Goal: Information Seeking & Learning: Learn about a topic

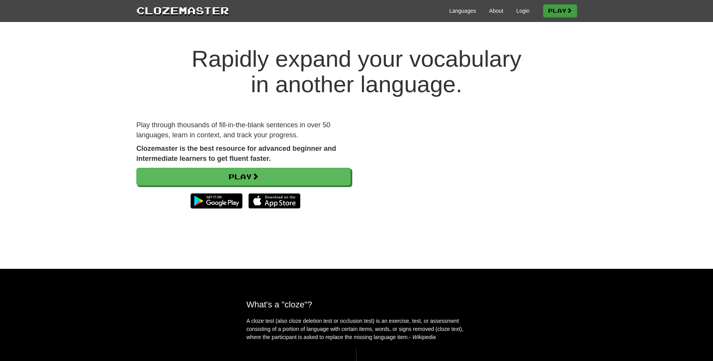
click at [547, 10] on link "Play" at bounding box center [560, 10] width 34 height 13
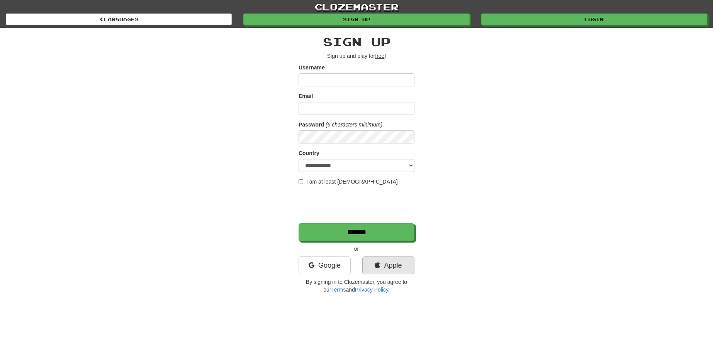
click at [390, 270] on link "Apple" at bounding box center [388, 266] width 52 height 18
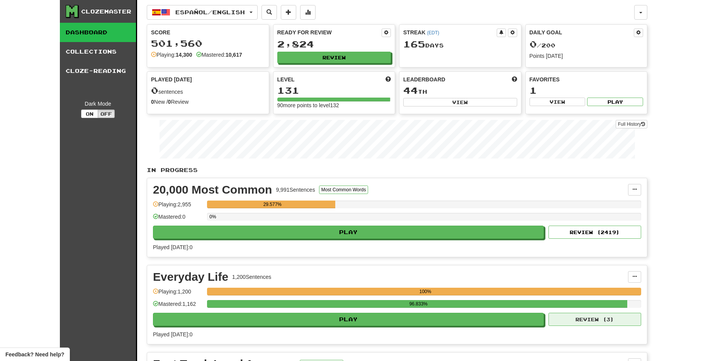
click at [565, 319] on button "Review ( 3 )" at bounding box center [594, 319] width 93 height 13
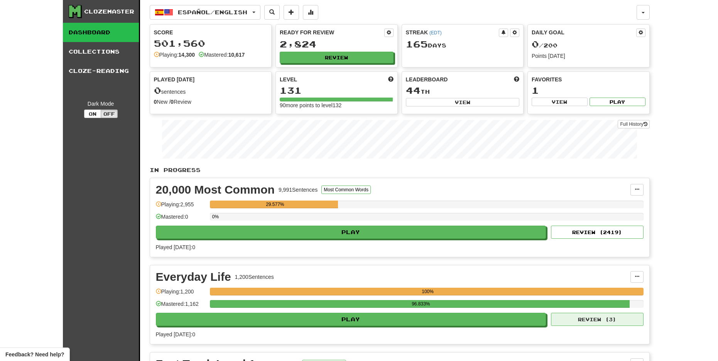
select select "**"
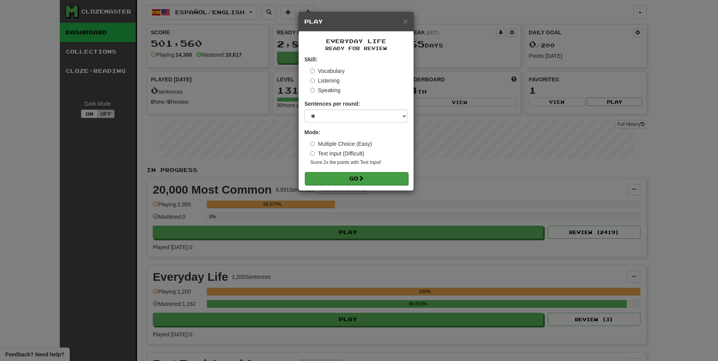
click at [383, 180] on button "Go" at bounding box center [356, 178] width 103 height 13
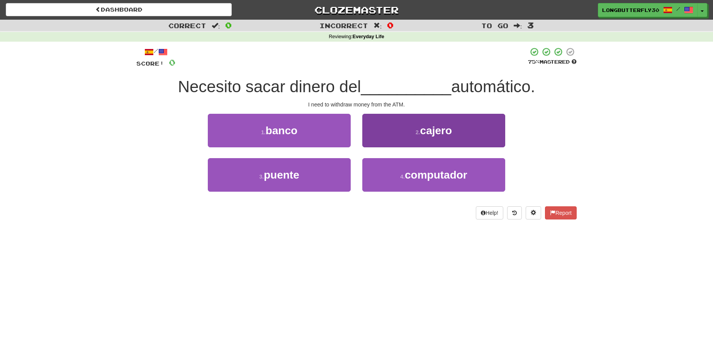
click at [427, 129] on span "cajero" at bounding box center [436, 131] width 32 height 12
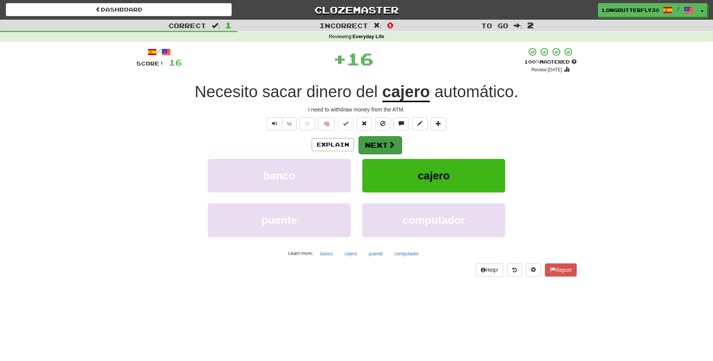
click at [390, 143] on span at bounding box center [391, 144] width 7 height 7
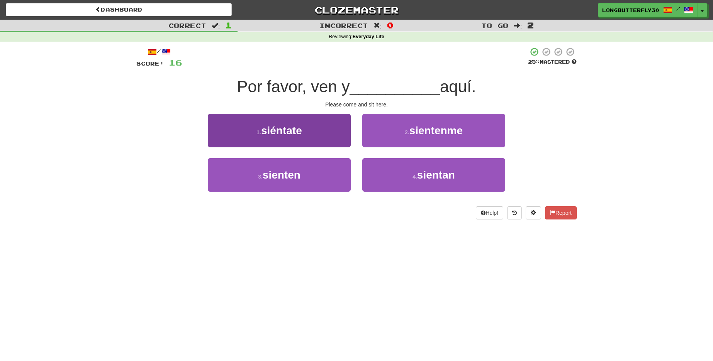
click at [341, 138] on button "1 . siéntate" at bounding box center [279, 131] width 143 height 34
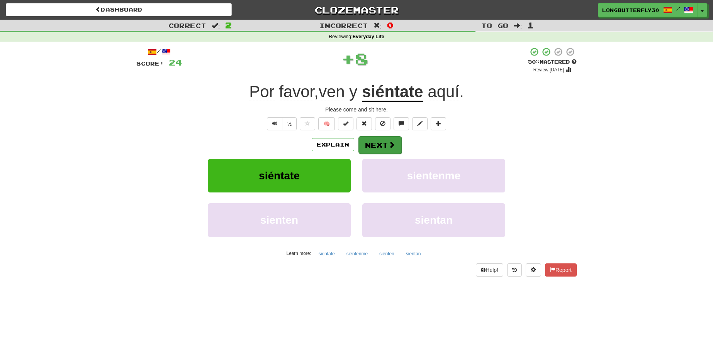
click at [390, 143] on span at bounding box center [391, 144] width 7 height 7
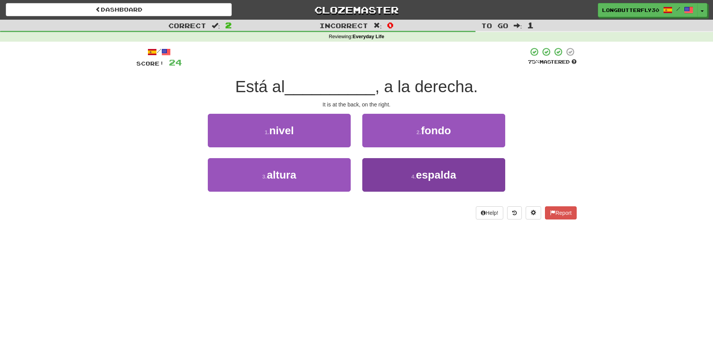
click at [415, 180] on button "4 . espalda" at bounding box center [433, 175] width 143 height 34
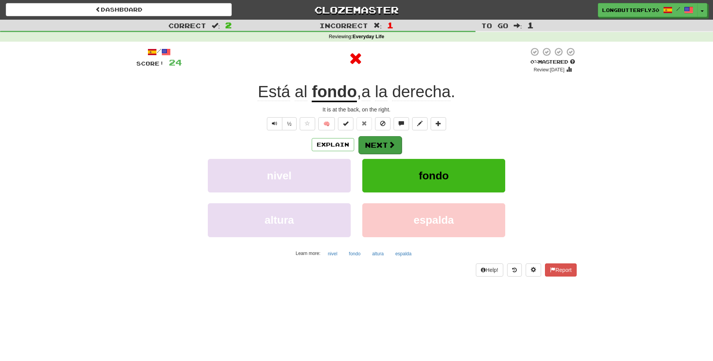
click at [380, 146] on button "Next" at bounding box center [379, 145] width 43 height 18
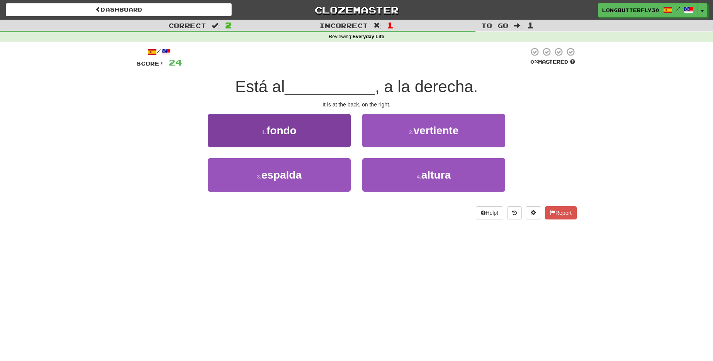
click at [325, 139] on button "1 . fondo" at bounding box center [279, 131] width 143 height 34
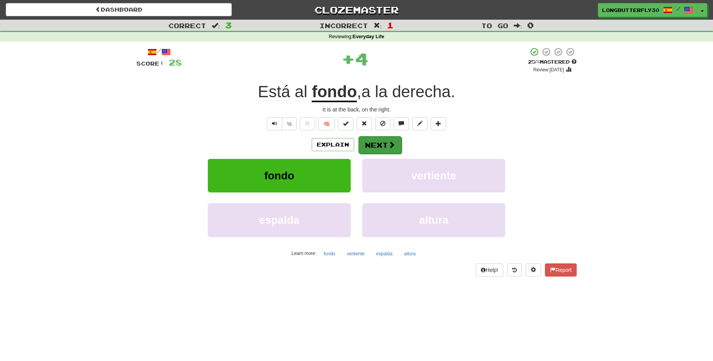
click at [390, 146] on span at bounding box center [391, 144] width 7 height 7
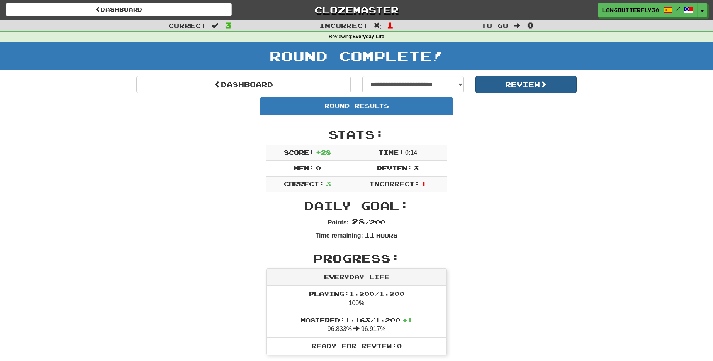
click at [541, 85] on button "Review" at bounding box center [526, 85] width 102 height 18
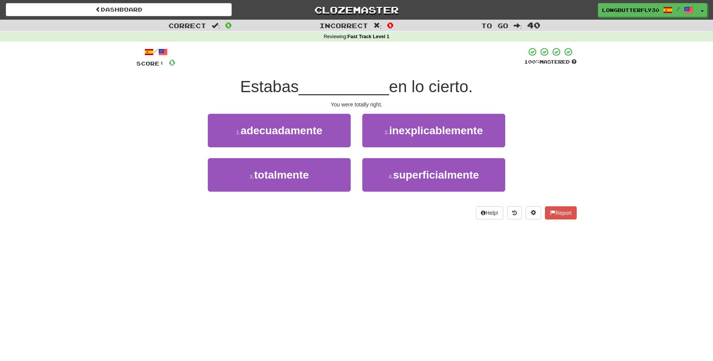
drag, startPoint x: 290, startPoint y: 179, endPoint x: 332, endPoint y: 156, distance: 47.5
click at [291, 177] on span "totalmente" at bounding box center [281, 175] width 55 height 12
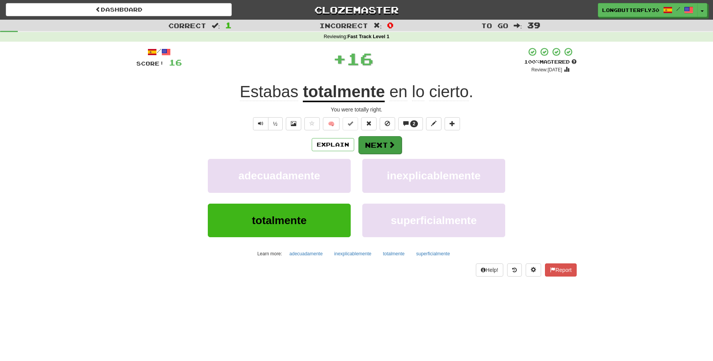
click at [375, 142] on button "Next" at bounding box center [379, 145] width 43 height 18
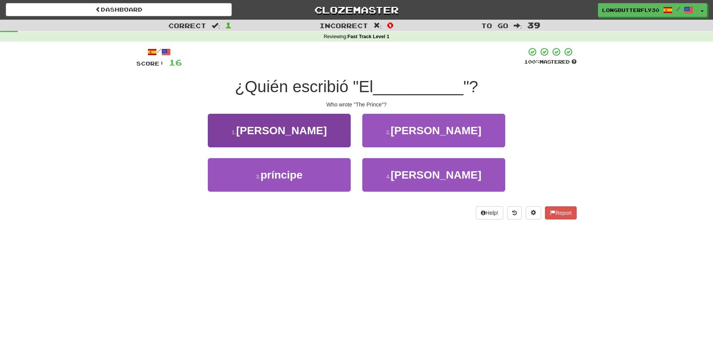
drag, startPoint x: 312, startPoint y: 174, endPoint x: 339, endPoint y: 161, distance: 30.4
click at [312, 174] on button "3 . príncipe" at bounding box center [279, 175] width 143 height 34
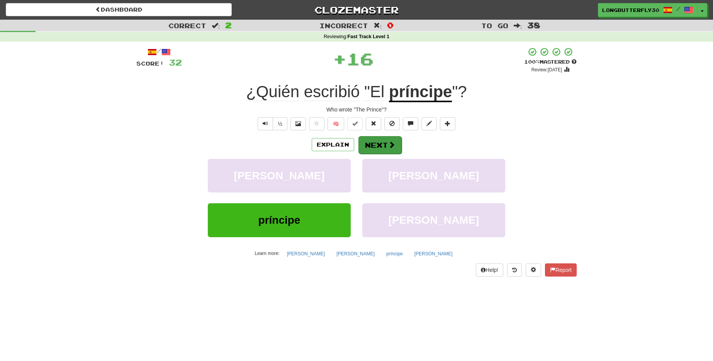
click at [379, 139] on button "Next" at bounding box center [379, 145] width 43 height 18
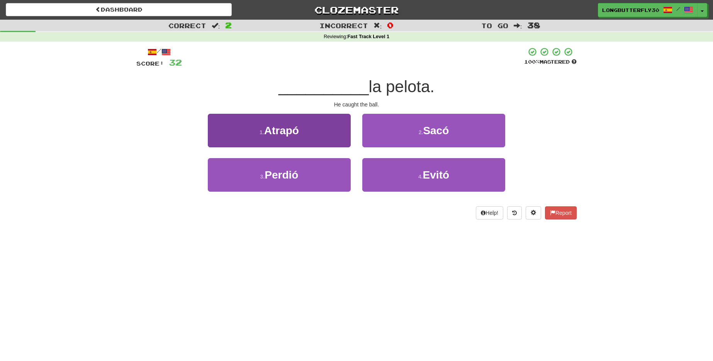
click at [310, 131] on button "1 . Atrapó" at bounding box center [279, 131] width 143 height 34
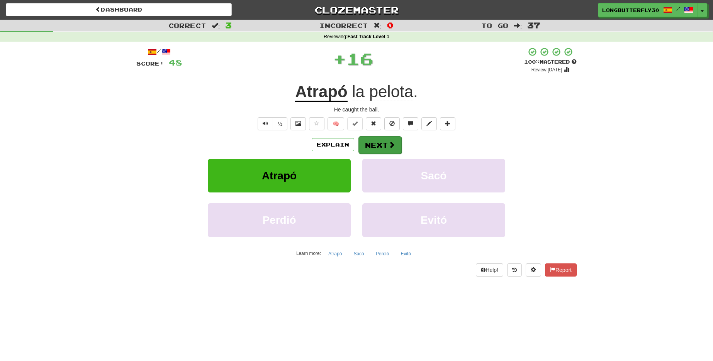
click at [378, 142] on button "Next" at bounding box center [379, 145] width 43 height 18
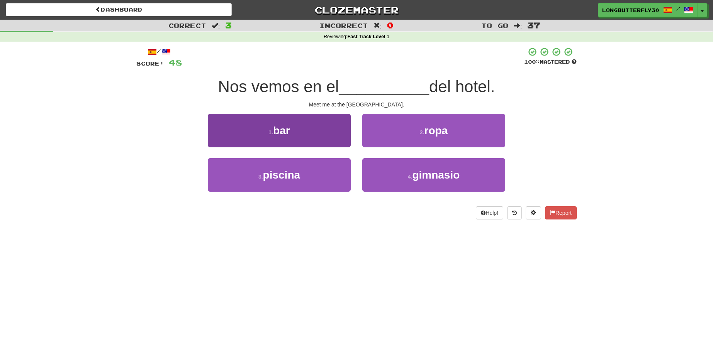
click at [319, 130] on button "1 . bar" at bounding box center [279, 131] width 143 height 34
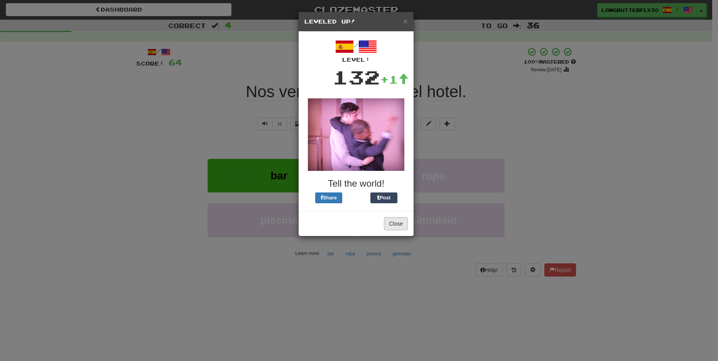
click at [398, 224] on button "Close" at bounding box center [396, 223] width 24 height 13
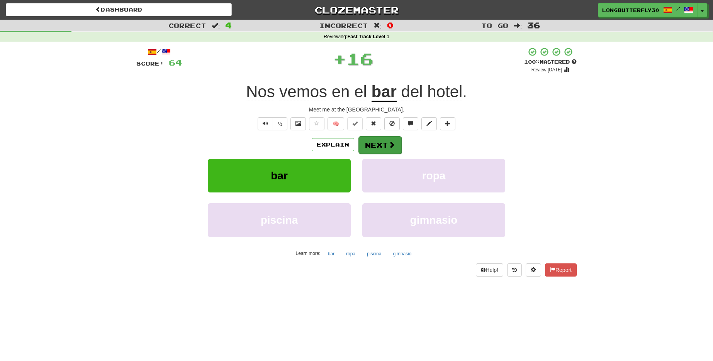
click at [375, 148] on button "Next" at bounding box center [379, 145] width 43 height 18
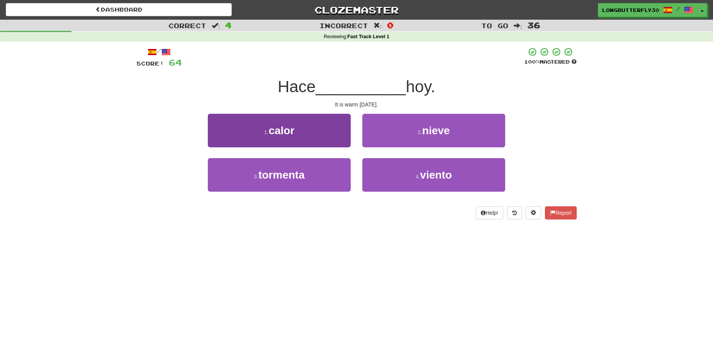
click at [310, 134] on button "1 . calor" at bounding box center [279, 131] width 143 height 34
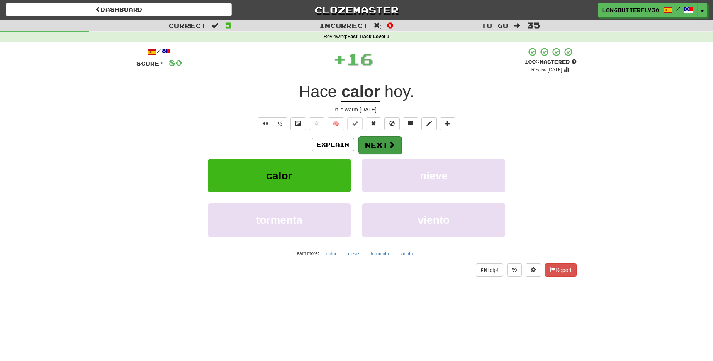
click at [376, 145] on button "Next" at bounding box center [379, 145] width 43 height 18
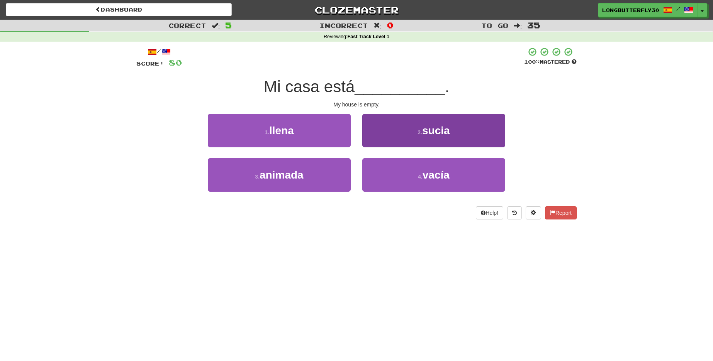
drag, startPoint x: 406, startPoint y: 176, endPoint x: 403, endPoint y: 161, distance: 14.6
click at [406, 176] on button "4 . vacía" at bounding box center [433, 175] width 143 height 34
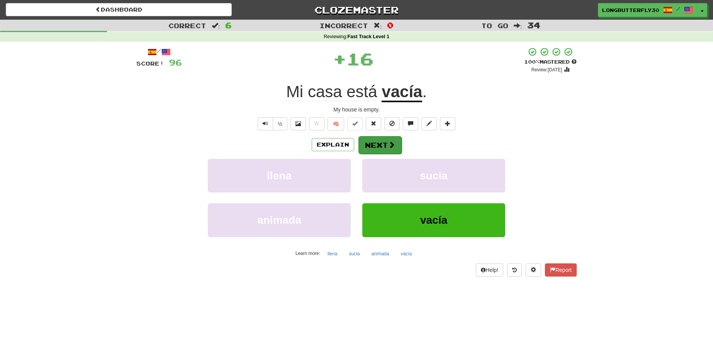
click at [398, 149] on button "Next" at bounding box center [379, 145] width 43 height 18
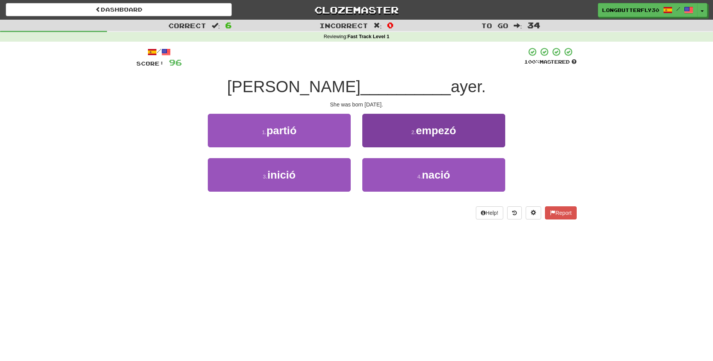
drag, startPoint x: 442, startPoint y: 177, endPoint x: 422, endPoint y: 159, distance: 27.6
click at [442, 177] on span "nació" at bounding box center [436, 175] width 28 height 12
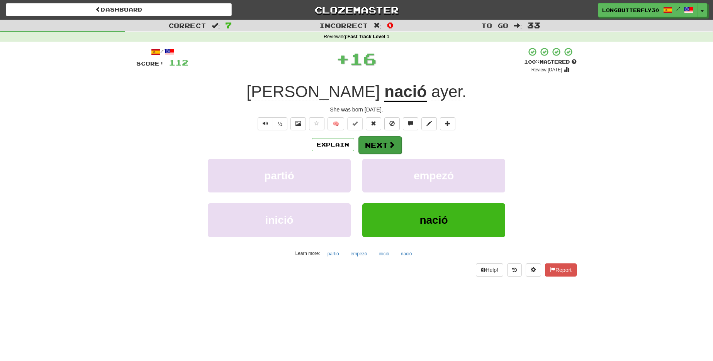
click at [395, 140] on button "Next" at bounding box center [379, 145] width 43 height 18
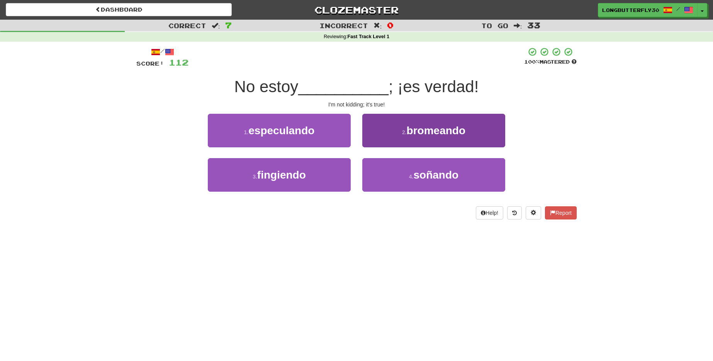
click at [416, 136] on button "2 . bromeando" at bounding box center [433, 131] width 143 height 34
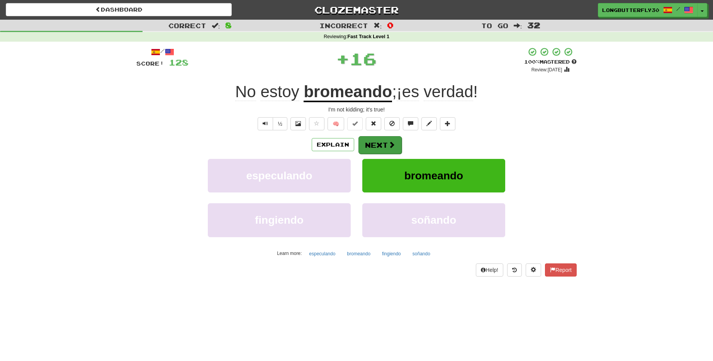
click at [386, 142] on button "Next" at bounding box center [379, 145] width 43 height 18
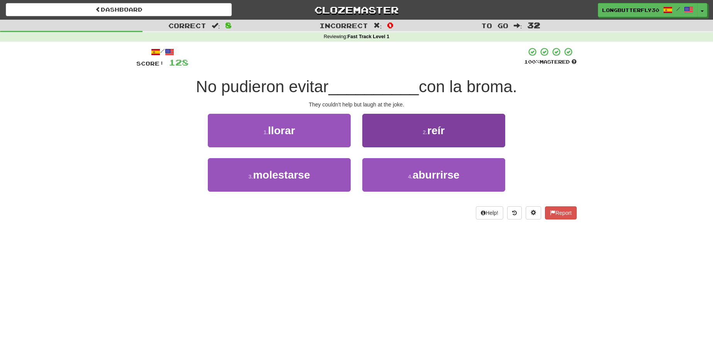
click at [416, 138] on button "2 . reír" at bounding box center [433, 131] width 143 height 34
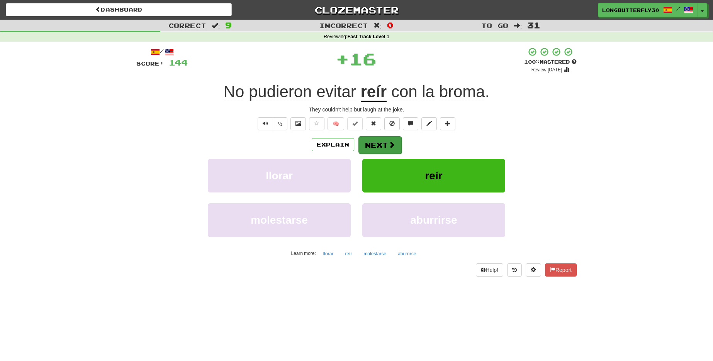
click at [391, 143] on span at bounding box center [391, 144] width 7 height 7
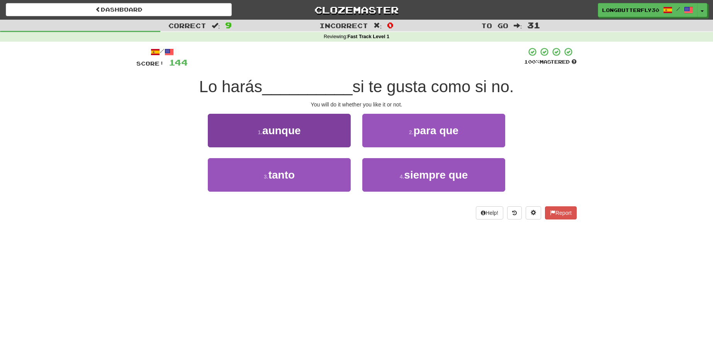
click at [332, 131] on button "1 . aunque" at bounding box center [279, 131] width 143 height 34
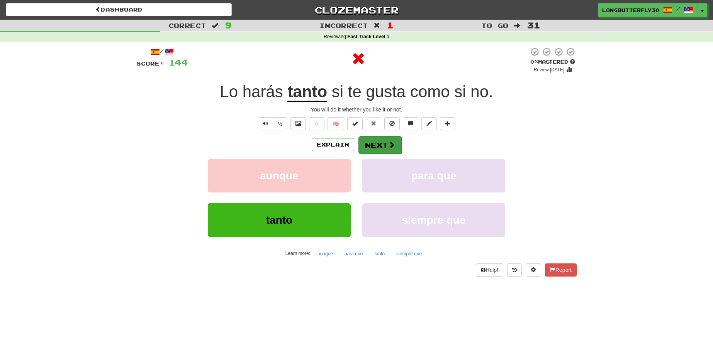
click at [377, 139] on button "Next" at bounding box center [379, 145] width 43 height 18
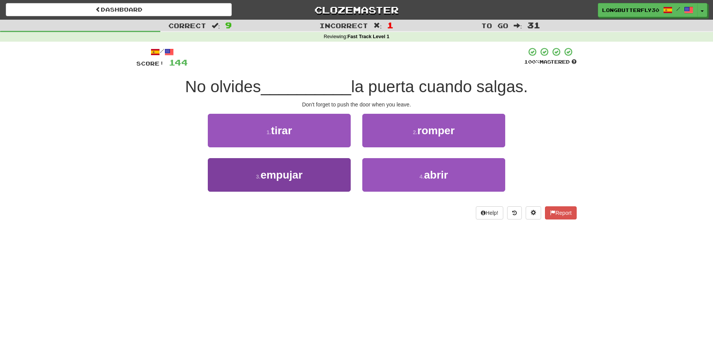
click at [310, 175] on button "3 . empujar" at bounding box center [279, 175] width 143 height 34
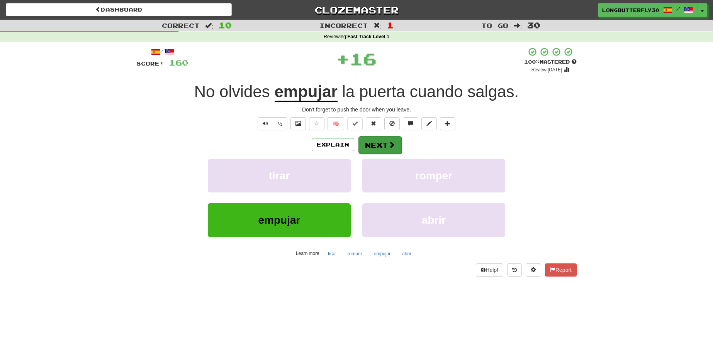
click at [380, 143] on button "Next" at bounding box center [379, 145] width 43 height 18
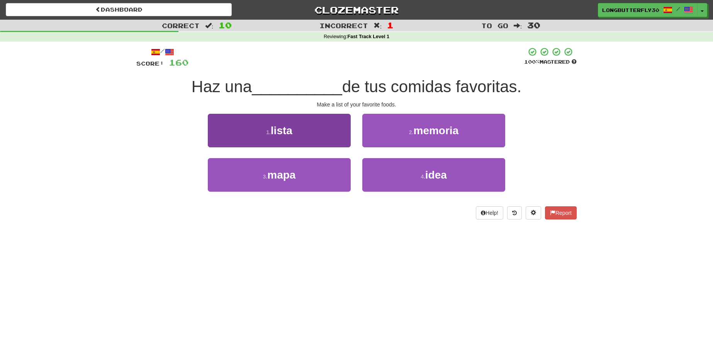
click at [310, 134] on button "1 . lista" at bounding box center [279, 131] width 143 height 34
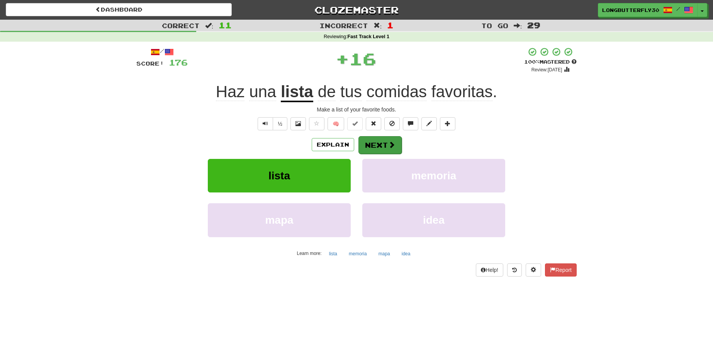
click at [381, 141] on button "Next" at bounding box center [379, 145] width 43 height 18
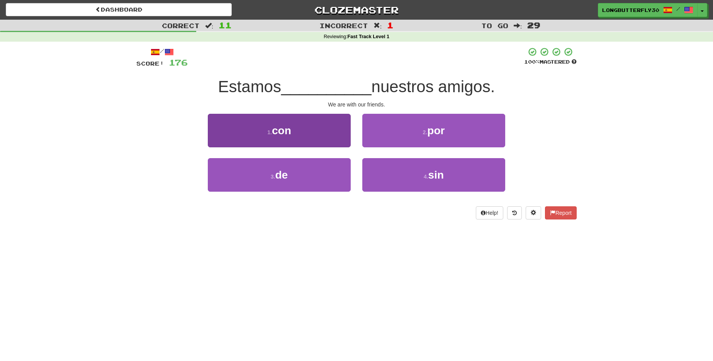
click at [317, 131] on button "1 . con" at bounding box center [279, 131] width 143 height 34
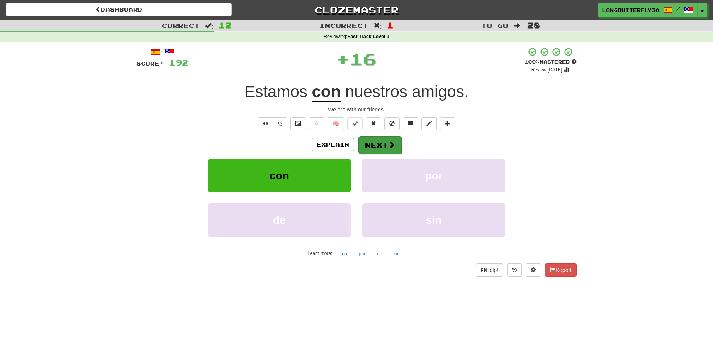
click at [385, 143] on button "Next" at bounding box center [379, 145] width 43 height 18
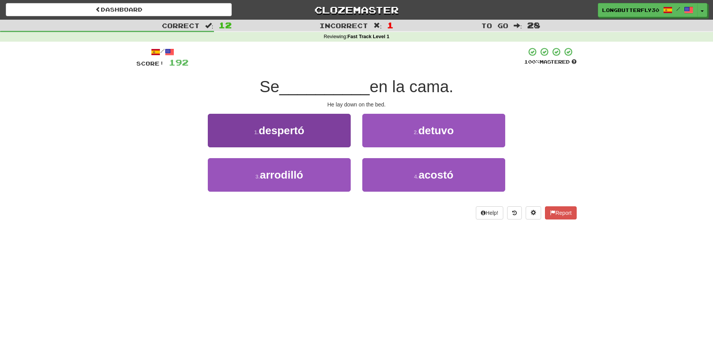
click at [327, 132] on button "1 . despertó" at bounding box center [279, 131] width 143 height 34
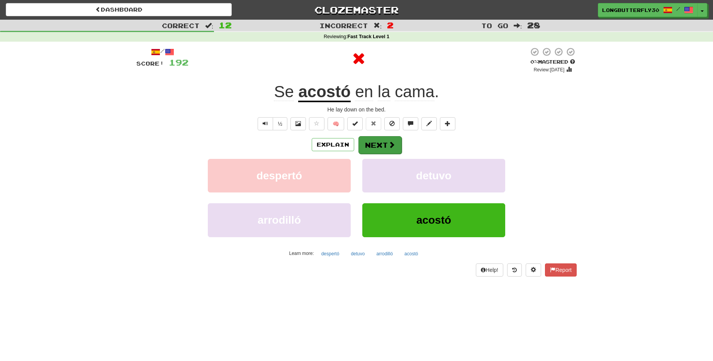
click at [396, 146] on button "Next" at bounding box center [379, 145] width 43 height 18
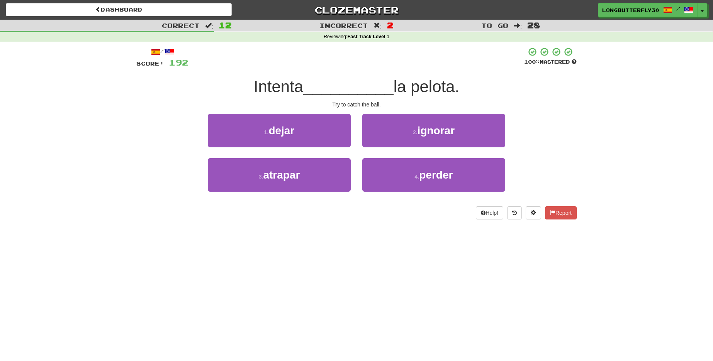
drag, startPoint x: 292, startPoint y: 174, endPoint x: 335, endPoint y: 158, distance: 45.7
click at [293, 173] on span "atrapar" at bounding box center [281, 175] width 37 height 12
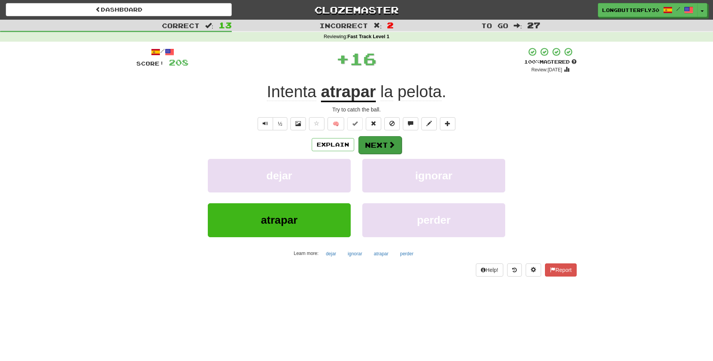
click at [366, 150] on button "Next" at bounding box center [379, 145] width 43 height 18
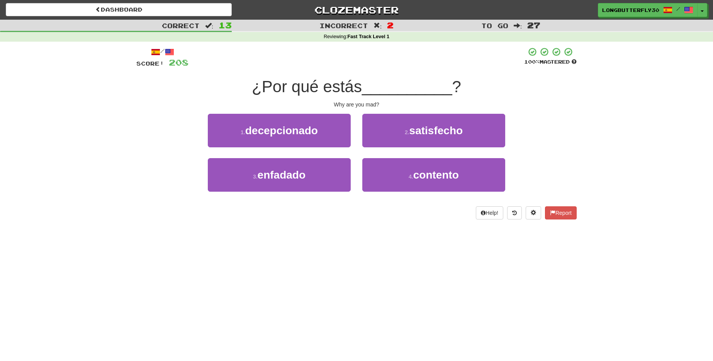
drag, startPoint x: 299, startPoint y: 170, endPoint x: 356, endPoint y: 154, distance: 58.9
click at [300, 170] on span "enfadado" at bounding box center [282, 175] width 48 height 12
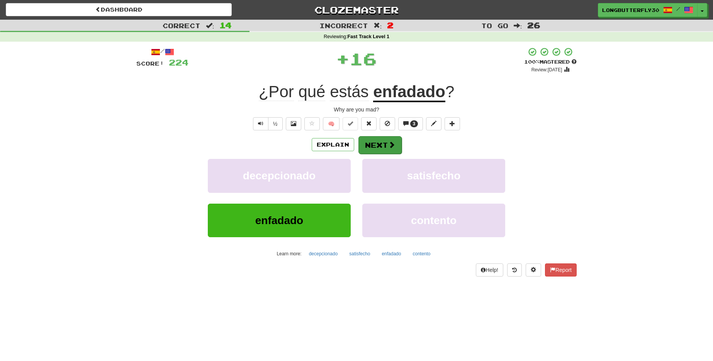
click at [380, 148] on button "Next" at bounding box center [379, 145] width 43 height 18
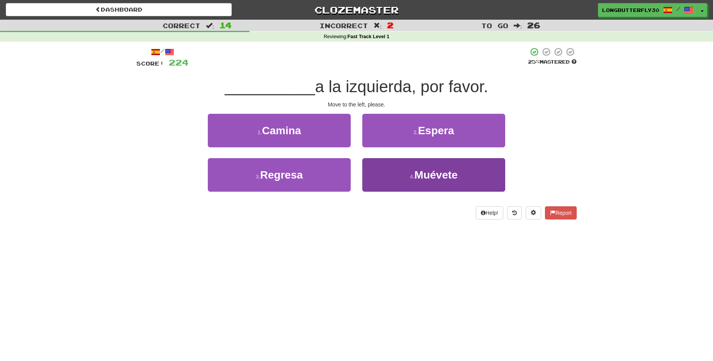
click at [403, 175] on button "4 . Muévete" at bounding box center [433, 175] width 143 height 34
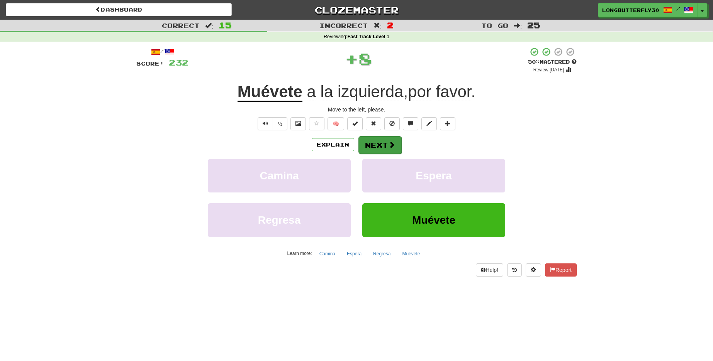
click at [374, 142] on button "Next" at bounding box center [379, 145] width 43 height 18
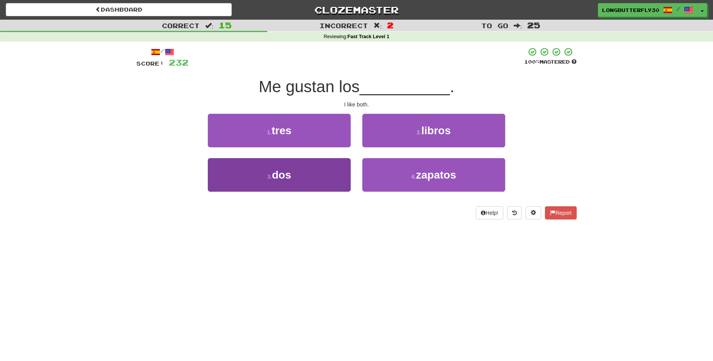
click at [319, 173] on button "3 . dos" at bounding box center [279, 175] width 143 height 34
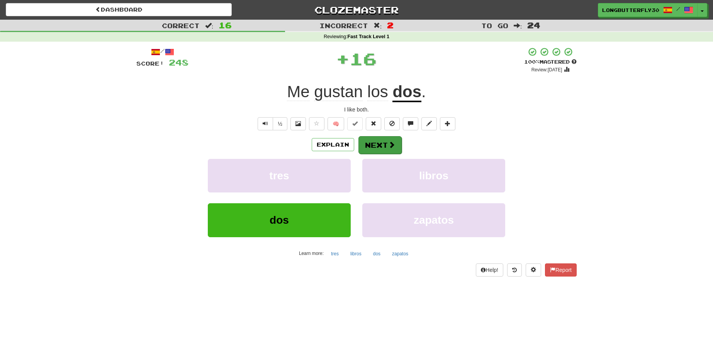
click at [393, 146] on span at bounding box center [391, 144] width 7 height 7
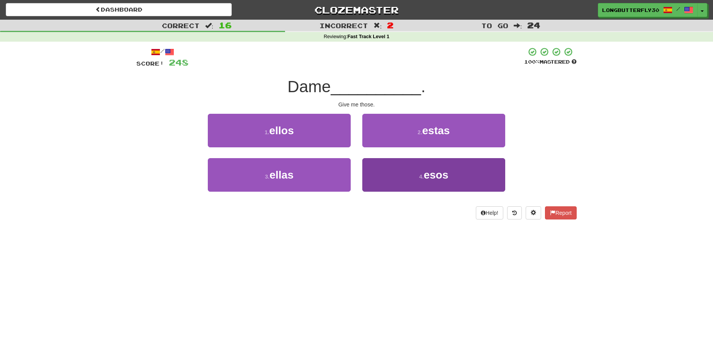
click at [410, 178] on button "4 . esos" at bounding box center [433, 175] width 143 height 34
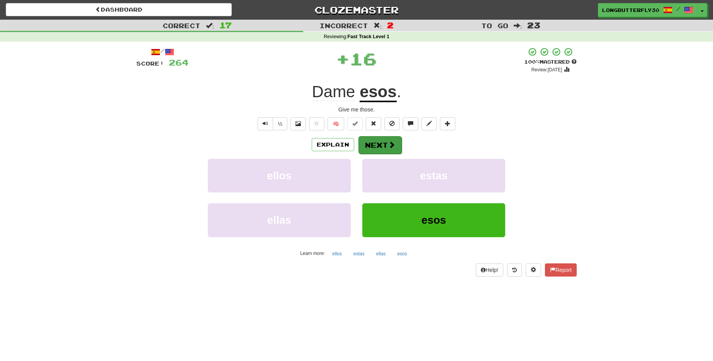
click at [391, 144] on span at bounding box center [391, 144] width 7 height 7
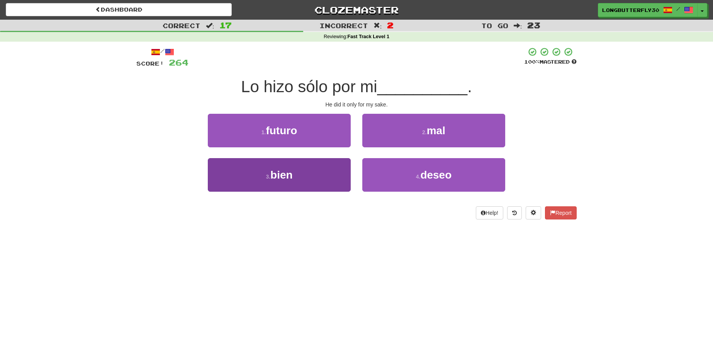
click at [313, 178] on button "3 . bien" at bounding box center [279, 175] width 143 height 34
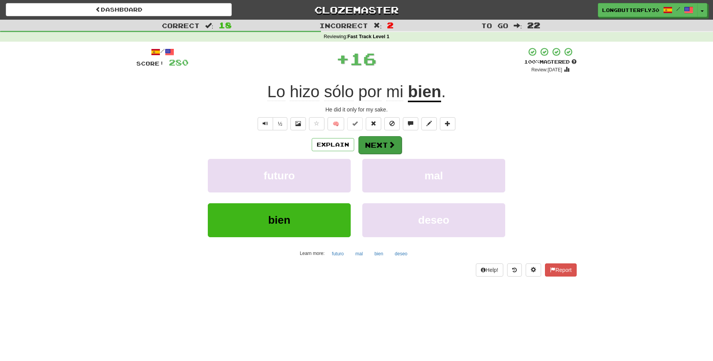
click at [390, 142] on span at bounding box center [391, 144] width 7 height 7
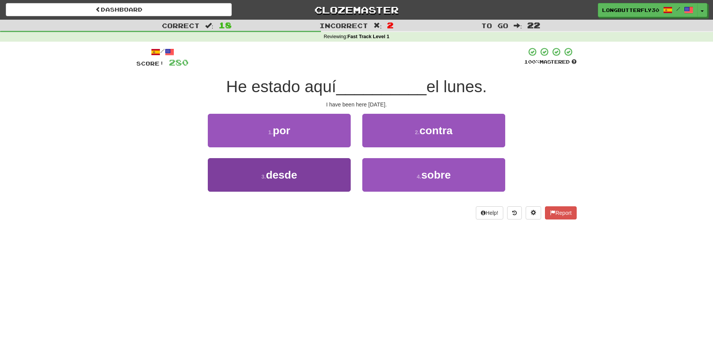
click at [323, 181] on button "3 . desde" at bounding box center [279, 175] width 143 height 34
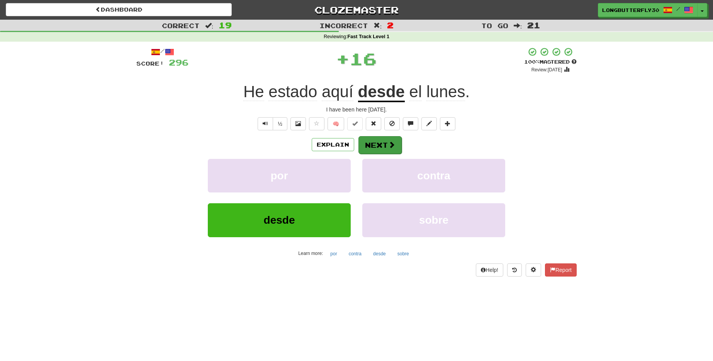
click at [386, 149] on button "Next" at bounding box center [379, 145] width 43 height 18
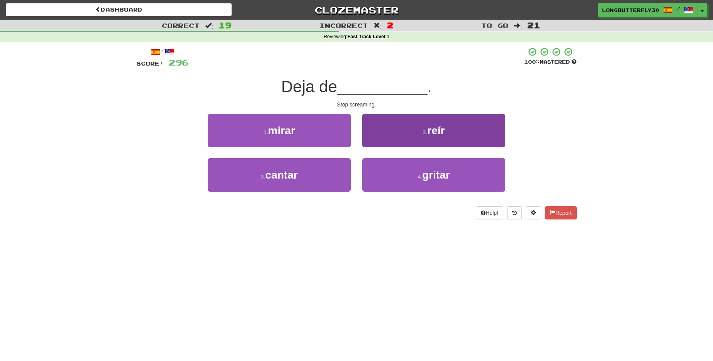
drag, startPoint x: 392, startPoint y: 177, endPoint x: 390, endPoint y: 173, distance: 4.3
click at [392, 177] on button "4 . gritar" at bounding box center [433, 175] width 143 height 34
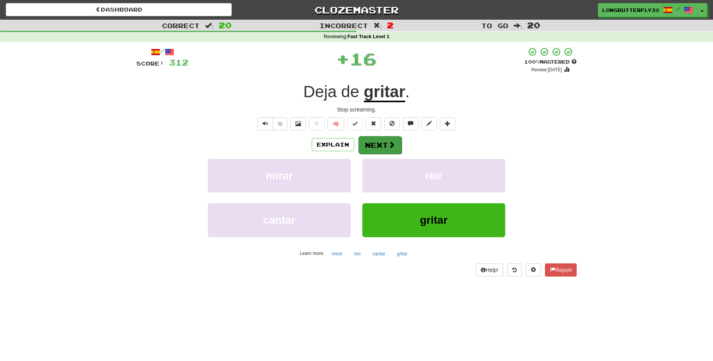
click at [374, 140] on button "Next" at bounding box center [379, 145] width 43 height 18
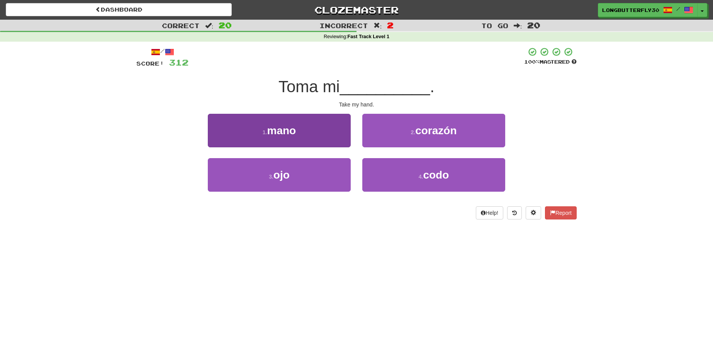
click at [309, 133] on button "1 . mano" at bounding box center [279, 131] width 143 height 34
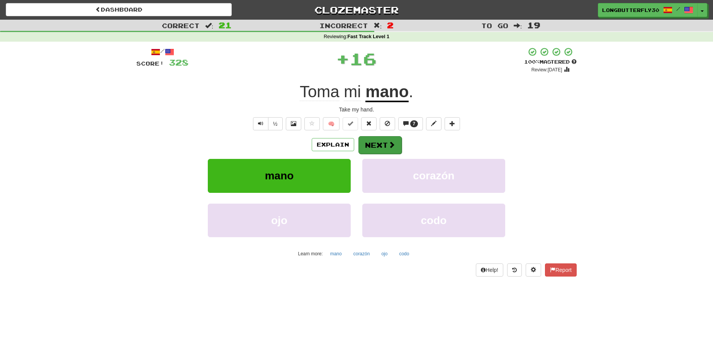
click at [383, 145] on button "Next" at bounding box center [379, 145] width 43 height 18
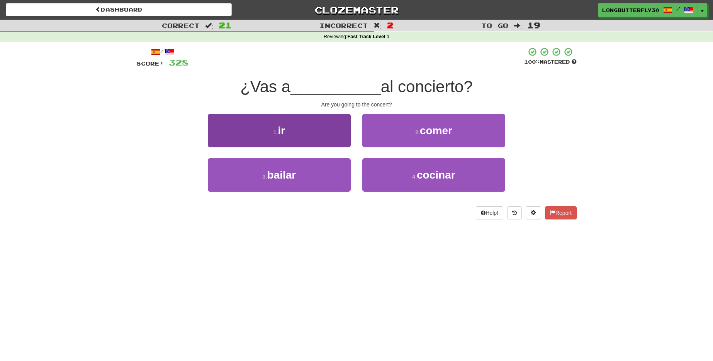
click at [310, 133] on button "1 . ir" at bounding box center [279, 131] width 143 height 34
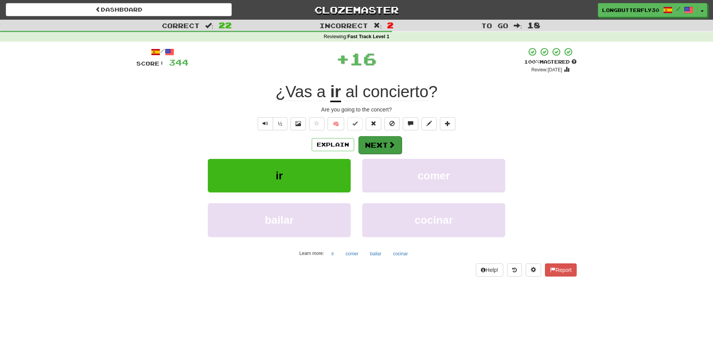
click at [394, 144] on span at bounding box center [391, 144] width 7 height 7
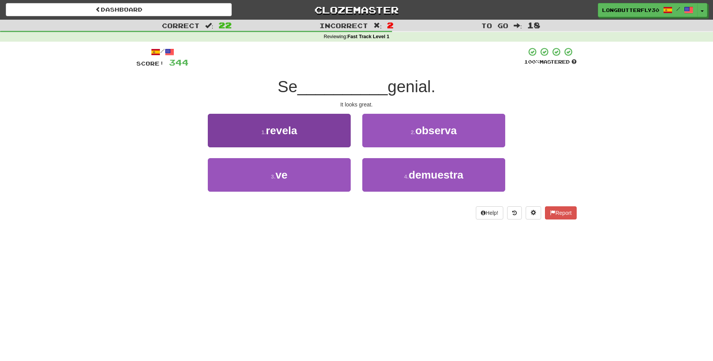
drag, startPoint x: 304, startPoint y: 179, endPoint x: 312, endPoint y: 174, distance: 9.0
click at [305, 178] on button "3 . ve" at bounding box center [279, 175] width 143 height 34
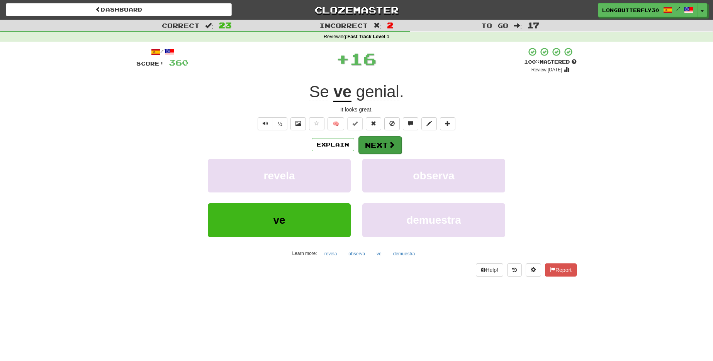
click at [376, 144] on button "Next" at bounding box center [379, 145] width 43 height 18
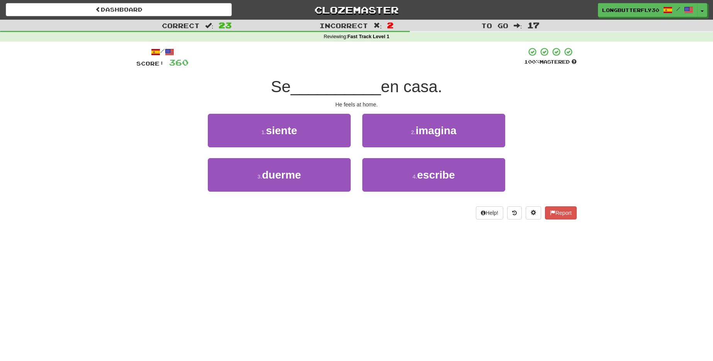
click at [326, 132] on button "1 . siente" at bounding box center [279, 131] width 143 height 34
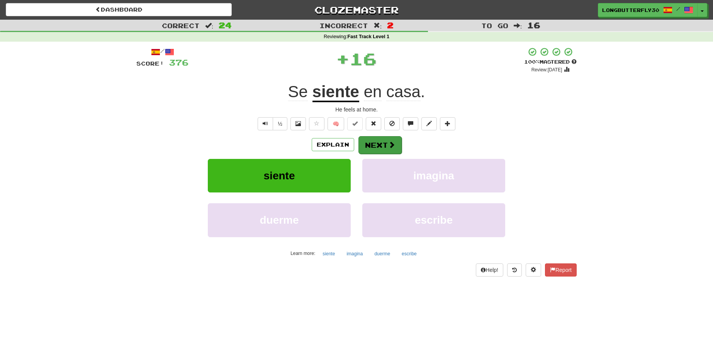
click at [380, 148] on button "Next" at bounding box center [379, 145] width 43 height 18
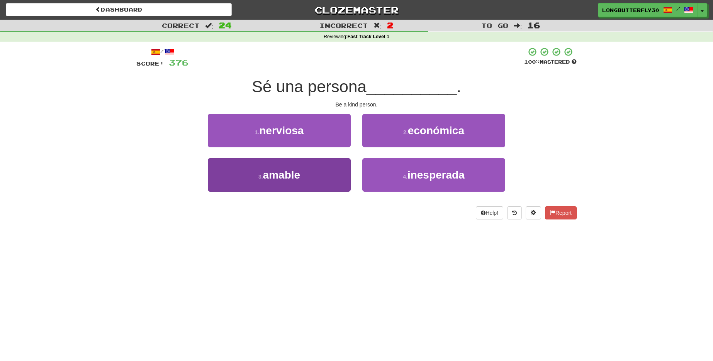
click at [314, 180] on button "3 . amable" at bounding box center [279, 175] width 143 height 34
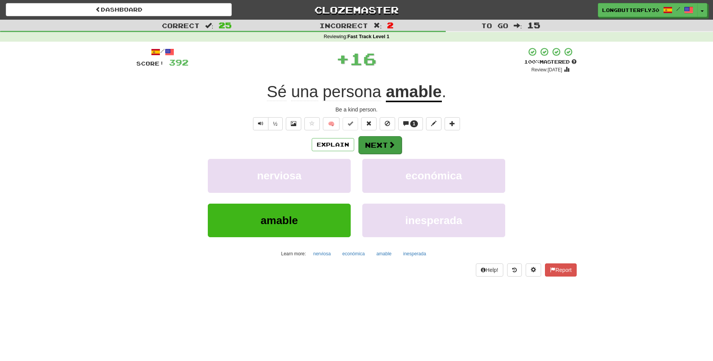
click at [378, 139] on button "Next" at bounding box center [379, 145] width 43 height 18
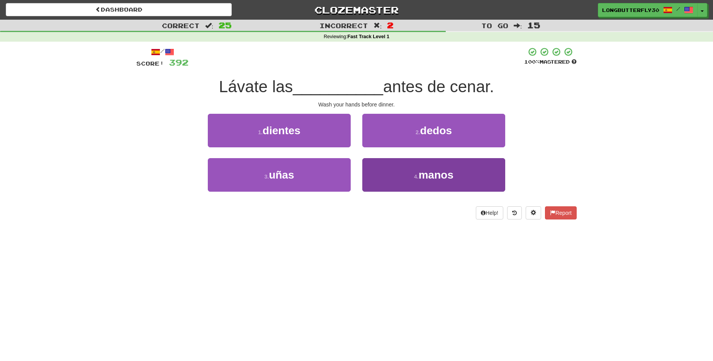
click at [388, 175] on button "4 . manos" at bounding box center [433, 175] width 143 height 34
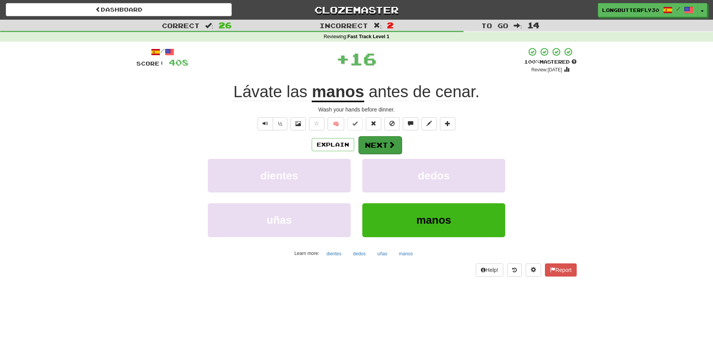
click at [378, 144] on button "Next" at bounding box center [379, 145] width 43 height 18
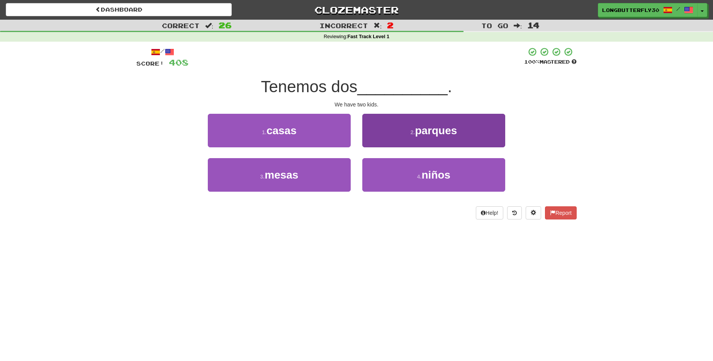
drag, startPoint x: 395, startPoint y: 181, endPoint x: 393, endPoint y: 174, distance: 7.1
click at [394, 180] on button "4 . niños" at bounding box center [433, 175] width 143 height 34
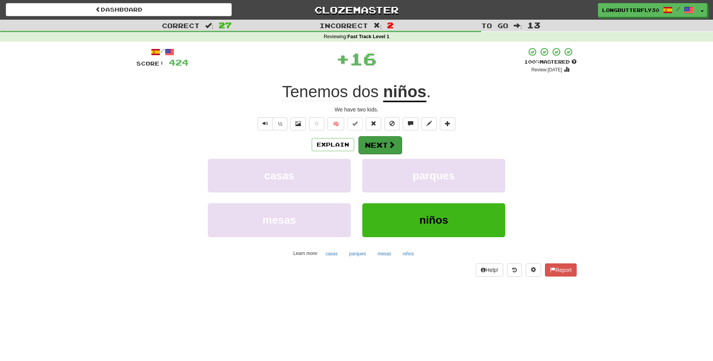
click at [382, 147] on button "Next" at bounding box center [379, 145] width 43 height 18
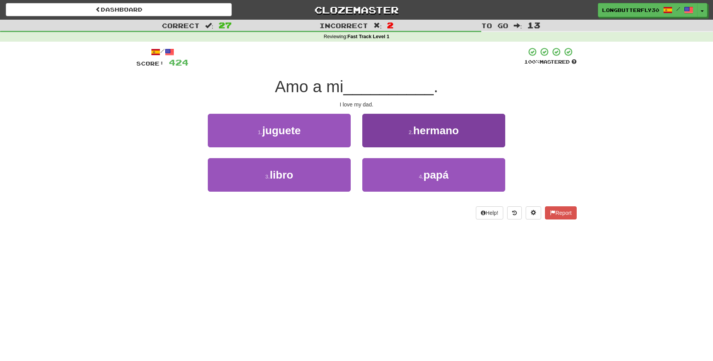
drag, startPoint x: 392, startPoint y: 175, endPoint x: 390, endPoint y: 164, distance: 11.7
click at [391, 175] on button "4 . papá" at bounding box center [433, 175] width 143 height 34
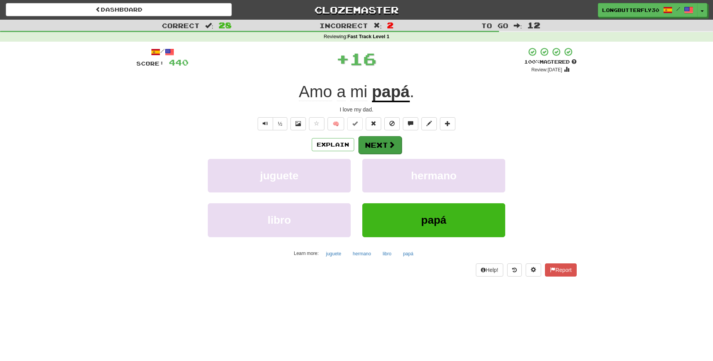
click at [383, 145] on button "Next" at bounding box center [379, 145] width 43 height 18
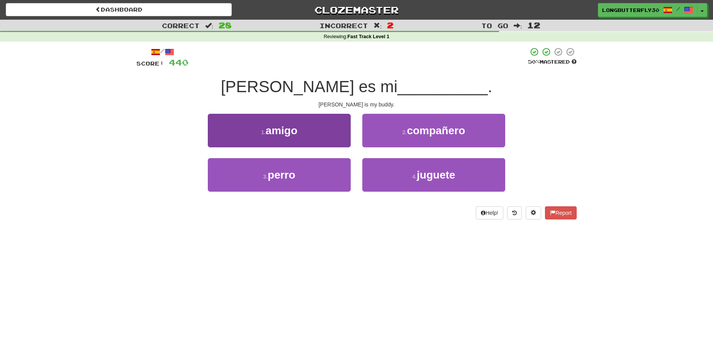
click at [327, 137] on button "1 . amigo" at bounding box center [279, 131] width 143 height 34
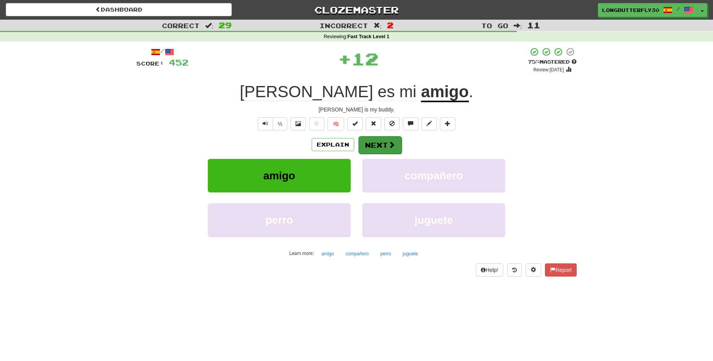
click at [384, 146] on button "Next" at bounding box center [379, 145] width 43 height 18
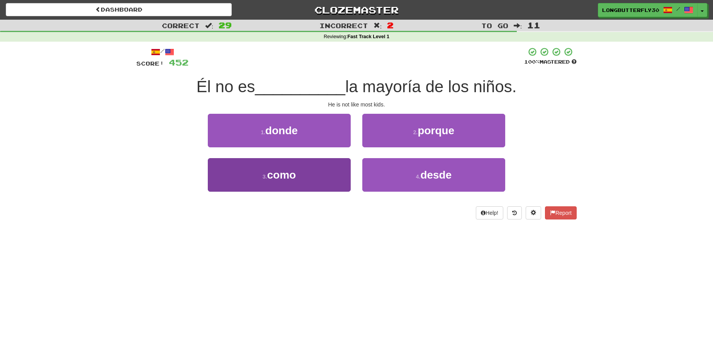
click at [317, 172] on button "3 . como" at bounding box center [279, 175] width 143 height 34
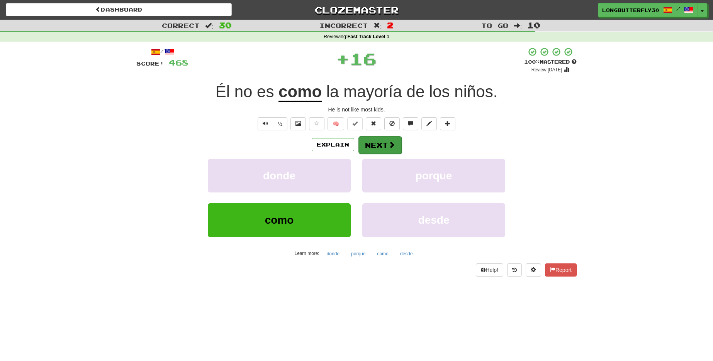
click at [377, 150] on button "Next" at bounding box center [379, 145] width 43 height 18
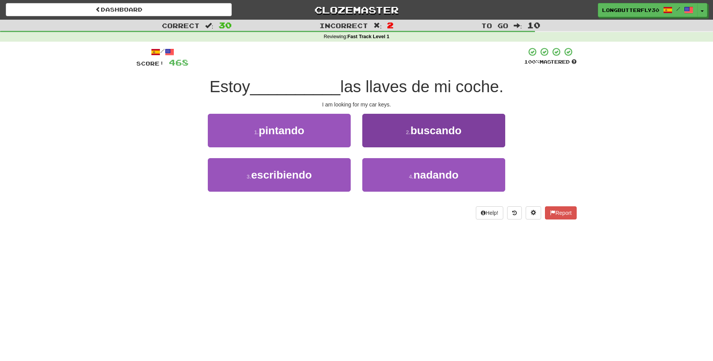
click at [400, 137] on button "2 . buscando" at bounding box center [433, 131] width 143 height 34
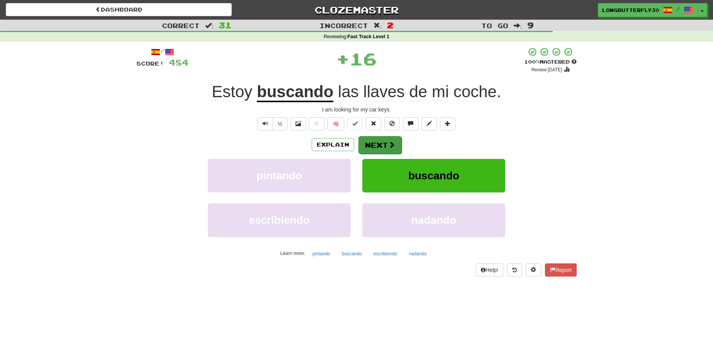
click at [385, 141] on button "Next" at bounding box center [379, 145] width 43 height 18
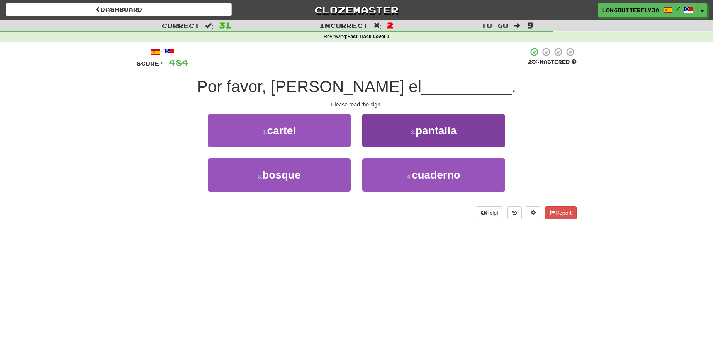
click at [400, 136] on button "2 . pantalla" at bounding box center [433, 131] width 143 height 34
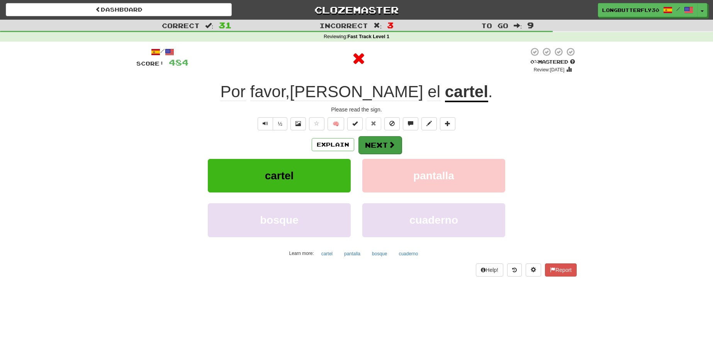
click at [389, 142] on span at bounding box center [391, 144] width 7 height 7
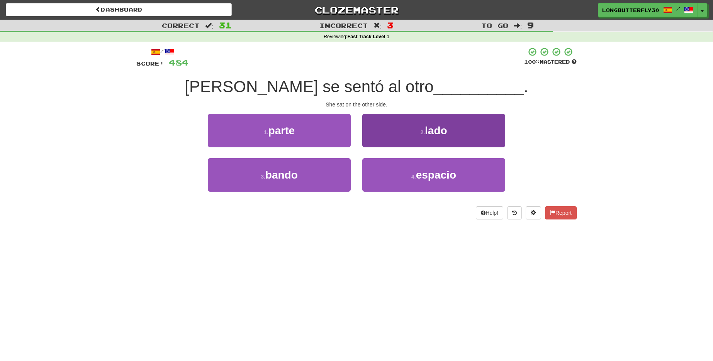
click at [386, 136] on button "2 . lado" at bounding box center [433, 131] width 143 height 34
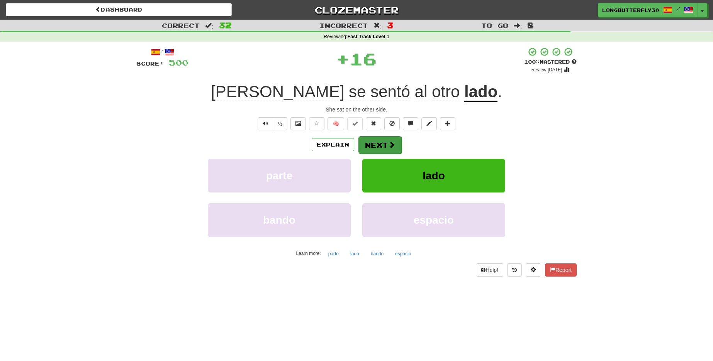
click at [372, 143] on button "Next" at bounding box center [379, 145] width 43 height 18
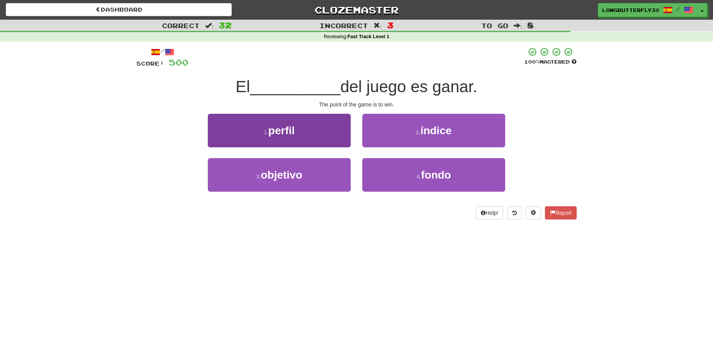
drag, startPoint x: 320, startPoint y: 176, endPoint x: 324, endPoint y: 173, distance: 5.6
click at [322, 174] on button "3 . objetivo" at bounding box center [279, 175] width 143 height 34
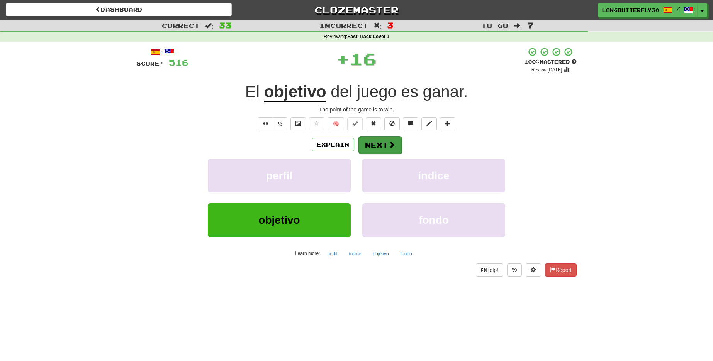
click at [381, 144] on button "Next" at bounding box center [379, 145] width 43 height 18
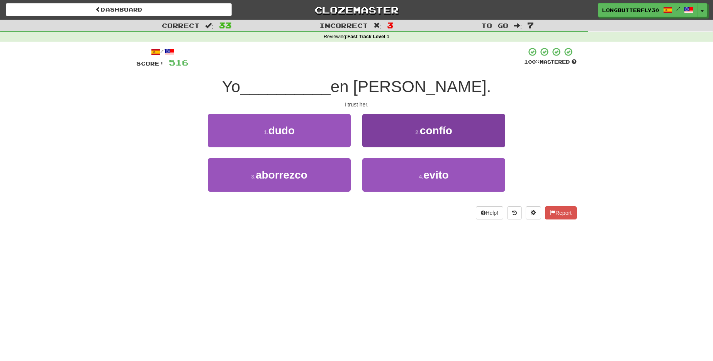
click at [383, 137] on button "2 . confío" at bounding box center [433, 131] width 143 height 34
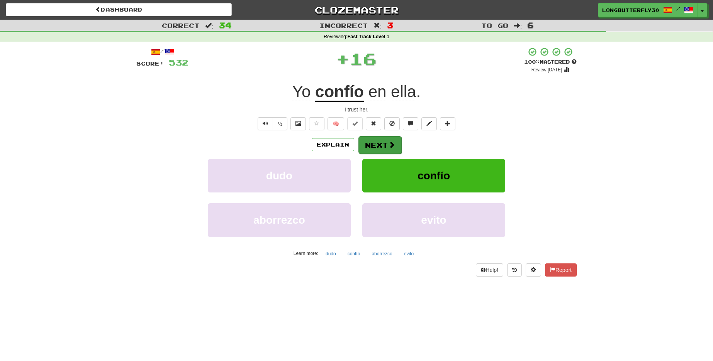
click at [378, 140] on button "Next" at bounding box center [379, 145] width 43 height 18
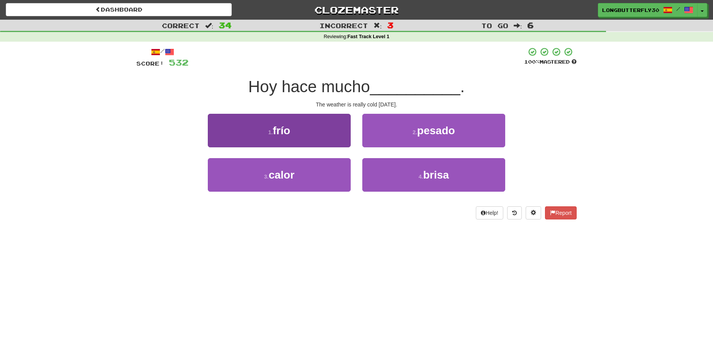
click at [330, 139] on button "1 . frío" at bounding box center [279, 131] width 143 height 34
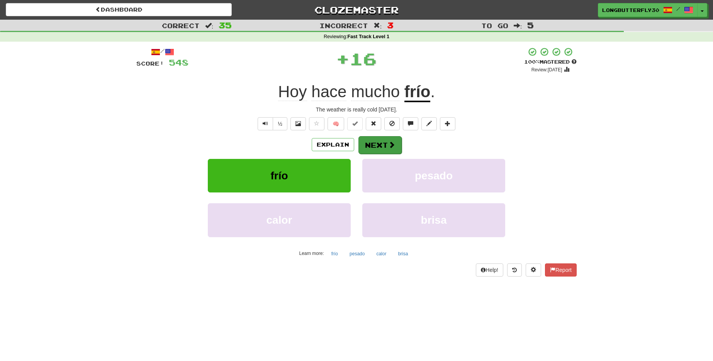
click at [377, 144] on button "Next" at bounding box center [379, 145] width 43 height 18
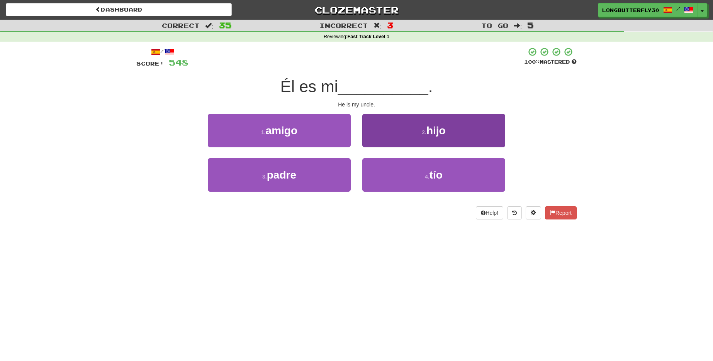
drag, startPoint x: 455, startPoint y: 171, endPoint x: 445, endPoint y: 168, distance: 10.9
click at [454, 171] on button "4 . tío" at bounding box center [433, 175] width 143 height 34
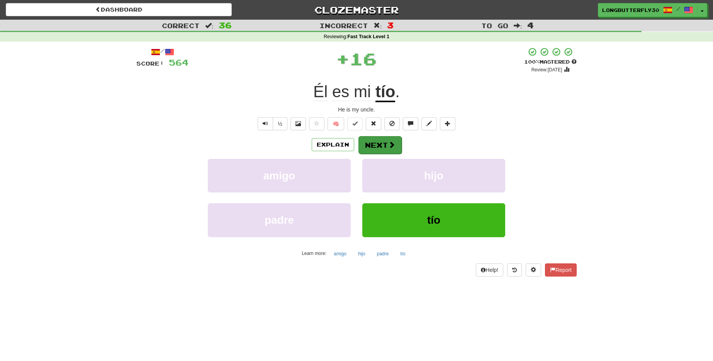
click at [362, 137] on button "Next" at bounding box center [379, 145] width 43 height 18
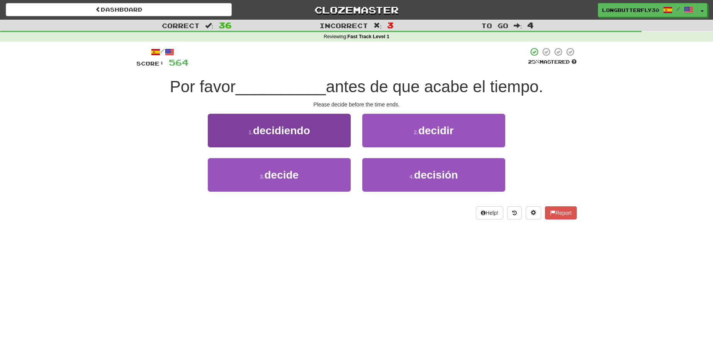
drag, startPoint x: 307, startPoint y: 170, endPoint x: 329, endPoint y: 160, distance: 23.8
click at [307, 171] on button "3 . decide" at bounding box center [279, 175] width 143 height 34
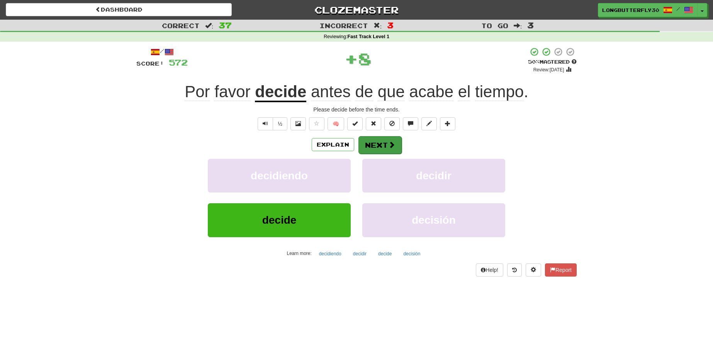
click at [367, 144] on button "Next" at bounding box center [379, 145] width 43 height 18
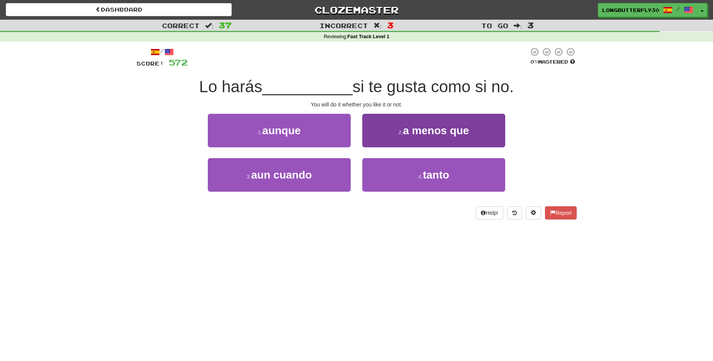
drag, startPoint x: 399, startPoint y: 176, endPoint x: 395, endPoint y: 164, distance: 12.5
click at [399, 175] on button "4 . tanto" at bounding box center [433, 175] width 143 height 34
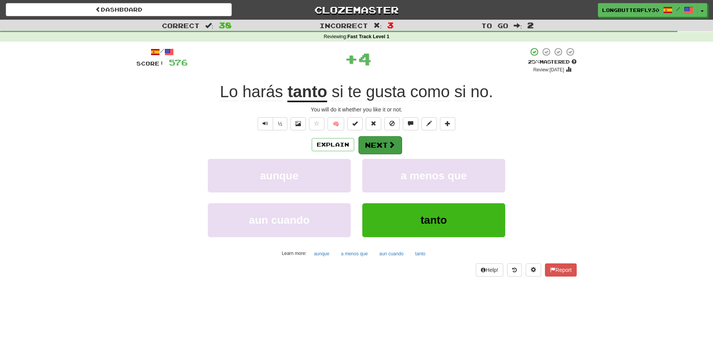
click at [384, 144] on button "Next" at bounding box center [379, 145] width 43 height 18
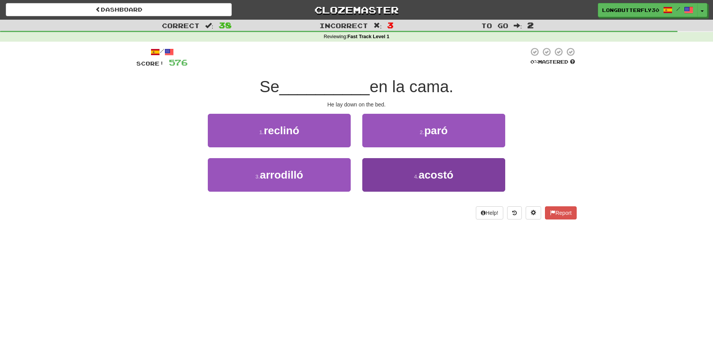
click at [393, 172] on button "4 . acostó" at bounding box center [433, 175] width 143 height 34
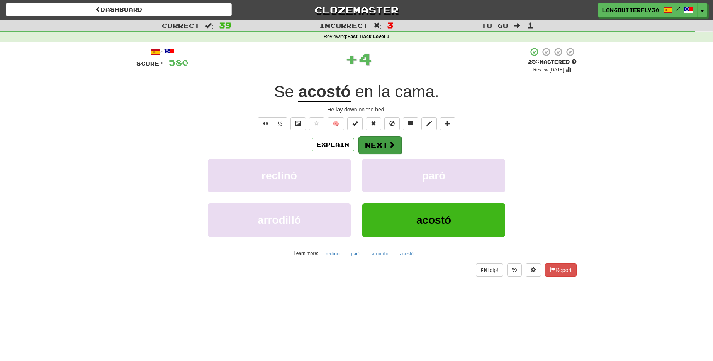
click at [380, 141] on button "Next" at bounding box center [379, 145] width 43 height 18
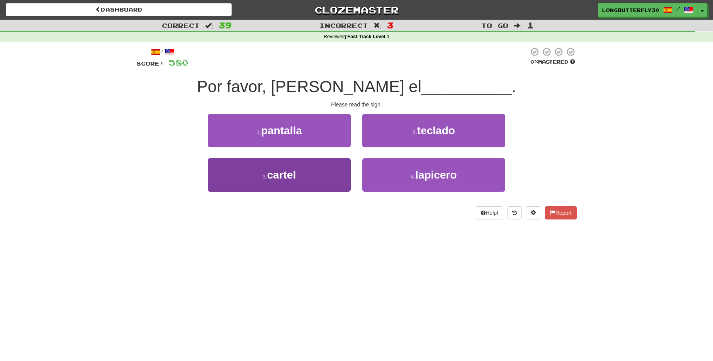
click at [312, 170] on button "3 . cartel" at bounding box center [279, 175] width 143 height 34
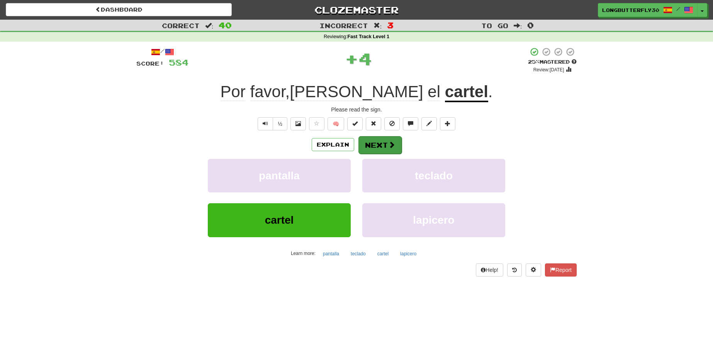
click at [371, 148] on button "Next" at bounding box center [379, 145] width 43 height 18
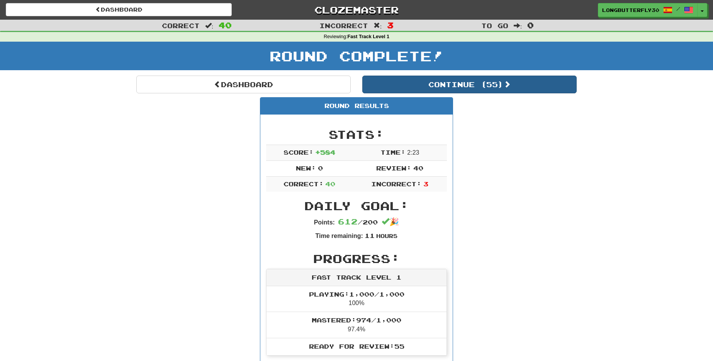
click at [470, 79] on button "Continue ( 55 )" at bounding box center [469, 85] width 214 height 18
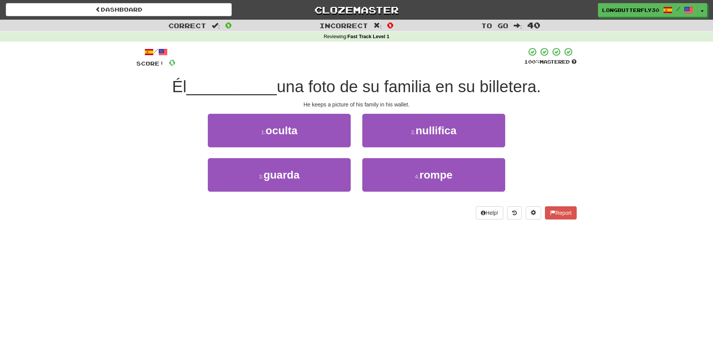
drag, startPoint x: 314, startPoint y: 171, endPoint x: 339, endPoint y: 155, distance: 29.8
click at [314, 170] on button "3 . guarda" at bounding box center [279, 175] width 143 height 34
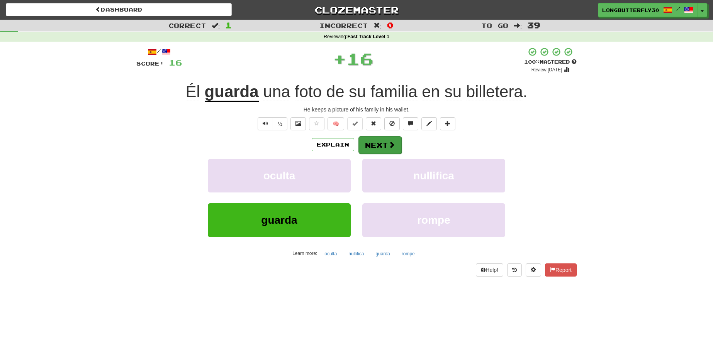
click at [377, 148] on button "Next" at bounding box center [379, 145] width 43 height 18
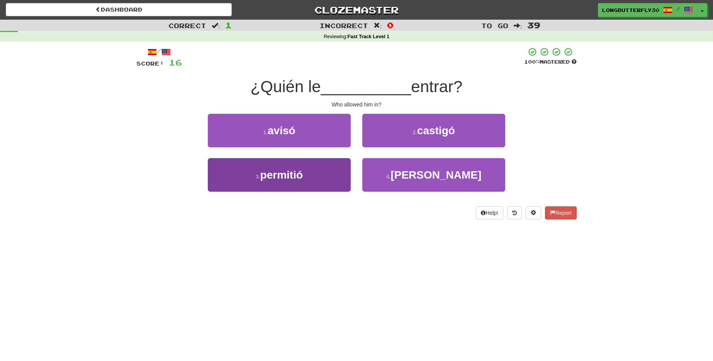
click at [328, 176] on button "3 . permitió" at bounding box center [279, 175] width 143 height 34
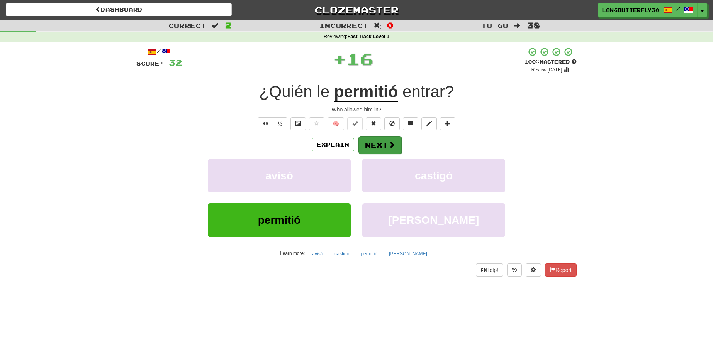
click at [373, 147] on button "Next" at bounding box center [379, 145] width 43 height 18
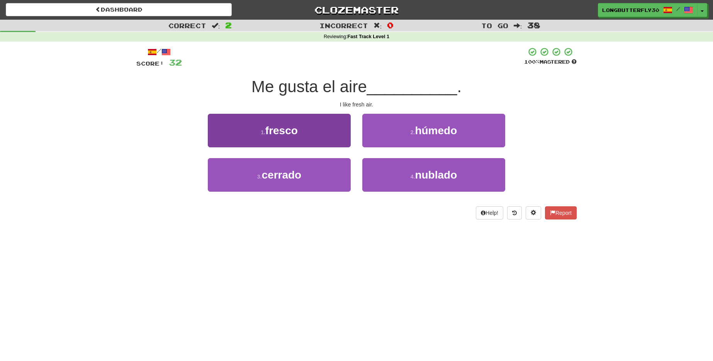
click at [332, 129] on button "1 . fresco" at bounding box center [279, 131] width 143 height 34
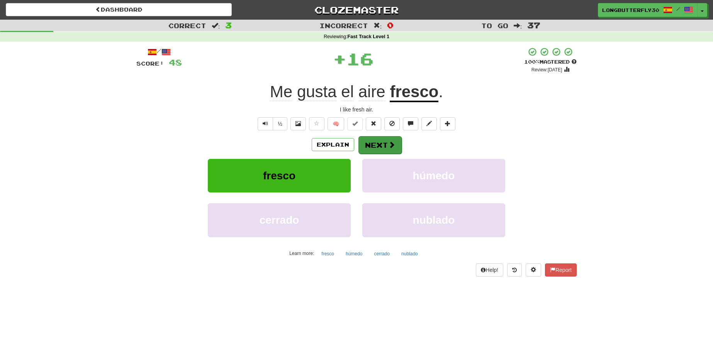
click at [372, 139] on button "Next" at bounding box center [379, 145] width 43 height 18
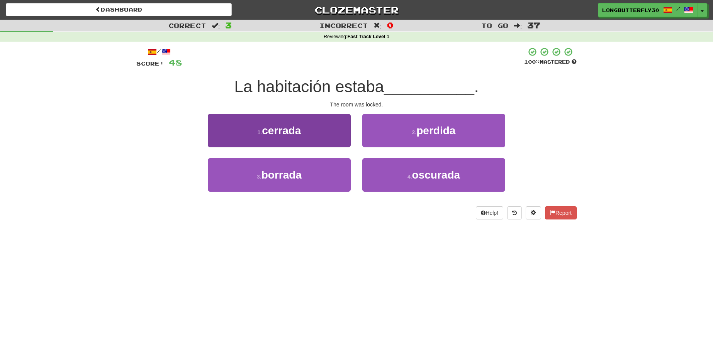
click at [329, 132] on button "1 . cerrada" at bounding box center [279, 131] width 143 height 34
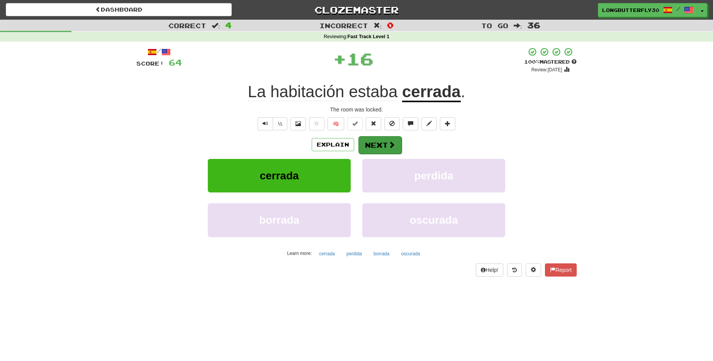
click at [388, 143] on span at bounding box center [391, 144] width 7 height 7
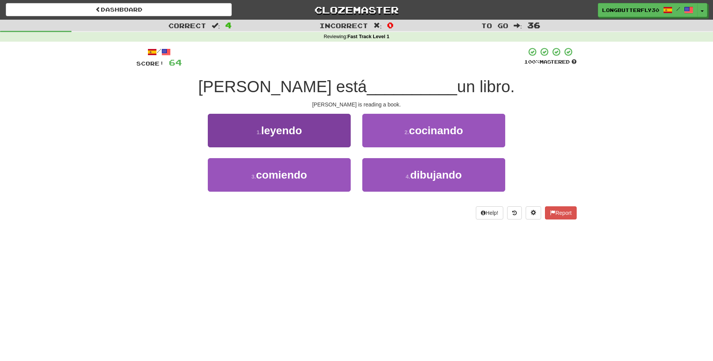
click at [337, 142] on button "1 . leyendo" at bounding box center [279, 131] width 143 height 34
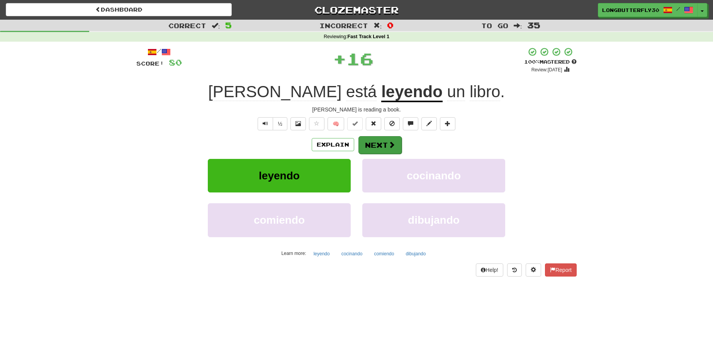
click at [387, 144] on button "Next" at bounding box center [379, 145] width 43 height 18
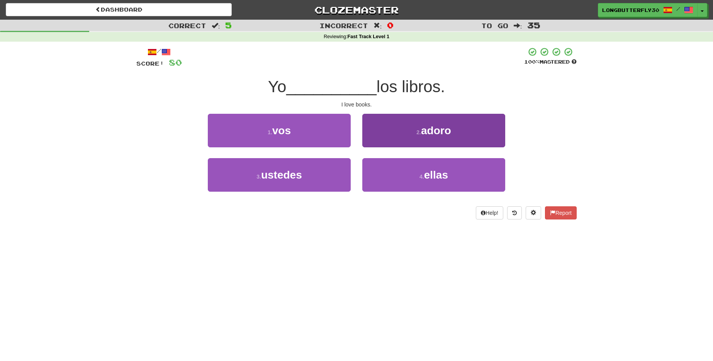
click at [428, 137] on button "2 . adoro" at bounding box center [433, 131] width 143 height 34
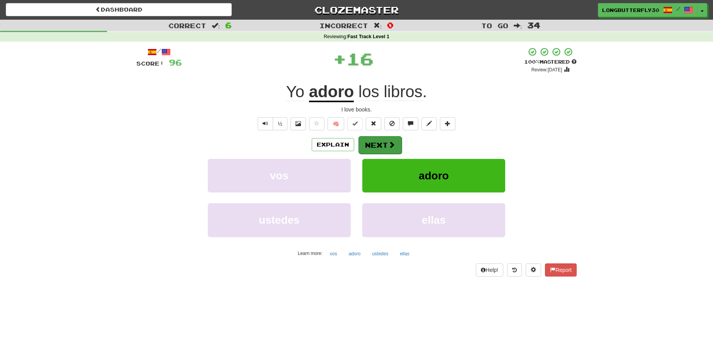
click at [389, 142] on span at bounding box center [391, 144] width 7 height 7
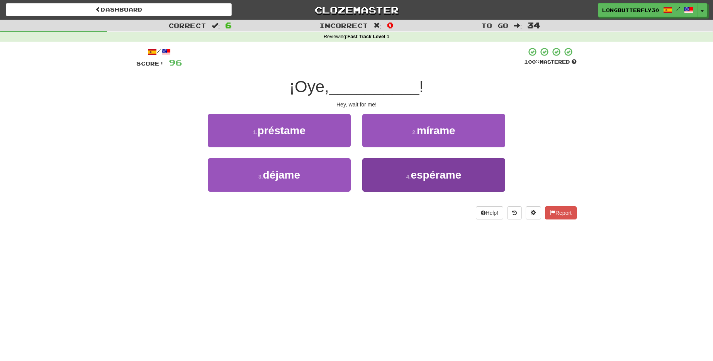
click at [400, 166] on button "4 . espérame" at bounding box center [433, 175] width 143 height 34
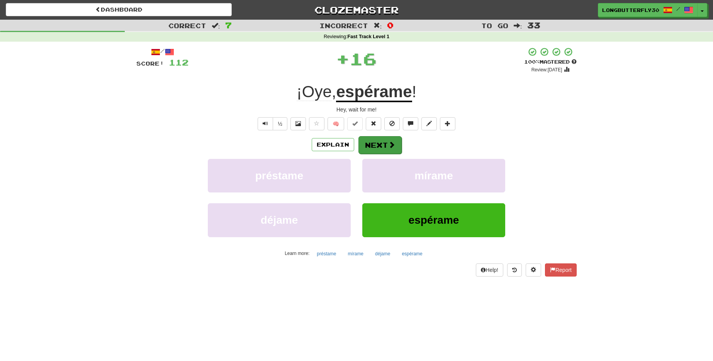
click at [385, 142] on button "Next" at bounding box center [379, 145] width 43 height 18
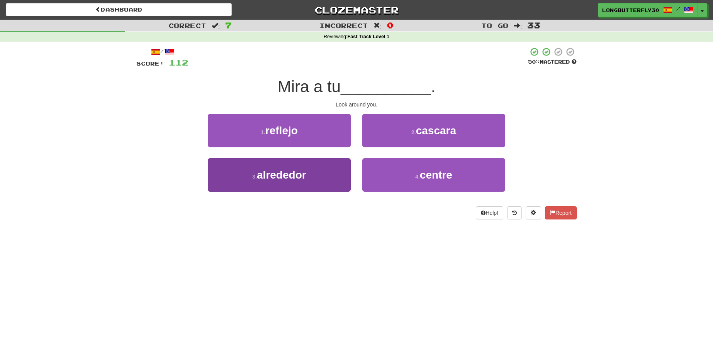
click at [309, 171] on button "3 . alrededor" at bounding box center [279, 175] width 143 height 34
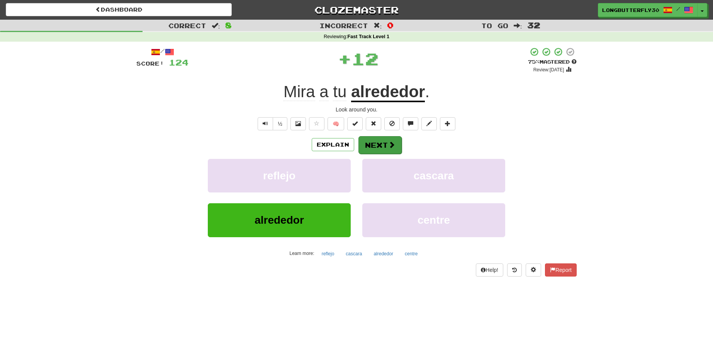
click at [390, 143] on span at bounding box center [391, 144] width 7 height 7
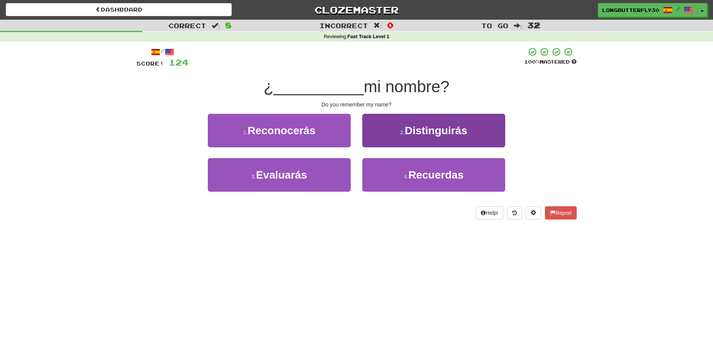
click at [434, 175] on span "Recuerdas" at bounding box center [435, 175] width 55 height 12
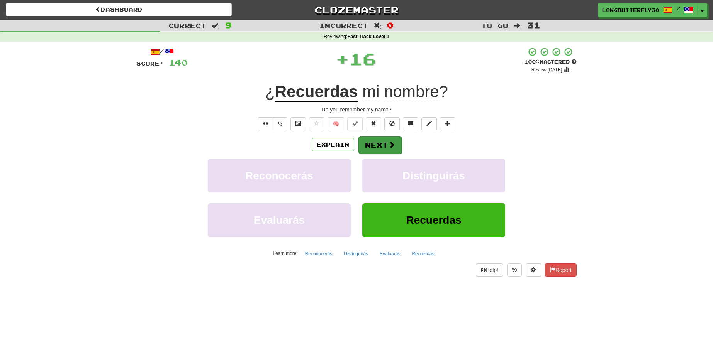
click at [388, 142] on span at bounding box center [391, 144] width 7 height 7
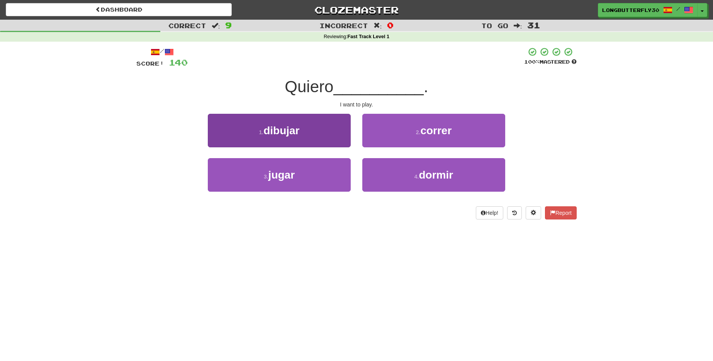
drag, startPoint x: 296, startPoint y: 176, endPoint x: 320, endPoint y: 160, distance: 28.8
click at [298, 175] on button "3 . jugar" at bounding box center [279, 175] width 143 height 34
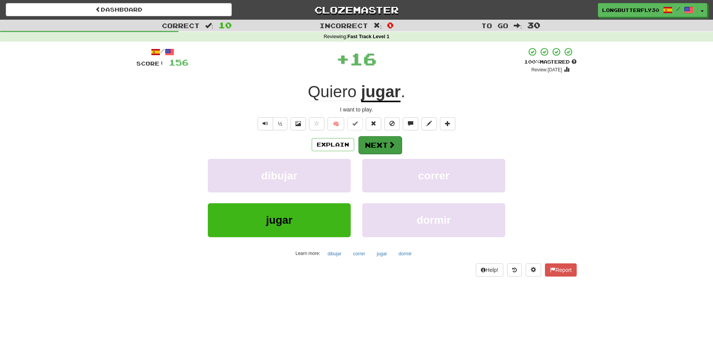
click at [371, 146] on button "Next" at bounding box center [379, 145] width 43 height 18
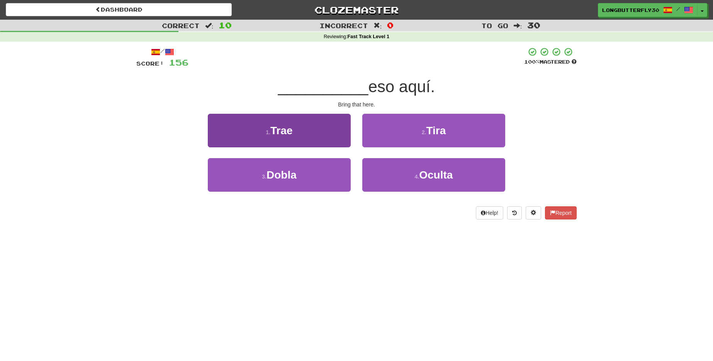
click at [328, 132] on button "1 . Trae" at bounding box center [279, 131] width 143 height 34
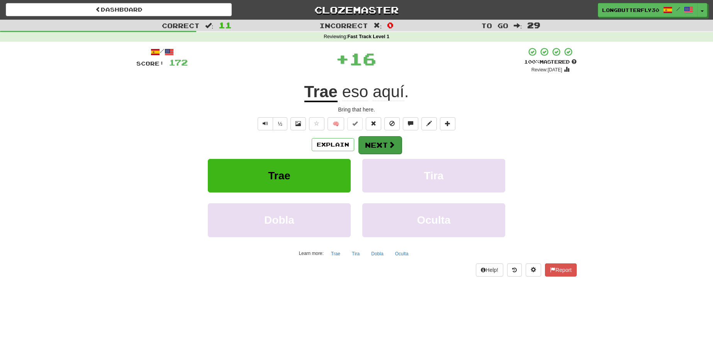
click at [373, 141] on button "Next" at bounding box center [379, 145] width 43 height 18
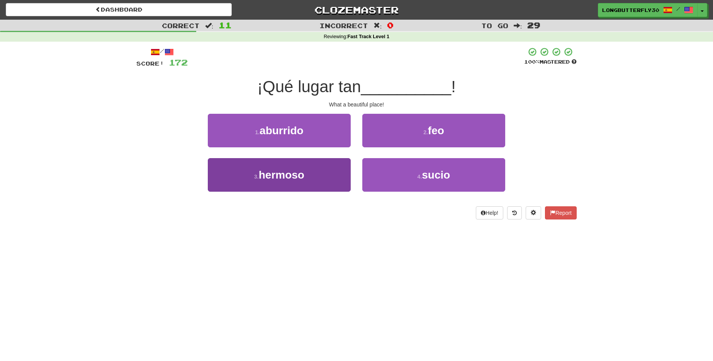
click at [315, 168] on button "3 . hermoso" at bounding box center [279, 175] width 143 height 34
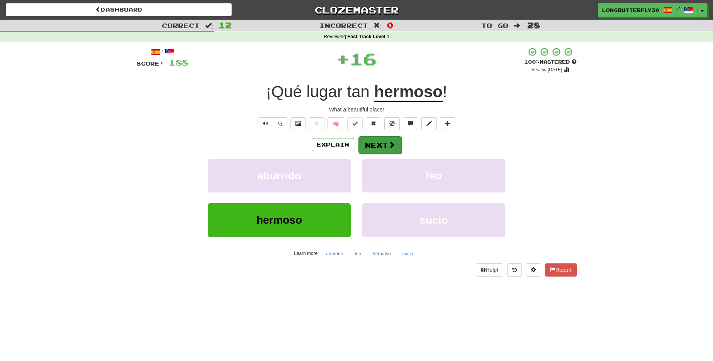
click at [372, 146] on button "Next" at bounding box center [379, 145] width 43 height 18
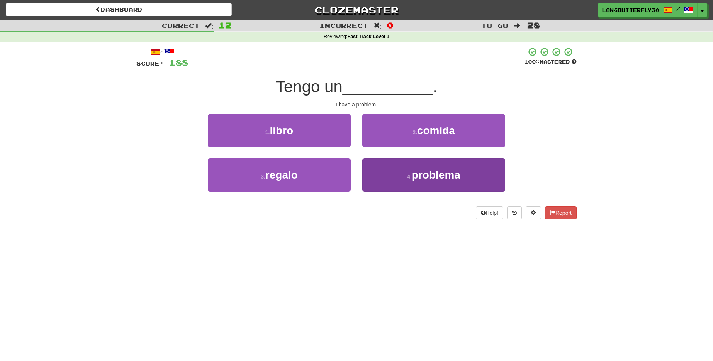
click at [403, 170] on button "4 . problema" at bounding box center [433, 175] width 143 height 34
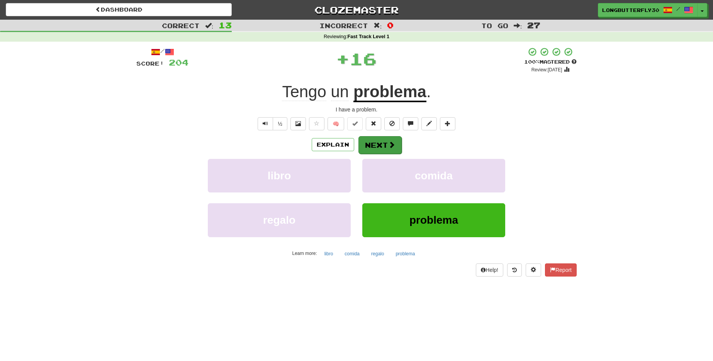
click at [378, 146] on button "Next" at bounding box center [379, 145] width 43 height 18
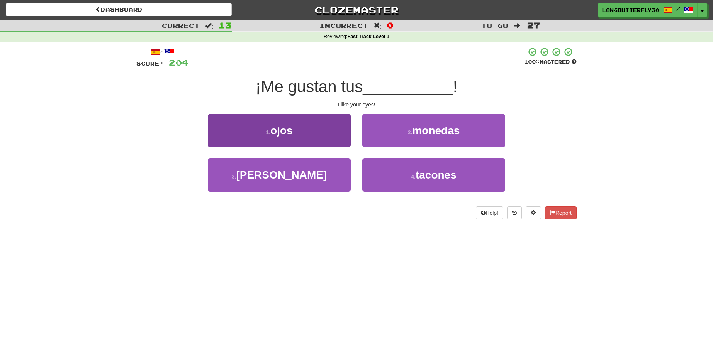
click at [310, 137] on button "1 . ojos" at bounding box center [279, 131] width 143 height 34
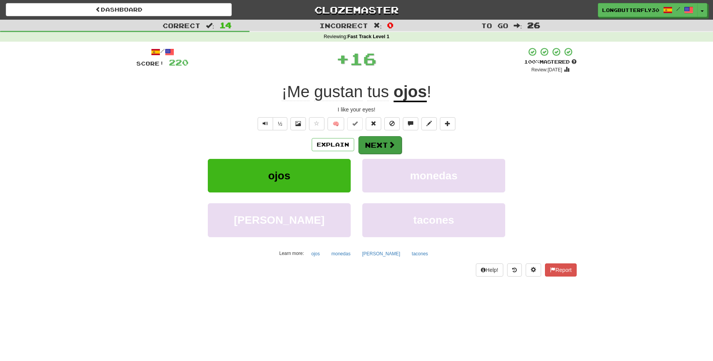
click at [376, 142] on button "Next" at bounding box center [379, 145] width 43 height 18
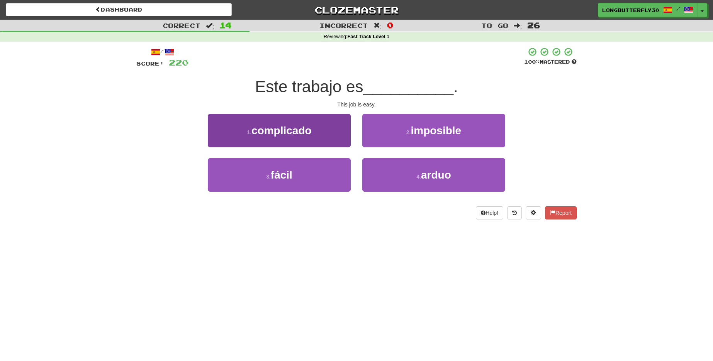
drag, startPoint x: 319, startPoint y: 174, endPoint x: 332, endPoint y: 164, distance: 16.8
click at [319, 174] on button "3 . fácil" at bounding box center [279, 175] width 143 height 34
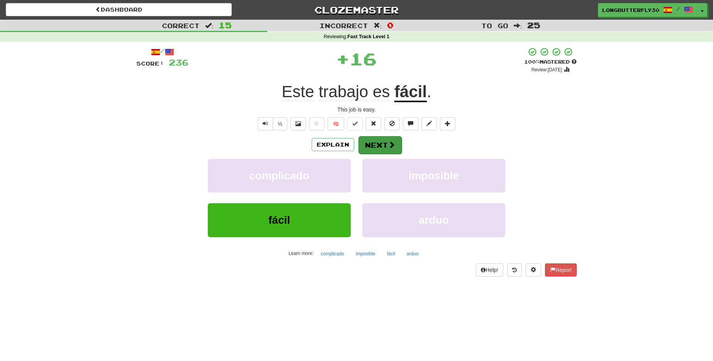
click at [375, 146] on button "Next" at bounding box center [379, 145] width 43 height 18
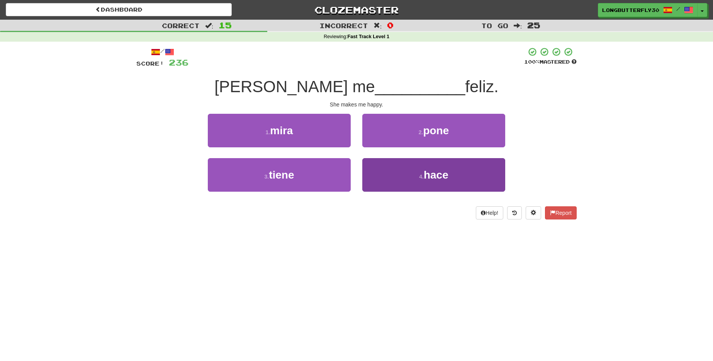
click at [419, 170] on button "4 . hace" at bounding box center [433, 175] width 143 height 34
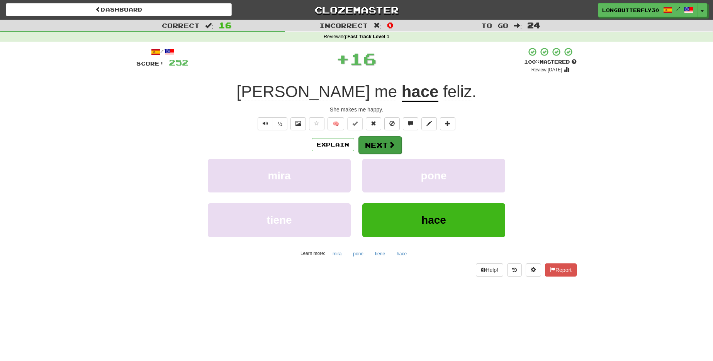
click at [395, 147] on button "Next" at bounding box center [379, 145] width 43 height 18
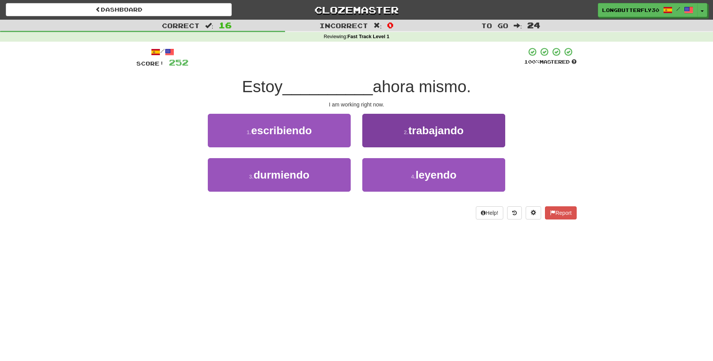
click at [405, 134] on small "2 ." at bounding box center [406, 132] width 5 height 6
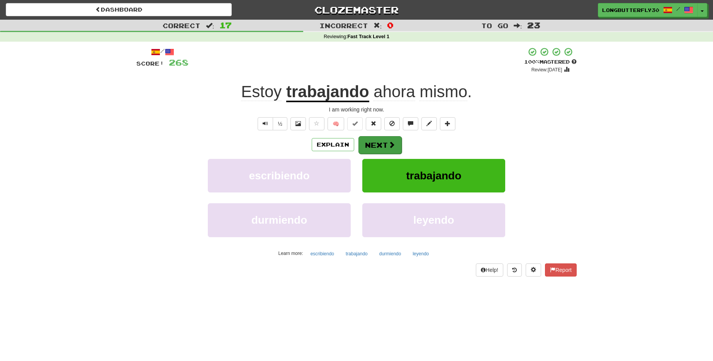
click at [376, 146] on button "Next" at bounding box center [379, 145] width 43 height 18
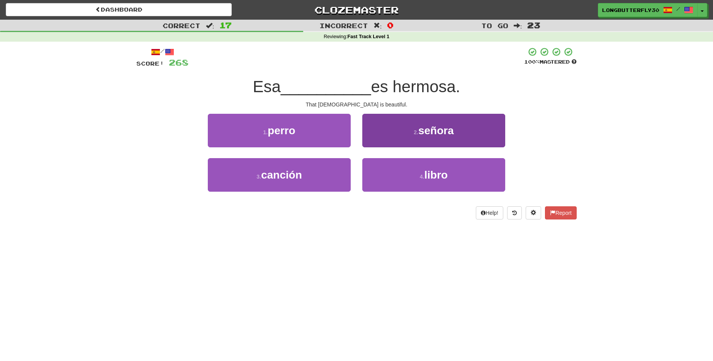
click at [449, 132] on span "señora" at bounding box center [436, 131] width 36 height 12
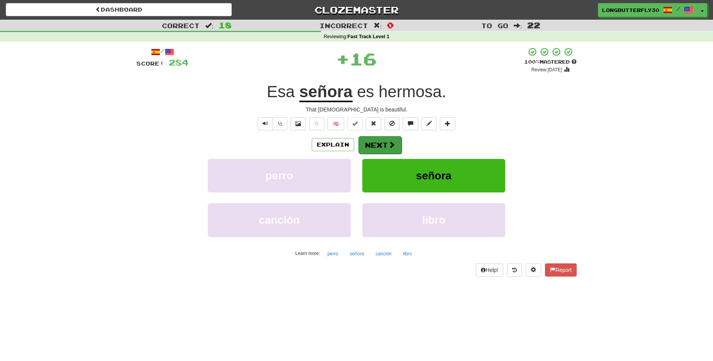
click at [371, 140] on button "Next" at bounding box center [379, 145] width 43 height 18
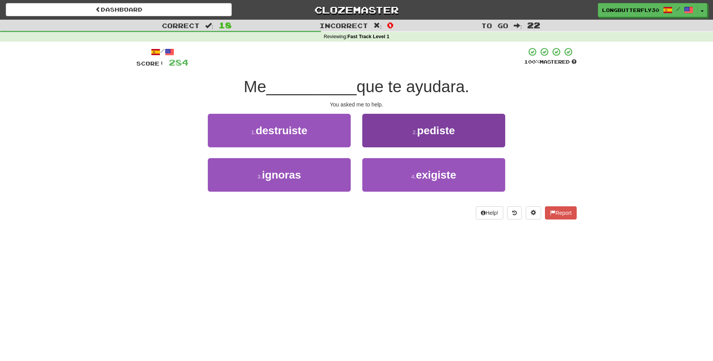
click at [425, 175] on span "exigiste" at bounding box center [436, 175] width 40 height 12
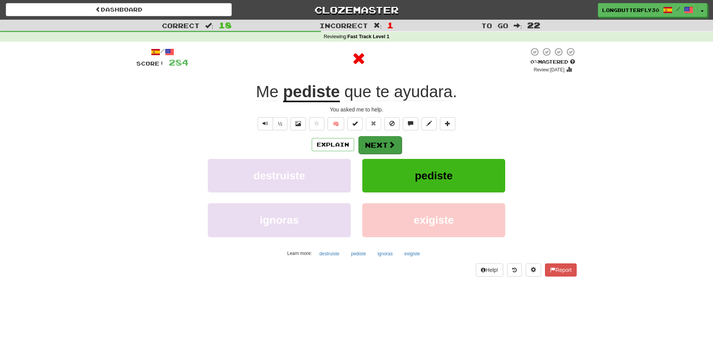
click at [390, 142] on span at bounding box center [391, 144] width 7 height 7
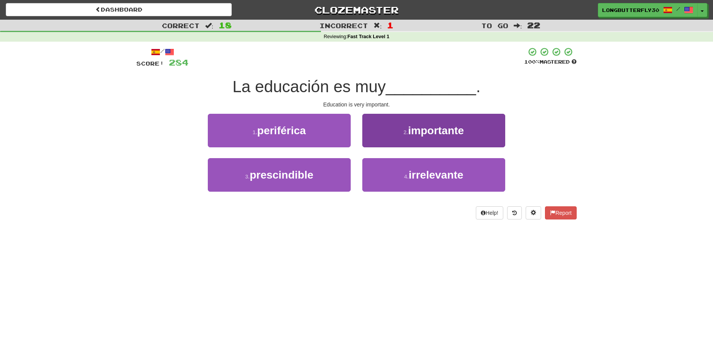
click at [387, 139] on button "2 . importante" at bounding box center [433, 131] width 143 height 34
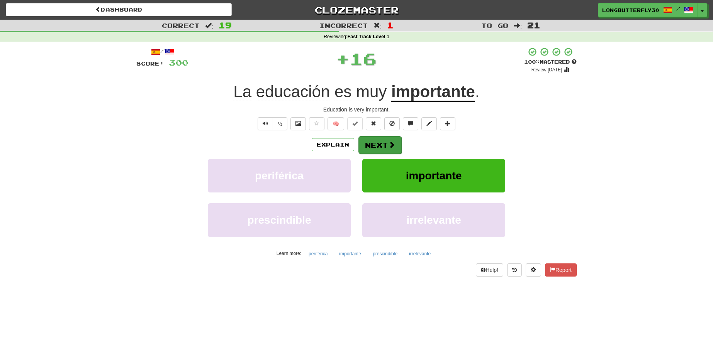
click at [384, 140] on button "Next" at bounding box center [379, 145] width 43 height 18
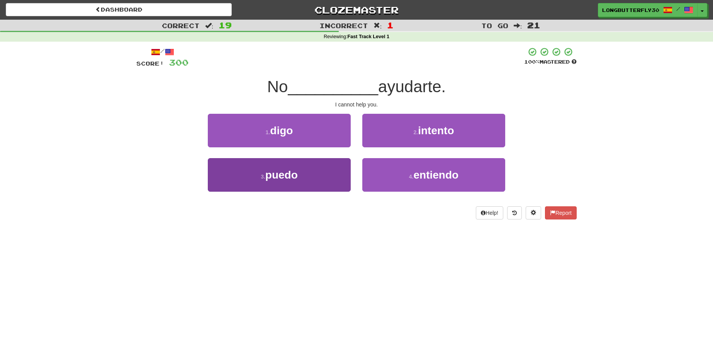
click at [315, 170] on button "3 . puedo" at bounding box center [279, 175] width 143 height 34
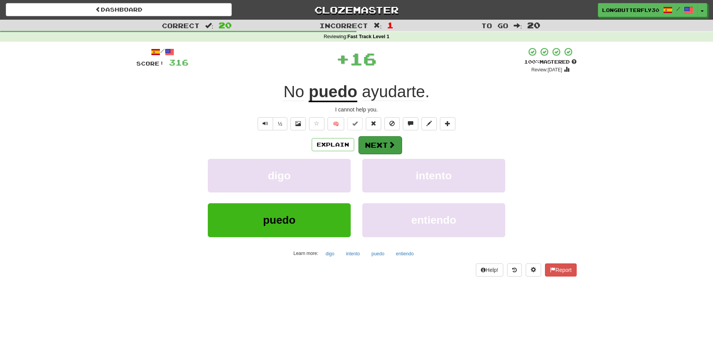
click at [381, 140] on button "Next" at bounding box center [379, 145] width 43 height 18
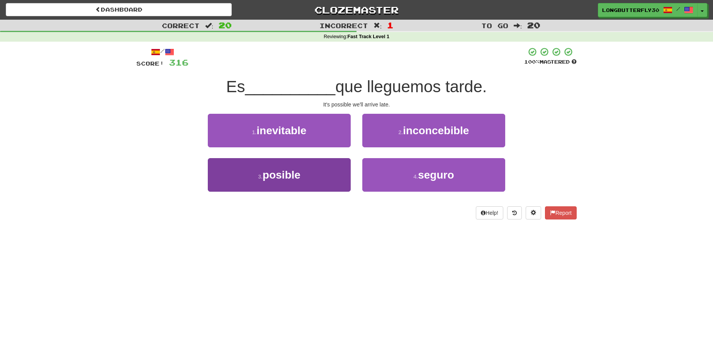
click at [319, 169] on button "3 . posible" at bounding box center [279, 175] width 143 height 34
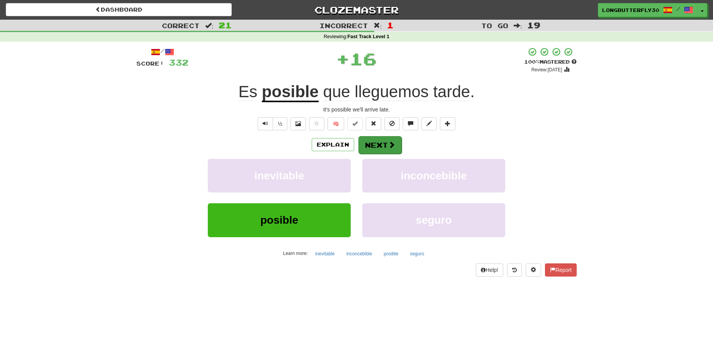
click at [380, 147] on button "Next" at bounding box center [379, 145] width 43 height 18
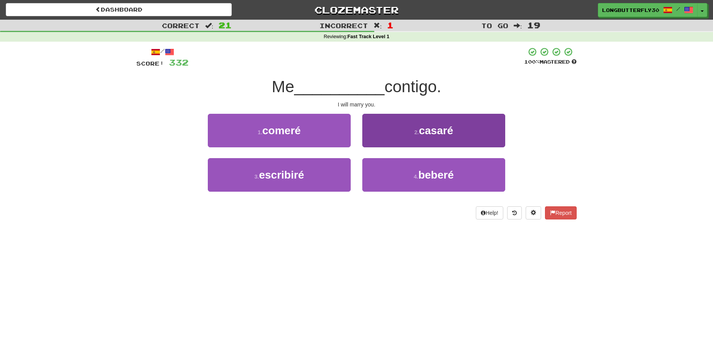
click at [397, 135] on button "2 . casaré" at bounding box center [433, 131] width 143 height 34
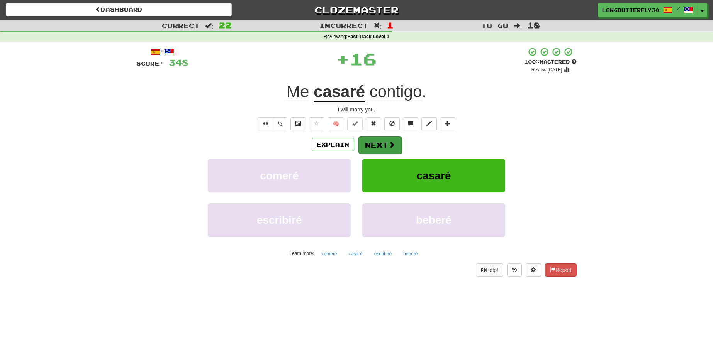
click at [386, 140] on button "Next" at bounding box center [379, 145] width 43 height 18
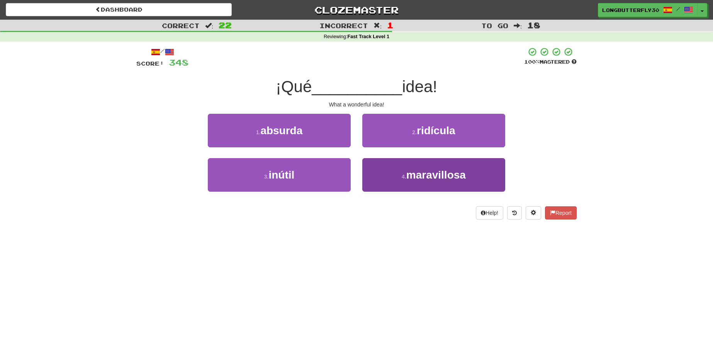
click at [394, 174] on button "4 . maravillosa" at bounding box center [433, 175] width 143 height 34
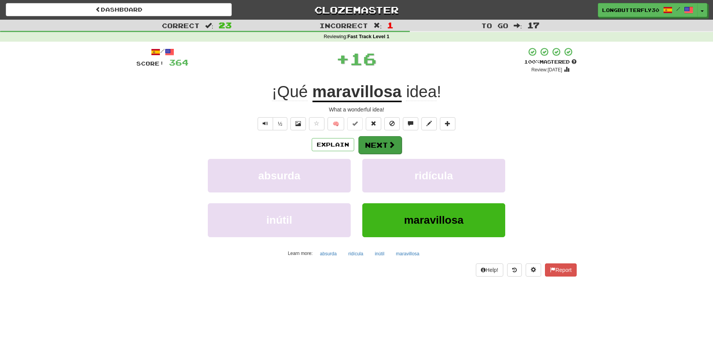
click at [381, 149] on button "Next" at bounding box center [379, 145] width 43 height 18
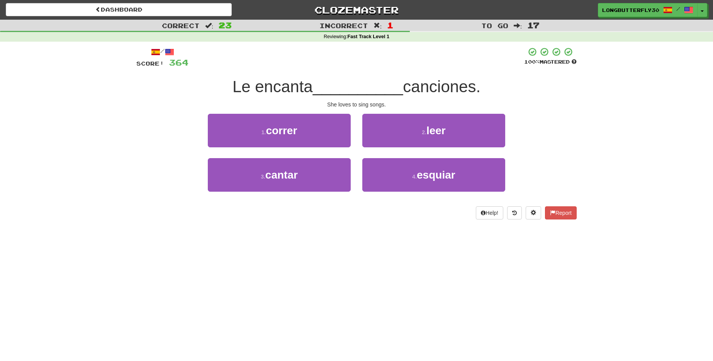
drag, startPoint x: 314, startPoint y: 175, endPoint x: 333, endPoint y: 158, distance: 25.2
click at [314, 174] on button "3 . cantar" at bounding box center [279, 175] width 143 height 34
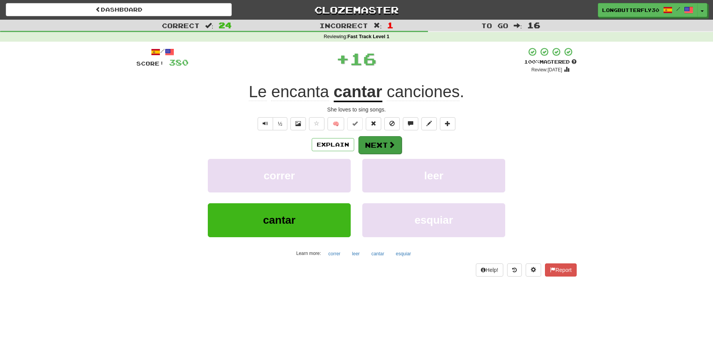
click at [379, 141] on button "Next" at bounding box center [379, 145] width 43 height 18
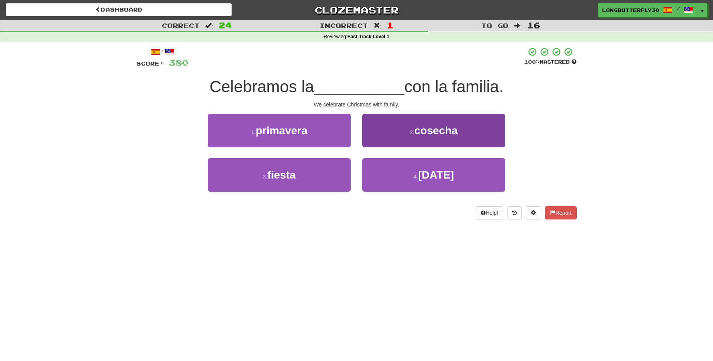
drag, startPoint x: 405, startPoint y: 164, endPoint x: 399, endPoint y: 162, distance: 6.7
click at [405, 164] on button "4 . navidad" at bounding box center [433, 175] width 143 height 34
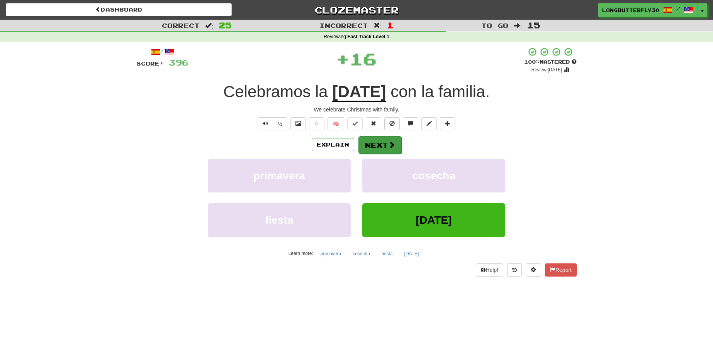
click at [386, 140] on button "Next" at bounding box center [379, 145] width 43 height 18
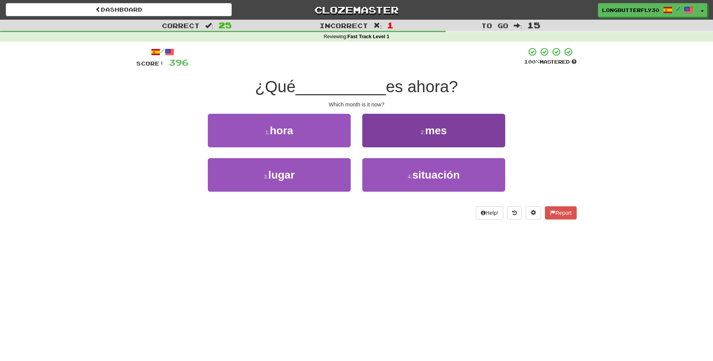
click at [398, 135] on button "2 . mes" at bounding box center [433, 131] width 143 height 34
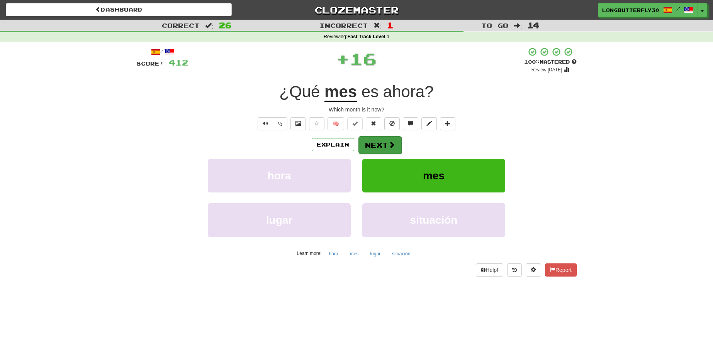
click at [392, 139] on button "Next" at bounding box center [379, 145] width 43 height 18
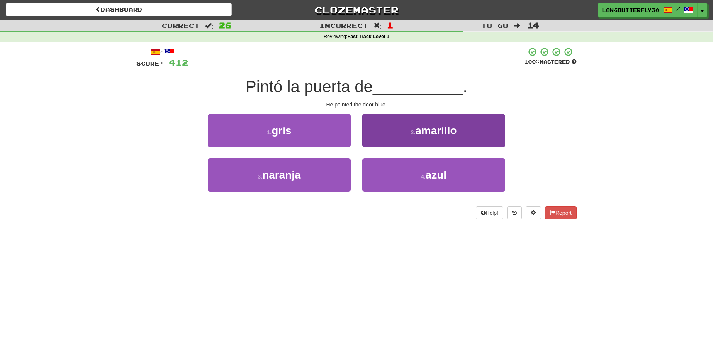
drag, startPoint x: 380, startPoint y: 173, endPoint x: 382, endPoint y: 160, distance: 12.9
click at [380, 171] on button "4 . azul" at bounding box center [433, 175] width 143 height 34
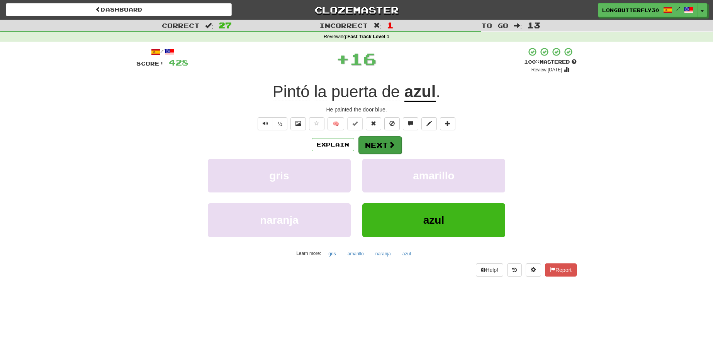
click at [378, 145] on button "Next" at bounding box center [379, 145] width 43 height 18
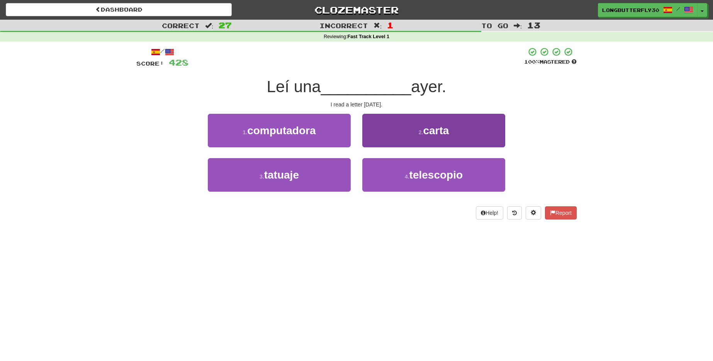
click at [394, 140] on button "2 . carta" at bounding box center [433, 131] width 143 height 34
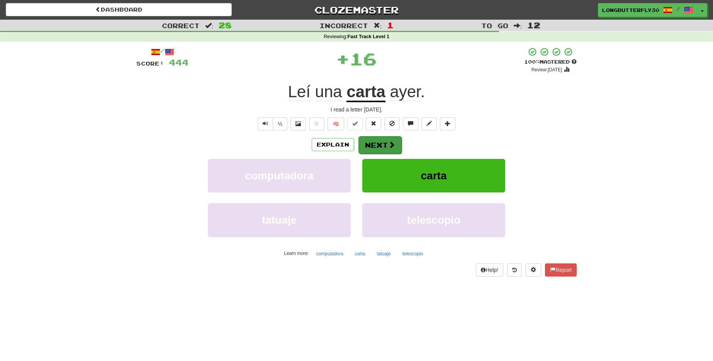
click at [386, 141] on button "Next" at bounding box center [379, 145] width 43 height 18
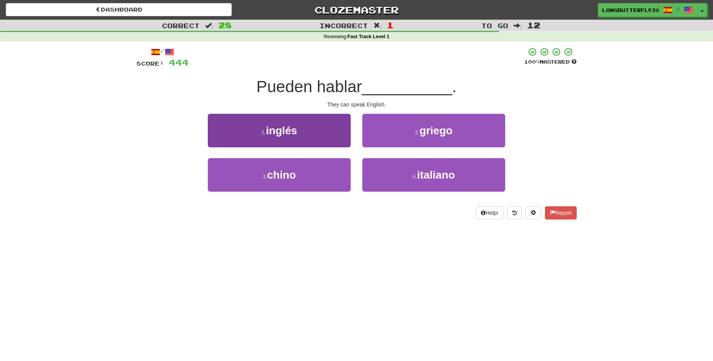
click at [325, 130] on button "1 . inglés" at bounding box center [279, 131] width 143 height 34
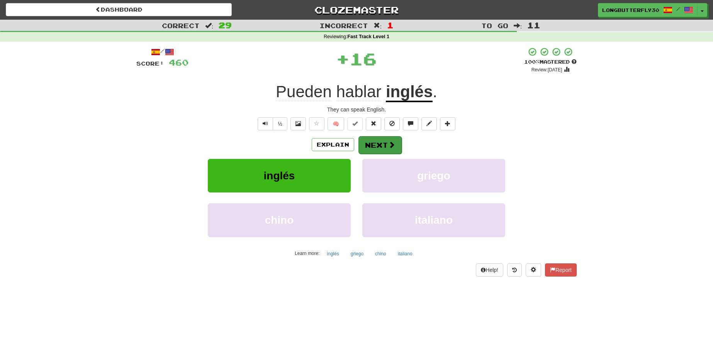
click at [369, 137] on button "Next" at bounding box center [379, 145] width 43 height 18
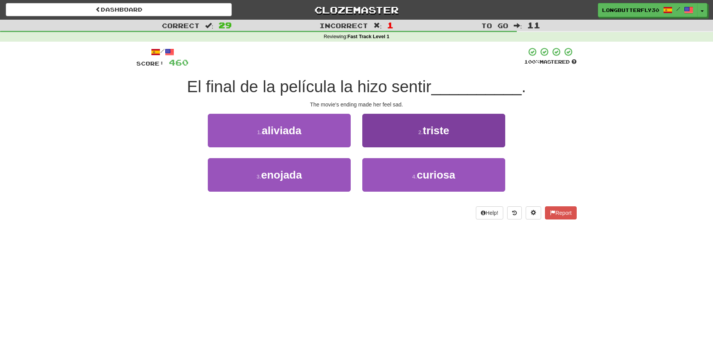
click at [407, 132] on button "2 . triste" at bounding box center [433, 131] width 143 height 34
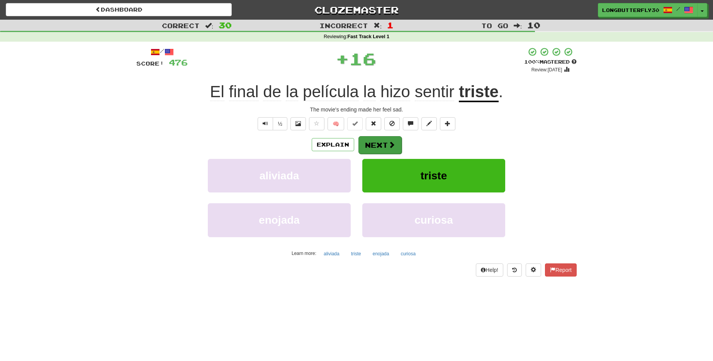
click at [386, 141] on button "Next" at bounding box center [379, 145] width 43 height 18
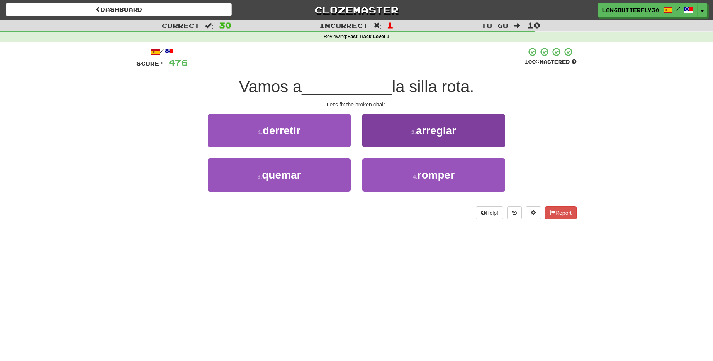
click at [417, 130] on span "arreglar" at bounding box center [436, 131] width 40 height 12
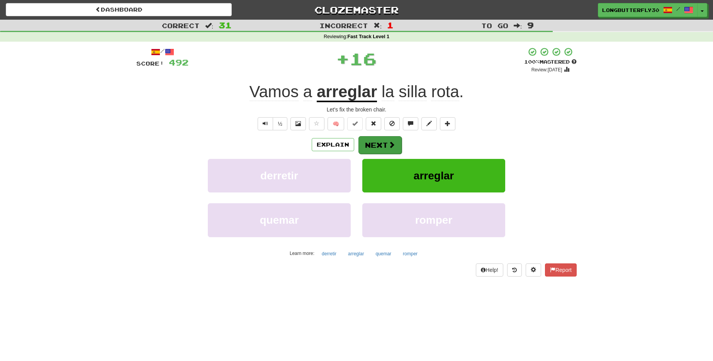
click at [392, 141] on span at bounding box center [391, 144] width 7 height 7
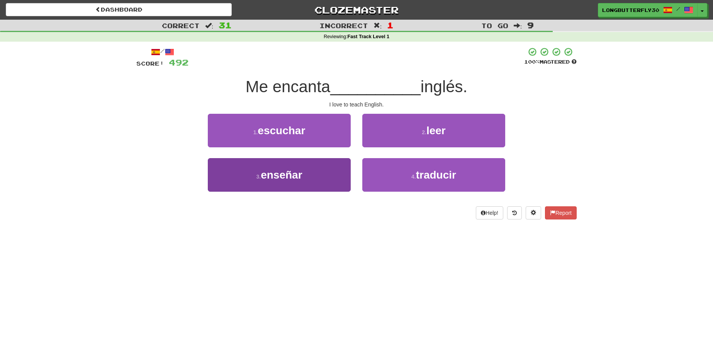
click at [315, 173] on button "3 . enseñar" at bounding box center [279, 175] width 143 height 34
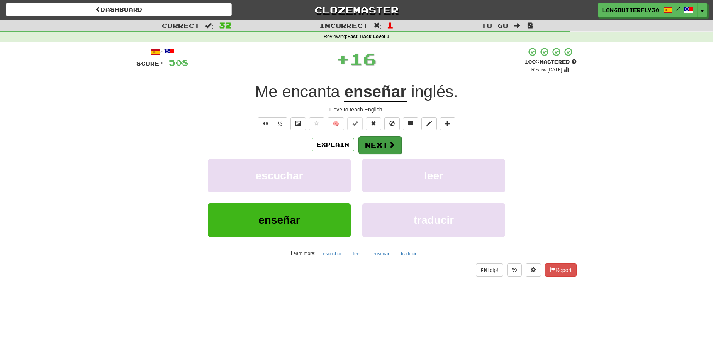
click at [378, 141] on button "Next" at bounding box center [379, 145] width 43 height 18
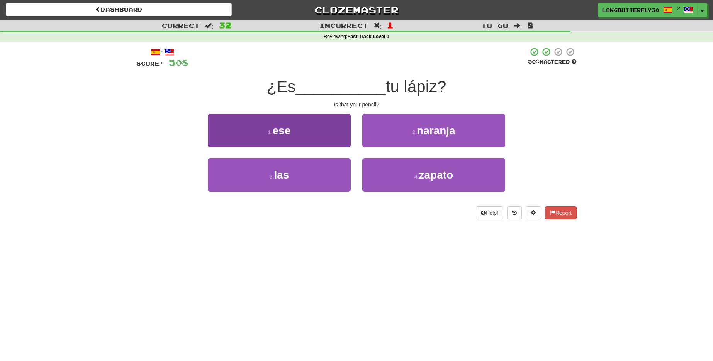
click at [298, 135] on button "1 . ese" at bounding box center [279, 131] width 143 height 34
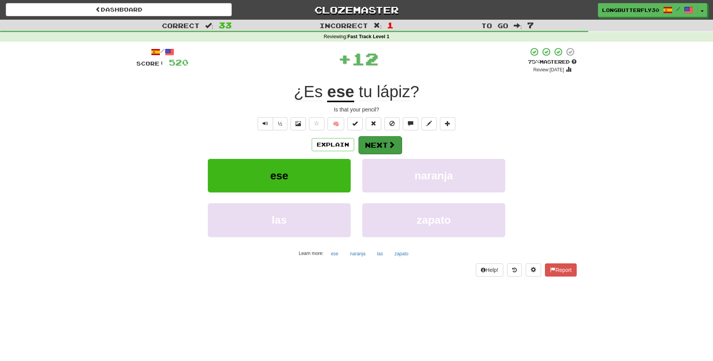
click at [368, 143] on button "Next" at bounding box center [379, 145] width 43 height 18
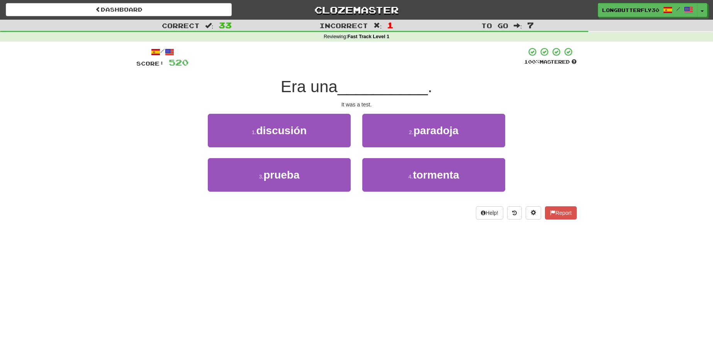
drag, startPoint x: 321, startPoint y: 169, endPoint x: 350, endPoint y: 157, distance: 31.8
click at [321, 171] on button "3 . prueba" at bounding box center [279, 175] width 143 height 34
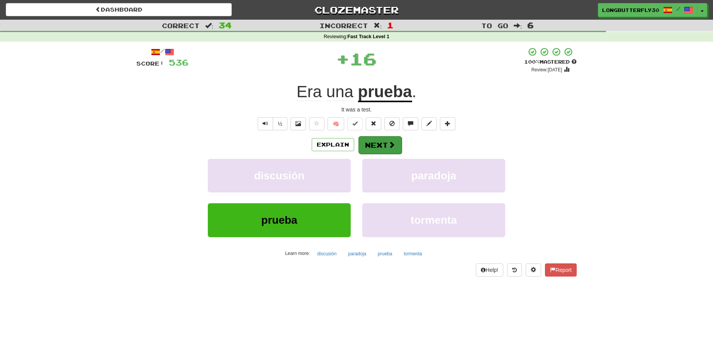
click at [383, 144] on button "Next" at bounding box center [379, 145] width 43 height 18
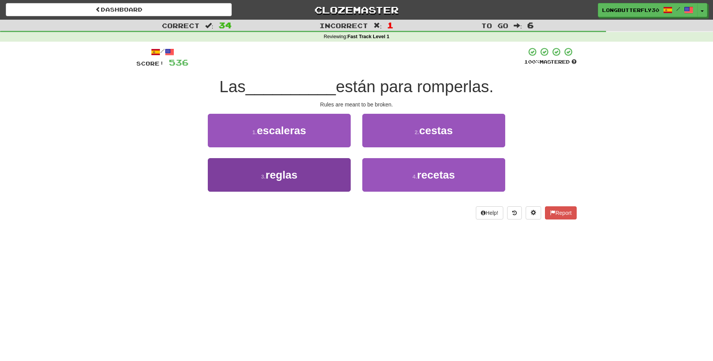
click at [329, 166] on button "3 . reglas" at bounding box center [279, 175] width 143 height 34
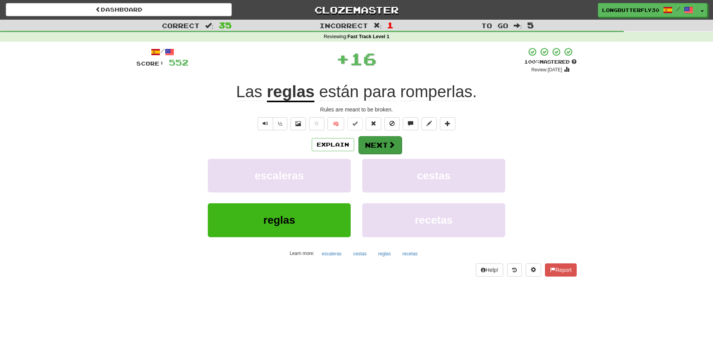
click at [379, 144] on button "Next" at bounding box center [379, 145] width 43 height 18
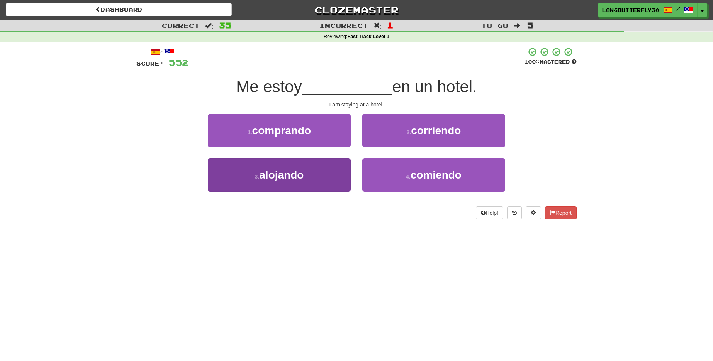
click at [328, 173] on button "3 . alojando" at bounding box center [279, 175] width 143 height 34
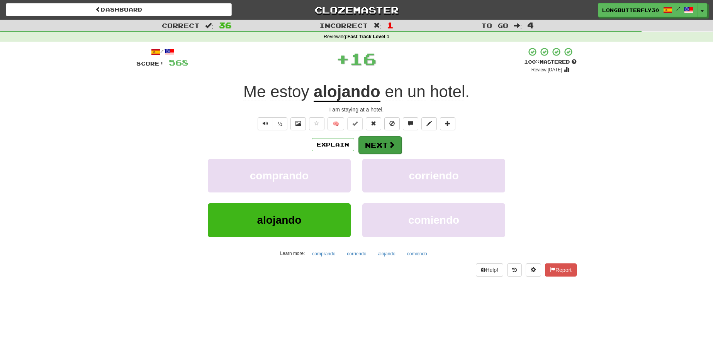
click at [379, 142] on button "Next" at bounding box center [379, 145] width 43 height 18
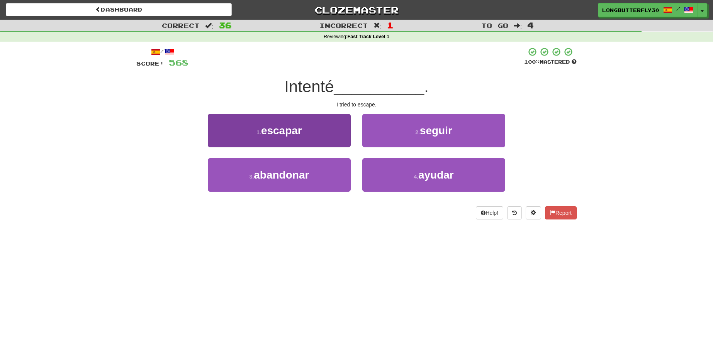
click at [319, 137] on button "1 . escapar" at bounding box center [279, 131] width 143 height 34
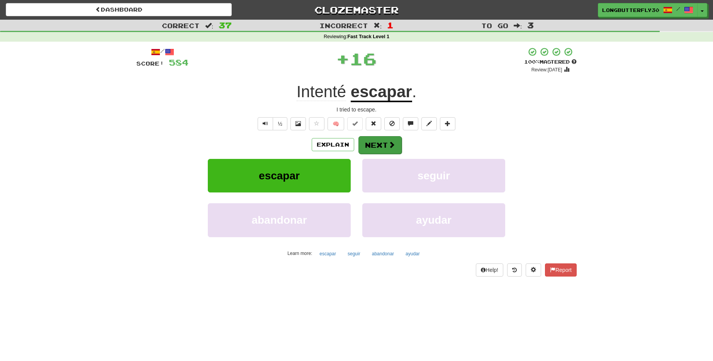
click at [368, 143] on button "Next" at bounding box center [379, 145] width 43 height 18
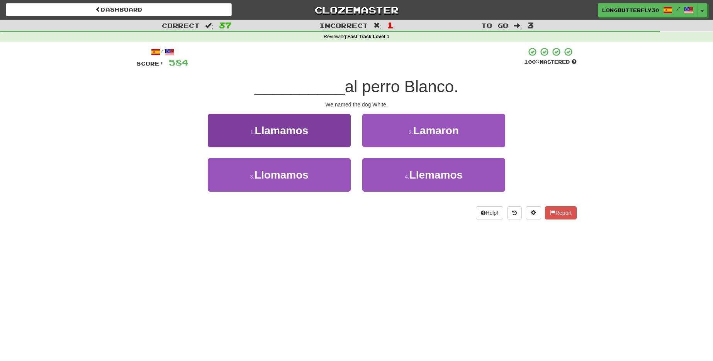
click at [324, 136] on button "1 . Llamamos" at bounding box center [279, 131] width 143 height 34
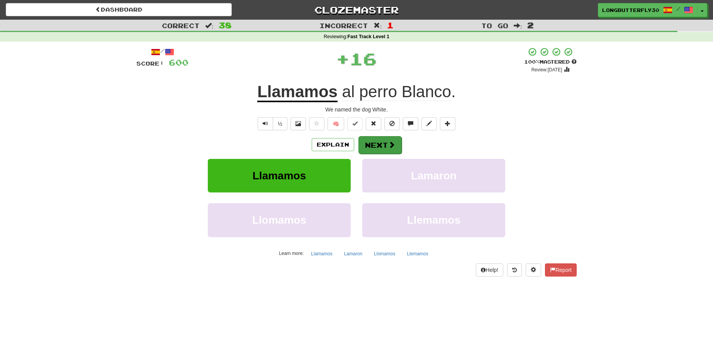
click at [383, 142] on button "Next" at bounding box center [379, 145] width 43 height 18
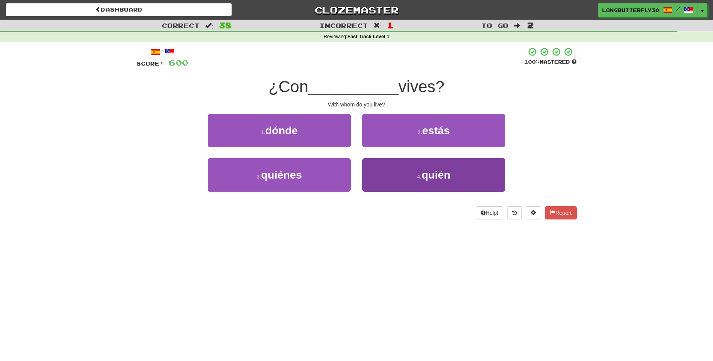
click at [408, 175] on button "4 . quién" at bounding box center [433, 175] width 143 height 34
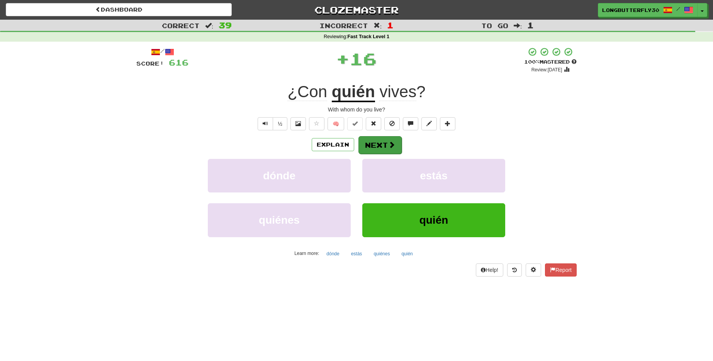
click at [386, 145] on button "Next" at bounding box center [379, 145] width 43 height 18
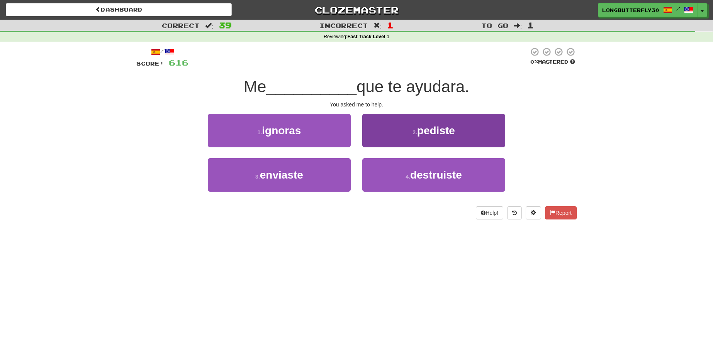
click at [399, 137] on button "2 . pediste" at bounding box center [433, 131] width 143 height 34
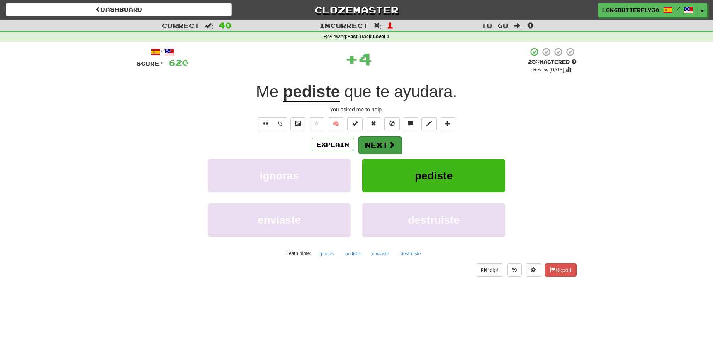
click at [381, 140] on button "Next" at bounding box center [379, 145] width 43 height 18
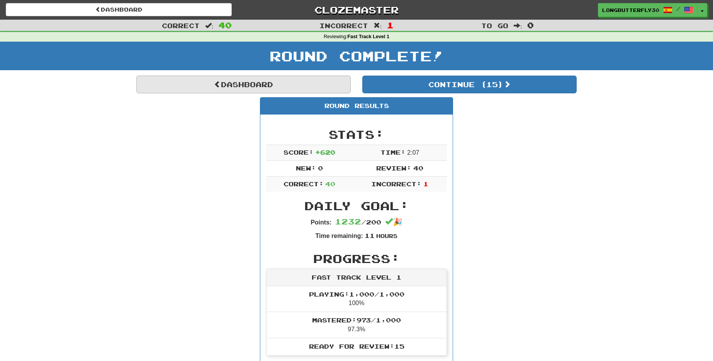
click at [269, 80] on link "Dashboard" at bounding box center [243, 85] width 214 height 18
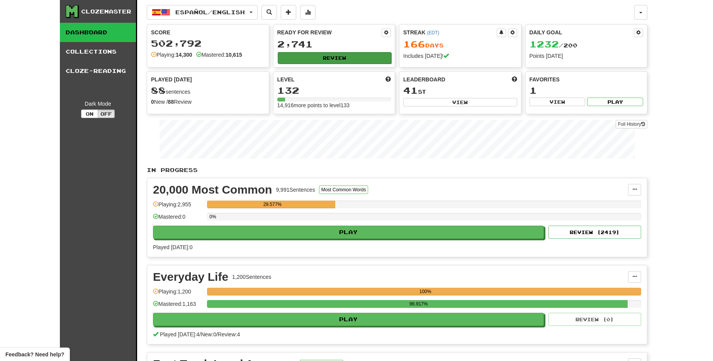
click at [376, 58] on button "Review" at bounding box center [335, 58] width 114 height 12
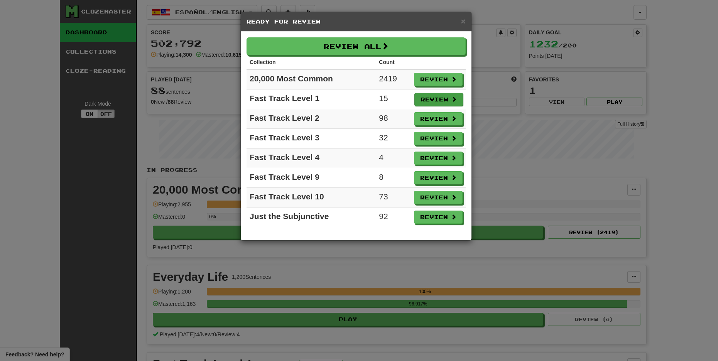
click at [446, 97] on button "Review" at bounding box center [439, 99] width 49 height 13
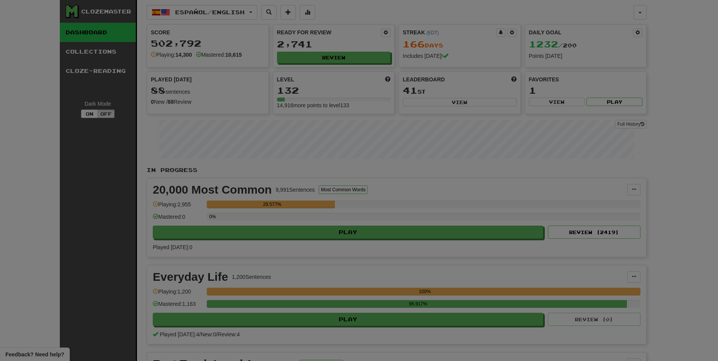
select select "**"
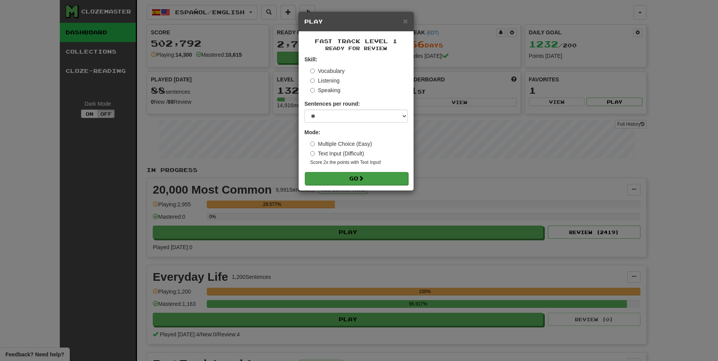
click at [378, 176] on button "Go" at bounding box center [356, 178] width 103 height 13
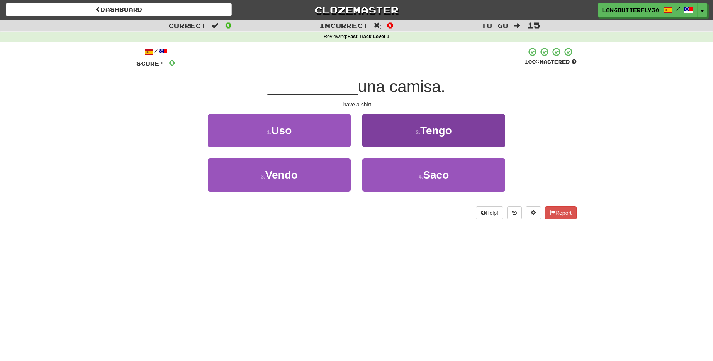
click at [427, 133] on span "Tengo" at bounding box center [436, 131] width 32 height 12
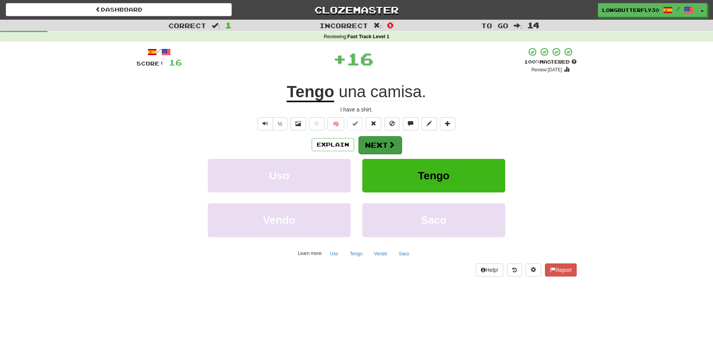
click at [392, 138] on button "Next" at bounding box center [379, 145] width 43 height 18
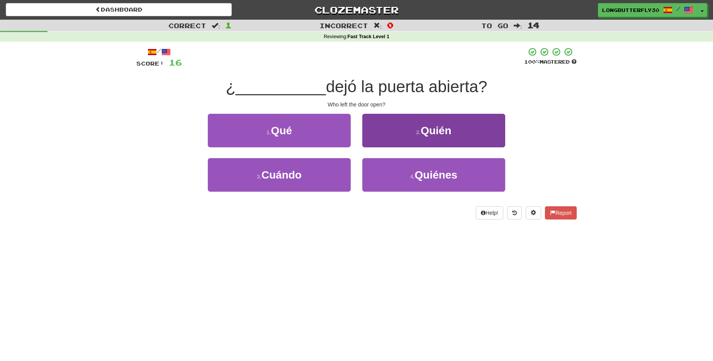
click at [403, 136] on button "2 . Quién" at bounding box center [433, 131] width 143 height 34
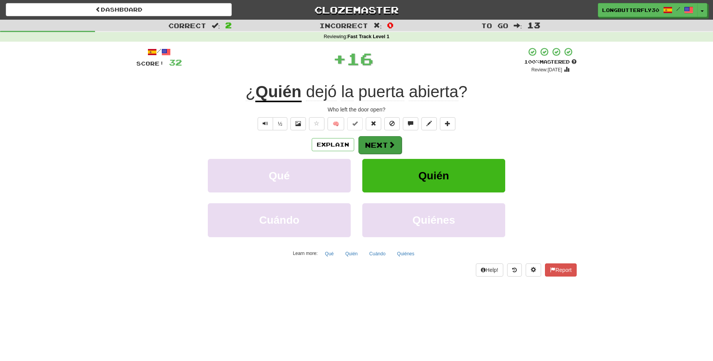
click at [385, 139] on button "Next" at bounding box center [379, 145] width 43 height 18
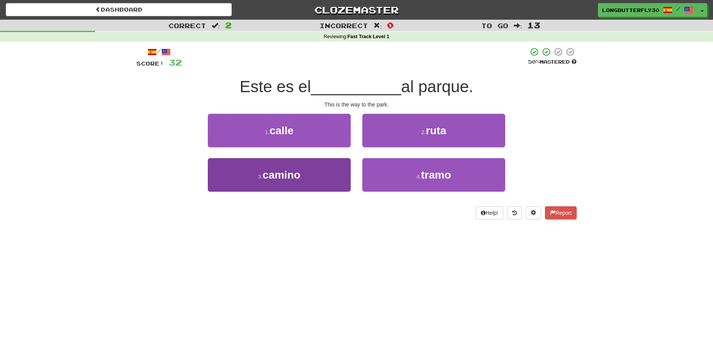
click at [317, 172] on button "3 . camino" at bounding box center [279, 175] width 143 height 34
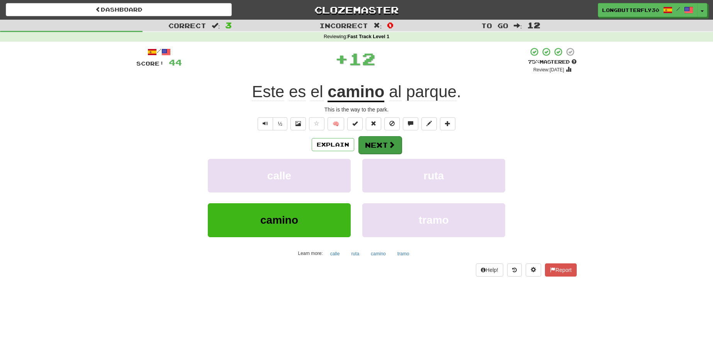
click at [372, 144] on button "Next" at bounding box center [379, 145] width 43 height 18
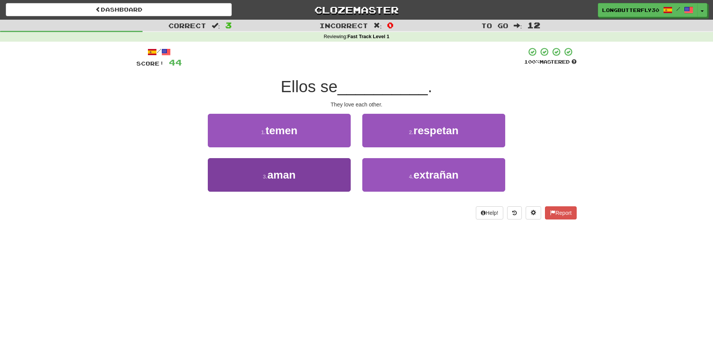
click at [327, 175] on button "3 . aman" at bounding box center [279, 175] width 143 height 34
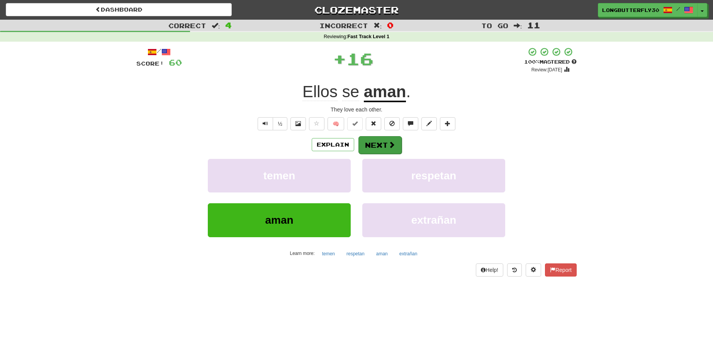
click at [375, 142] on button "Next" at bounding box center [379, 145] width 43 height 18
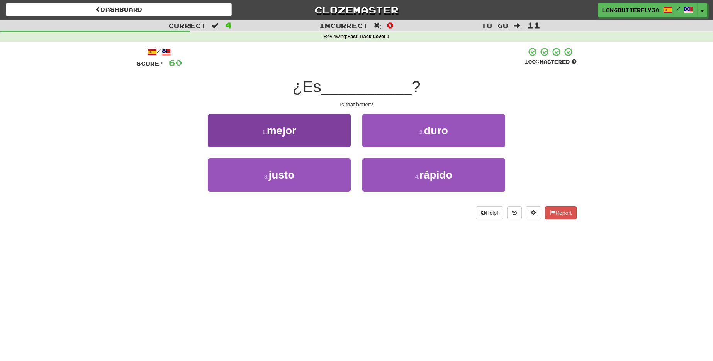
click at [333, 136] on button "1 . mejor" at bounding box center [279, 131] width 143 height 34
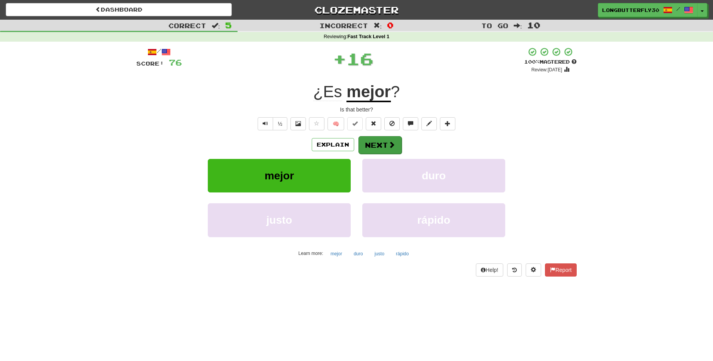
click at [371, 141] on button "Next" at bounding box center [379, 145] width 43 height 18
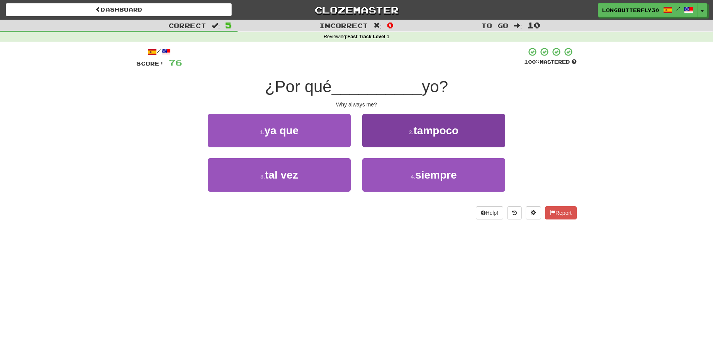
click at [406, 172] on button "4 . siempre" at bounding box center [433, 175] width 143 height 34
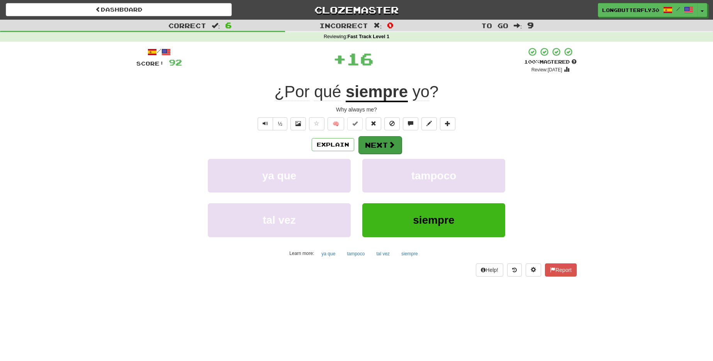
click at [389, 143] on span at bounding box center [391, 144] width 7 height 7
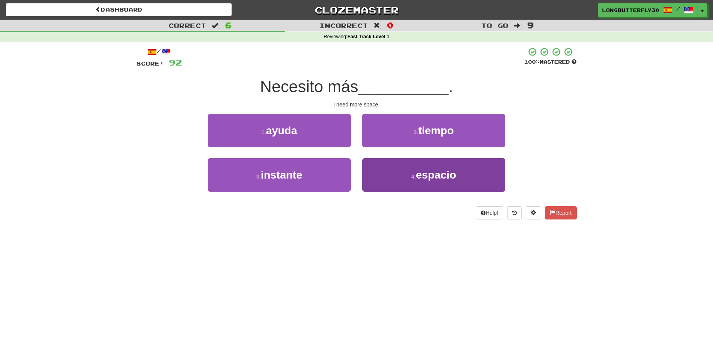
click at [395, 164] on button "4 . espacio" at bounding box center [433, 175] width 143 height 34
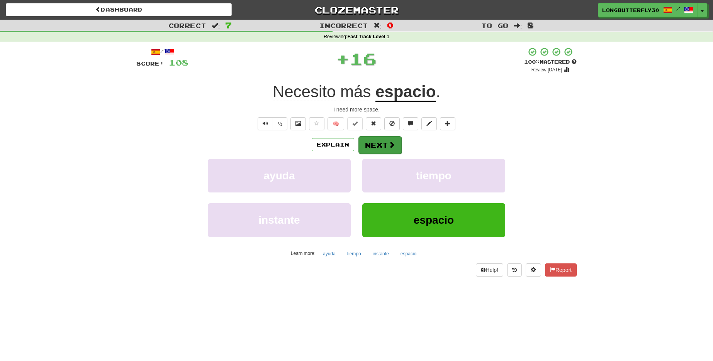
click at [385, 144] on button "Next" at bounding box center [379, 145] width 43 height 18
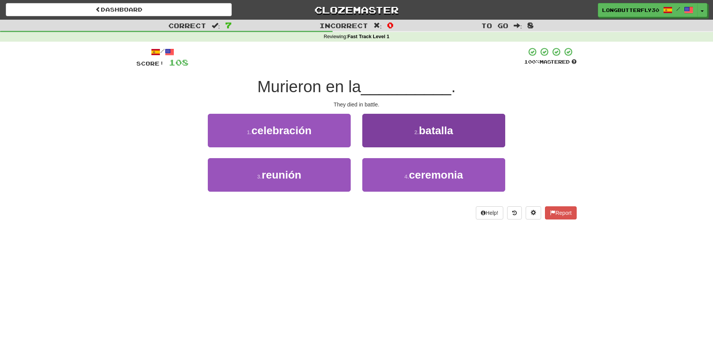
click at [395, 128] on button "2 . batalla" at bounding box center [433, 131] width 143 height 34
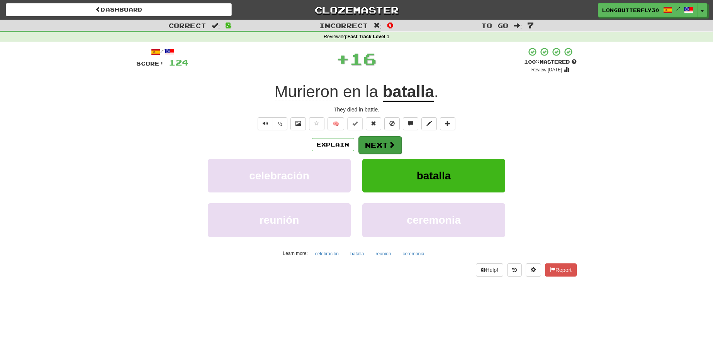
click at [391, 139] on button "Next" at bounding box center [379, 145] width 43 height 18
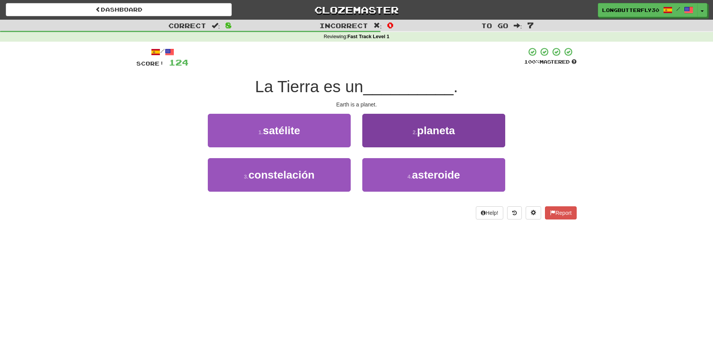
click at [389, 129] on button "2 . planeta" at bounding box center [433, 131] width 143 height 34
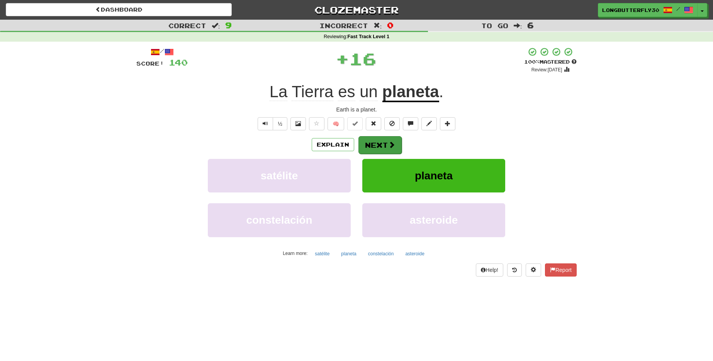
click at [381, 139] on button "Next" at bounding box center [379, 145] width 43 height 18
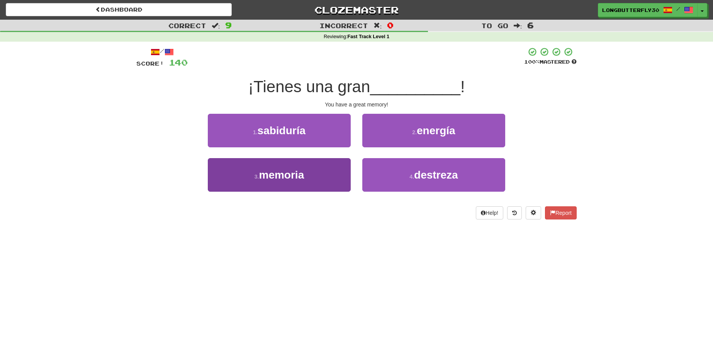
click at [335, 169] on button "3 . memoria" at bounding box center [279, 175] width 143 height 34
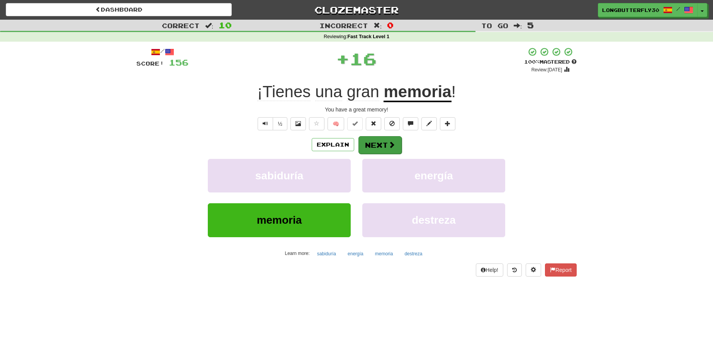
click at [367, 141] on button "Next" at bounding box center [379, 145] width 43 height 18
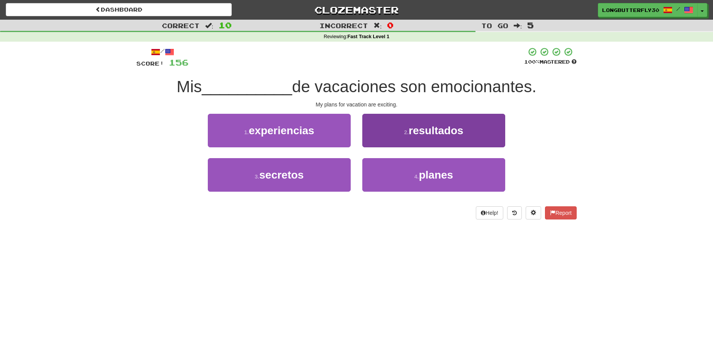
drag, startPoint x: 395, startPoint y: 168, endPoint x: 394, endPoint y: 159, distance: 9.3
click at [395, 168] on button "4 . planes" at bounding box center [433, 175] width 143 height 34
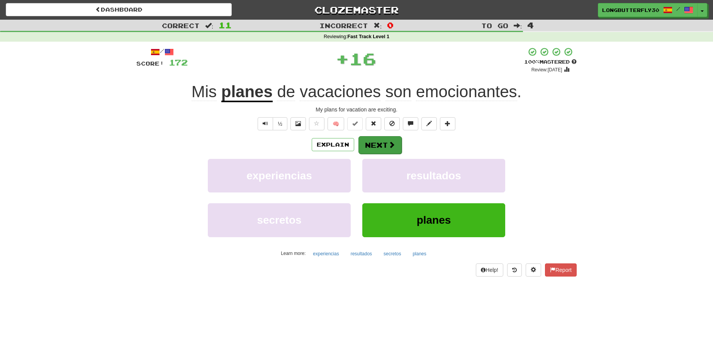
click at [388, 142] on span at bounding box center [391, 144] width 7 height 7
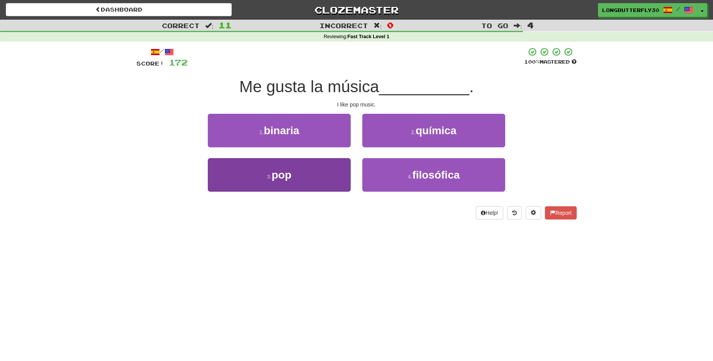
click at [332, 166] on button "3 . pop" at bounding box center [279, 175] width 143 height 34
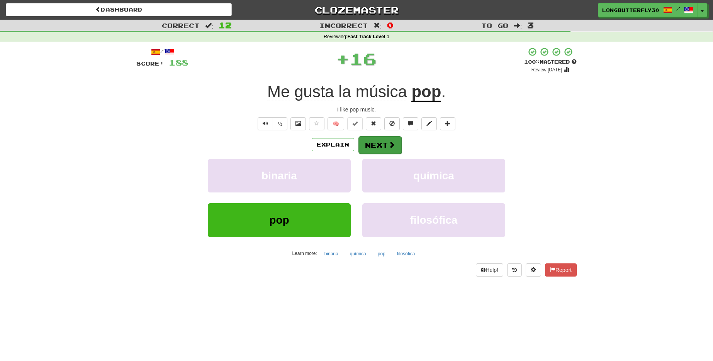
click at [368, 142] on button "Next" at bounding box center [379, 145] width 43 height 18
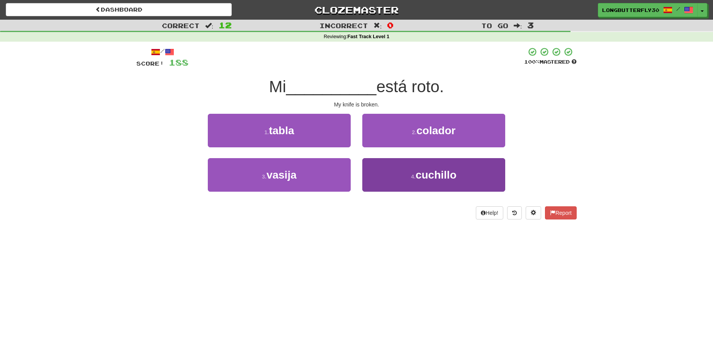
click at [420, 169] on span "cuchillo" at bounding box center [435, 175] width 41 height 12
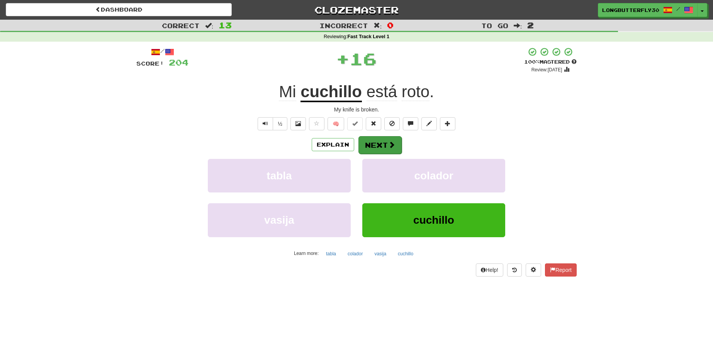
click at [395, 144] on button "Next" at bounding box center [379, 145] width 43 height 18
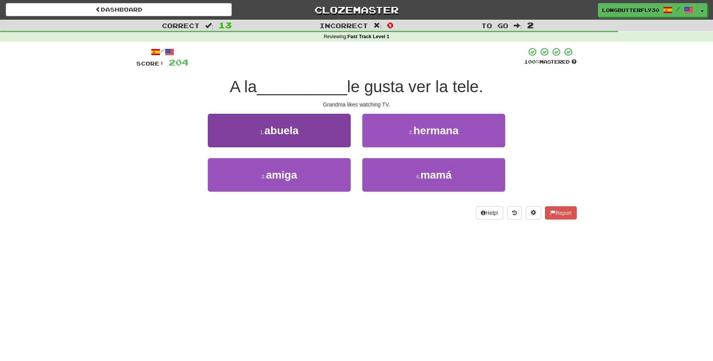
drag, startPoint x: 312, startPoint y: 173, endPoint x: 334, endPoint y: 136, distance: 43.6
click at [334, 136] on div "1 . abuela 2 . hermana 3 . amiga 4 . mamá" at bounding box center [356, 158] width 452 height 89
click at [334, 136] on button "1 . abuela" at bounding box center [279, 131] width 143 height 34
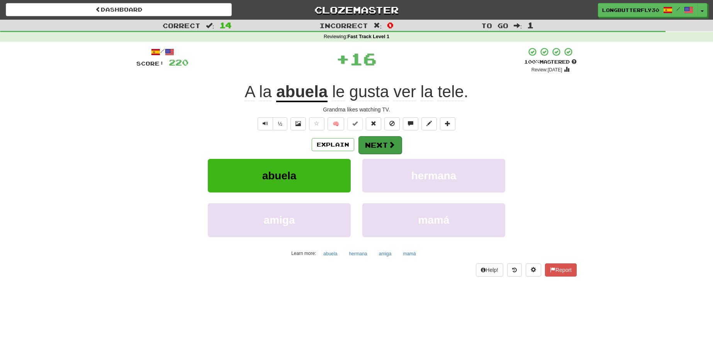
click at [369, 142] on button "Next" at bounding box center [379, 145] width 43 height 18
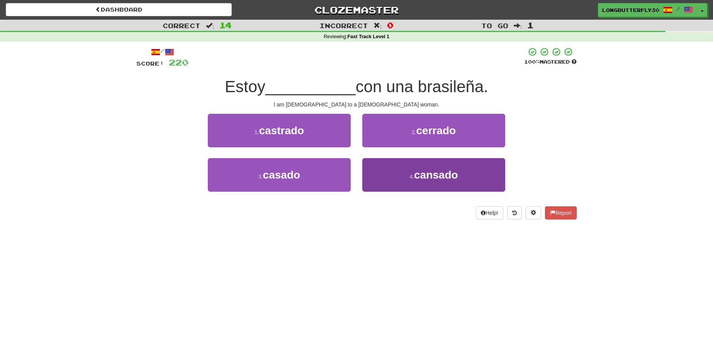
click at [398, 171] on button "4 . cansado" at bounding box center [433, 175] width 143 height 34
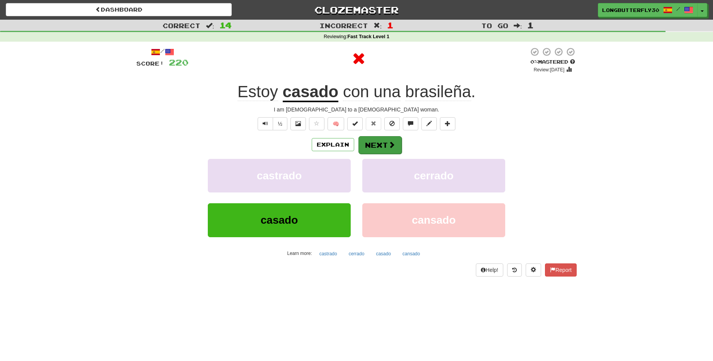
click at [381, 141] on button "Next" at bounding box center [379, 145] width 43 height 18
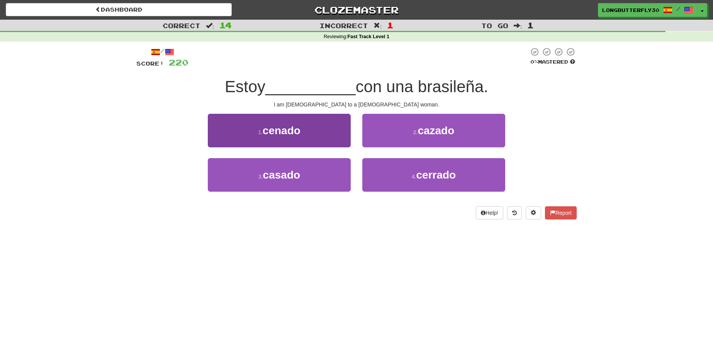
drag, startPoint x: 314, startPoint y: 173, endPoint x: 321, endPoint y: 166, distance: 9.6
click at [315, 173] on button "3 . casado" at bounding box center [279, 175] width 143 height 34
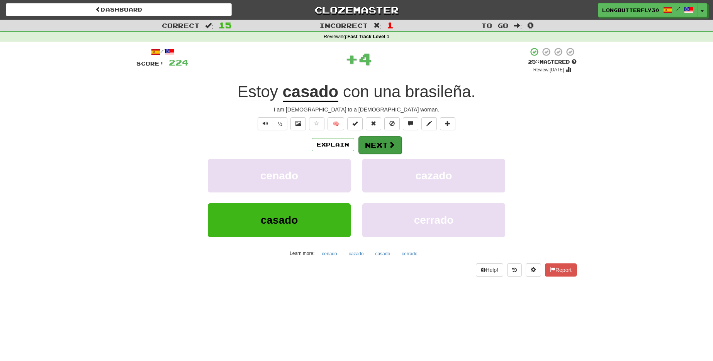
click at [375, 148] on button "Next" at bounding box center [379, 145] width 43 height 18
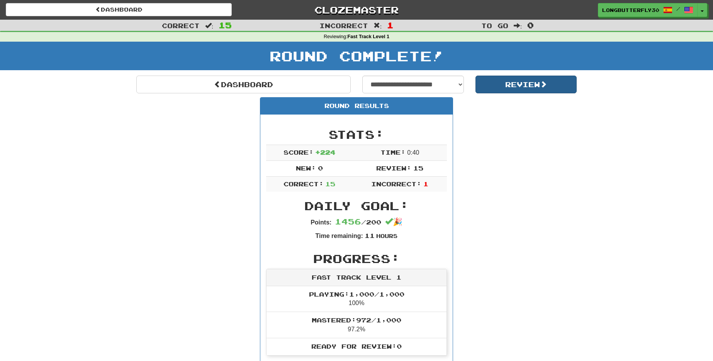
click at [491, 84] on button "Review" at bounding box center [526, 85] width 102 height 18
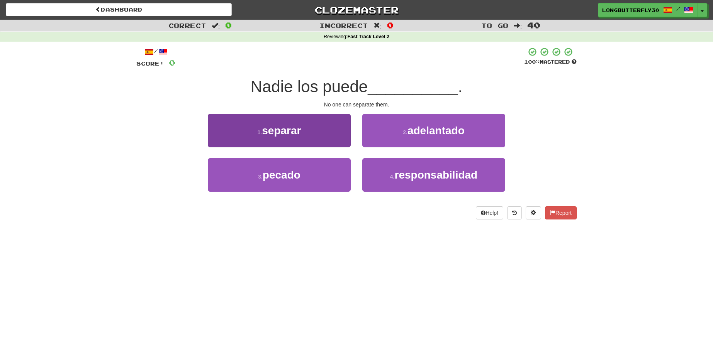
click at [327, 139] on button "1 . separar" at bounding box center [279, 131] width 143 height 34
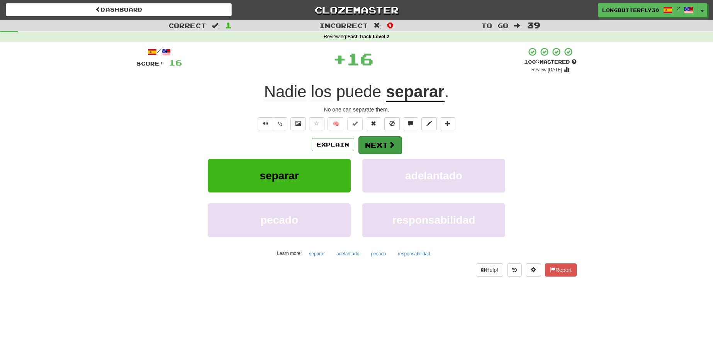
click at [369, 141] on button "Next" at bounding box center [379, 145] width 43 height 18
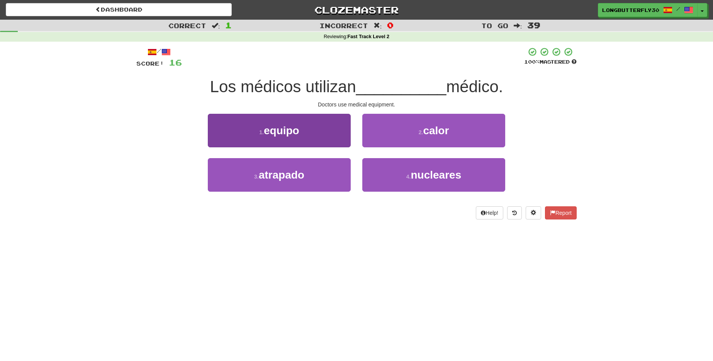
click at [329, 134] on button "1 . equipo" at bounding box center [279, 131] width 143 height 34
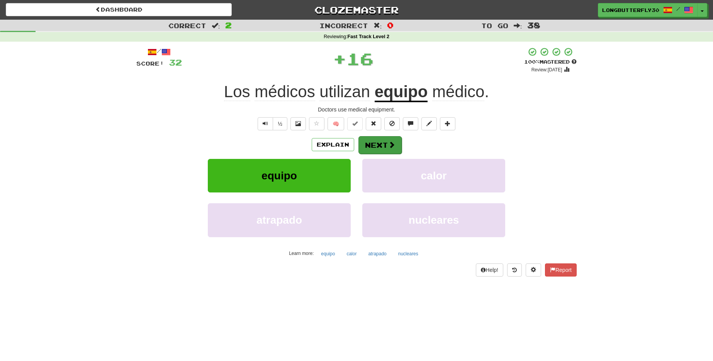
click at [361, 141] on button "Next" at bounding box center [379, 145] width 43 height 18
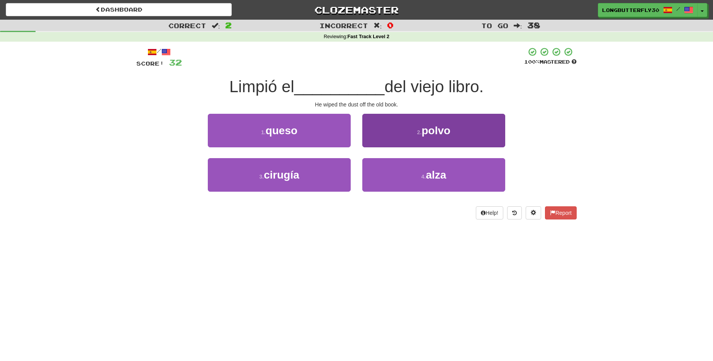
click at [444, 136] on button "2 . polvo" at bounding box center [433, 131] width 143 height 34
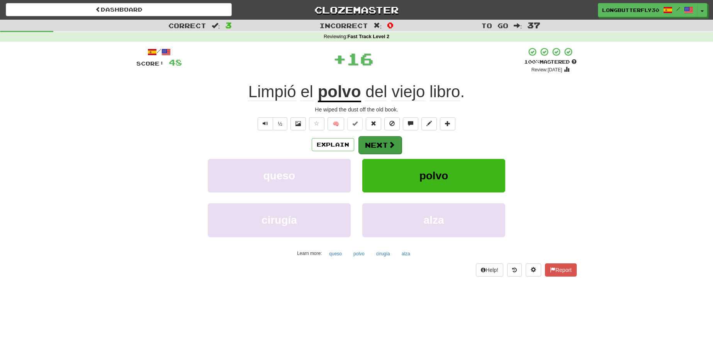
click at [391, 146] on span at bounding box center [391, 144] width 7 height 7
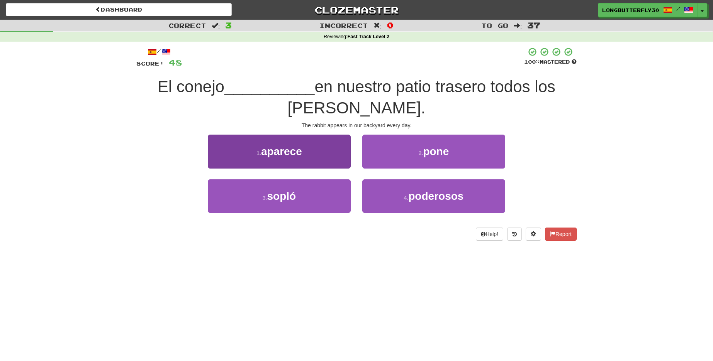
click at [320, 135] on button "1 . aparece" at bounding box center [279, 152] width 143 height 34
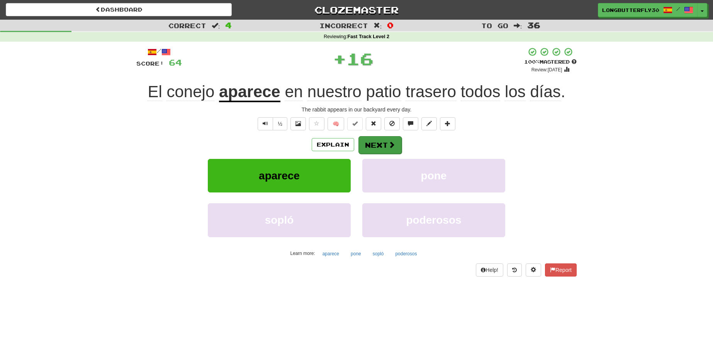
click at [372, 144] on button "Next" at bounding box center [379, 145] width 43 height 18
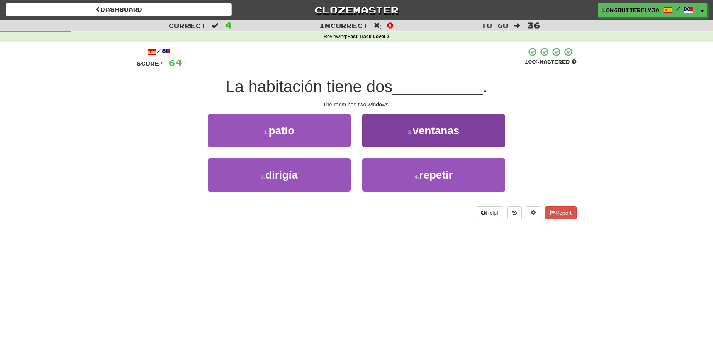
click at [426, 137] on button "2 . ventanas" at bounding box center [433, 131] width 143 height 34
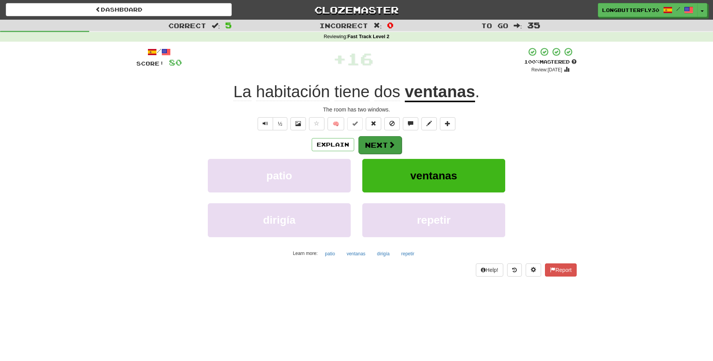
click at [391, 146] on span at bounding box center [391, 144] width 7 height 7
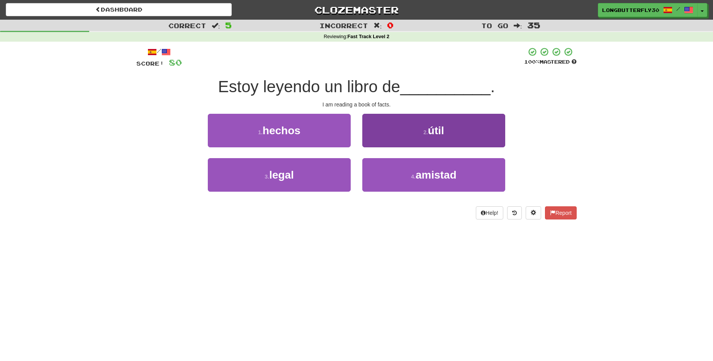
scroll to position [2, 0]
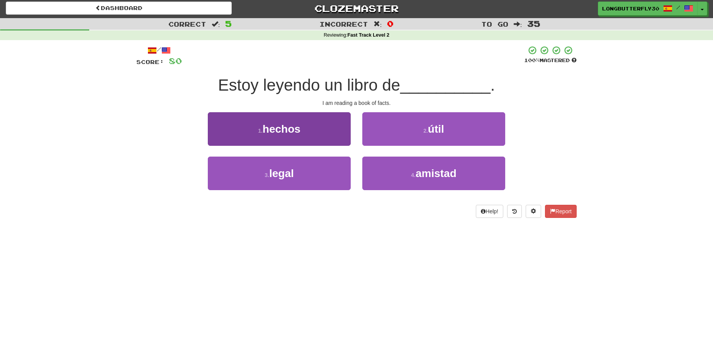
click at [334, 136] on button "1 . hechos" at bounding box center [279, 129] width 143 height 34
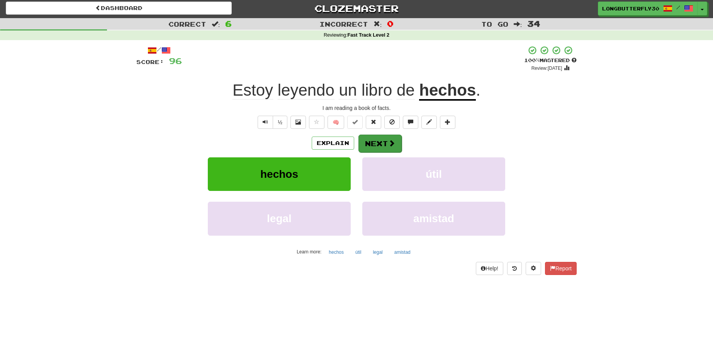
click at [373, 142] on button "Next" at bounding box center [379, 144] width 43 height 18
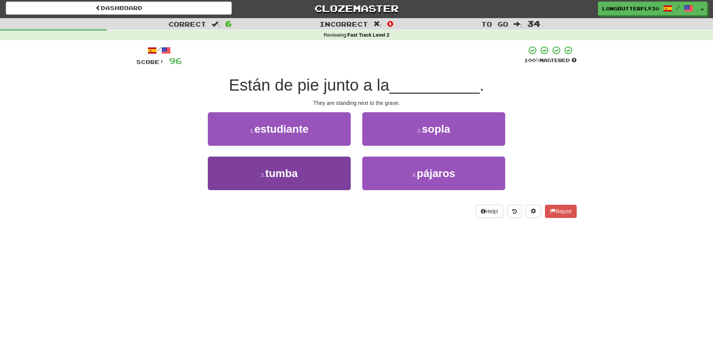
click at [308, 173] on button "3 . tumba" at bounding box center [279, 174] width 143 height 34
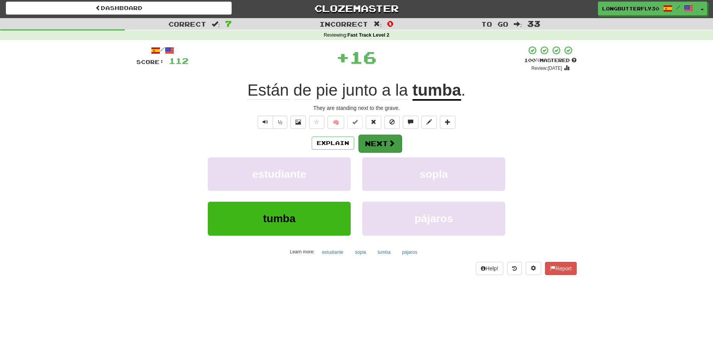
click at [383, 144] on button "Next" at bounding box center [379, 144] width 43 height 18
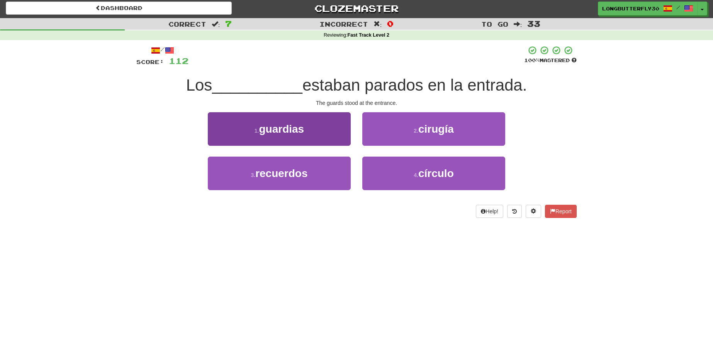
click at [340, 126] on button "1 . guardias" at bounding box center [279, 129] width 143 height 34
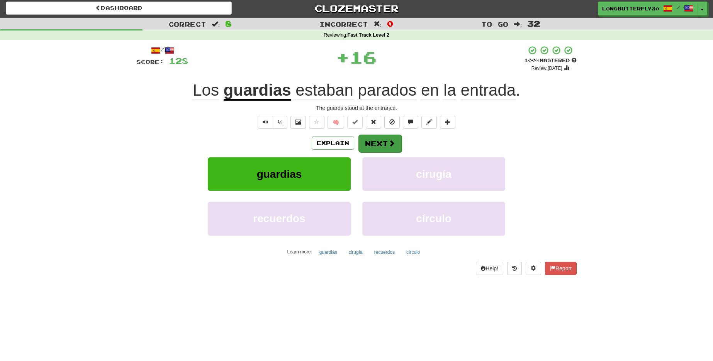
click at [380, 143] on button "Next" at bounding box center [379, 144] width 43 height 18
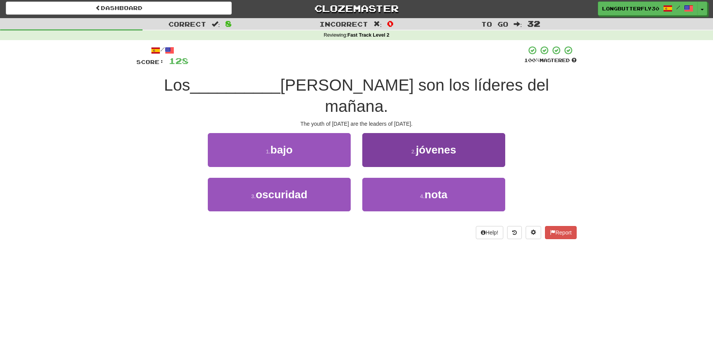
click at [422, 144] on span "jóvenes" at bounding box center [436, 150] width 40 height 12
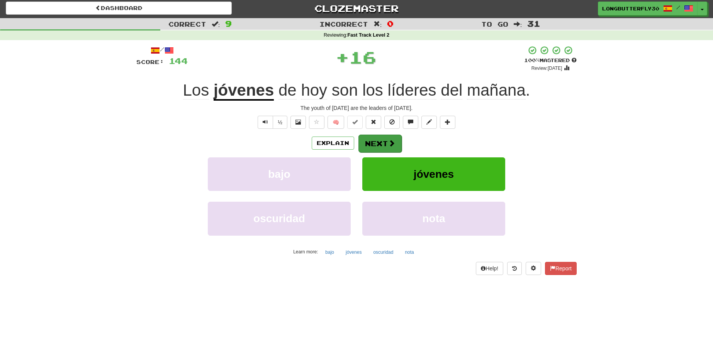
click at [388, 140] on span at bounding box center [391, 143] width 7 height 7
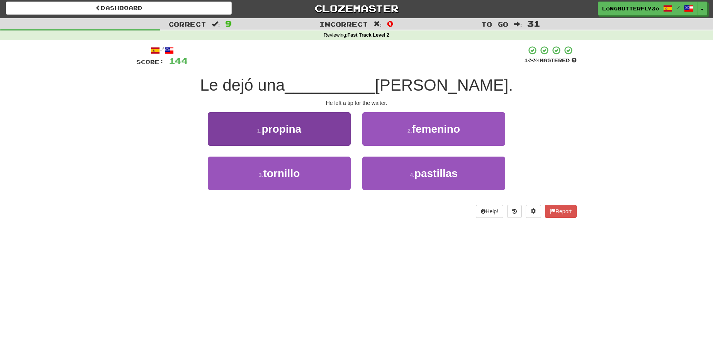
click at [335, 131] on button "1 . propina" at bounding box center [279, 129] width 143 height 34
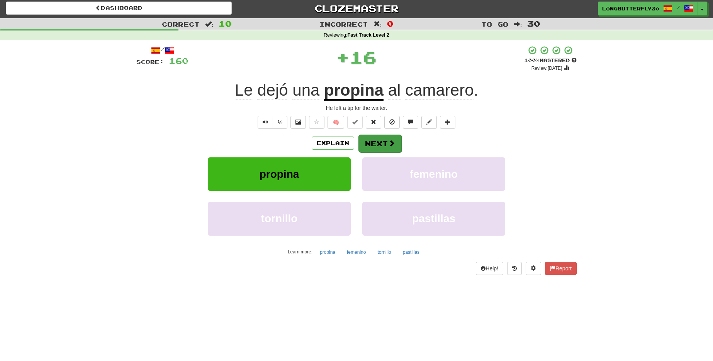
click at [374, 139] on button "Next" at bounding box center [379, 144] width 43 height 18
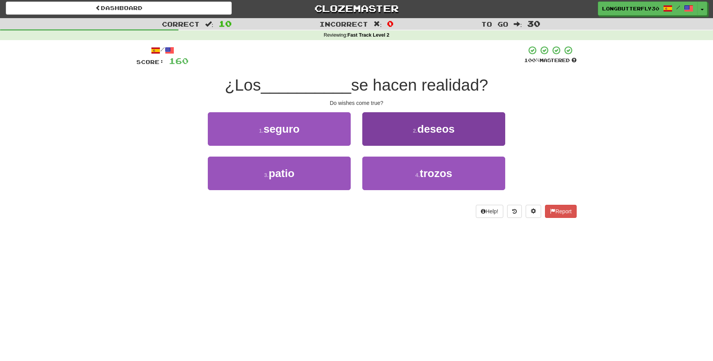
click at [426, 127] on span "deseos" at bounding box center [435, 129] width 37 height 12
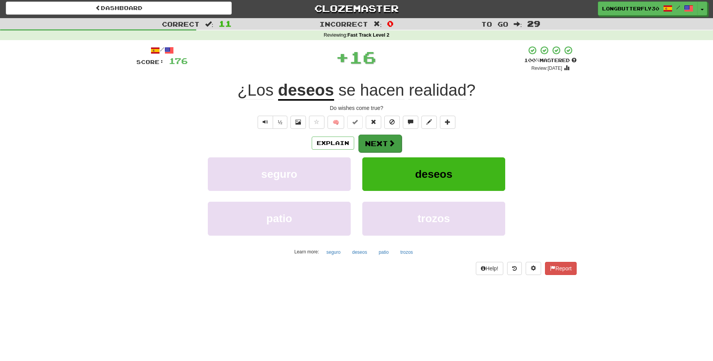
click at [393, 137] on button "Next" at bounding box center [379, 144] width 43 height 18
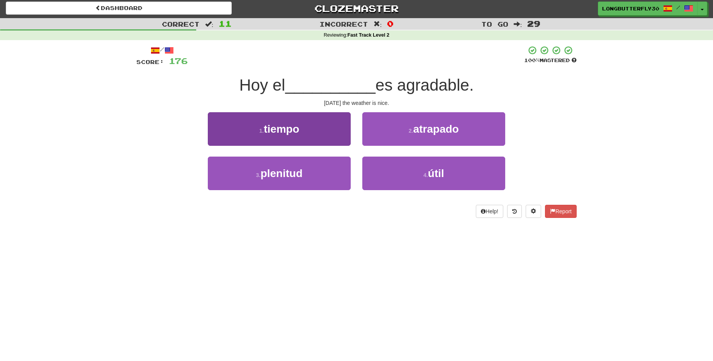
click at [321, 132] on button "1 . tiempo" at bounding box center [279, 129] width 143 height 34
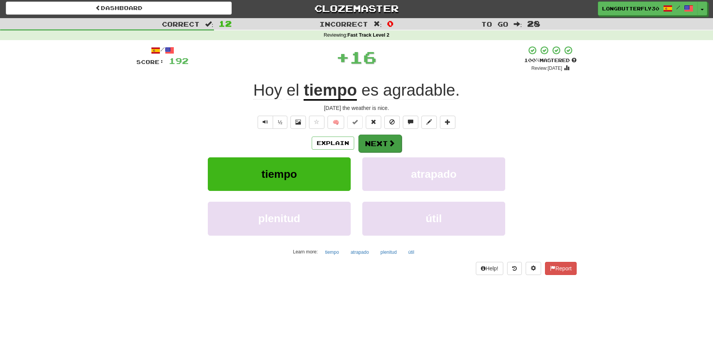
click at [371, 139] on button "Next" at bounding box center [379, 144] width 43 height 18
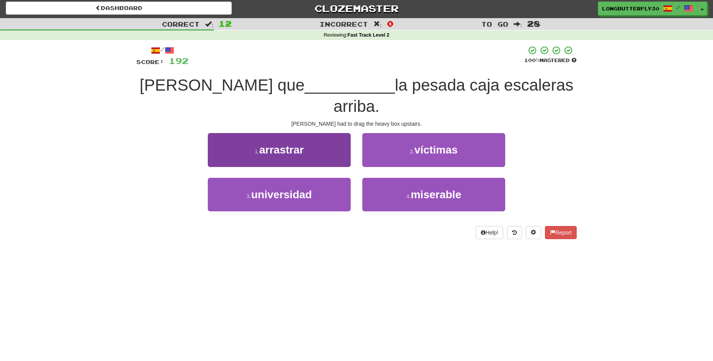
click at [332, 133] on button "1 . arrastrar" at bounding box center [279, 150] width 143 height 34
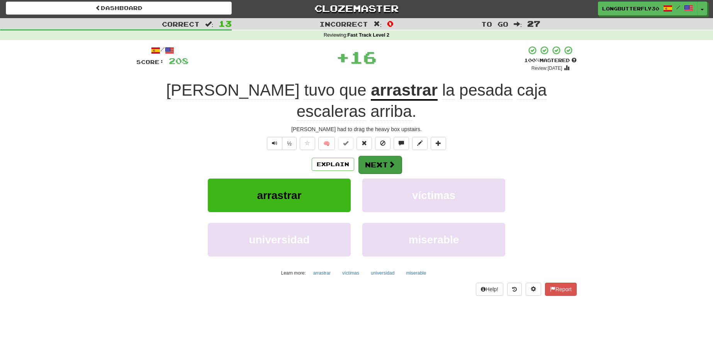
click at [369, 156] on button "Next" at bounding box center [379, 165] width 43 height 18
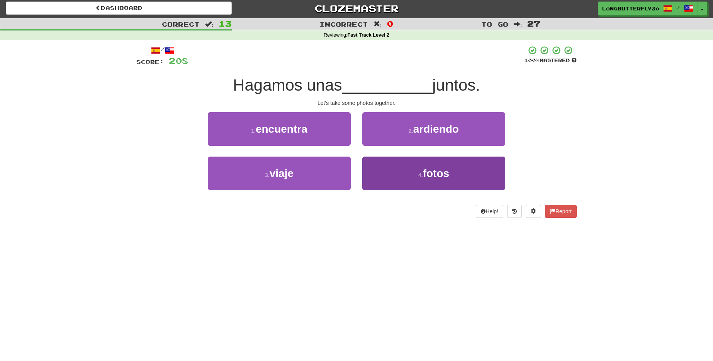
click at [412, 166] on button "4 . fotos" at bounding box center [433, 174] width 143 height 34
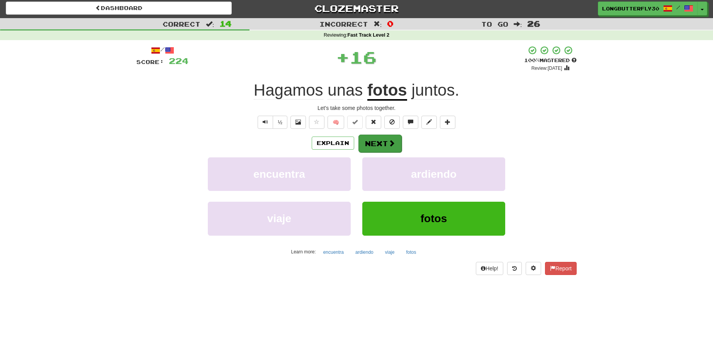
click at [392, 141] on span at bounding box center [391, 143] width 7 height 7
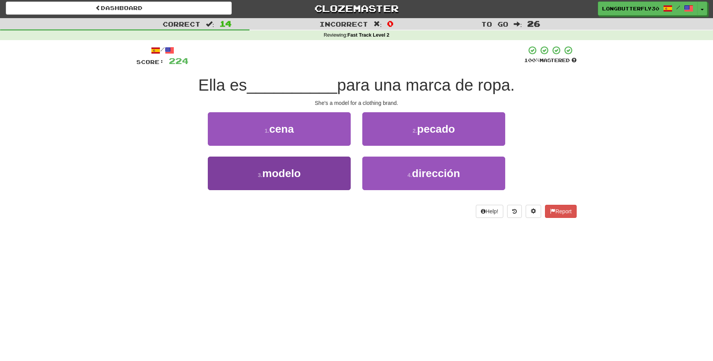
click at [336, 166] on button "3 . modelo" at bounding box center [279, 174] width 143 height 34
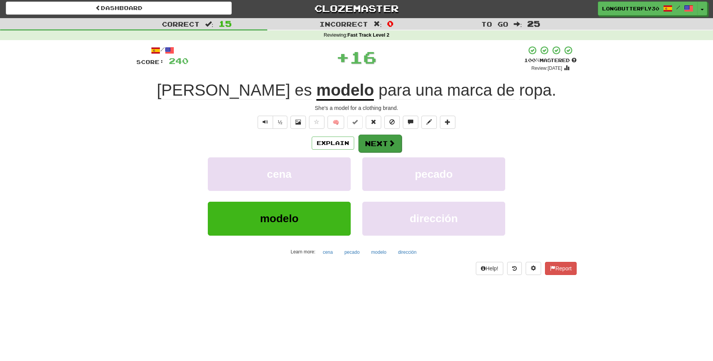
click at [377, 141] on button "Next" at bounding box center [379, 144] width 43 height 18
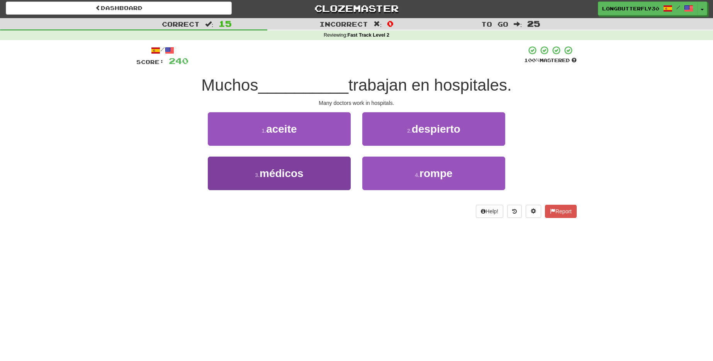
click at [327, 174] on button "3 . médicos" at bounding box center [279, 174] width 143 height 34
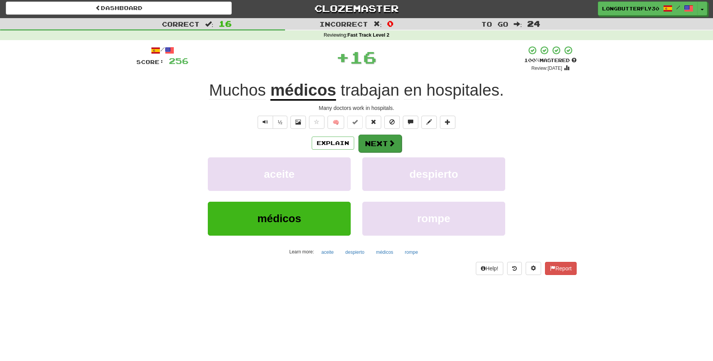
click at [380, 140] on button "Next" at bounding box center [379, 144] width 43 height 18
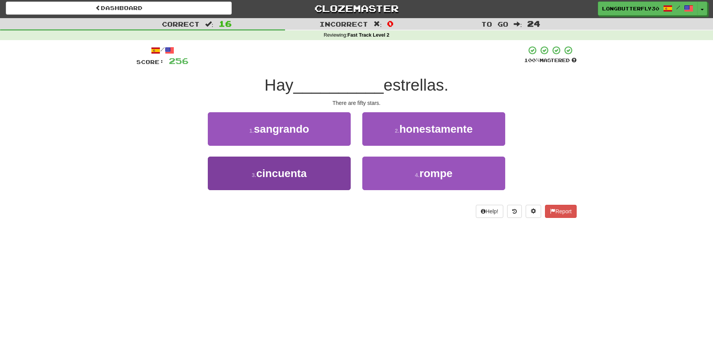
click at [324, 170] on button "3 . cincuenta" at bounding box center [279, 174] width 143 height 34
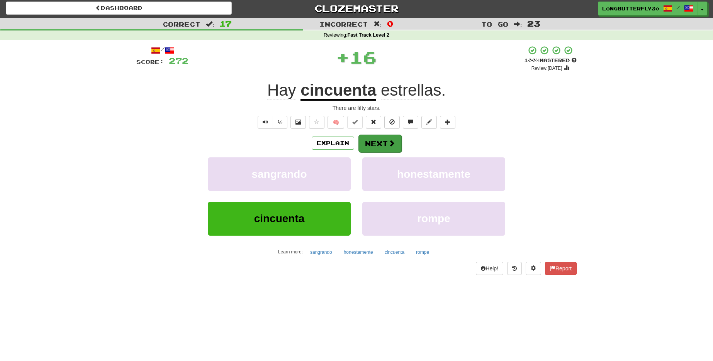
click at [386, 139] on button "Next" at bounding box center [379, 144] width 43 height 18
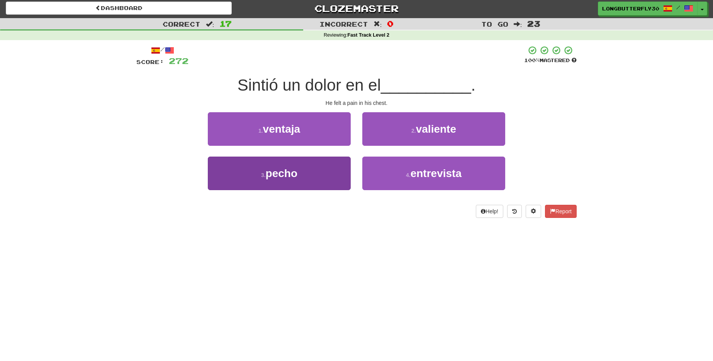
click at [309, 171] on button "3 . pecho" at bounding box center [279, 174] width 143 height 34
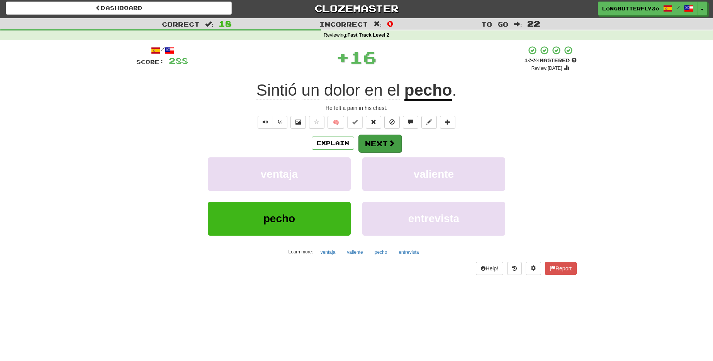
click at [367, 142] on button "Next" at bounding box center [379, 144] width 43 height 18
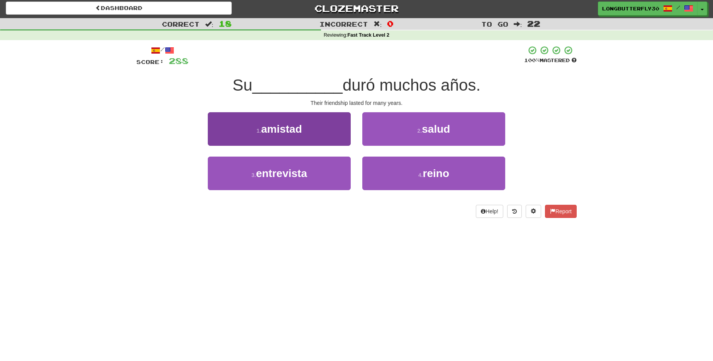
click at [340, 134] on button "1 . amistad" at bounding box center [279, 129] width 143 height 34
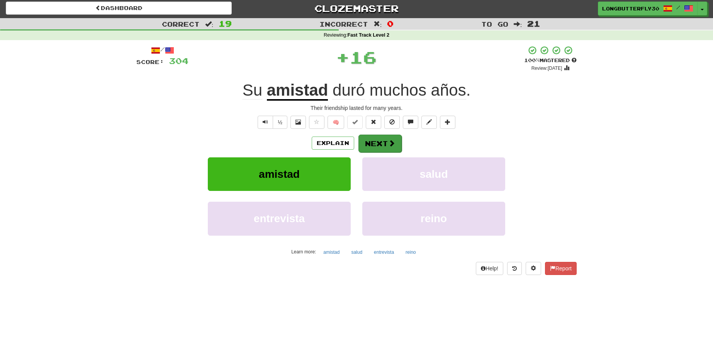
click at [374, 142] on button "Next" at bounding box center [379, 144] width 43 height 18
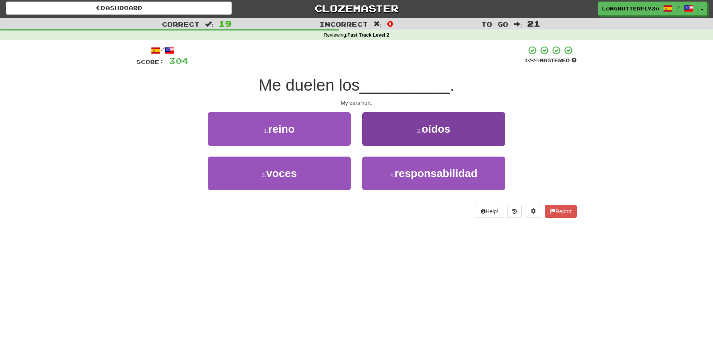
click at [435, 136] on button "2 . oídos" at bounding box center [433, 129] width 143 height 34
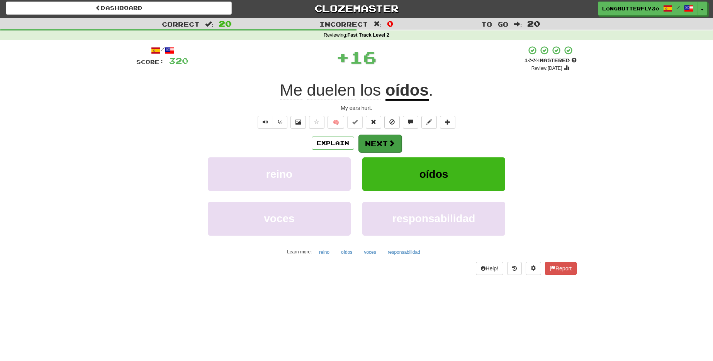
click at [388, 142] on span at bounding box center [391, 143] width 7 height 7
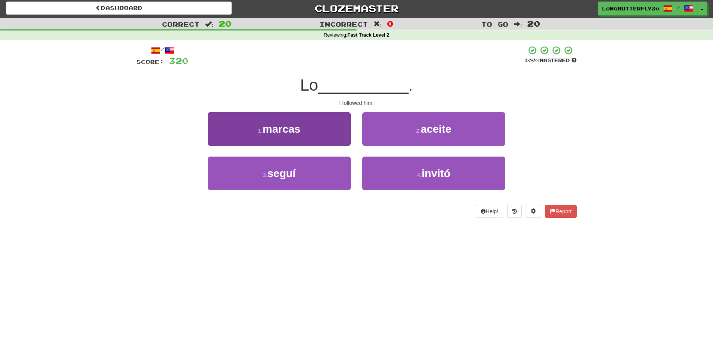
click at [308, 169] on button "3 . seguí" at bounding box center [279, 174] width 143 height 34
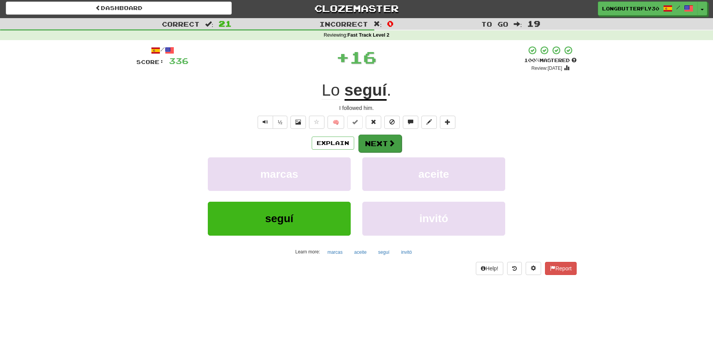
click at [383, 142] on button "Next" at bounding box center [379, 144] width 43 height 18
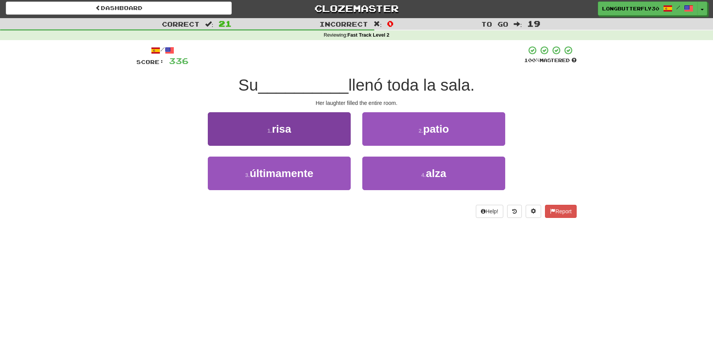
click at [324, 134] on button "1 . risa" at bounding box center [279, 129] width 143 height 34
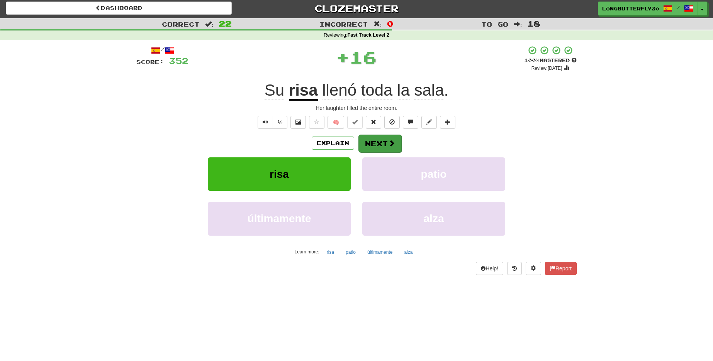
click at [371, 142] on button "Next" at bounding box center [379, 144] width 43 height 18
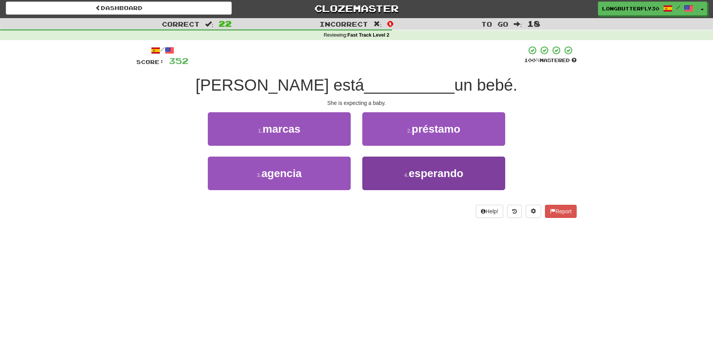
click at [397, 176] on button "4 . esperando" at bounding box center [433, 174] width 143 height 34
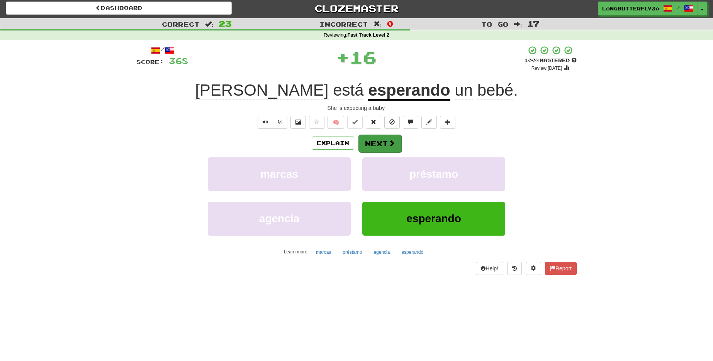
click at [385, 140] on button "Next" at bounding box center [379, 144] width 43 height 18
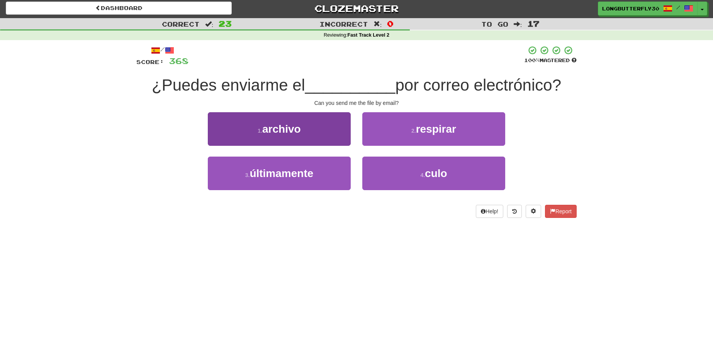
click at [344, 134] on button "1 . archivo" at bounding box center [279, 129] width 143 height 34
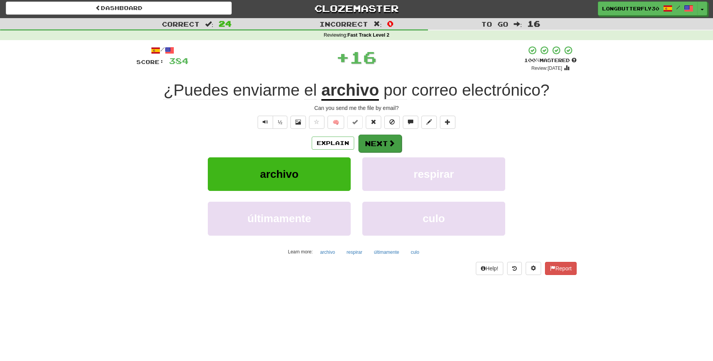
click at [374, 141] on button "Next" at bounding box center [379, 144] width 43 height 18
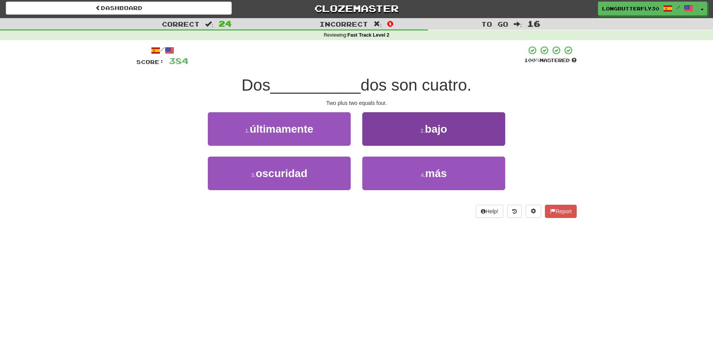
drag, startPoint x: 432, startPoint y: 171, endPoint x: 424, endPoint y: 158, distance: 15.7
click at [432, 171] on span "más" at bounding box center [436, 174] width 22 height 12
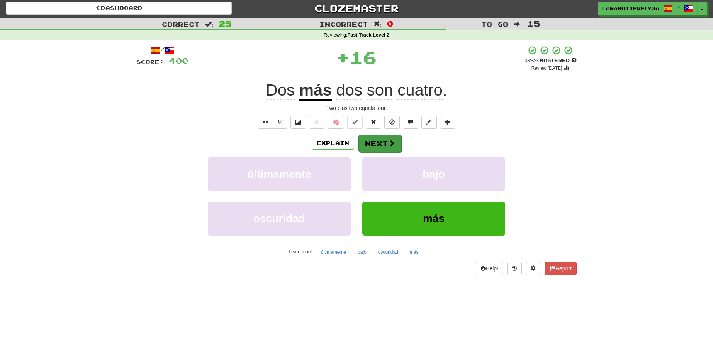
click at [395, 143] on button "Next" at bounding box center [379, 144] width 43 height 18
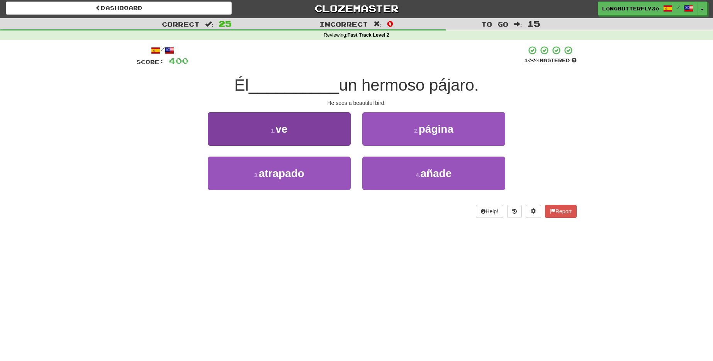
click at [315, 135] on button "1 . ve" at bounding box center [279, 129] width 143 height 34
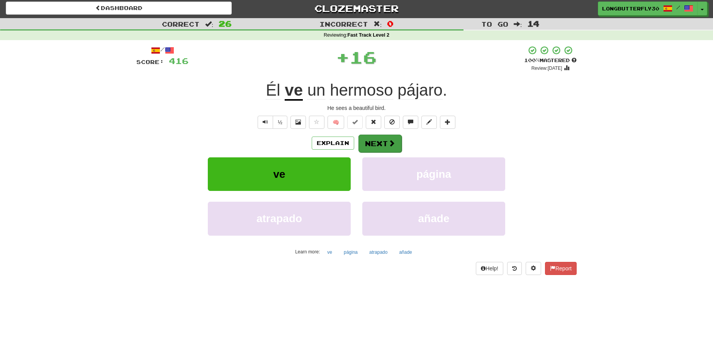
click at [369, 141] on button "Next" at bounding box center [379, 144] width 43 height 18
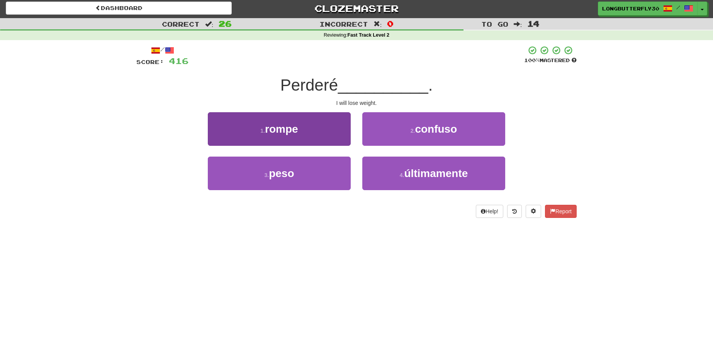
drag, startPoint x: 315, startPoint y: 171, endPoint x: 334, endPoint y: 161, distance: 21.1
click at [319, 168] on button "3 . peso" at bounding box center [279, 174] width 143 height 34
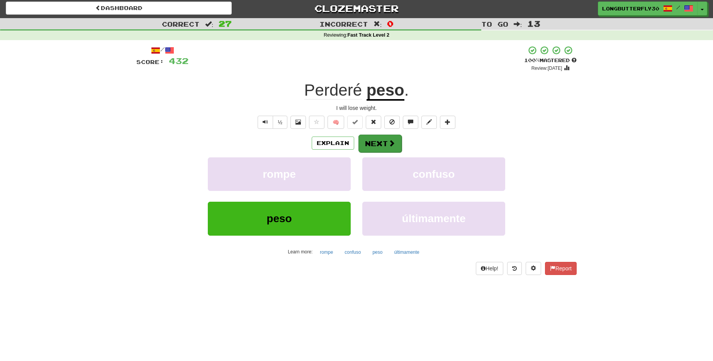
click at [381, 141] on button "Next" at bounding box center [379, 144] width 43 height 18
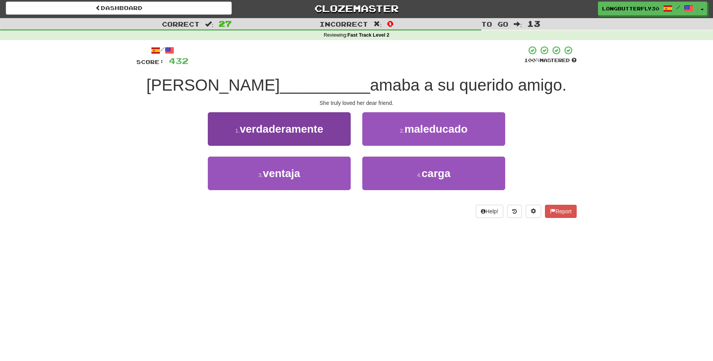
click at [332, 129] on button "1 . verdaderamente" at bounding box center [279, 129] width 143 height 34
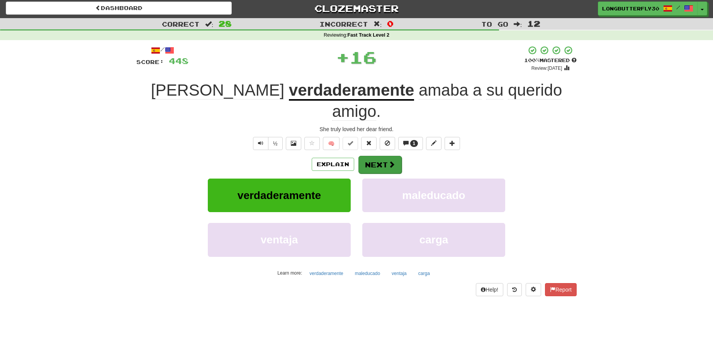
click at [374, 156] on button "Next" at bounding box center [379, 165] width 43 height 18
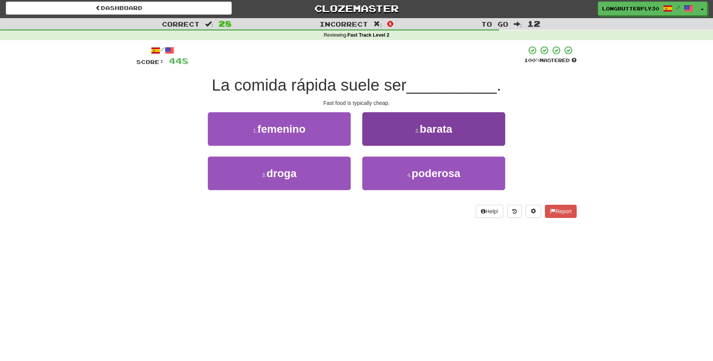
click at [434, 132] on span "barata" at bounding box center [436, 129] width 32 height 12
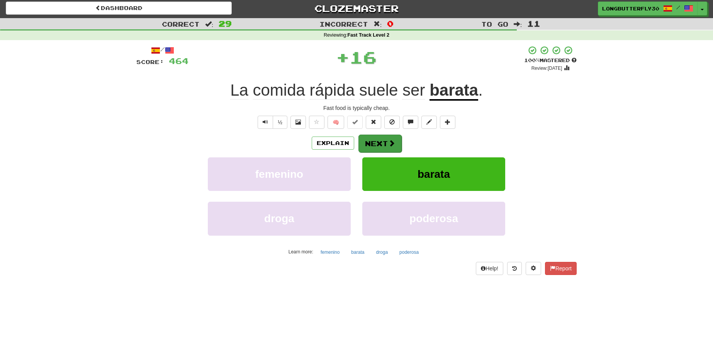
click at [382, 139] on button "Next" at bounding box center [379, 144] width 43 height 18
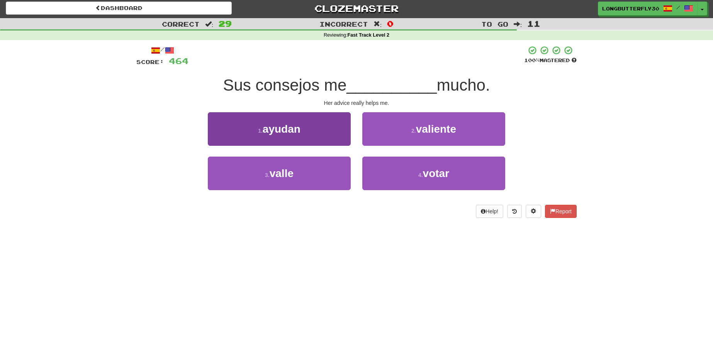
click at [310, 130] on button "1 . ayudan" at bounding box center [279, 129] width 143 height 34
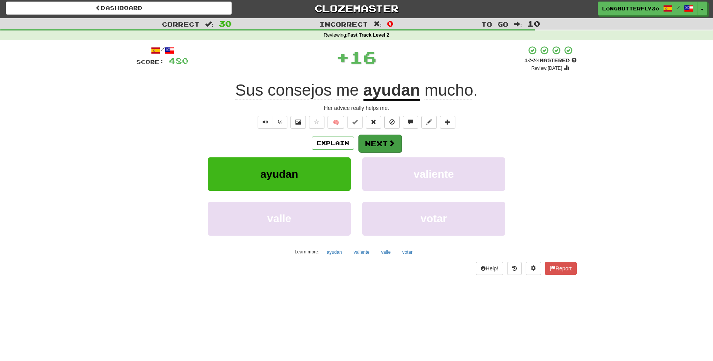
click at [374, 139] on button "Next" at bounding box center [379, 144] width 43 height 18
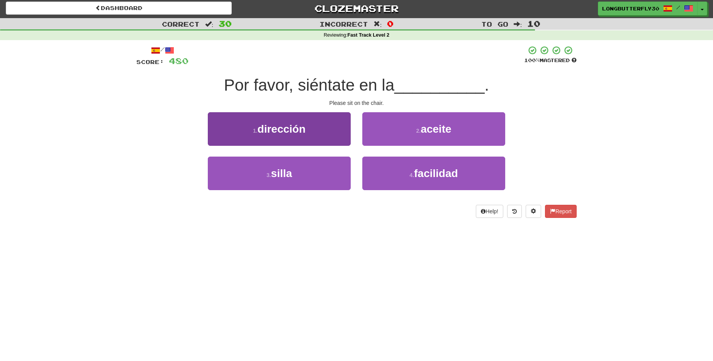
click at [292, 170] on span "silla" at bounding box center [281, 174] width 21 height 12
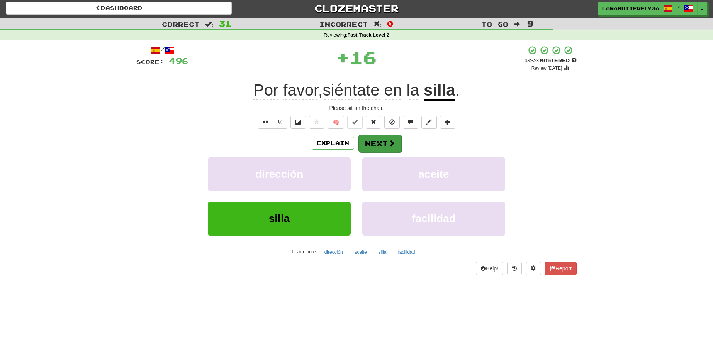
click at [391, 138] on button "Next" at bounding box center [379, 144] width 43 height 18
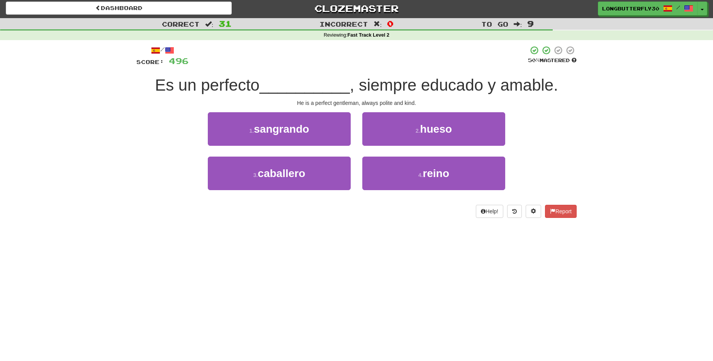
drag, startPoint x: 327, startPoint y: 169, endPoint x: 354, endPoint y: 156, distance: 29.9
click at [327, 169] on button "3 . caballero" at bounding box center [279, 174] width 143 height 34
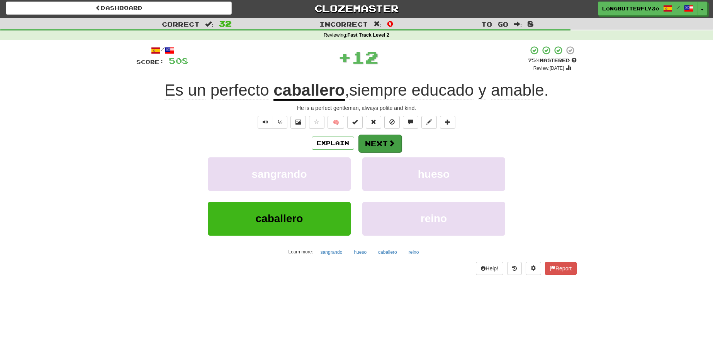
click at [390, 138] on button "Next" at bounding box center [379, 144] width 43 height 18
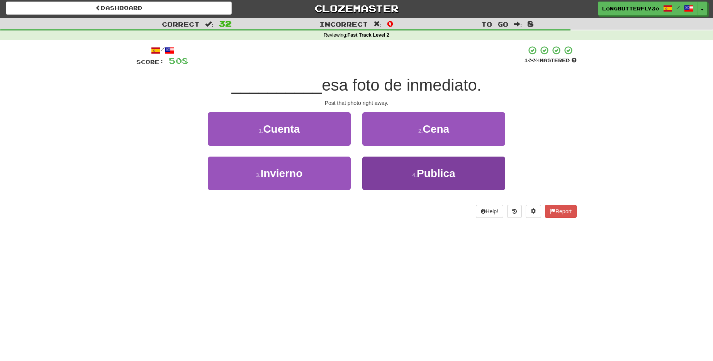
click at [410, 169] on button "4 . Publica" at bounding box center [433, 174] width 143 height 34
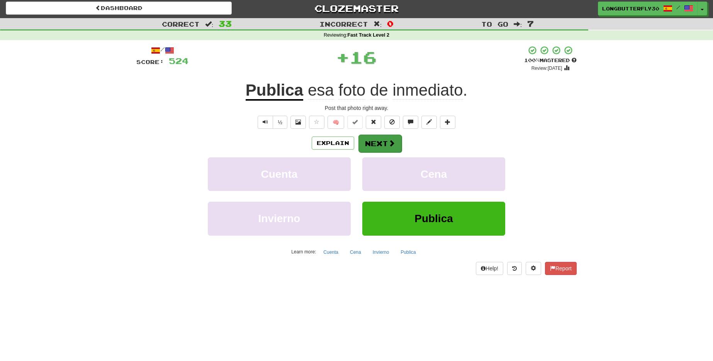
click at [393, 143] on span at bounding box center [391, 143] width 7 height 7
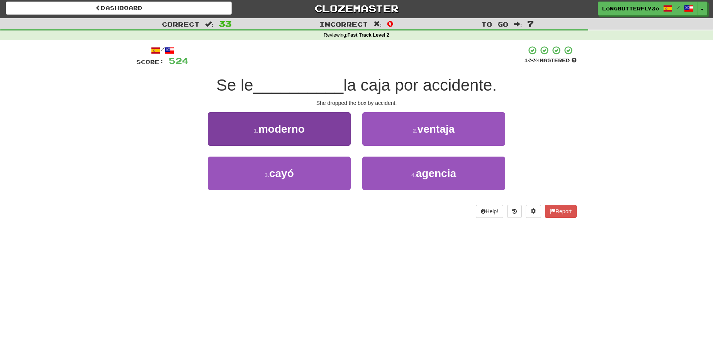
drag, startPoint x: 312, startPoint y: 169, endPoint x: 332, endPoint y: 162, distance: 21.0
click at [312, 169] on button "3 . cayó" at bounding box center [279, 174] width 143 height 34
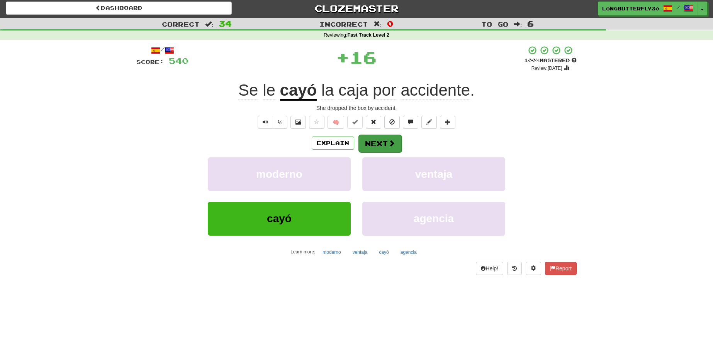
click at [383, 143] on button "Next" at bounding box center [379, 144] width 43 height 18
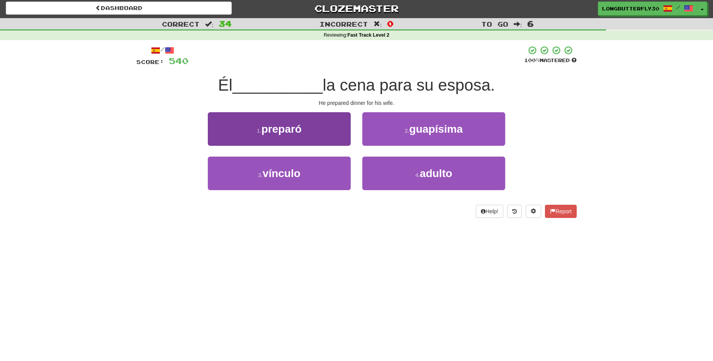
click at [337, 134] on button "1 . preparó" at bounding box center [279, 129] width 143 height 34
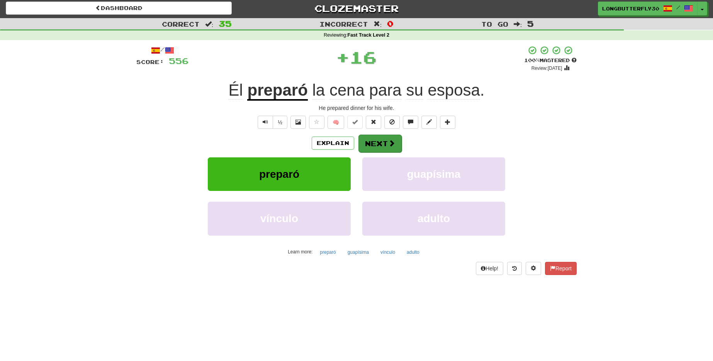
click at [373, 139] on button "Next" at bounding box center [379, 144] width 43 height 18
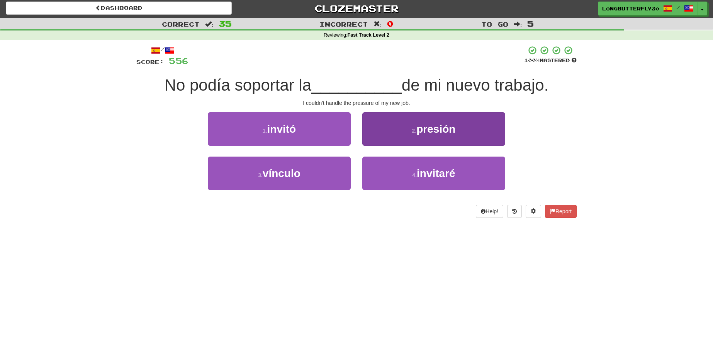
click at [421, 123] on span "presión" at bounding box center [435, 129] width 39 height 12
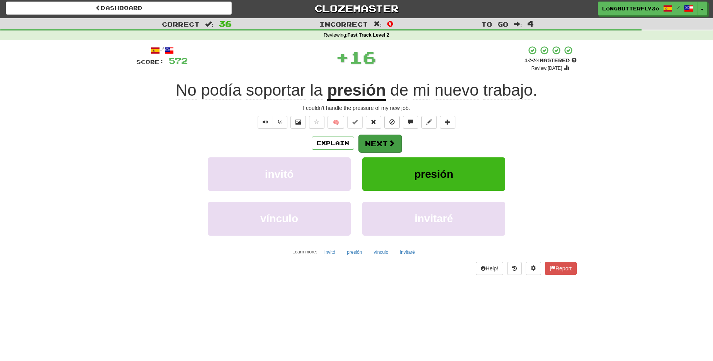
click at [386, 143] on button "Next" at bounding box center [379, 144] width 43 height 18
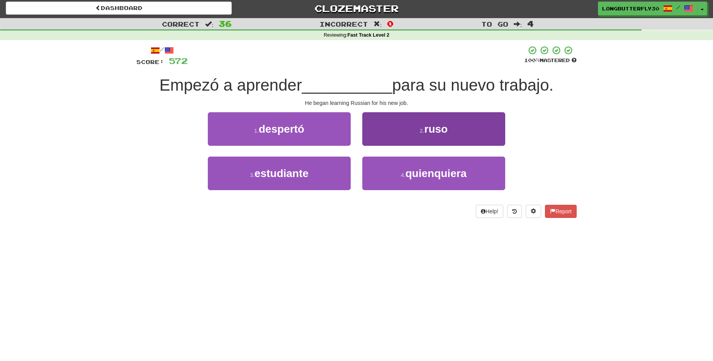
click at [404, 127] on button "2 . ruso" at bounding box center [433, 129] width 143 height 34
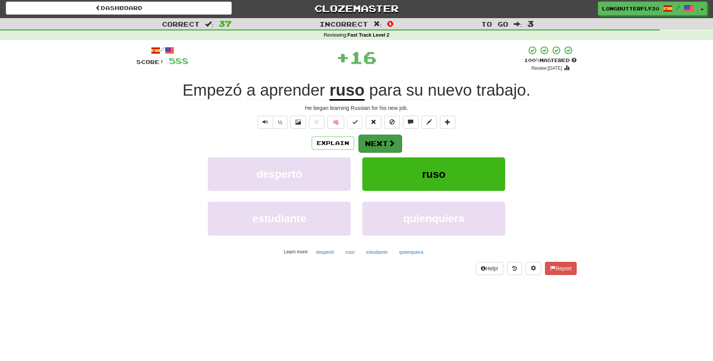
click at [380, 140] on button "Next" at bounding box center [379, 144] width 43 height 18
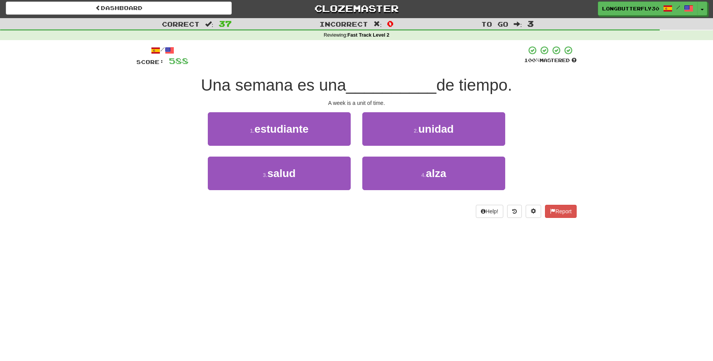
click at [403, 132] on button "2 . unidad" at bounding box center [433, 129] width 143 height 34
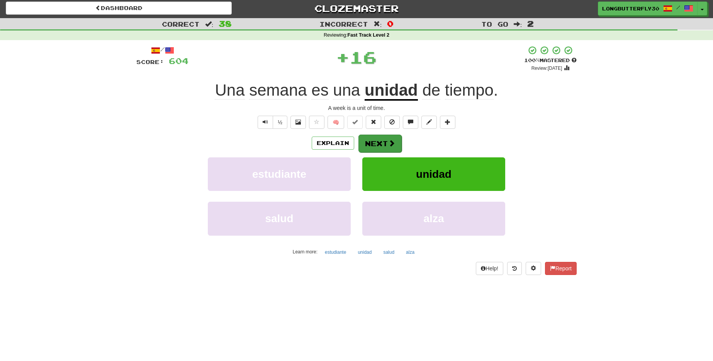
click at [381, 141] on button "Next" at bounding box center [379, 144] width 43 height 18
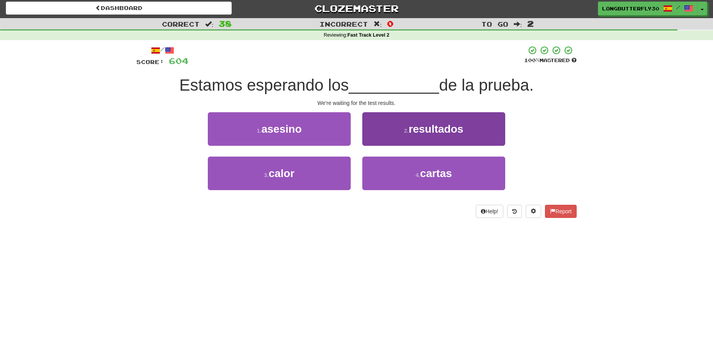
click at [386, 134] on button "2 . resultados" at bounding box center [433, 129] width 143 height 34
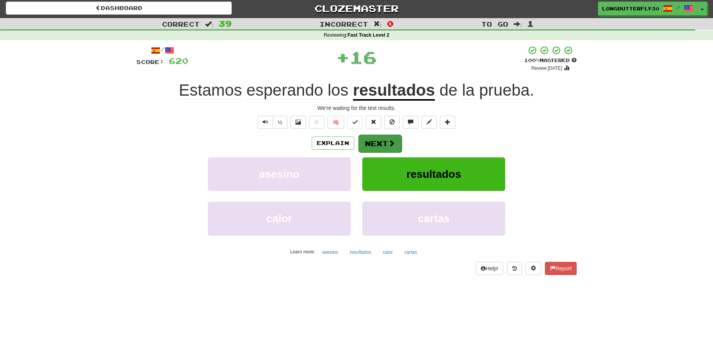
click at [376, 141] on button "Next" at bounding box center [379, 144] width 43 height 18
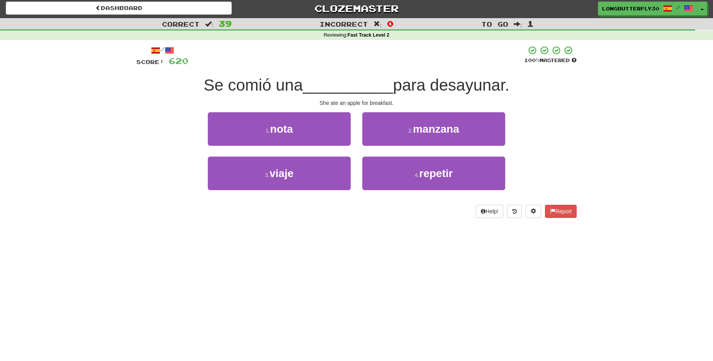
drag, startPoint x: 420, startPoint y: 126, endPoint x: 409, endPoint y: 132, distance: 11.7
click at [420, 126] on span "manzana" at bounding box center [436, 129] width 46 height 12
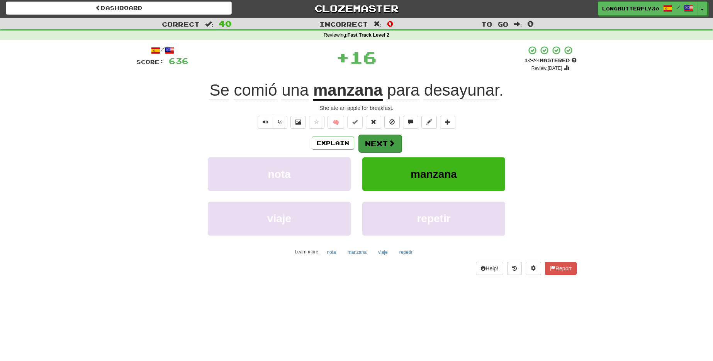
click at [393, 137] on button "Next" at bounding box center [379, 144] width 43 height 18
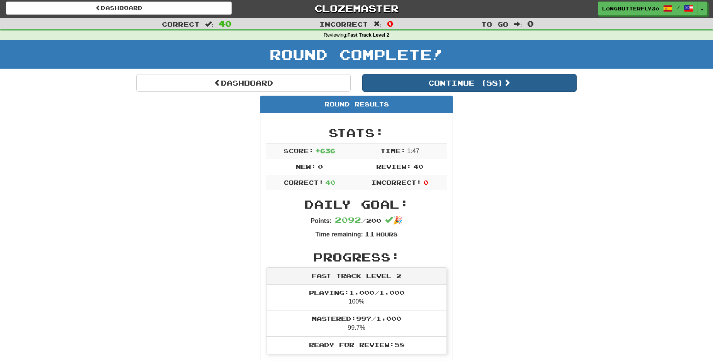
click at [449, 87] on button "Continue ( 58 )" at bounding box center [469, 83] width 214 height 18
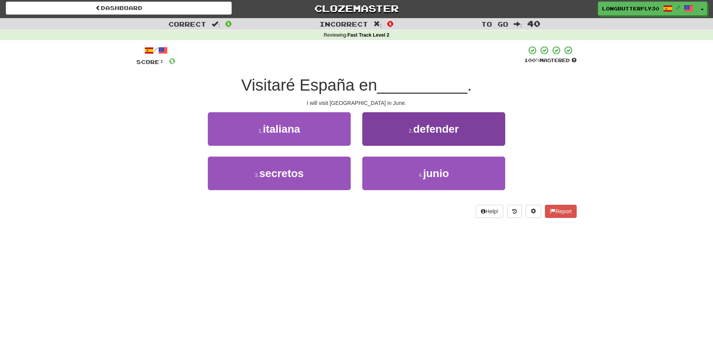
click at [390, 170] on button "4 . junio" at bounding box center [433, 174] width 143 height 34
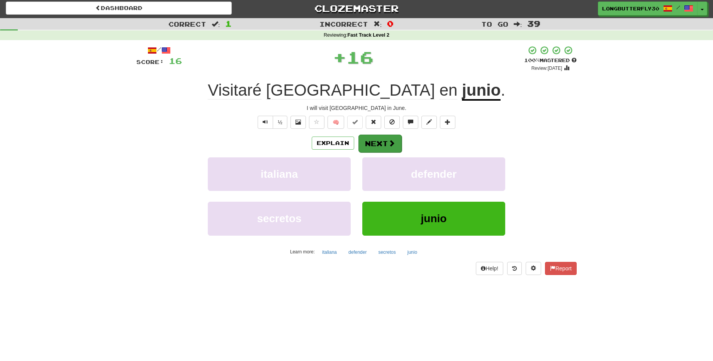
click at [383, 140] on button "Next" at bounding box center [379, 144] width 43 height 18
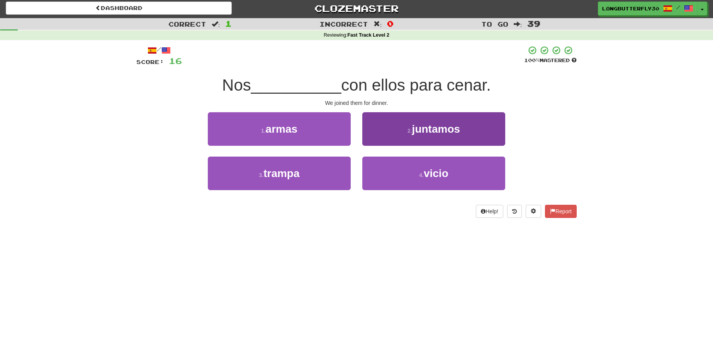
click at [405, 129] on button "2 . juntamos" at bounding box center [433, 129] width 143 height 34
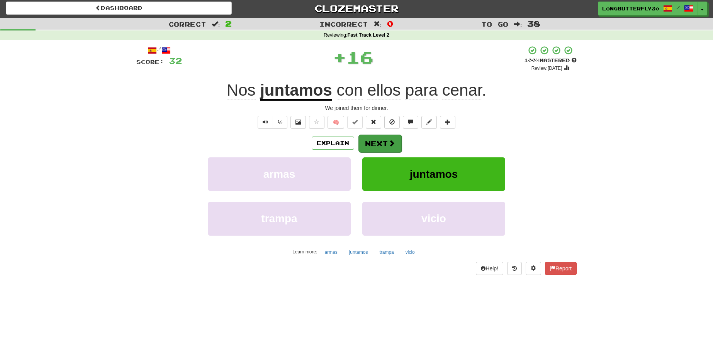
click at [385, 138] on button "Next" at bounding box center [379, 144] width 43 height 18
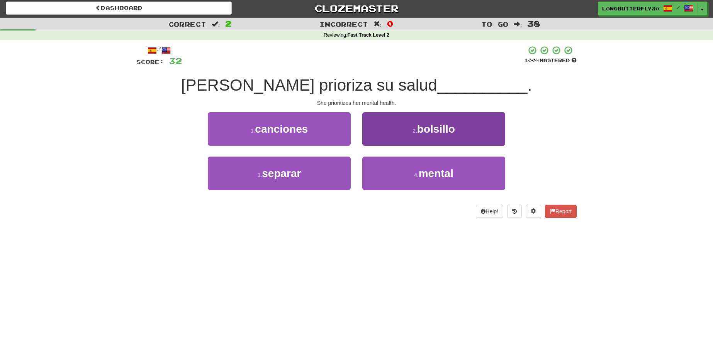
drag, startPoint x: 429, startPoint y: 169, endPoint x: 415, endPoint y: 157, distance: 18.3
click at [429, 169] on span "mental" at bounding box center [436, 174] width 35 height 12
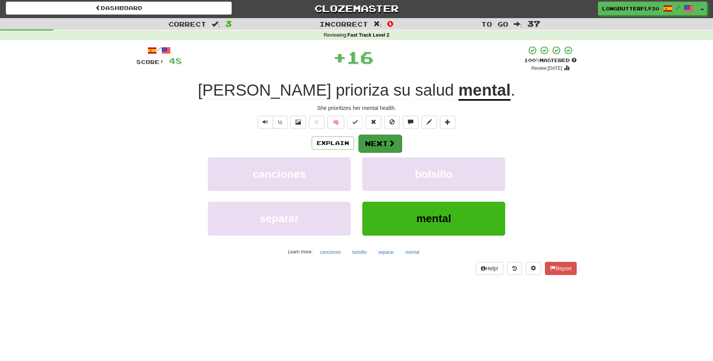
click at [392, 144] on span at bounding box center [391, 143] width 7 height 7
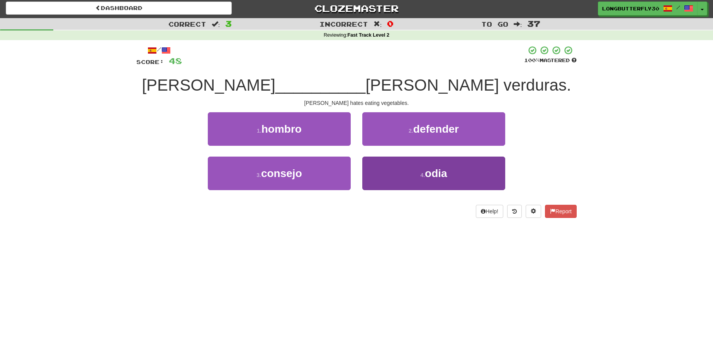
click at [424, 174] on small "4 ." at bounding box center [422, 175] width 5 height 6
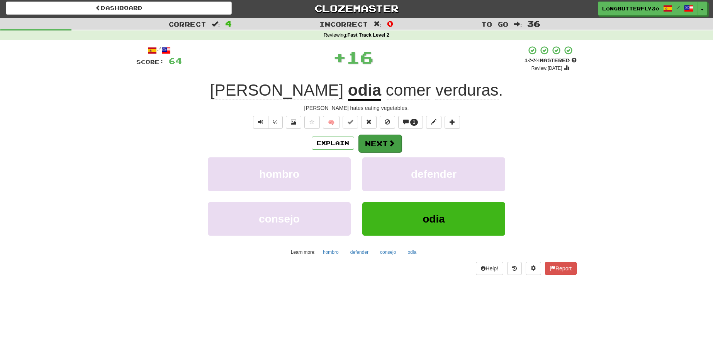
click at [393, 142] on span at bounding box center [391, 143] width 7 height 7
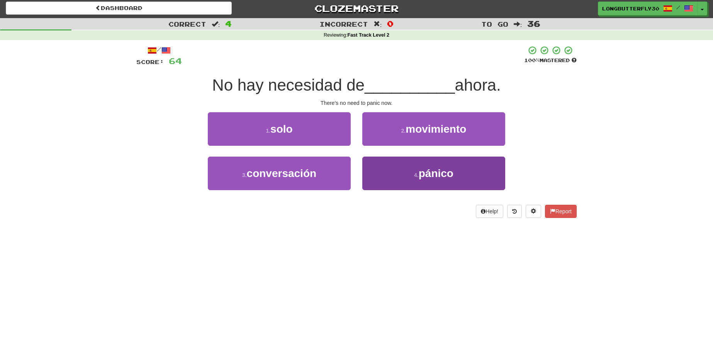
click at [435, 169] on span "pánico" at bounding box center [436, 174] width 35 height 12
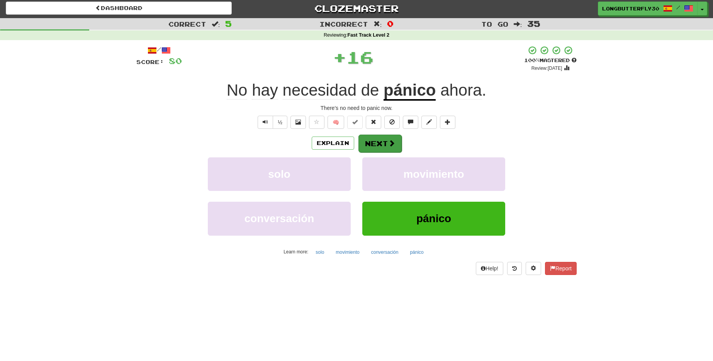
click at [374, 145] on button "Next" at bounding box center [379, 144] width 43 height 18
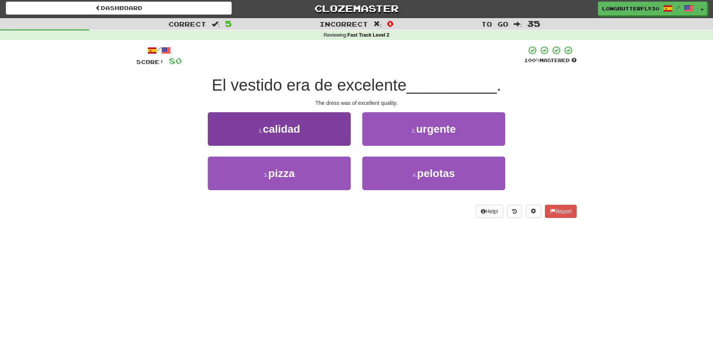
click at [307, 128] on button "1 . calidad" at bounding box center [279, 129] width 143 height 34
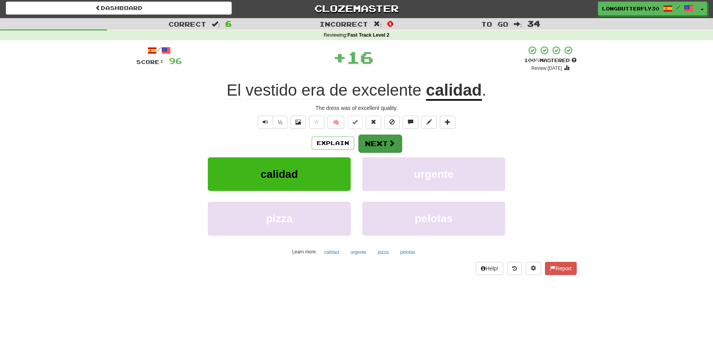
click at [376, 141] on button "Next" at bounding box center [379, 144] width 43 height 18
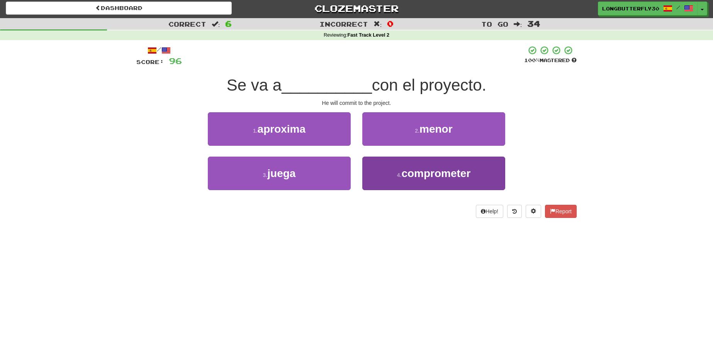
click at [403, 169] on span "comprometer" at bounding box center [435, 174] width 69 height 12
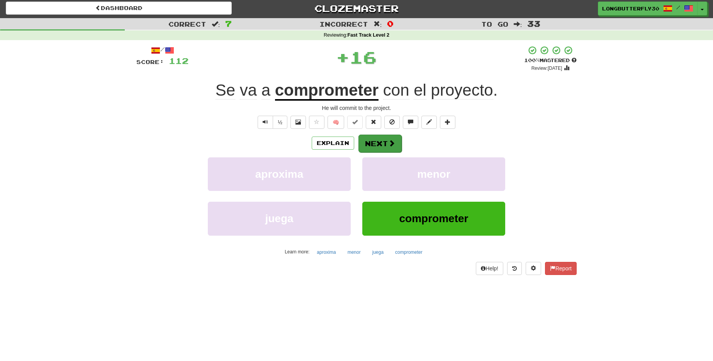
click at [380, 142] on button "Next" at bounding box center [379, 144] width 43 height 18
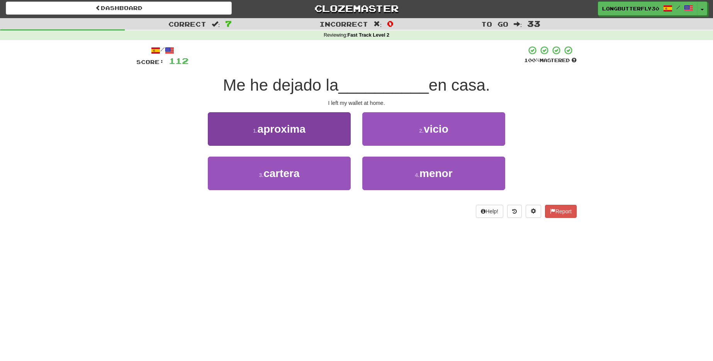
drag, startPoint x: 316, startPoint y: 177, endPoint x: 318, endPoint y: 173, distance: 4.8
click at [317, 175] on button "3 . cartera" at bounding box center [279, 174] width 143 height 34
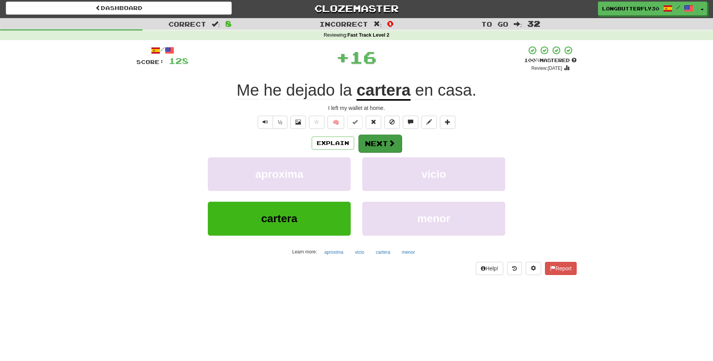
click at [385, 139] on button "Next" at bounding box center [379, 144] width 43 height 18
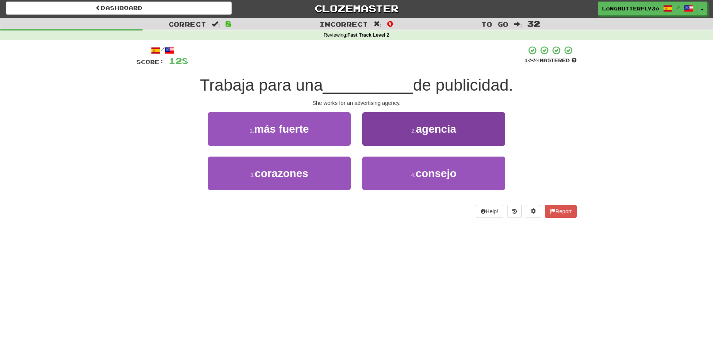
click at [446, 132] on span "agencia" at bounding box center [436, 129] width 40 height 12
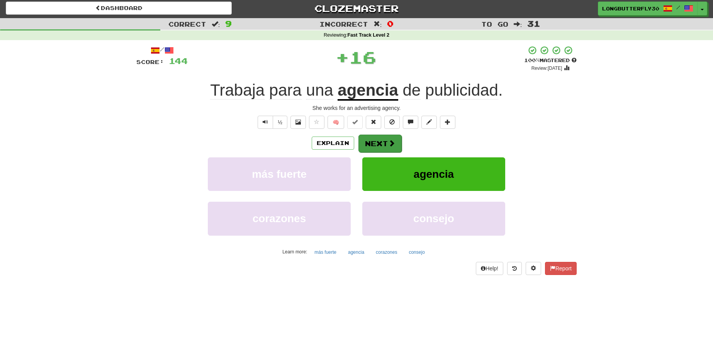
click at [388, 140] on span at bounding box center [391, 143] width 7 height 7
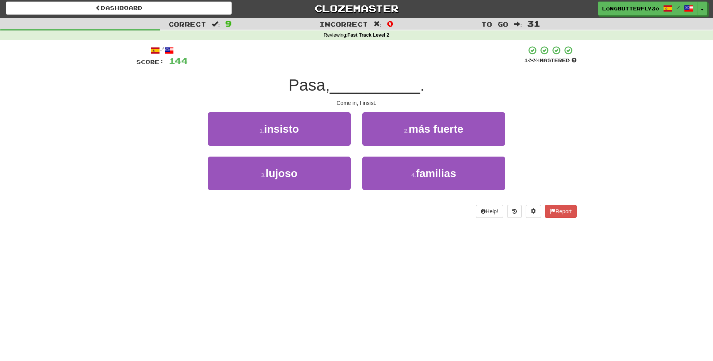
click at [329, 129] on button "1 . insisto" at bounding box center [279, 129] width 143 height 34
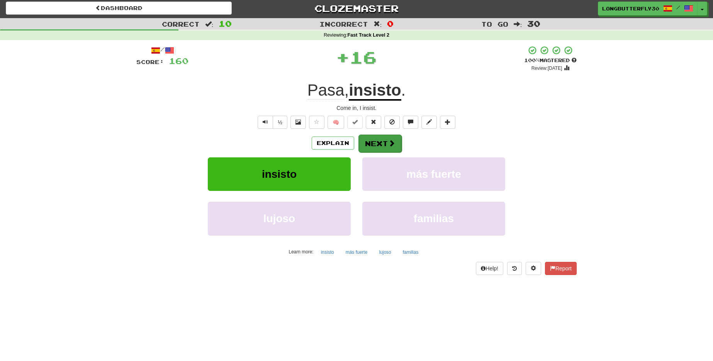
click at [393, 145] on span at bounding box center [391, 143] width 7 height 7
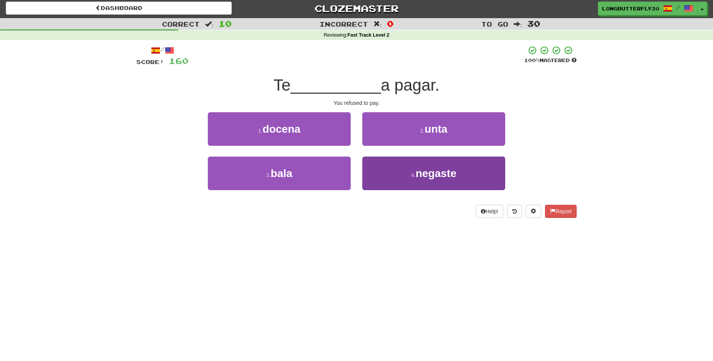
click at [390, 170] on button "4 . negaste" at bounding box center [433, 174] width 143 height 34
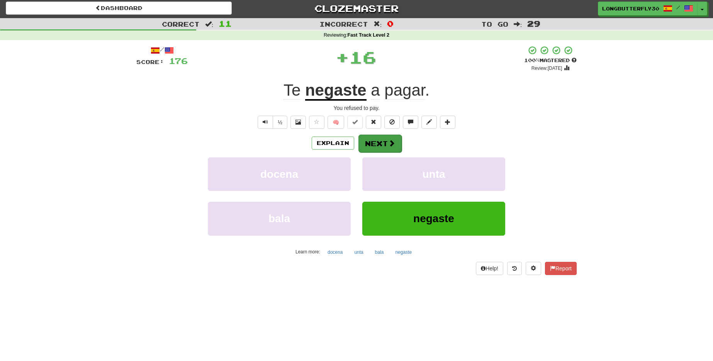
click at [378, 142] on button "Next" at bounding box center [379, 144] width 43 height 18
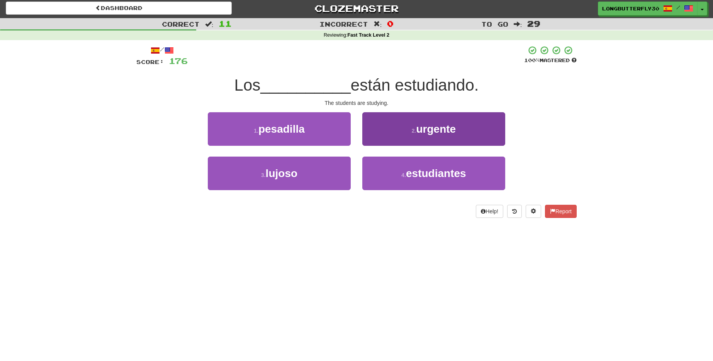
click at [471, 173] on button "4 . estudiantes" at bounding box center [433, 174] width 143 height 34
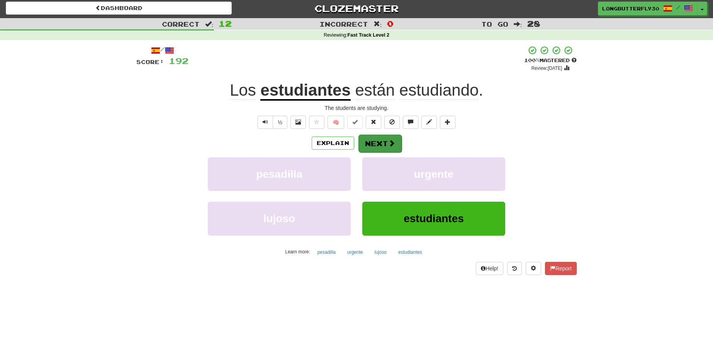
click at [384, 139] on button "Next" at bounding box center [379, 144] width 43 height 18
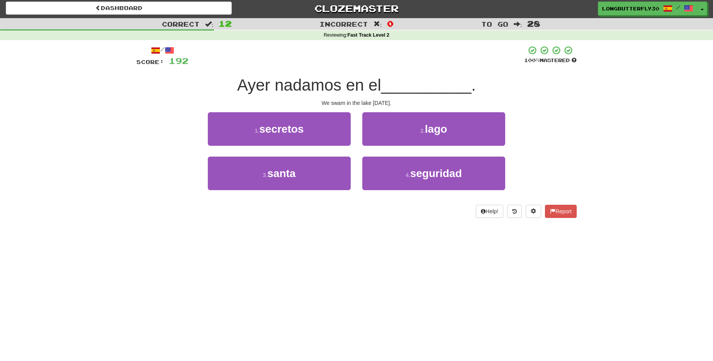
scroll to position [3, 0]
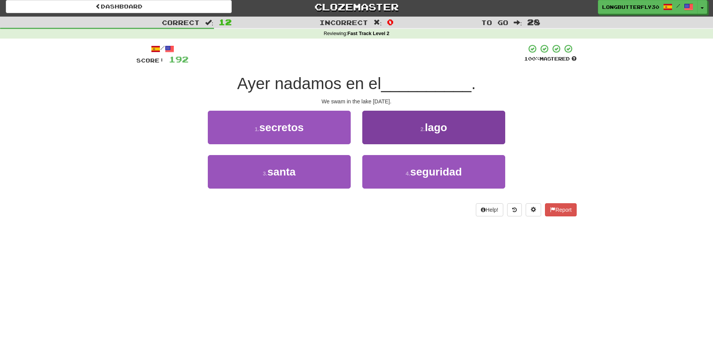
click at [405, 130] on button "2 . lago" at bounding box center [433, 128] width 143 height 34
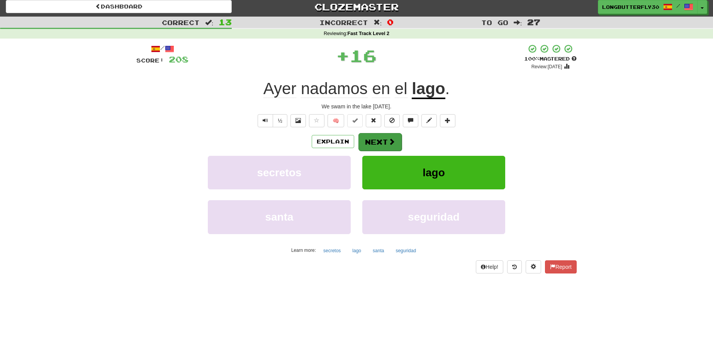
click at [389, 146] on button "Next" at bounding box center [379, 142] width 43 height 18
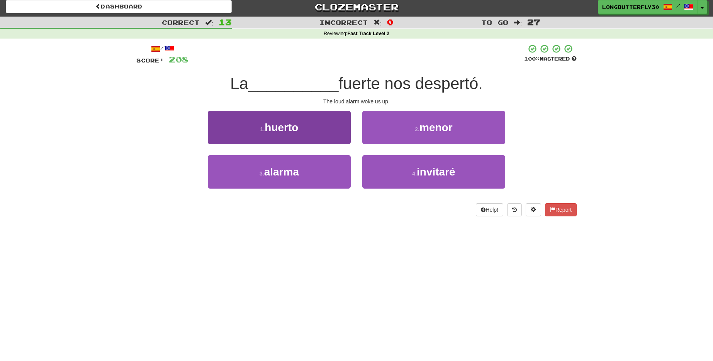
drag, startPoint x: 317, startPoint y: 164, endPoint x: 336, endPoint y: 159, distance: 19.6
click at [317, 164] on button "3 . alarma" at bounding box center [279, 172] width 143 height 34
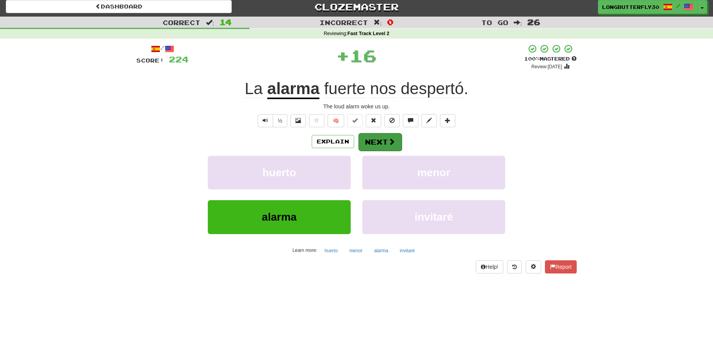
click at [378, 138] on button "Next" at bounding box center [379, 142] width 43 height 18
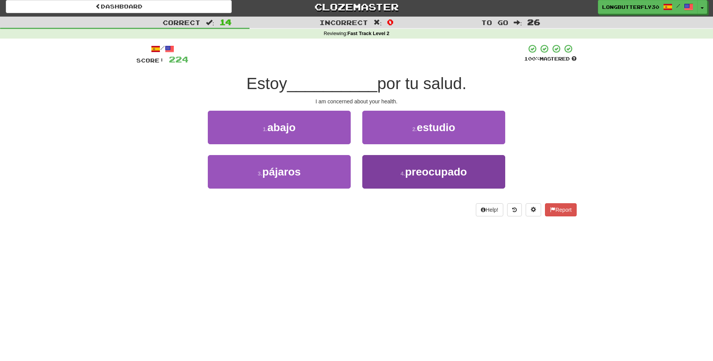
click at [400, 166] on button "4 . preocupado" at bounding box center [433, 172] width 143 height 34
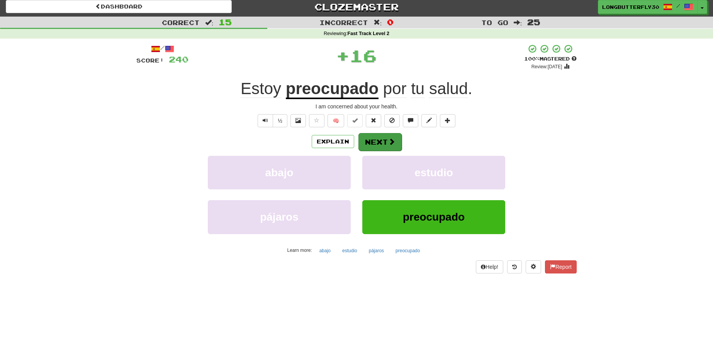
click at [384, 142] on button "Next" at bounding box center [379, 142] width 43 height 18
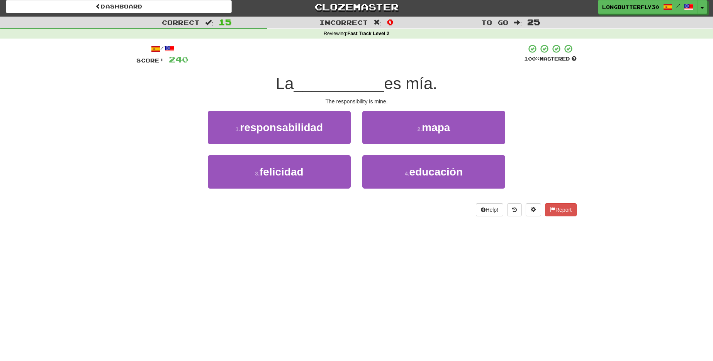
drag, startPoint x: 314, startPoint y: 122, endPoint x: 363, endPoint y: 125, distance: 49.1
click at [314, 122] on span "responsabilidad" at bounding box center [281, 128] width 83 height 12
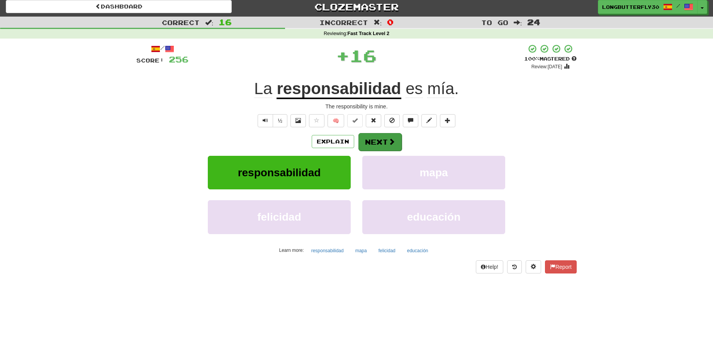
click at [380, 135] on button "Next" at bounding box center [379, 142] width 43 height 18
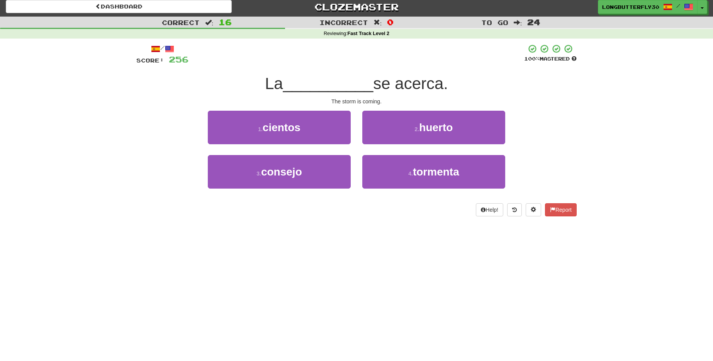
drag, startPoint x: 441, startPoint y: 170, endPoint x: 435, endPoint y: 151, distance: 20.3
click at [441, 170] on span "tormenta" at bounding box center [436, 172] width 46 height 12
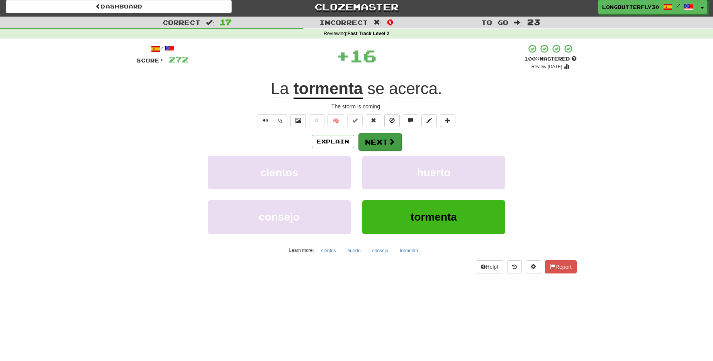
click at [393, 142] on span at bounding box center [391, 141] width 7 height 7
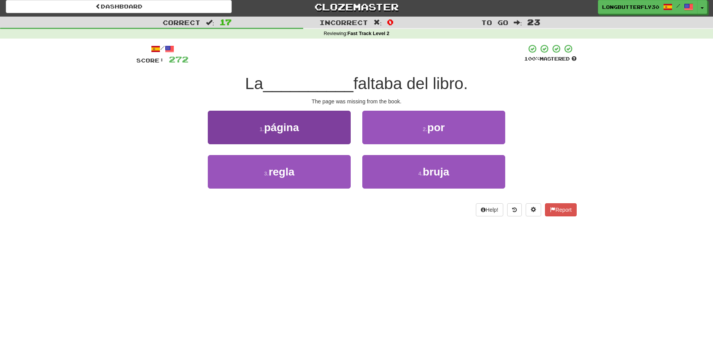
click at [336, 137] on button "1 . página" at bounding box center [279, 128] width 143 height 34
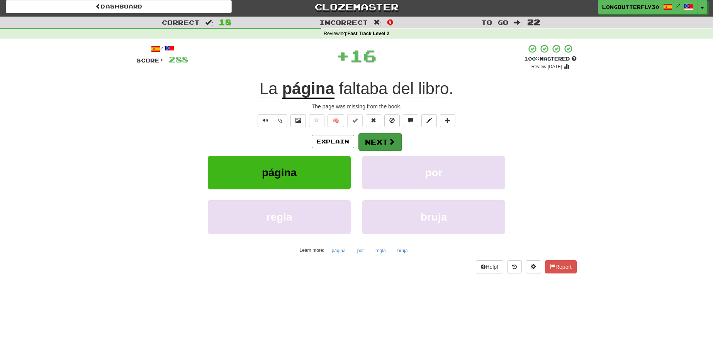
click at [374, 141] on button "Next" at bounding box center [379, 142] width 43 height 18
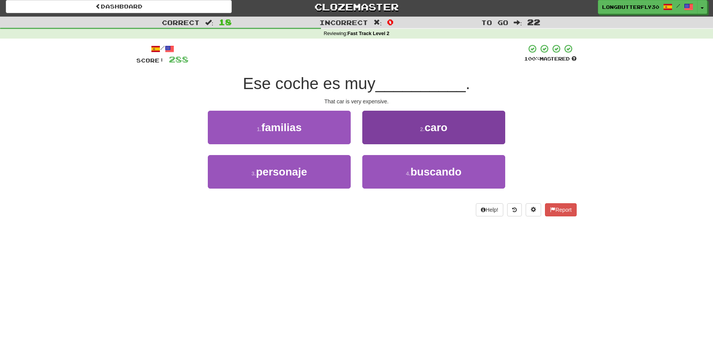
click at [418, 129] on button "2 . caro" at bounding box center [433, 128] width 143 height 34
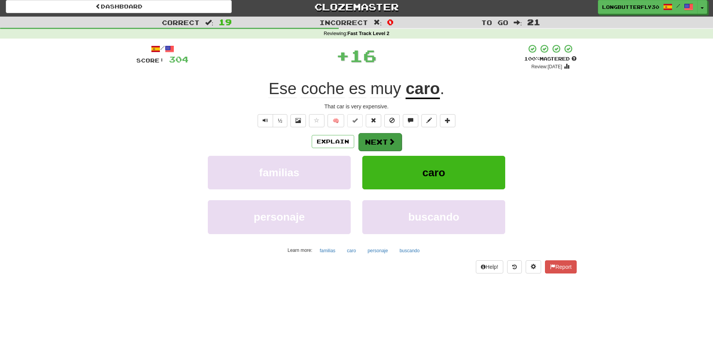
click at [375, 134] on button "Next" at bounding box center [379, 142] width 43 height 18
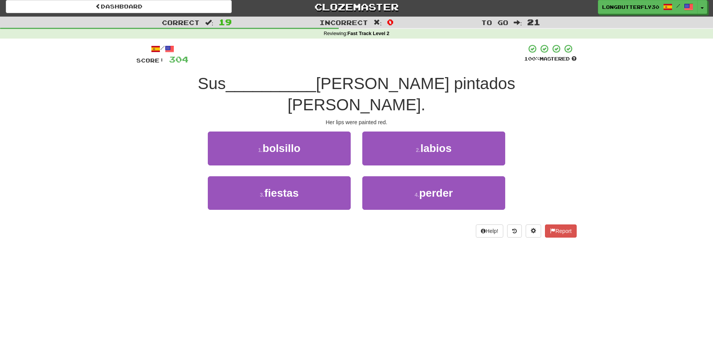
drag, startPoint x: 426, startPoint y: 129, endPoint x: 415, endPoint y: 132, distance: 11.6
click at [426, 142] on span "labios" at bounding box center [435, 148] width 31 height 12
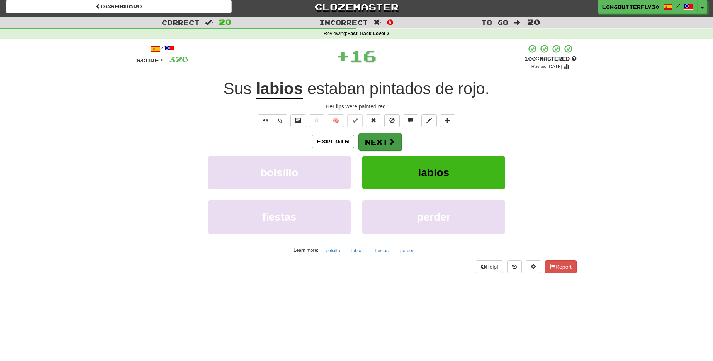
click at [386, 138] on button "Next" at bounding box center [379, 142] width 43 height 18
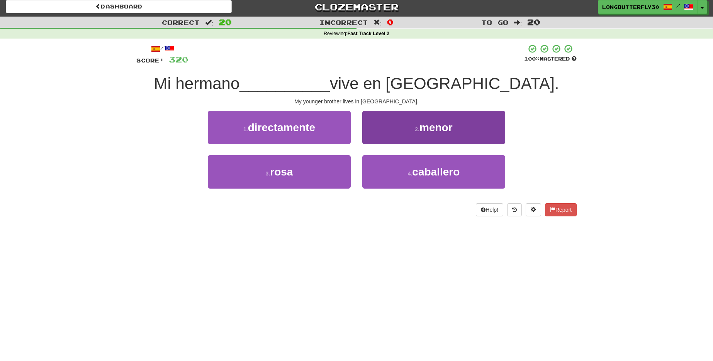
click at [397, 129] on button "2 . menor" at bounding box center [433, 128] width 143 height 34
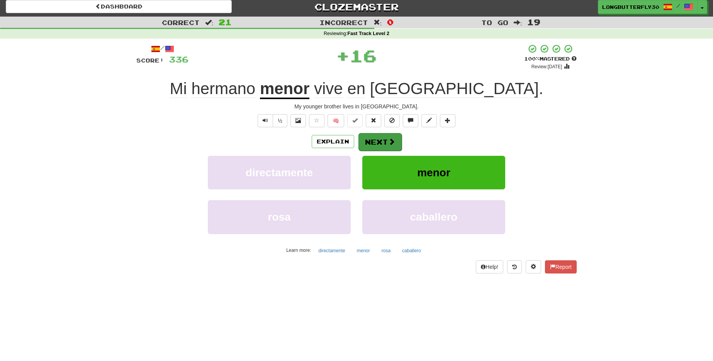
click at [383, 135] on button "Next" at bounding box center [379, 142] width 43 height 18
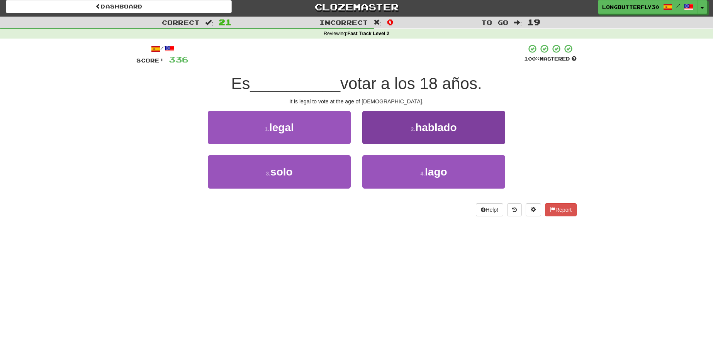
scroll to position [5, 0]
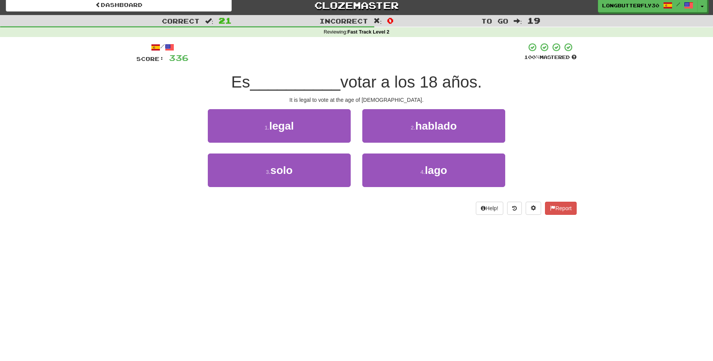
drag, startPoint x: 337, startPoint y: 123, endPoint x: 441, endPoint y: 110, distance: 103.9
click at [337, 123] on button "1 . legal" at bounding box center [279, 126] width 143 height 34
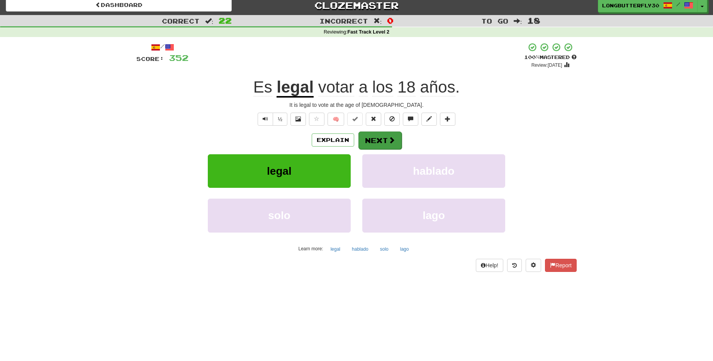
click at [383, 137] on button "Next" at bounding box center [379, 141] width 43 height 18
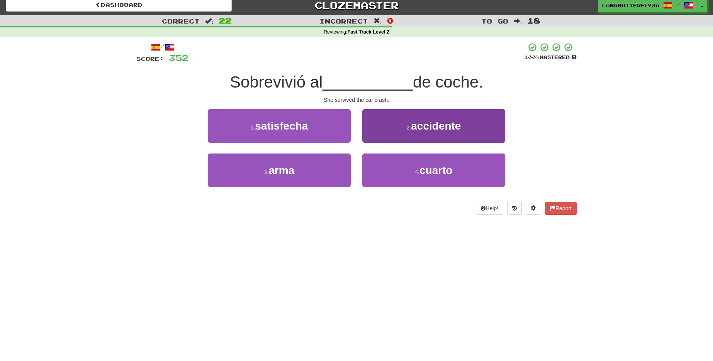
click at [424, 127] on span "accidente" at bounding box center [436, 126] width 50 height 12
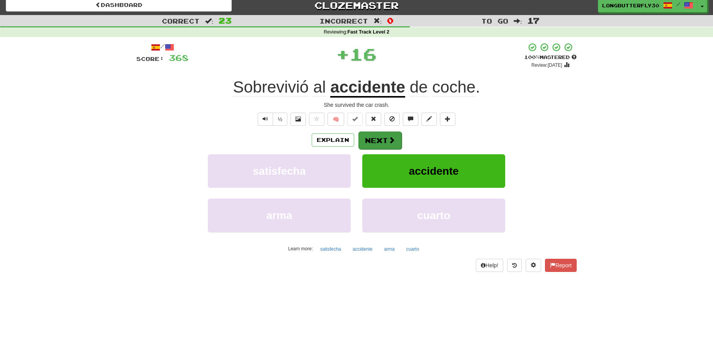
click at [387, 141] on button "Next" at bounding box center [379, 141] width 43 height 18
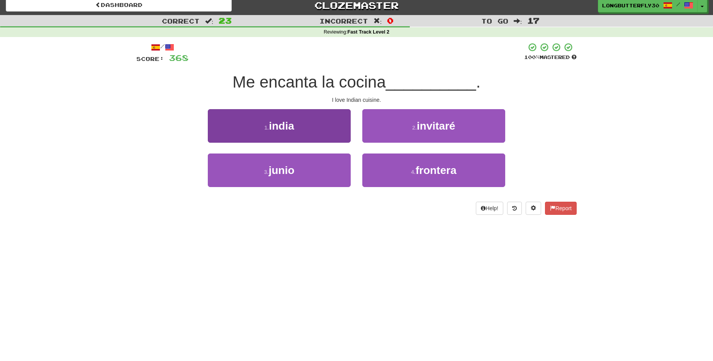
click at [283, 126] on span "india" at bounding box center [281, 126] width 25 height 12
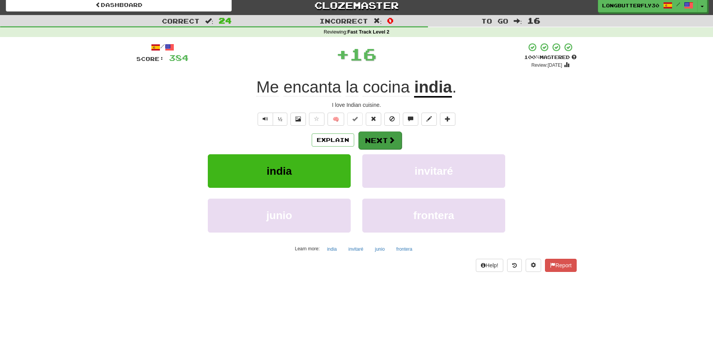
click at [377, 136] on button "Next" at bounding box center [379, 141] width 43 height 18
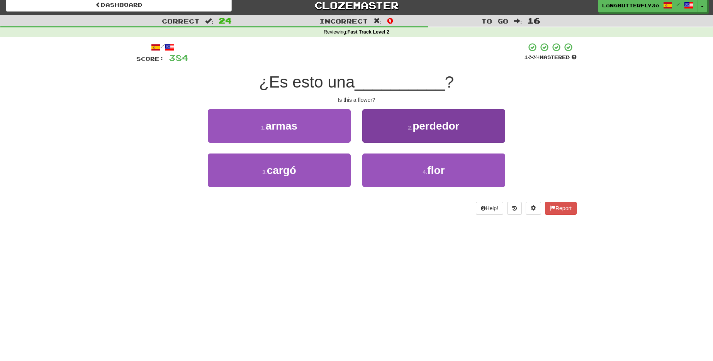
drag, startPoint x: 397, startPoint y: 168, endPoint x: 391, endPoint y: 155, distance: 14.2
click at [397, 167] on button "4 . flor" at bounding box center [433, 171] width 143 height 34
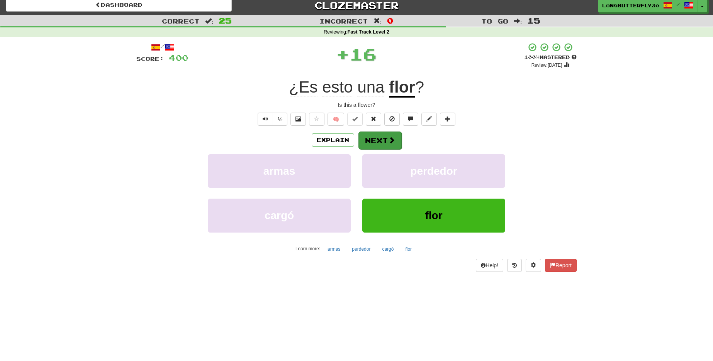
click at [385, 141] on button "Next" at bounding box center [379, 141] width 43 height 18
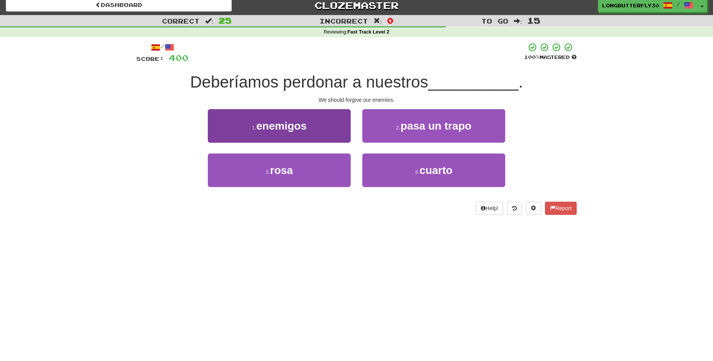
click at [310, 124] on button "1 . enemigos" at bounding box center [279, 126] width 143 height 34
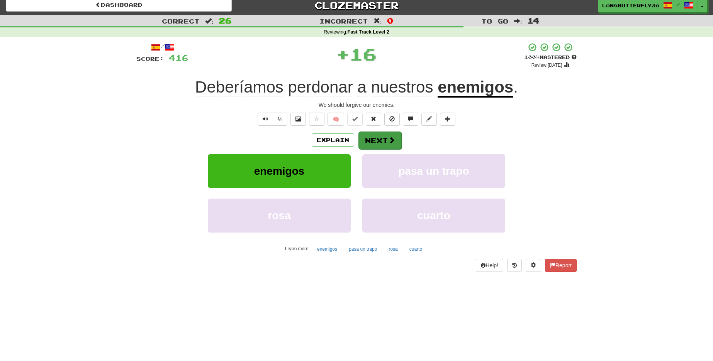
click at [381, 137] on button "Next" at bounding box center [379, 141] width 43 height 18
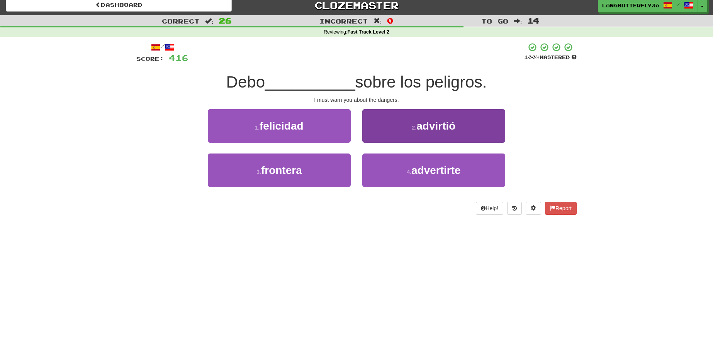
click at [438, 125] on span "advirtió" at bounding box center [435, 126] width 39 height 12
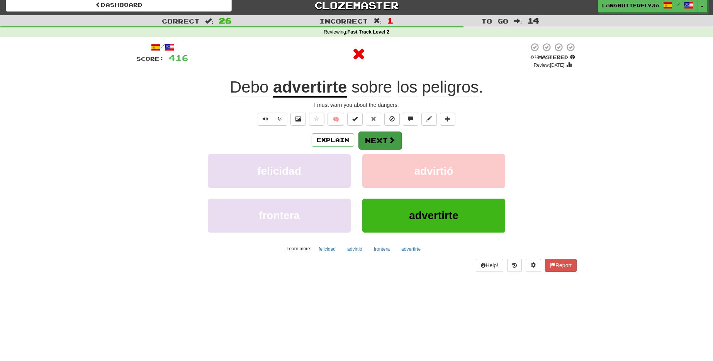
drag, startPoint x: 397, startPoint y: 133, endPoint x: 394, endPoint y: 136, distance: 4.1
click at [394, 136] on button "Next" at bounding box center [379, 141] width 43 height 18
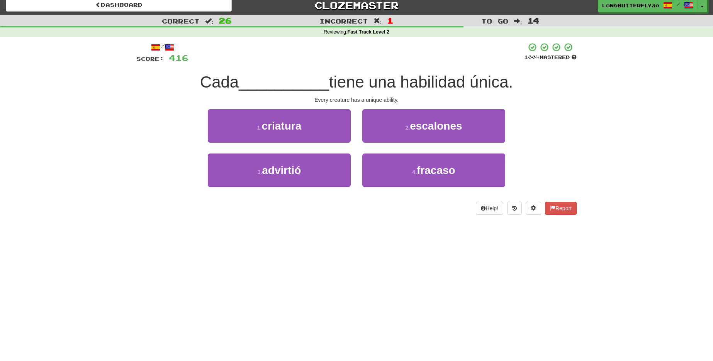
drag, startPoint x: 318, startPoint y: 126, endPoint x: 352, endPoint y: 129, distance: 34.5
click at [319, 126] on button "1 . criatura" at bounding box center [279, 126] width 143 height 34
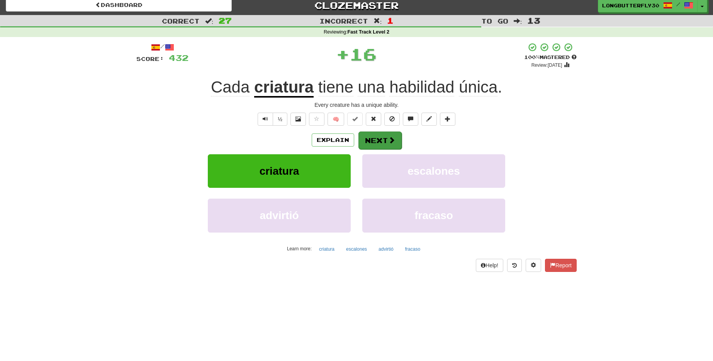
click at [367, 135] on button "Next" at bounding box center [379, 141] width 43 height 18
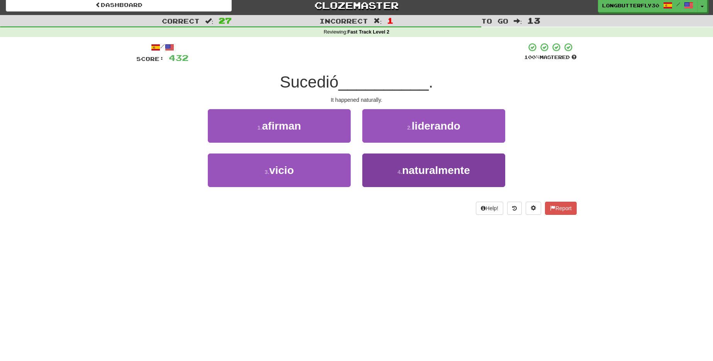
click at [411, 169] on span "naturalmente" at bounding box center [436, 170] width 68 height 12
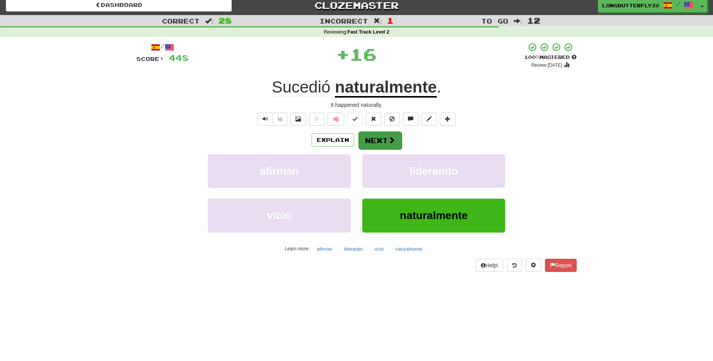
click at [398, 144] on button "Next" at bounding box center [379, 141] width 43 height 18
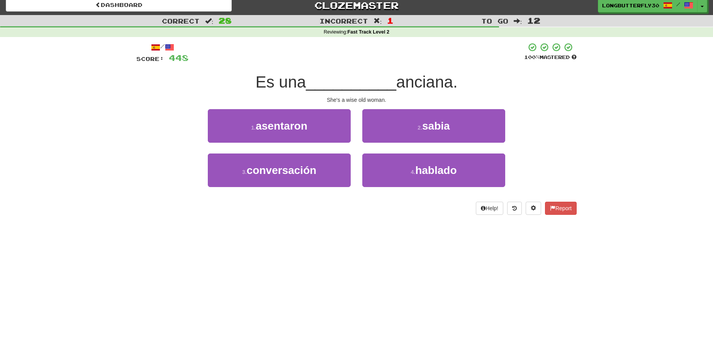
drag, startPoint x: 394, startPoint y: 124, endPoint x: 385, endPoint y: 127, distance: 9.4
click at [394, 124] on button "2 . sabia" at bounding box center [433, 126] width 143 height 34
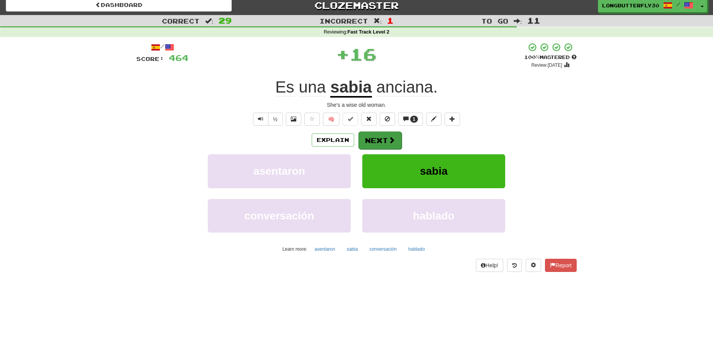
click at [379, 132] on button "Next" at bounding box center [379, 141] width 43 height 18
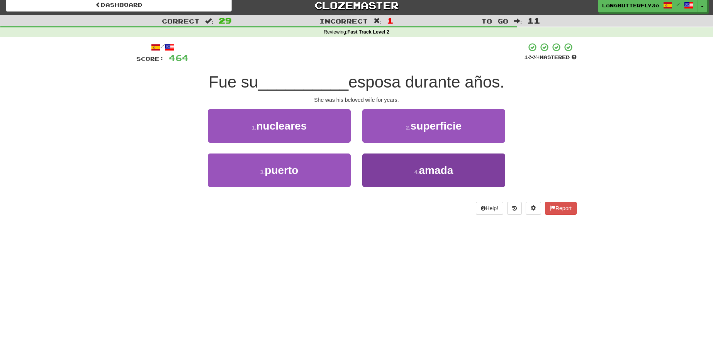
click at [406, 168] on button "4 . amada" at bounding box center [433, 171] width 143 height 34
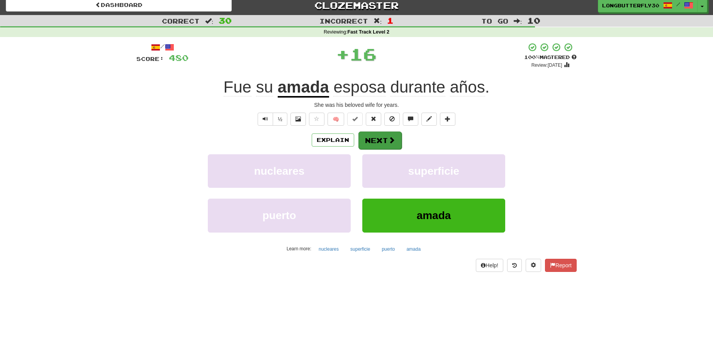
click at [391, 143] on span at bounding box center [391, 140] width 7 height 7
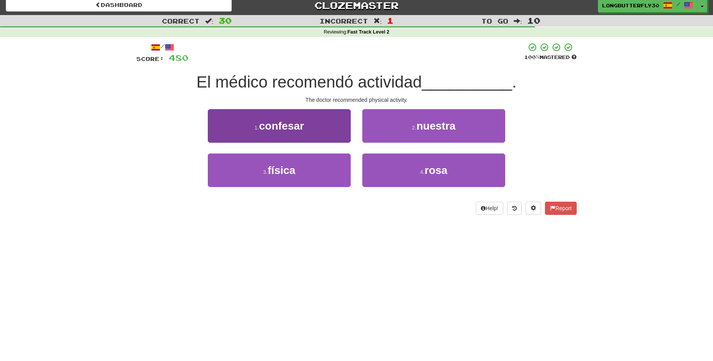
click at [326, 168] on button "3 . física" at bounding box center [279, 171] width 143 height 34
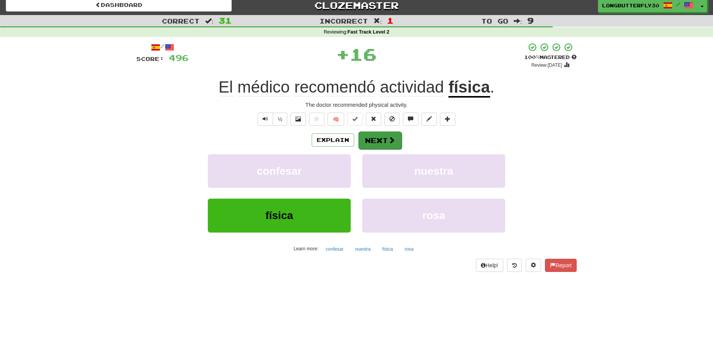
click at [386, 145] on button "Next" at bounding box center [379, 141] width 43 height 18
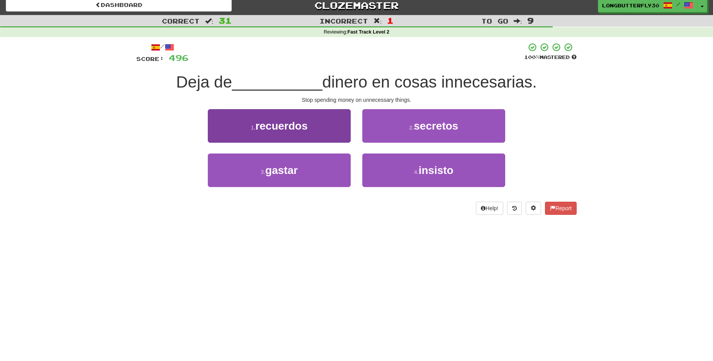
drag, startPoint x: 318, startPoint y: 167, endPoint x: 332, endPoint y: 157, distance: 18.0
click at [319, 166] on button "3 . gastar" at bounding box center [279, 171] width 143 height 34
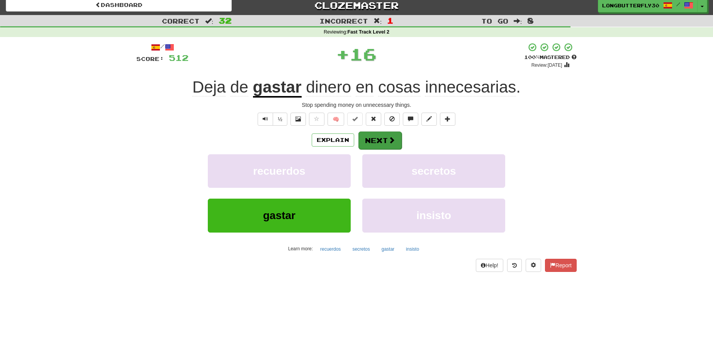
click at [373, 138] on button "Next" at bounding box center [379, 141] width 43 height 18
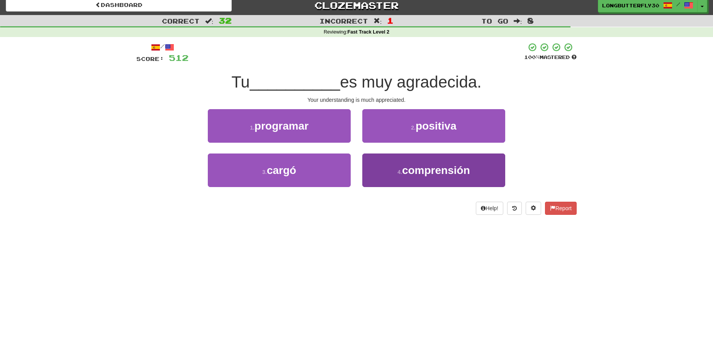
click at [436, 166] on span "comprensión" at bounding box center [436, 170] width 68 height 12
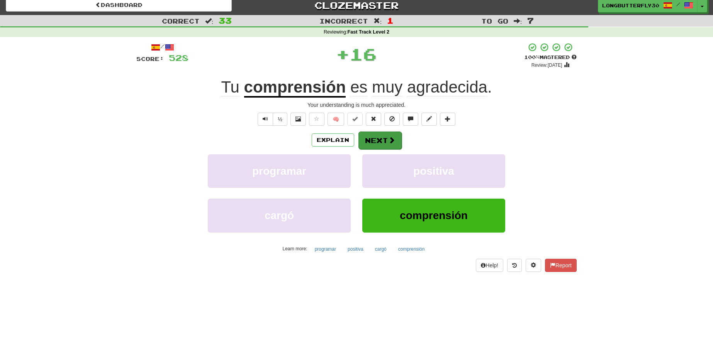
click at [380, 141] on button "Next" at bounding box center [379, 141] width 43 height 18
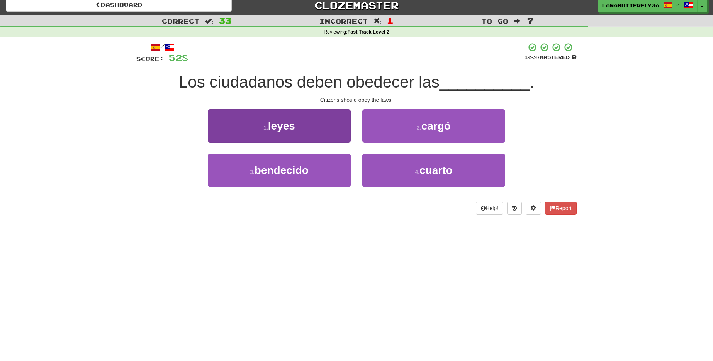
click at [328, 123] on button "1 . leyes" at bounding box center [279, 126] width 143 height 34
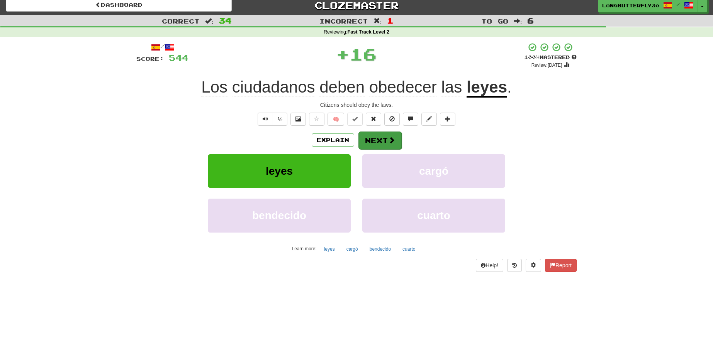
click at [376, 138] on button "Next" at bounding box center [379, 141] width 43 height 18
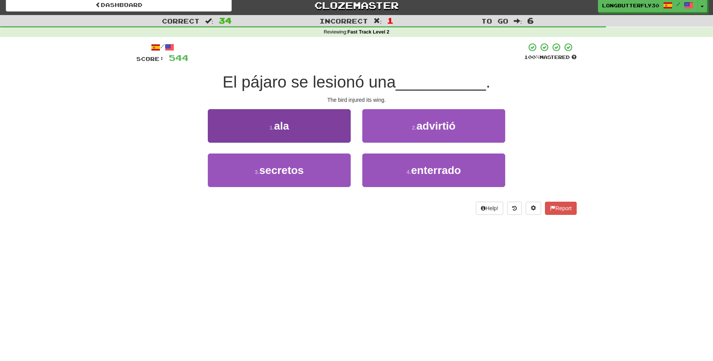
click at [341, 131] on button "1 . ala" at bounding box center [279, 126] width 143 height 34
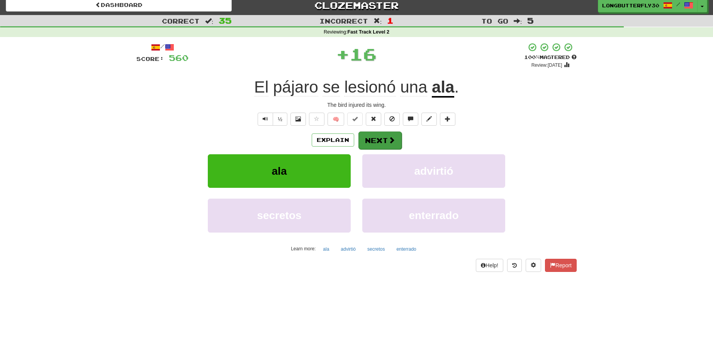
click at [381, 137] on button "Next" at bounding box center [379, 141] width 43 height 18
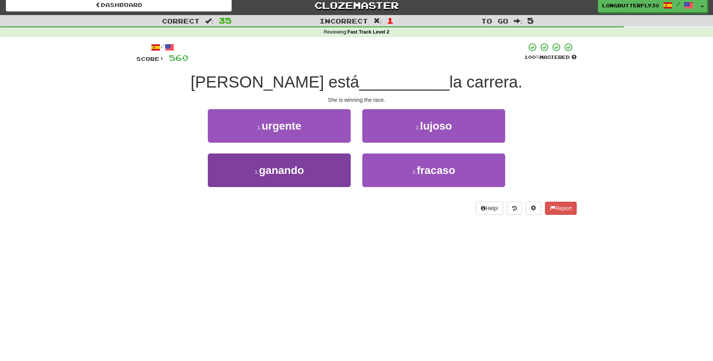
click at [321, 166] on button "3 . ganando" at bounding box center [279, 171] width 143 height 34
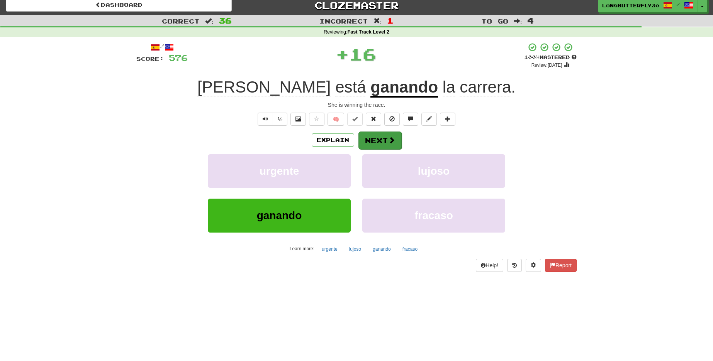
click at [386, 137] on button "Next" at bounding box center [379, 141] width 43 height 18
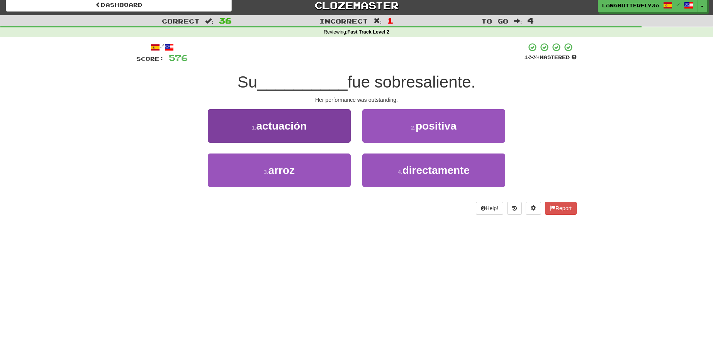
click at [321, 130] on button "1 . actuación" at bounding box center [279, 126] width 143 height 34
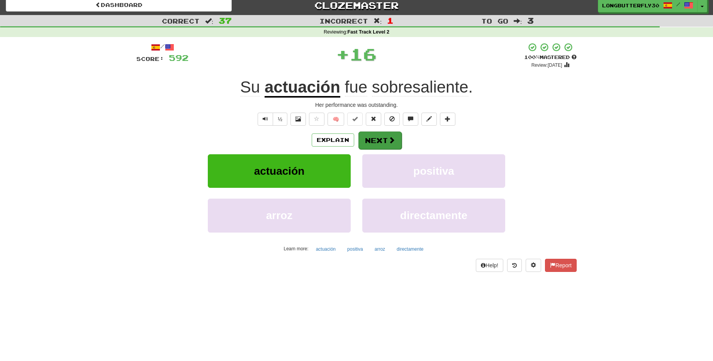
click at [374, 139] on button "Next" at bounding box center [379, 141] width 43 height 18
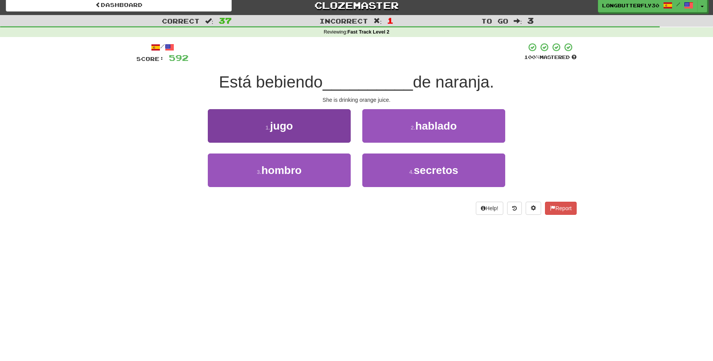
click at [328, 124] on button "1 . jugo" at bounding box center [279, 126] width 143 height 34
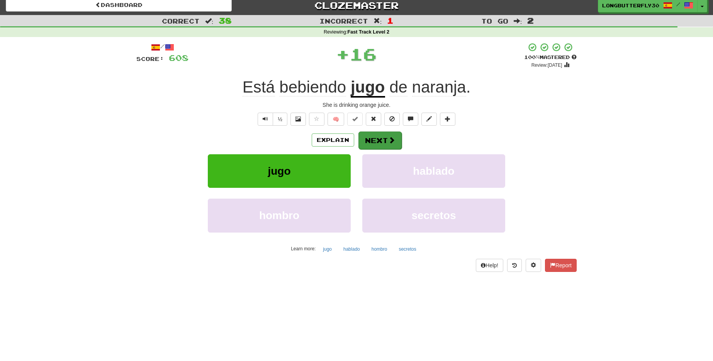
drag, startPoint x: 373, startPoint y: 129, endPoint x: 374, endPoint y: 134, distance: 4.4
click at [373, 130] on div "/ Score: 608 + 16 100 % Mastered Review: 2026-02-13 Está bebiendo jugo de naran…" at bounding box center [356, 156] width 440 height 229
click at [375, 135] on button "Next" at bounding box center [379, 141] width 43 height 18
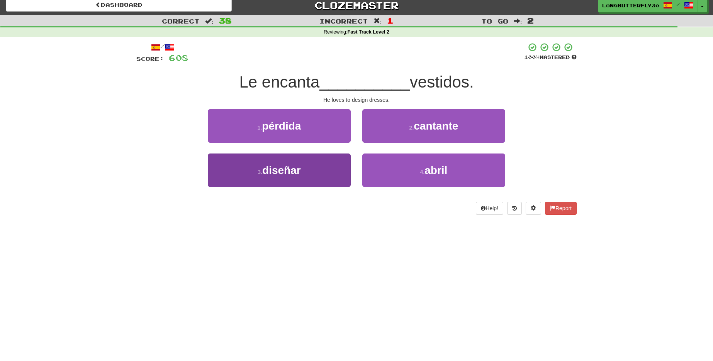
drag, startPoint x: 320, startPoint y: 172, endPoint x: 324, endPoint y: 169, distance: 5.8
click at [324, 169] on button "3 . diseñar" at bounding box center [279, 171] width 143 height 34
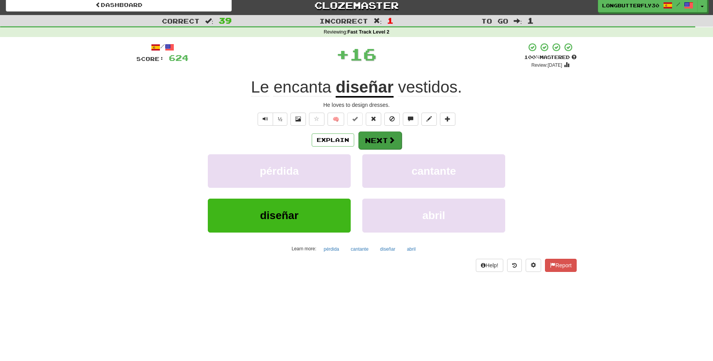
click at [386, 141] on button "Next" at bounding box center [379, 141] width 43 height 18
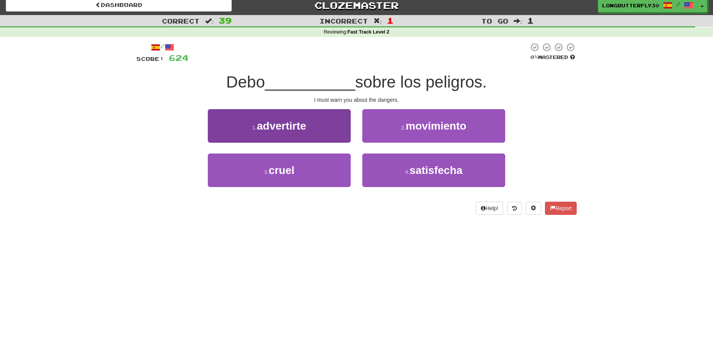
click at [341, 122] on button "1 . advertirte" at bounding box center [279, 126] width 143 height 34
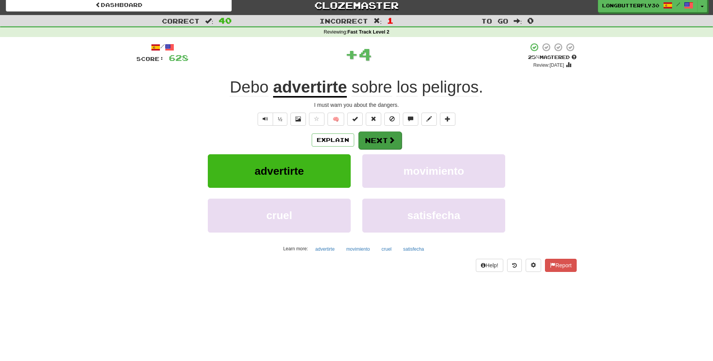
click at [398, 139] on button "Next" at bounding box center [379, 141] width 43 height 18
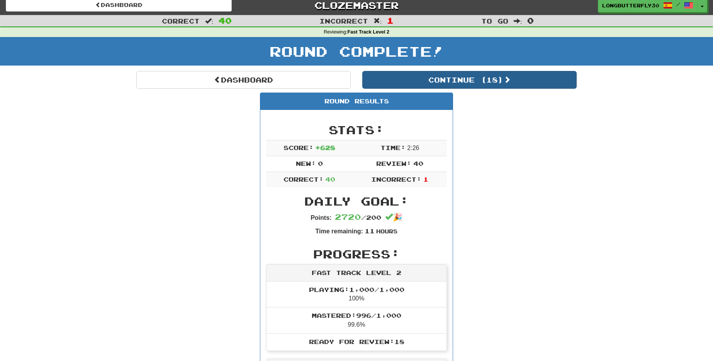
click at [469, 80] on button "Continue ( 18 )" at bounding box center [469, 80] width 214 height 18
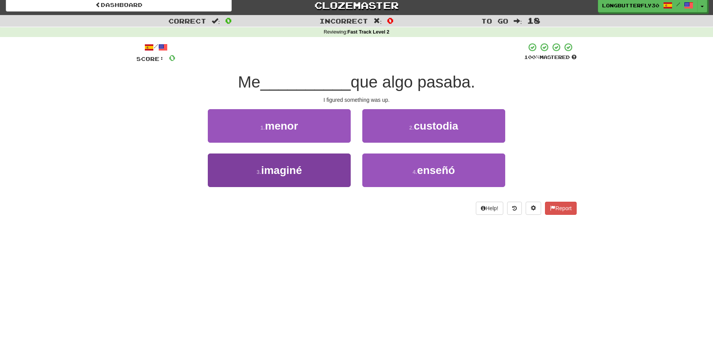
click at [325, 169] on button "3 . imaginé" at bounding box center [279, 171] width 143 height 34
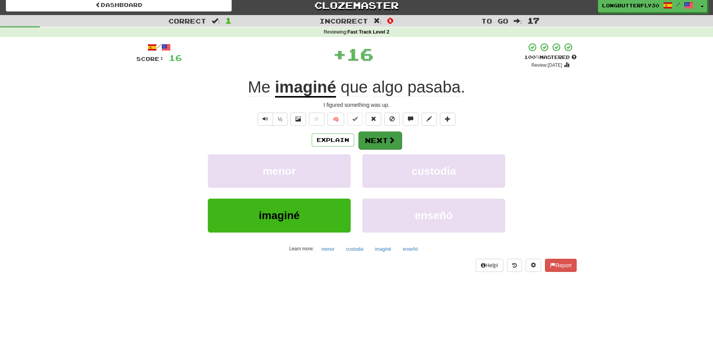
click at [378, 144] on button "Next" at bounding box center [379, 141] width 43 height 18
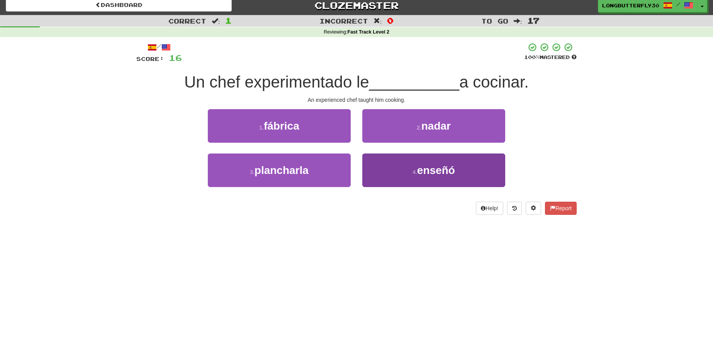
click at [415, 173] on small "4 ." at bounding box center [414, 172] width 5 height 6
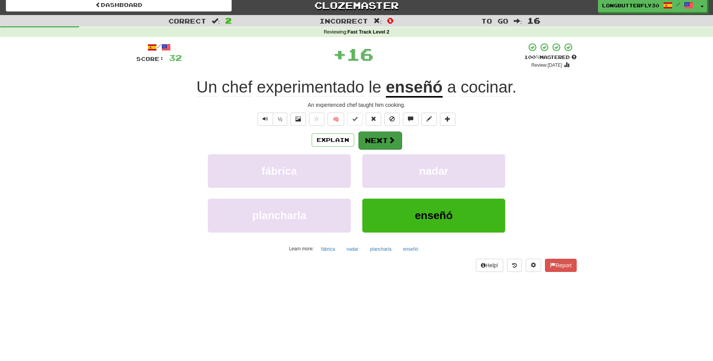
click at [393, 141] on span at bounding box center [391, 140] width 7 height 7
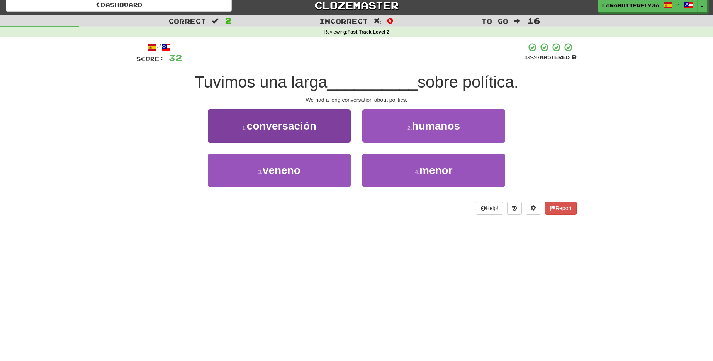
click at [320, 126] on button "1 . conversación" at bounding box center [279, 126] width 143 height 34
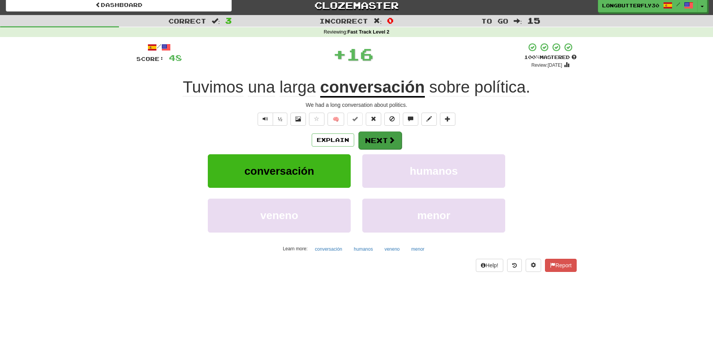
click at [376, 137] on button "Next" at bounding box center [379, 141] width 43 height 18
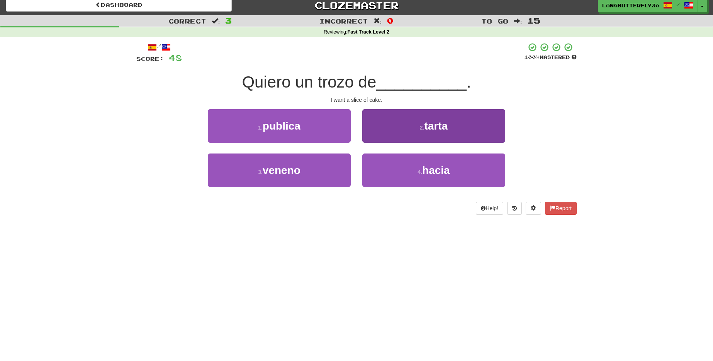
click at [409, 132] on button "2 . tarta" at bounding box center [433, 126] width 143 height 34
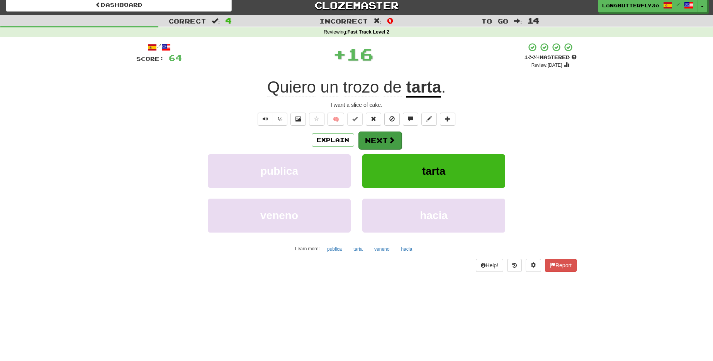
click at [388, 138] on span at bounding box center [391, 140] width 7 height 7
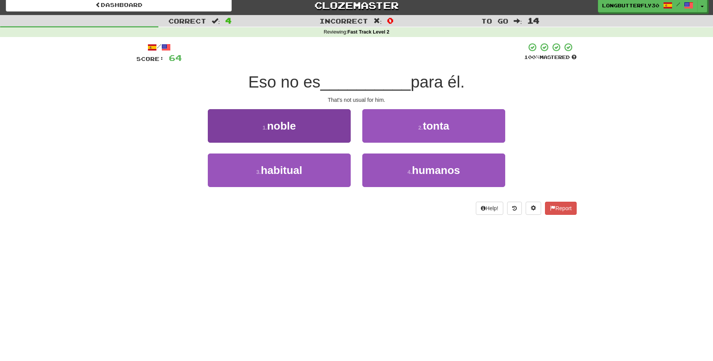
click at [317, 168] on button "3 . habitual" at bounding box center [279, 171] width 143 height 34
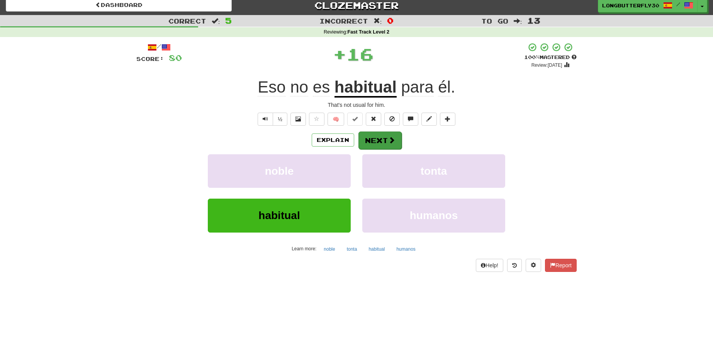
click at [376, 147] on button "Next" at bounding box center [379, 141] width 43 height 18
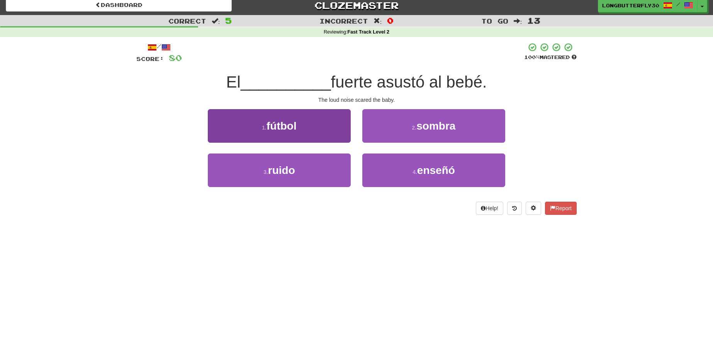
drag, startPoint x: 322, startPoint y: 171, endPoint x: 347, endPoint y: 158, distance: 28.0
click at [323, 170] on button "3 . ruido" at bounding box center [279, 171] width 143 height 34
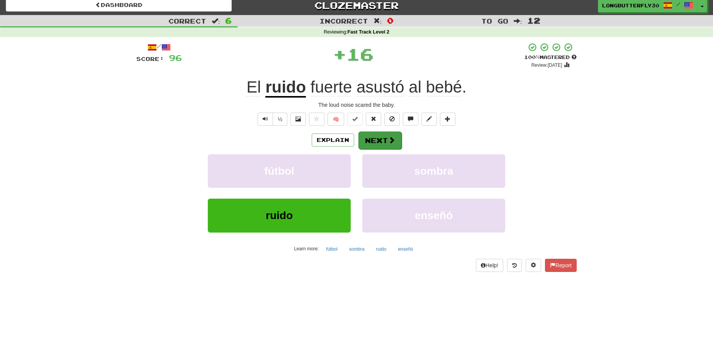
click at [381, 139] on button "Next" at bounding box center [379, 141] width 43 height 18
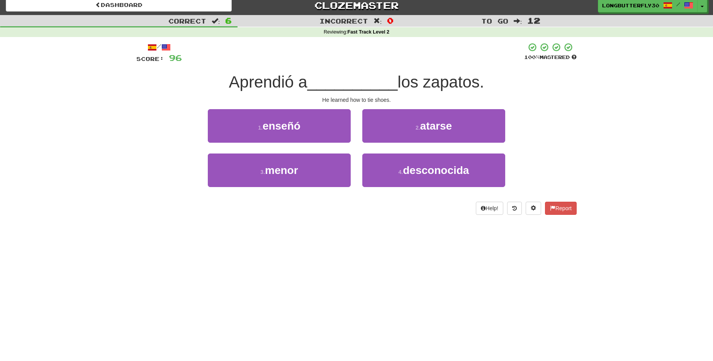
drag, startPoint x: 394, startPoint y: 125, endPoint x: 388, endPoint y: 128, distance: 6.2
click at [393, 126] on button "2 . atarse" at bounding box center [433, 126] width 143 height 34
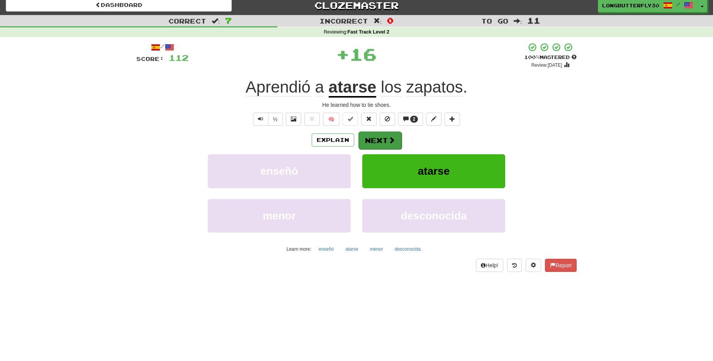
click at [375, 137] on button "Next" at bounding box center [379, 141] width 43 height 18
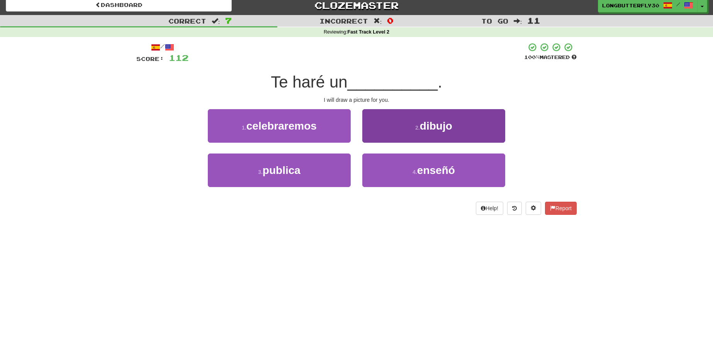
click at [405, 132] on button "2 . dibujo" at bounding box center [433, 126] width 143 height 34
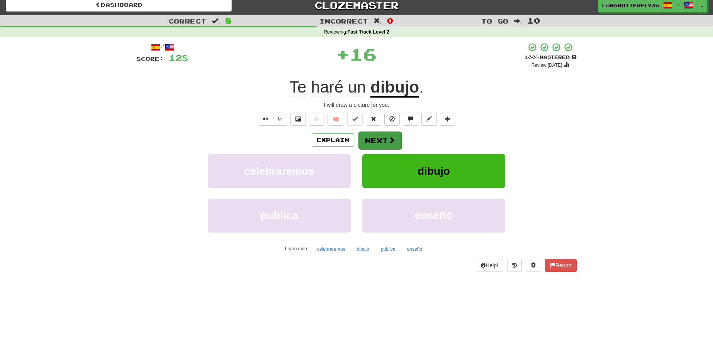
click at [383, 142] on button "Next" at bounding box center [379, 141] width 43 height 18
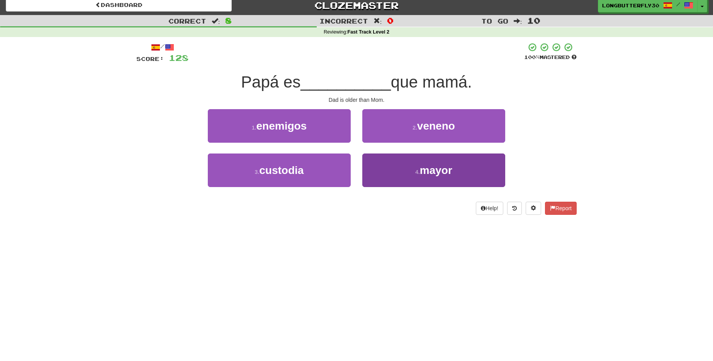
click at [390, 166] on button "4 . mayor" at bounding box center [433, 171] width 143 height 34
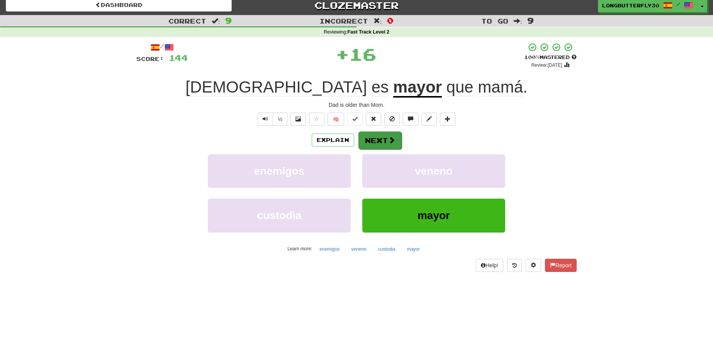
click at [393, 137] on span at bounding box center [391, 140] width 7 height 7
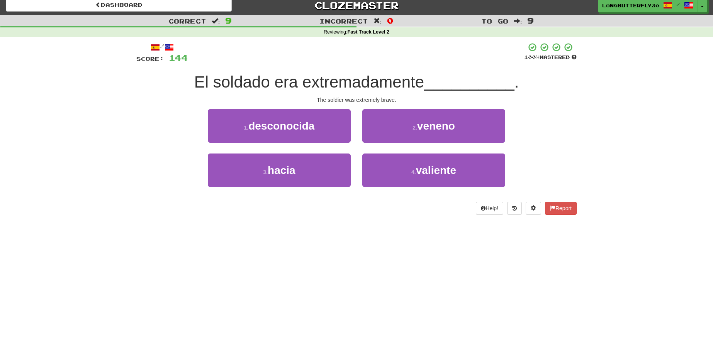
drag, startPoint x: 404, startPoint y: 168, endPoint x: 398, endPoint y: 153, distance: 16.8
click at [404, 167] on button "4 . valiente" at bounding box center [433, 171] width 143 height 34
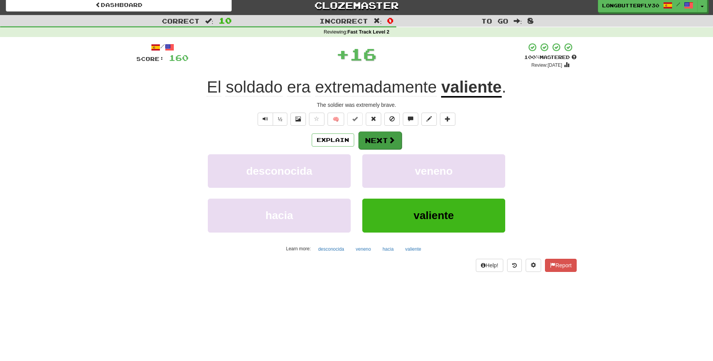
click at [390, 144] on button "Next" at bounding box center [379, 141] width 43 height 18
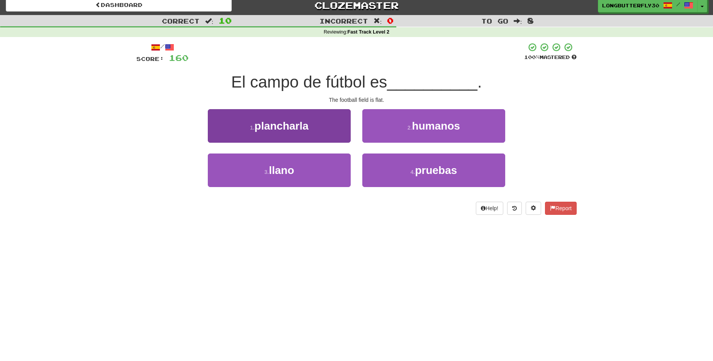
drag, startPoint x: 317, startPoint y: 168, endPoint x: 334, endPoint y: 156, distance: 20.6
click at [317, 168] on button "3 . llano" at bounding box center [279, 171] width 143 height 34
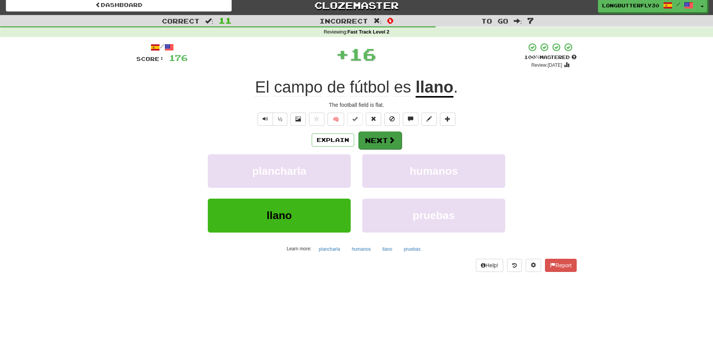
click at [373, 138] on button "Next" at bounding box center [379, 141] width 43 height 18
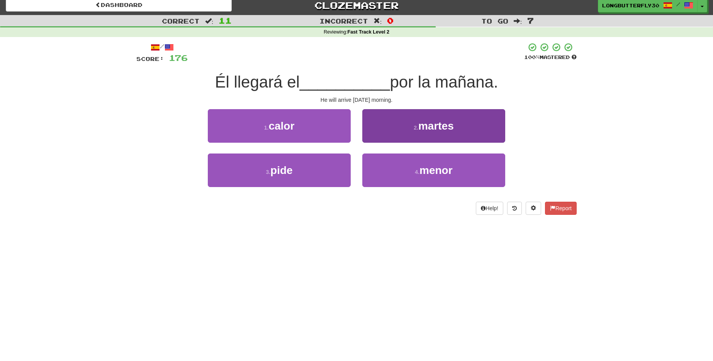
click at [430, 126] on span "martes" at bounding box center [436, 126] width 36 height 12
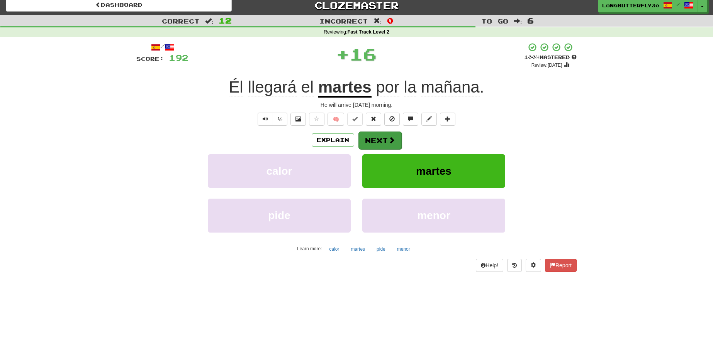
click at [396, 139] on button "Next" at bounding box center [379, 141] width 43 height 18
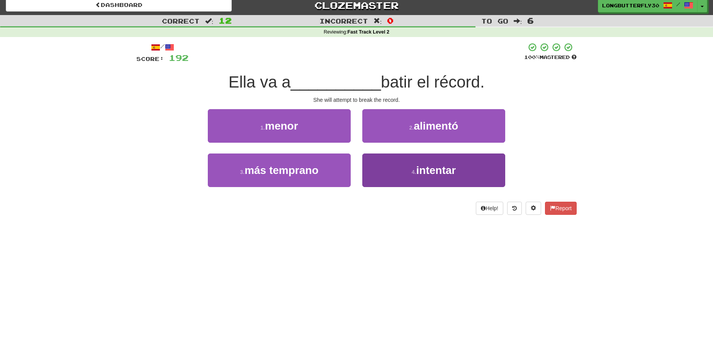
click at [424, 171] on span "intentar" at bounding box center [436, 170] width 40 height 12
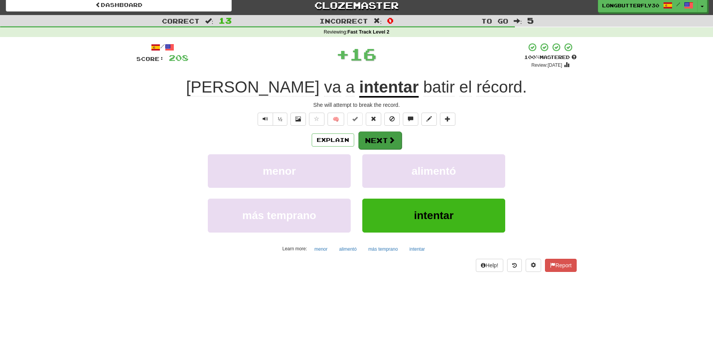
click at [390, 137] on span at bounding box center [391, 140] width 7 height 7
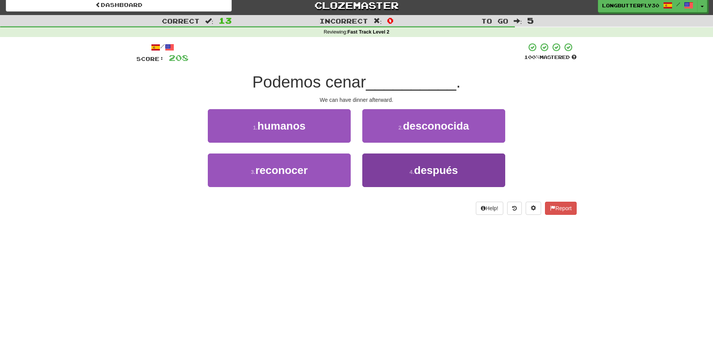
click at [400, 176] on button "4 . después" at bounding box center [433, 171] width 143 height 34
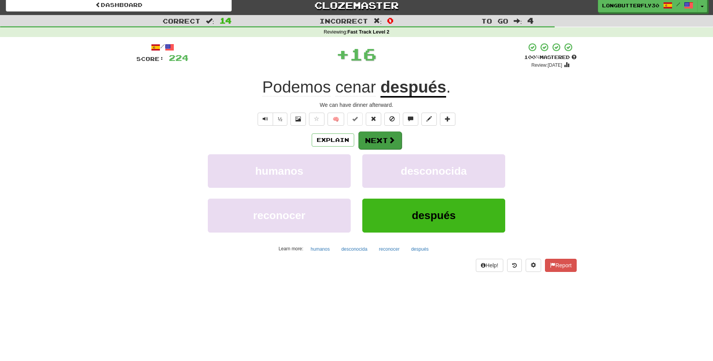
click at [394, 140] on span at bounding box center [391, 140] width 7 height 7
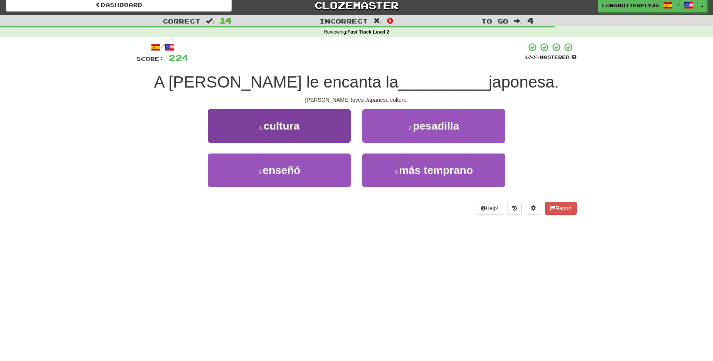
click at [319, 127] on button "1 . cultura" at bounding box center [279, 126] width 143 height 34
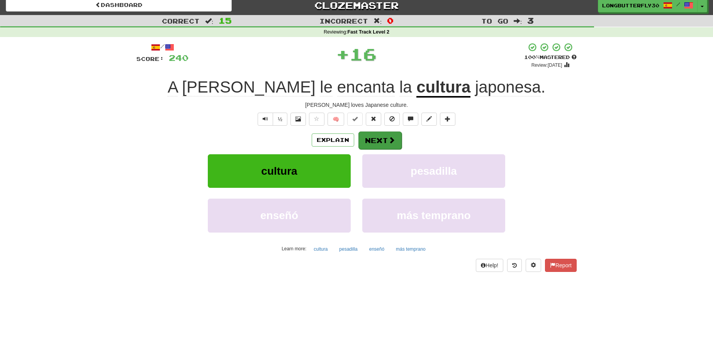
click at [371, 133] on button "Next" at bounding box center [379, 141] width 43 height 18
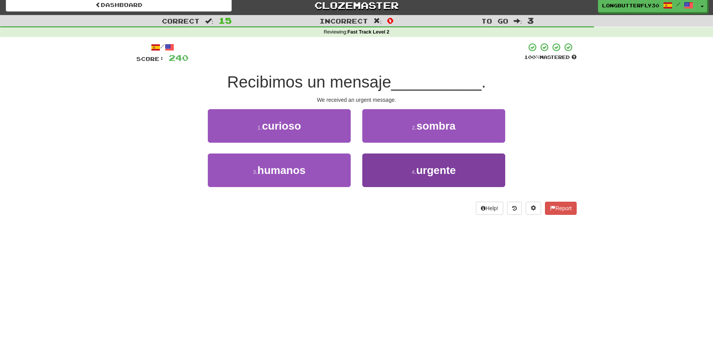
drag, startPoint x: 389, startPoint y: 167, endPoint x: 390, endPoint y: 163, distance: 4.5
click at [390, 163] on button "4 . urgente" at bounding box center [433, 171] width 143 height 34
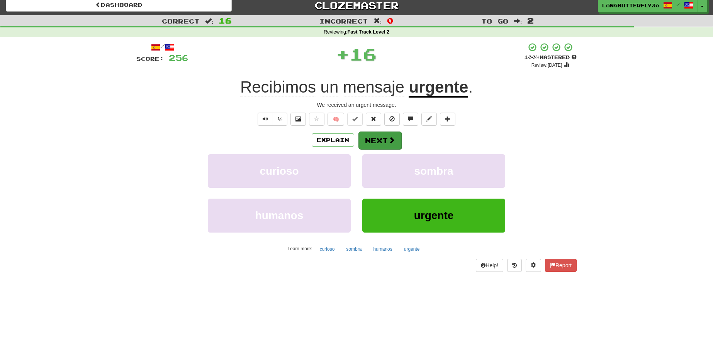
click at [389, 139] on span at bounding box center [391, 140] width 7 height 7
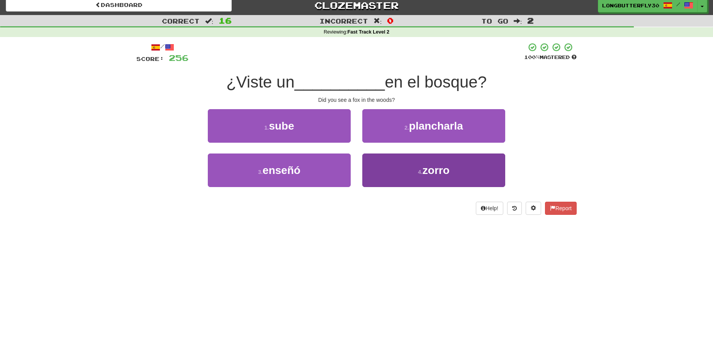
click at [385, 169] on button "4 . zorro" at bounding box center [433, 171] width 143 height 34
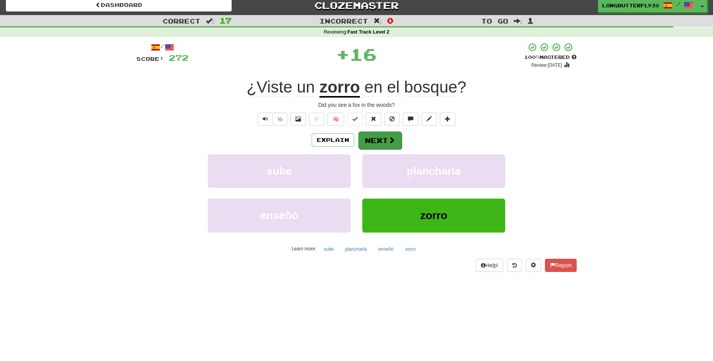
click at [380, 142] on button "Next" at bounding box center [379, 141] width 43 height 18
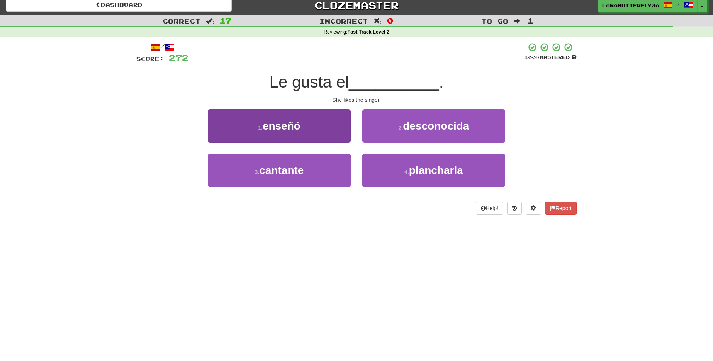
click at [317, 168] on button "3 . cantante" at bounding box center [279, 171] width 143 height 34
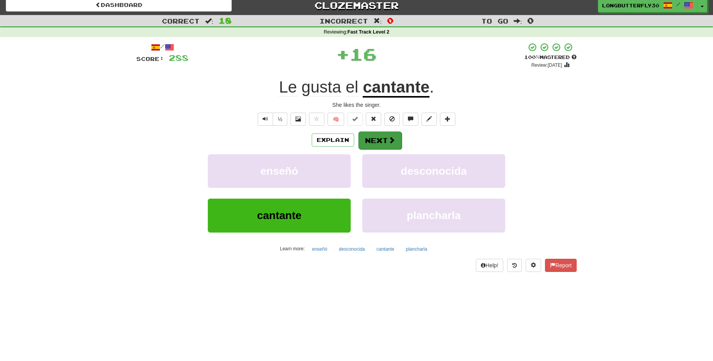
click at [377, 133] on button "Next" at bounding box center [379, 141] width 43 height 18
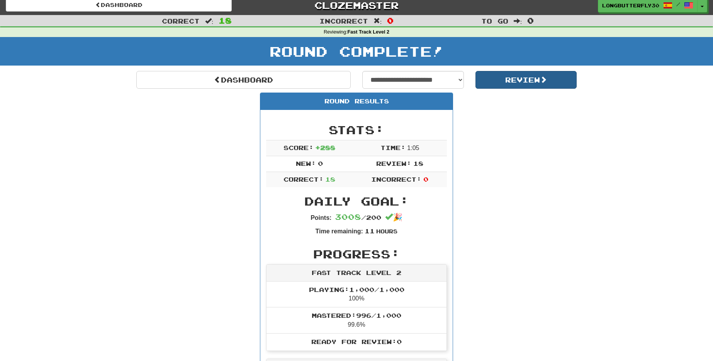
click at [495, 80] on button "Review" at bounding box center [526, 80] width 102 height 18
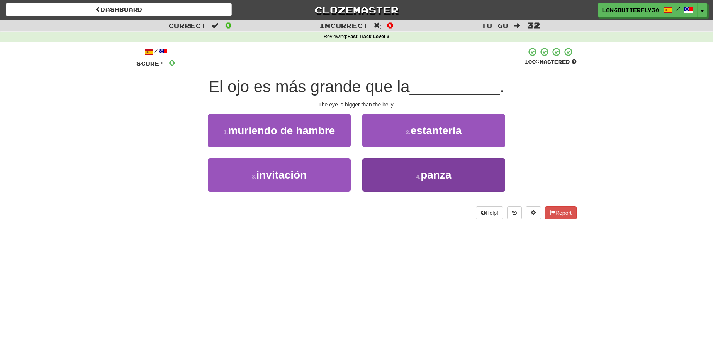
click at [408, 168] on button "4 . panza" at bounding box center [433, 175] width 143 height 34
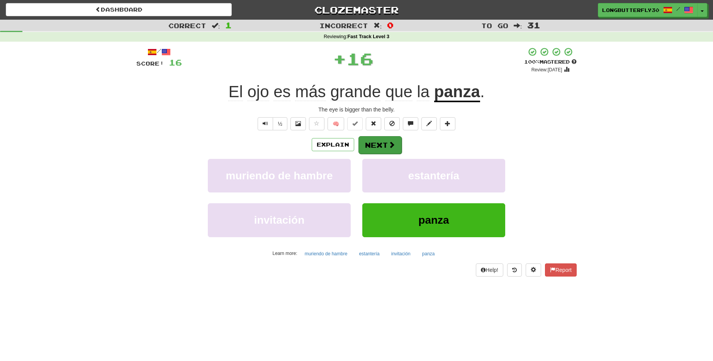
click at [383, 139] on button "Next" at bounding box center [379, 145] width 43 height 18
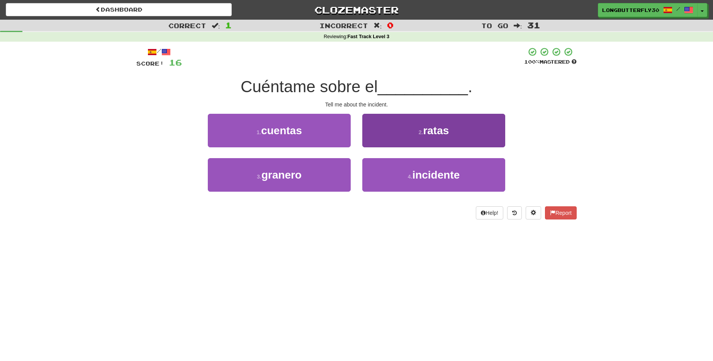
drag, startPoint x: 389, startPoint y: 170, endPoint x: 386, endPoint y: 161, distance: 8.9
click at [388, 167] on button "4 . incidente" at bounding box center [433, 175] width 143 height 34
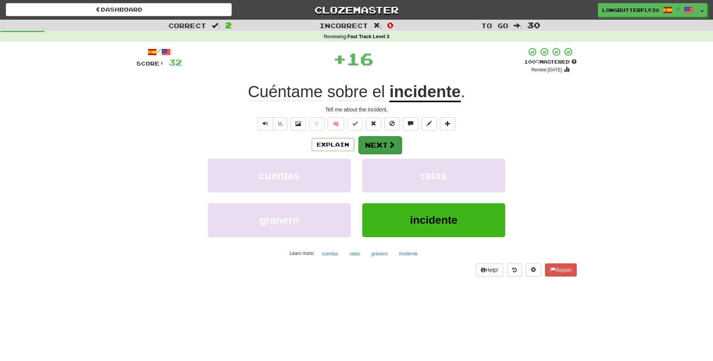
click at [377, 141] on button "Next" at bounding box center [379, 145] width 43 height 18
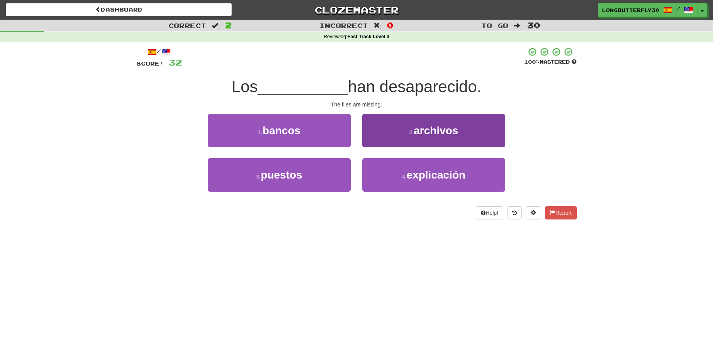
click at [404, 129] on button "2 . archivos" at bounding box center [433, 131] width 143 height 34
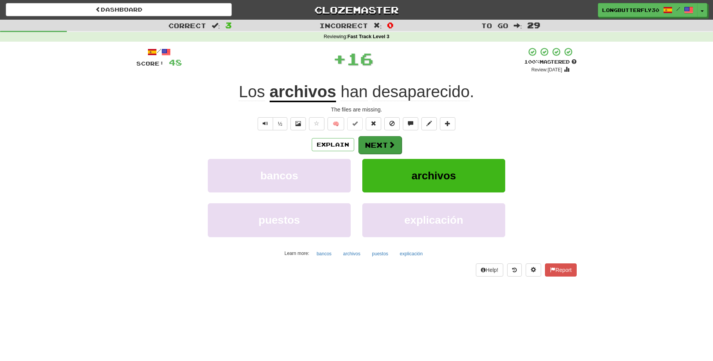
click at [384, 142] on button "Next" at bounding box center [379, 145] width 43 height 18
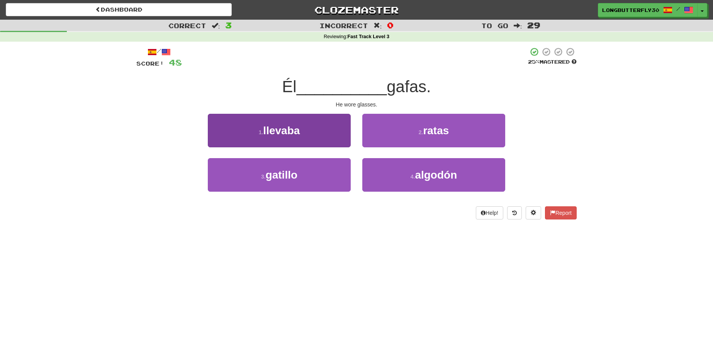
click at [312, 135] on button "1 . llevaba" at bounding box center [279, 131] width 143 height 34
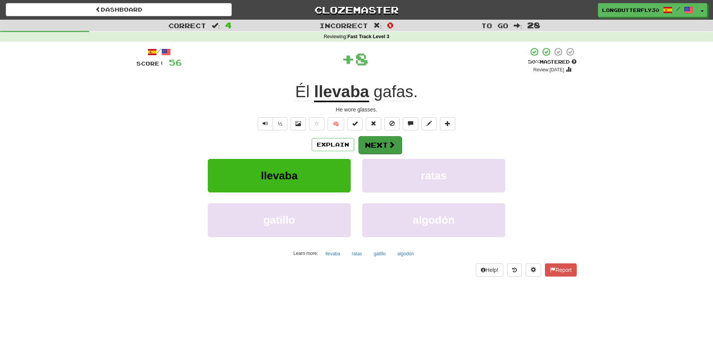
click at [366, 143] on button "Next" at bounding box center [379, 145] width 43 height 18
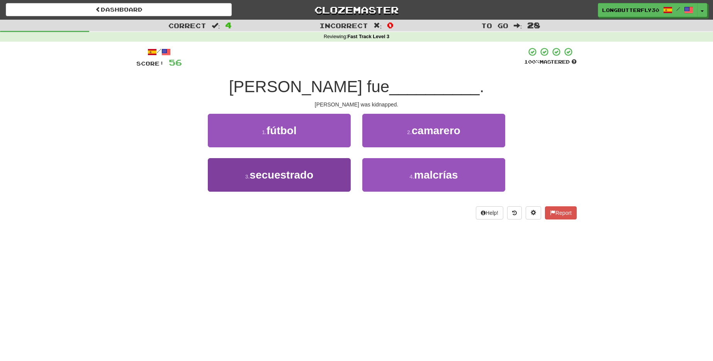
click at [315, 169] on button "3 . secuestrado" at bounding box center [279, 175] width 143 height 34
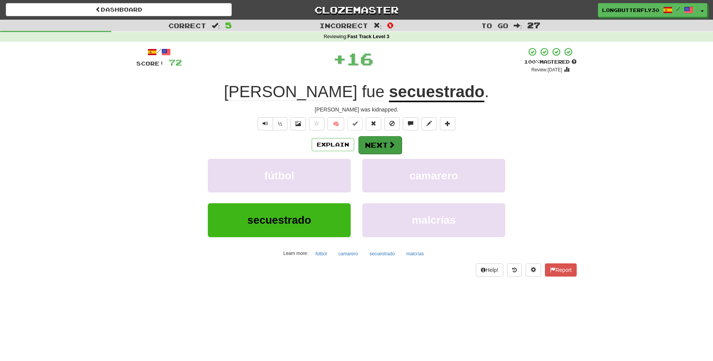
click at [371, 145] on button "Next" at bounding box center [379, 145] width 43 height 18
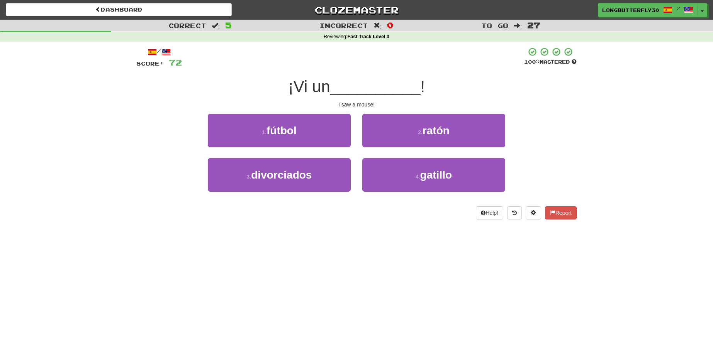
drag, startPoint x: 414, startPoint y: 132, endPoint x: 408, endPoint y: 134, distance: 6.1
click at [413, 132] on button "2 . ratón" at bounding box center [433, 131] width 143 height 34
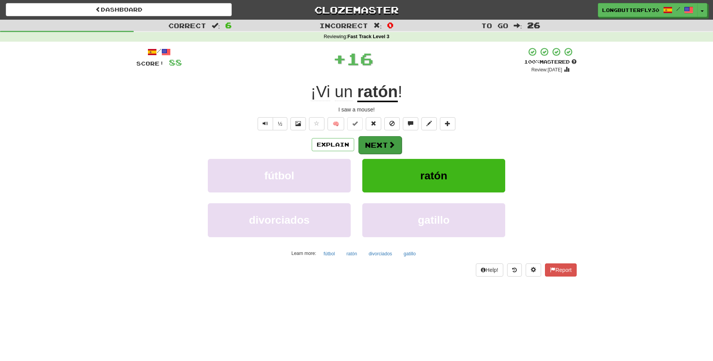
click at [376, 145] on button "Next" at bounding box center [379, 145] width 43 height 18
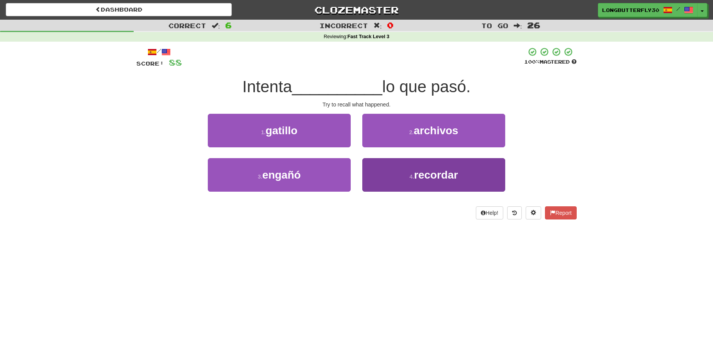
click at [393, 168] on button "4 . recordar" at bounding box center [433, 175] width 143 height 34
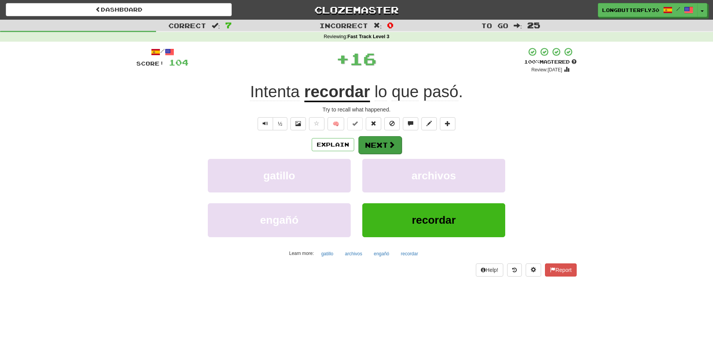
click at [396, 141] on button "Next" at bounding box center [379, 145] width 43 height 18
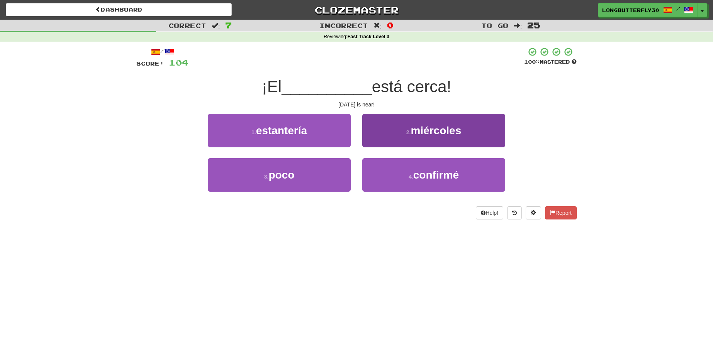
click at [396, 129] on button "2 . miércoles" at bounding box center [433, 131] width 143 height 34
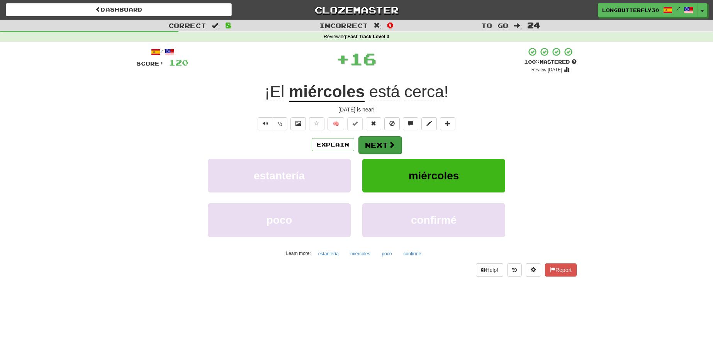
click at [382, 140] on button "Next" at bounding box center [379, 145] width 43 height 18
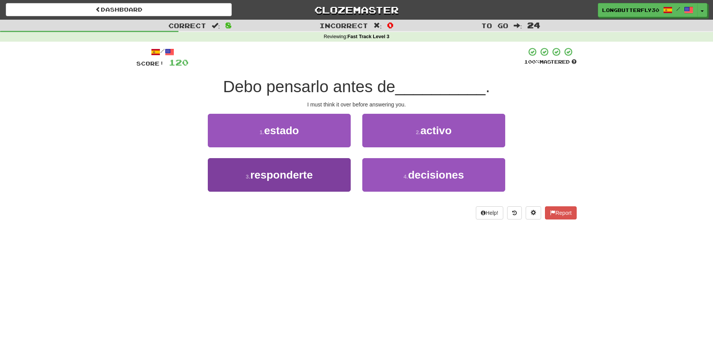
click at [336, 168] on button "3 . responderte" at bounding box center [279, 175] width 143 height 34
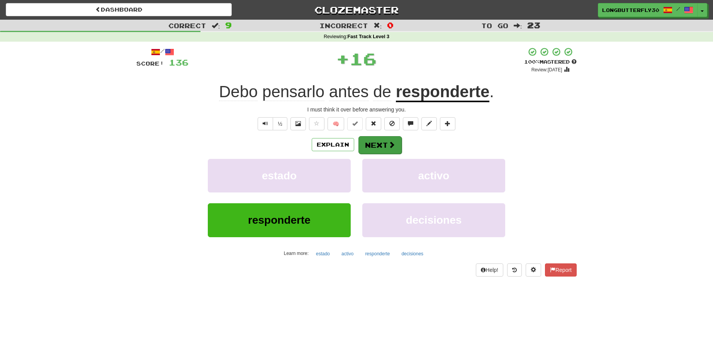
click at [391, 141] on span at bounding box center [391, 144] width 7 height 7
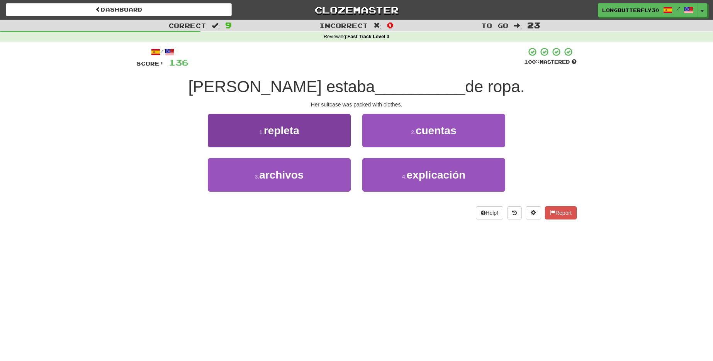
click at [326, 134] on button "1 . repleta" at bounding box center [279, 131] width 143 height 34
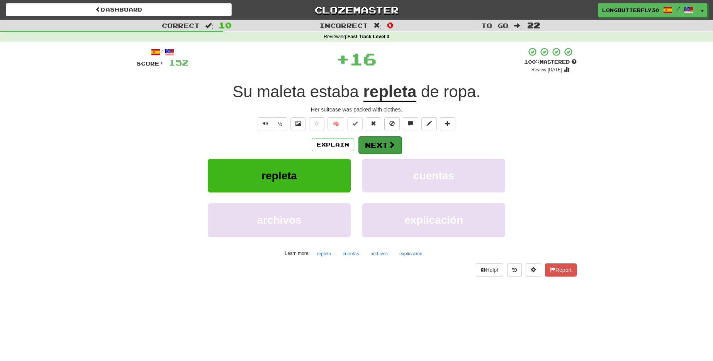
click at [374, 139] on button "Next" at bounding box center [379, 145] width 43 height 18
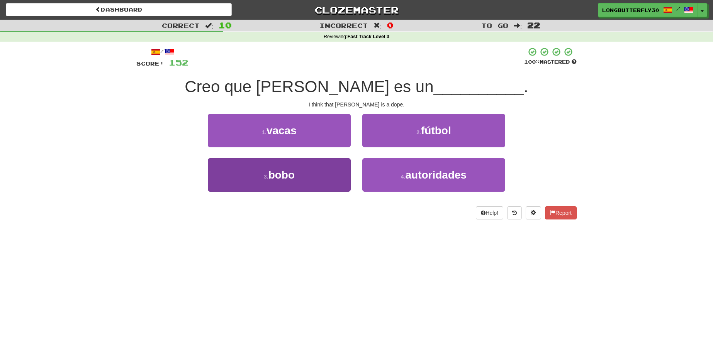
click at [324, 168] on button "3 . bobo" at bounding box center [279, 175] width 143 height 34
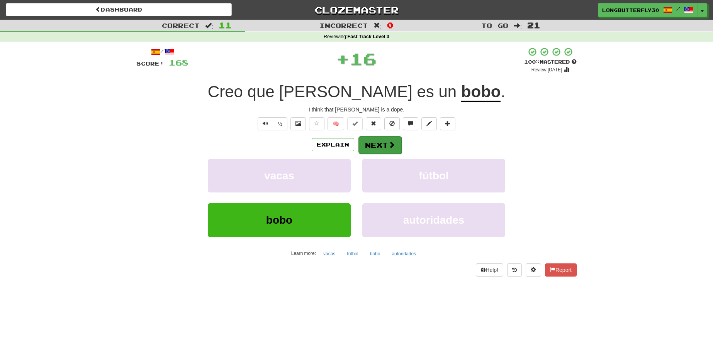
click at [388, 144] on span at bounding box center [391, 144] width 7 height 7
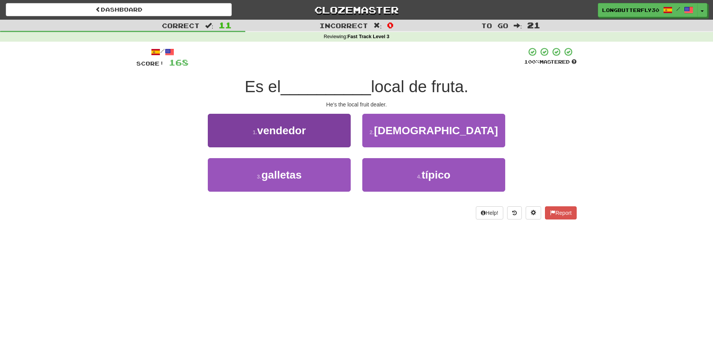
click at [333, 136] on button "1 . vendedor" at bounding box center [279, 131] width 143 height 34
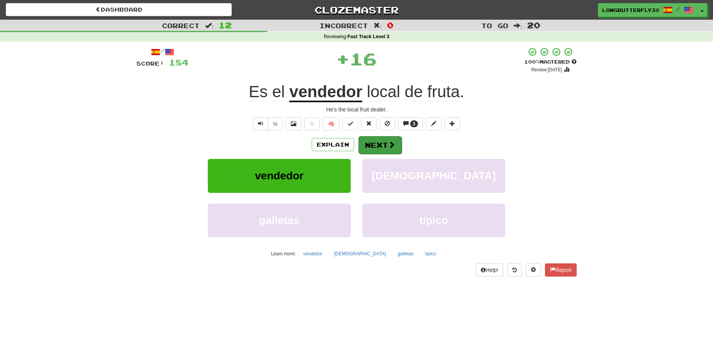
click at [366, 137] on button "Next" at bounding box center [379, 145] width 43 height 18
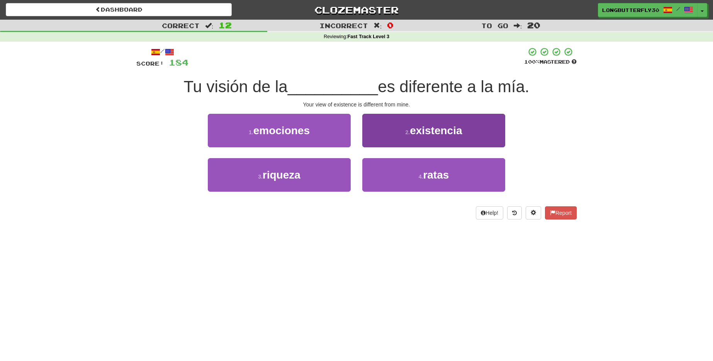
click at [391, 145] on button "2 . existencia" at bounding box center [433, 131] width 143 height 34
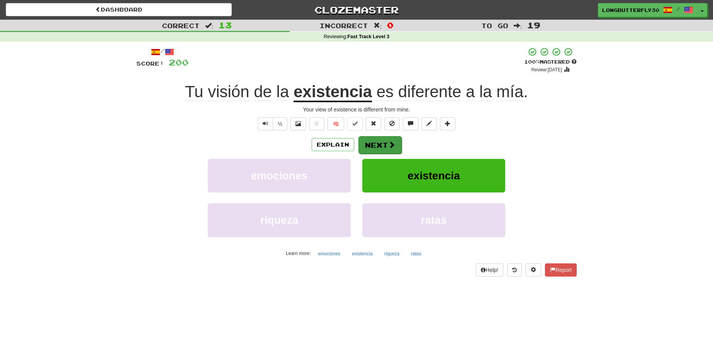
click at [381, 143] on button "Next" at bounding box center [379, 145] width 43 height 18
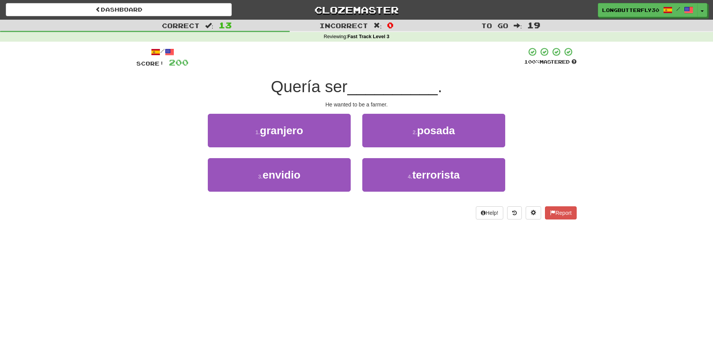
click at [381, 143] on button "2 . posada" at bounding box center [433, 131] width 143 height 34
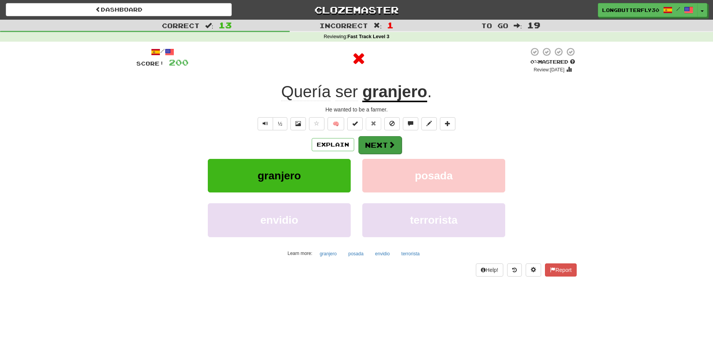
click at [385, 138] on button "Next" at bounding box center [379, 145] width 43 height 18
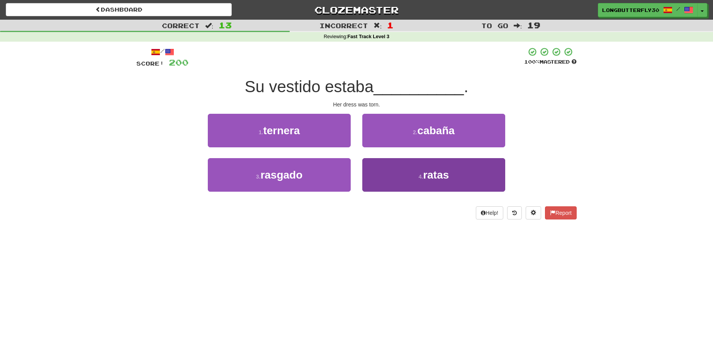
click at [405, 172] on button "4 . ratas" at bounding box center [433, 175] width 143 height 34
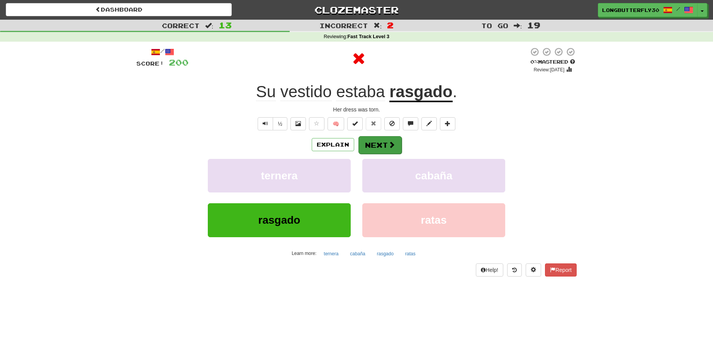
click at [388, 146] on span at bounding box center [391, 144] width 7 height 7
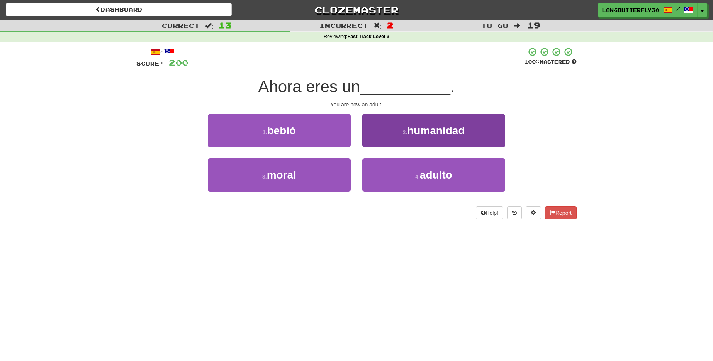
drag, startPoint x: 388, startPoint y: 176, endPoint x: 389, endPoint y: 171, distance: 5.8
click at [388, 173] on button "4 . adulto" at bounding box center [433, 175] width 143 height 34
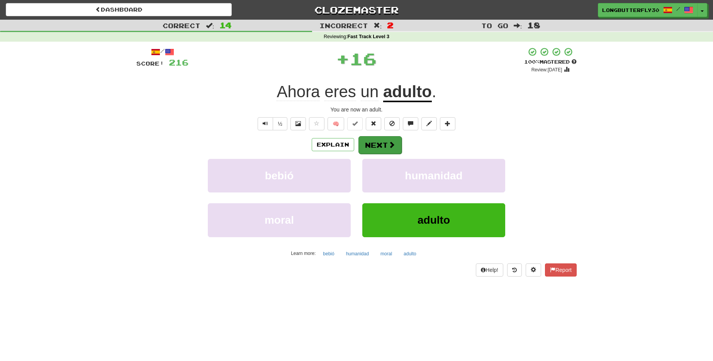
click at [380, 146] on button "Next" at bounding box center [379, 145] width 43 height 18
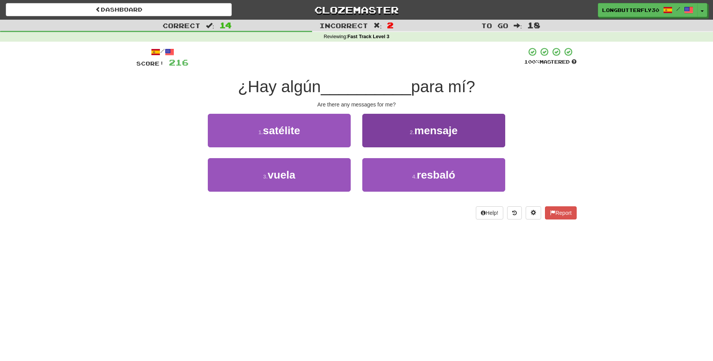
click at [401, 132] on button "2 . mensaje" at bounding box center [433, 131] width 143 height 34
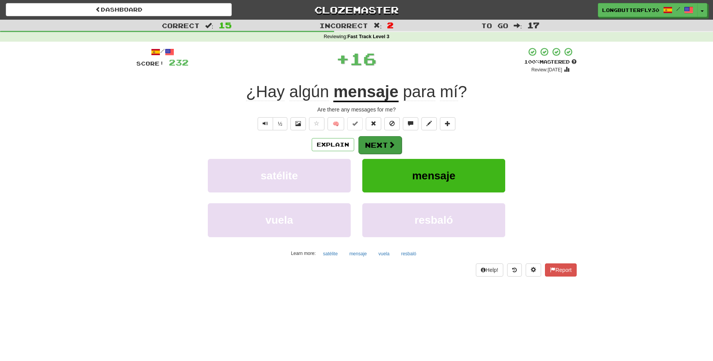
click at [383, 137] on button "Next" at bounding box center [379, 145] width 43 height 18
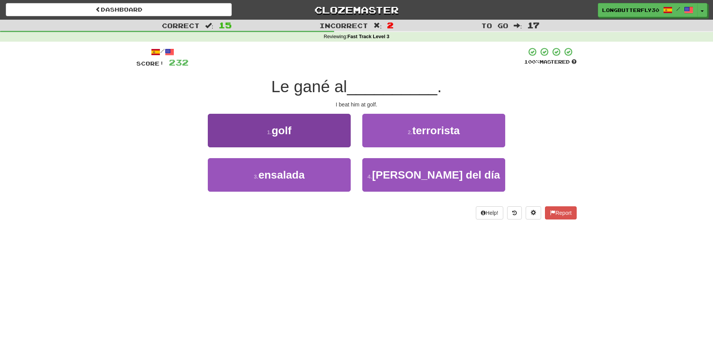
click at [334, 139] on button "1 . golf" at bounding box center [279, 131] width 143 height 34
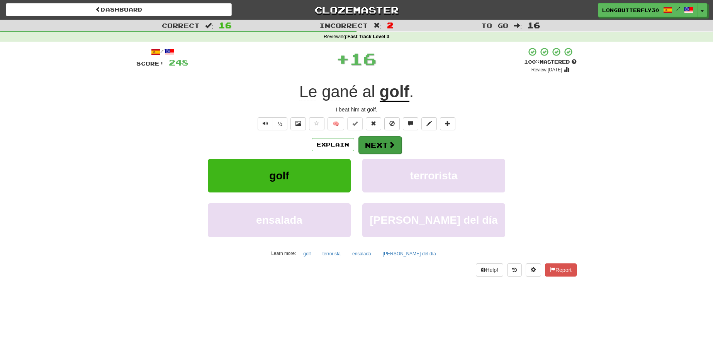
click at [377, 144] on button "Next" at bounding box center [379, 145] width 43 height 18
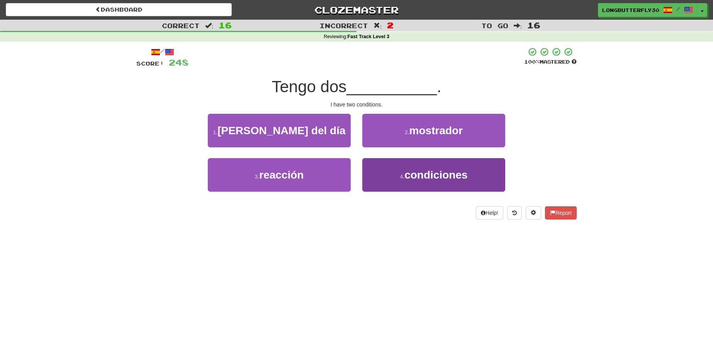
click at [385, 174] on button "4 . condiciones" at bounding box center [433, 175] width 143 height 34
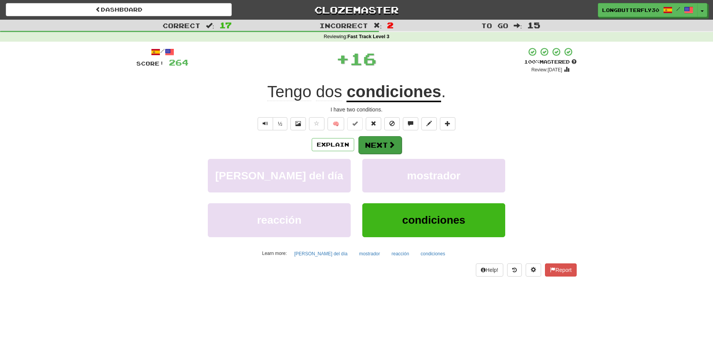
click at [375, 146] on button "Next" at bounding box center [379, 145] width 43 height 18
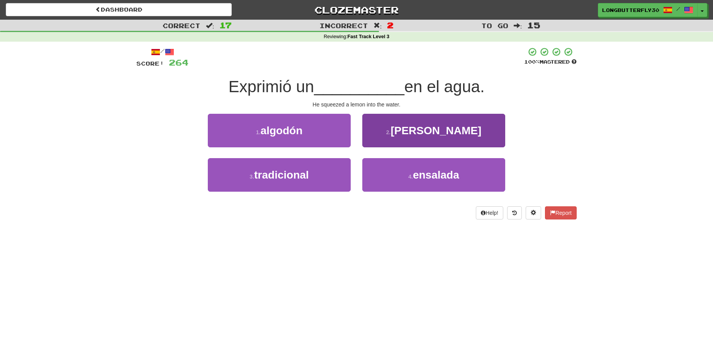
click at [392, 137] on button "2 . limón" at bounding box center [433, 131] width 143 height 34
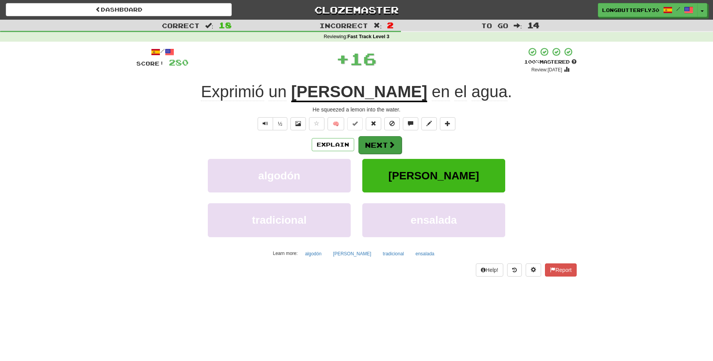
click at [385, 143] on button "Next" at bounding box center [379, 145] width 43 height 18
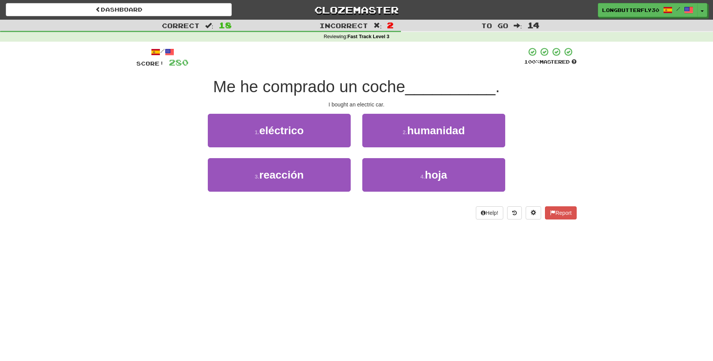
drag, startPoint x: 329, startPoint y: 137, endPoint x: 338, endPoint y: 132, distance: 9.5
click at [330, 136] on button "1 . eléctrico" at bounding box center [279, 131] width 143 height 34
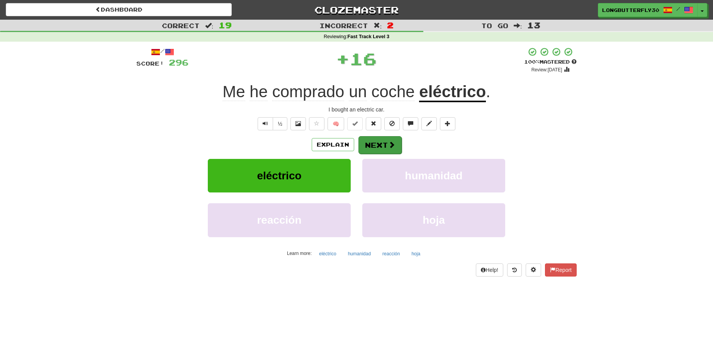
click at [375, 137] on button "Next" at bounding box center [379, 145] width 43 height 18
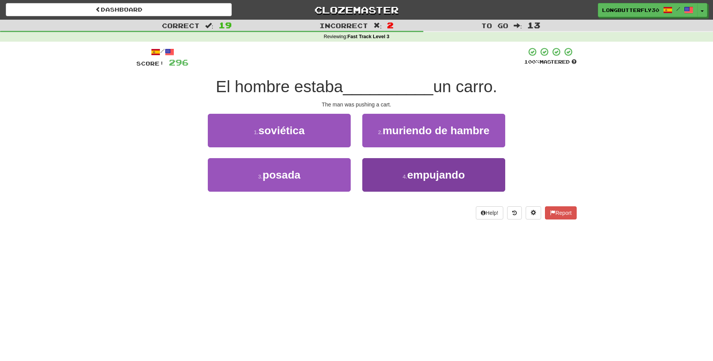
click at [383, 173] on button "4 . empujando" at bounding box center [433, 175] width 143 height 34
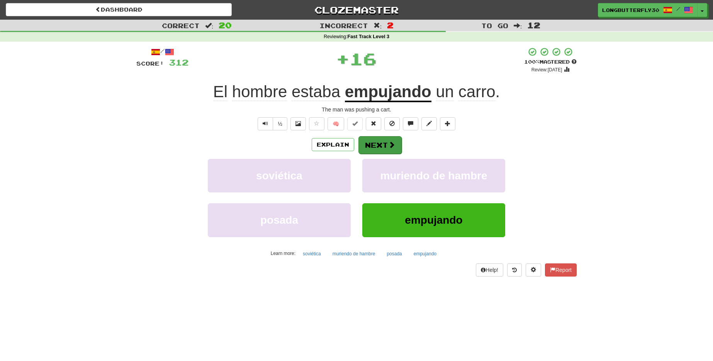
click at [383, 148] on button "Next" at bounding box center [379, 145] width 43 height 18
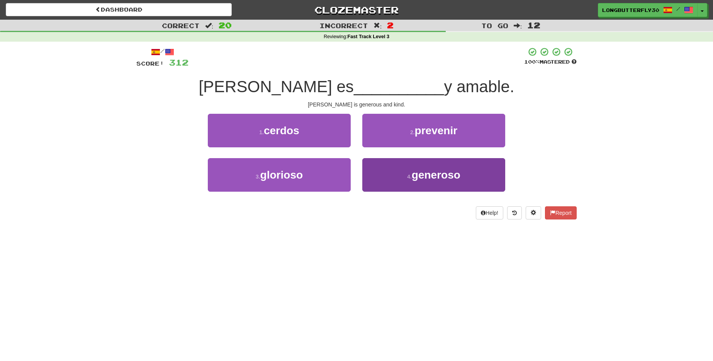
click at [385, 166] on button "4 . generoso" at bounding box center [433, 175] width 143 height 34
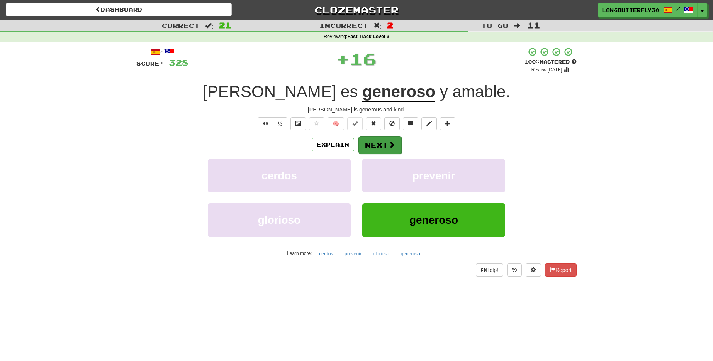
click at [381, 141] on button "Next" at bounding box center [379, 145] width 43 height 18
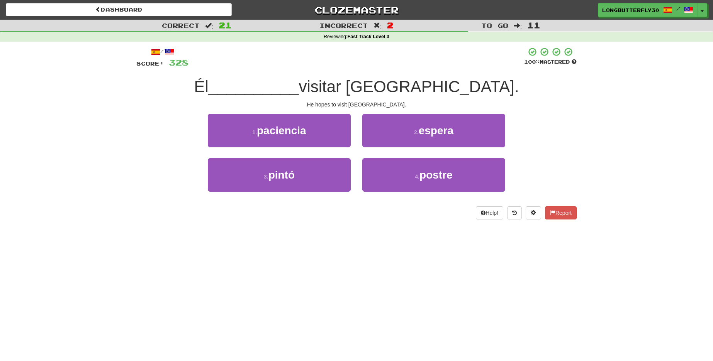
click at [412, 133] on button "2 . espera" at bounding box center [433, 131] width 143 height 34
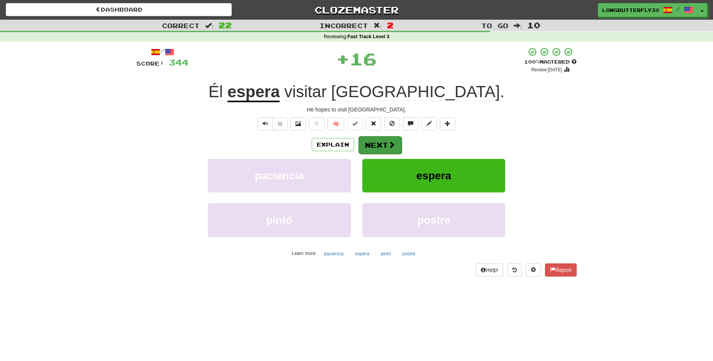
click at [388, 144] on span at bounding box center [391, 144] width 7 height 7
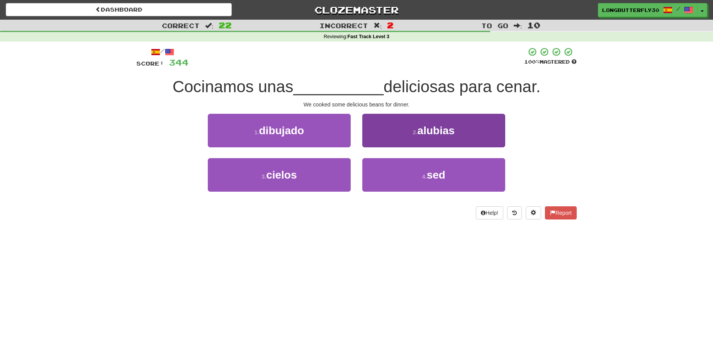
click at [397, 138] on button "2 . alubias" at bounding box center [433, 131] width 143 height 34
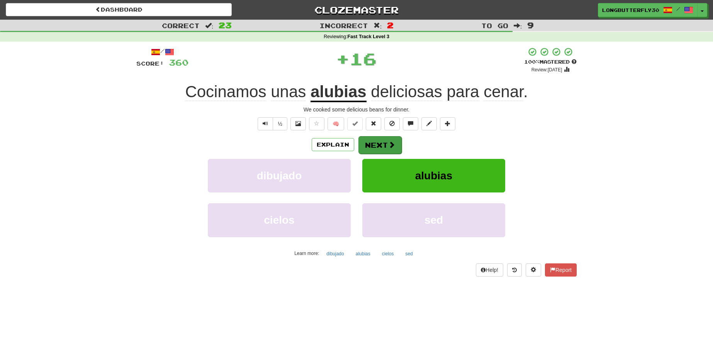
click at [383, 143] on button "Next" at bounding box center [379, 145] width 43 height 18
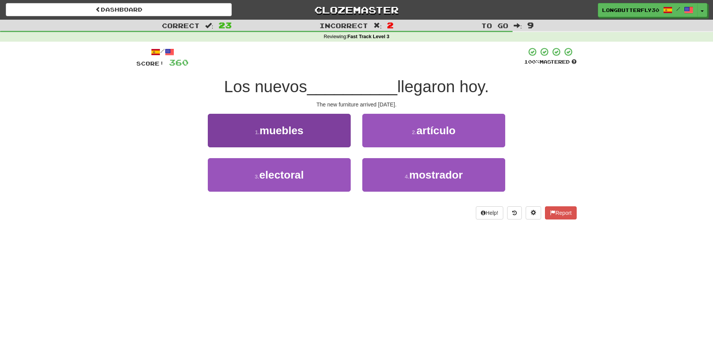
click at [338, 137] on button "1 . muebles" at bounding box center [279, 131] width 143 height 34
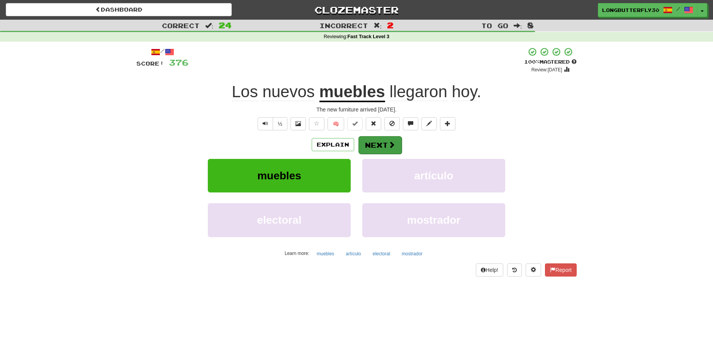
click at [384, 141] on button "Next" at bounding box center [379, 145] width 43 height 18
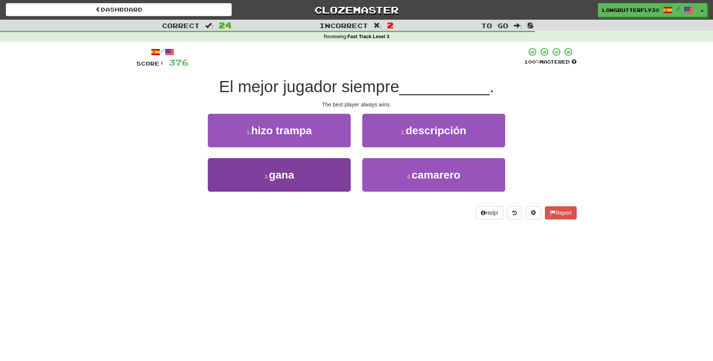
click at [317, 174] on button "3 . gana" at bounding box center [279, 175] width 143 height 34
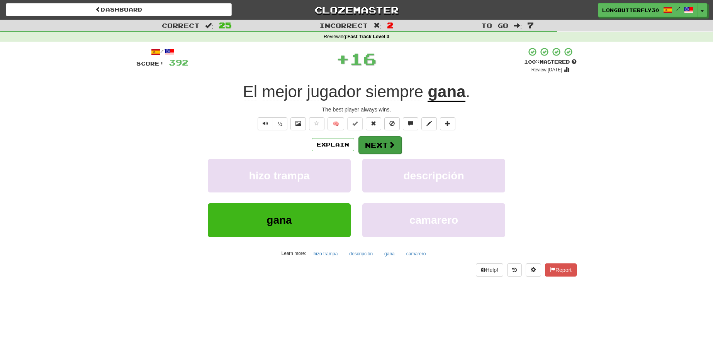
click at [379, 146] on button "Next" at bounding box center [379, 145] width 43 height 18
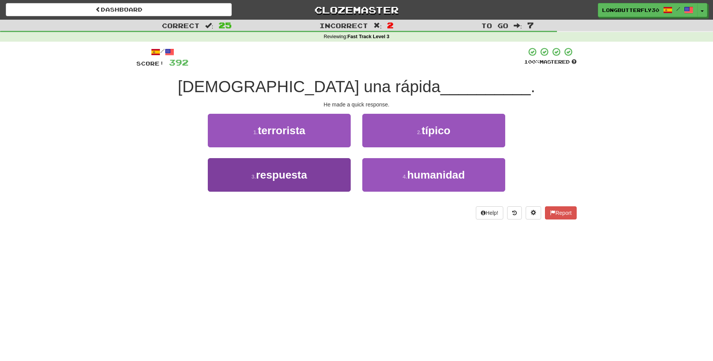
click at [330, 173] on button "3 . respuesta" at bounding box center [279, 175] width 143 height 34
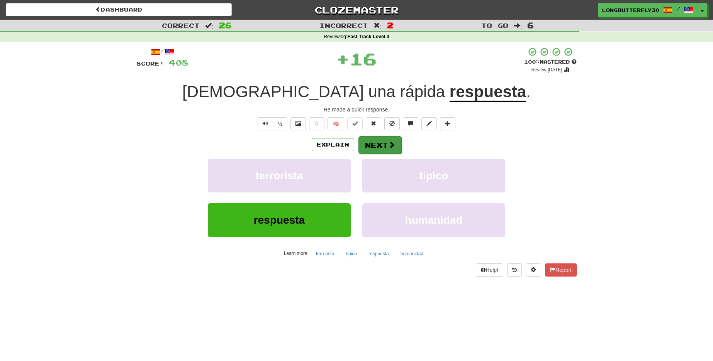
click at [383, 146] on button "Next" at bounding box center [379, 145] width 43 height 18
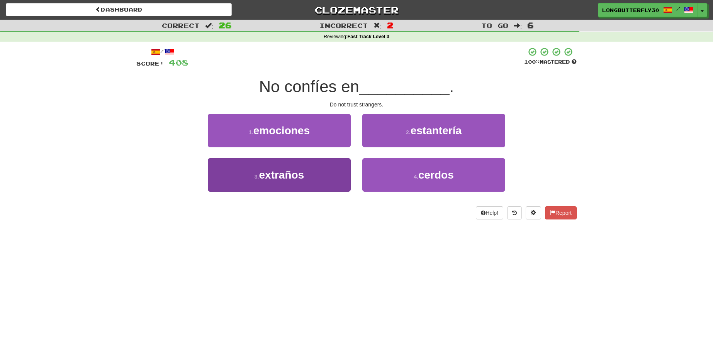
click at [319, 168] on button "3 . extraños" at bounding box center [279, 175] width 143 height 34
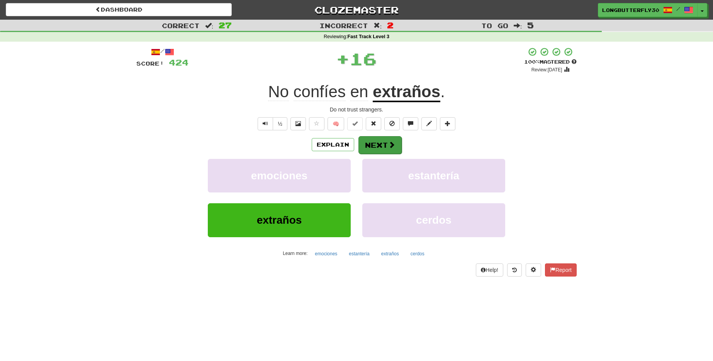
click at [370, 146] on button "Next" at bounding box center [379, 145] width 43 height 18
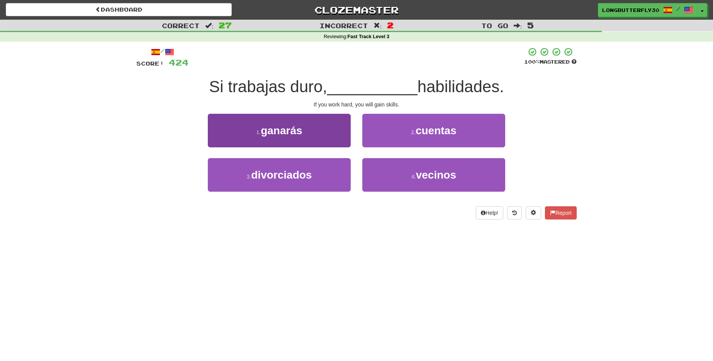
click at [332, 137] on button "1 . ganarás" at bounding box center [279, 131] width 143 height 34
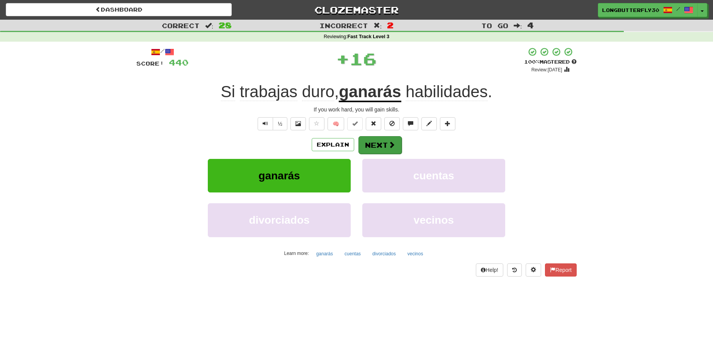
click at [383, 142] on button "Next" at bounding box center [379, 145] width 43 height 18
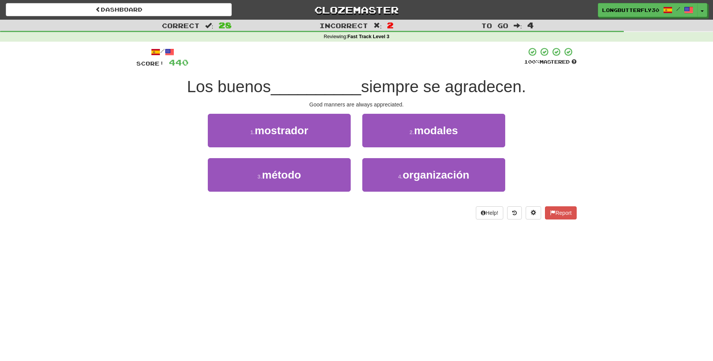
drag, startPoint x: 417, startPoint y: 132, endPoint x: 413, endPoint y: 134, distance: 4.2
click at [415, 133] on span "modales" at bounding box center [436, 131] width 44 height 12
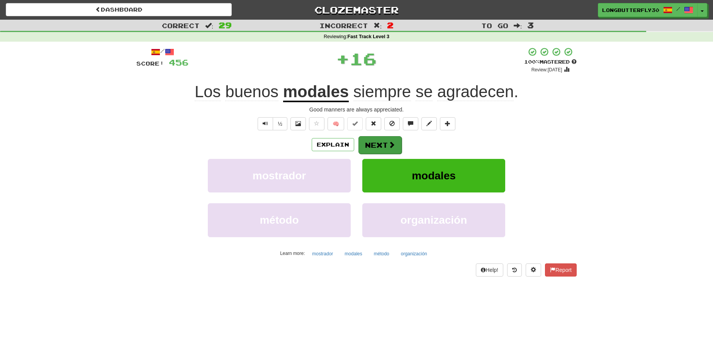
click at [385, 143] on button "Next" at bounding box center [379, 145] width 43 height 18
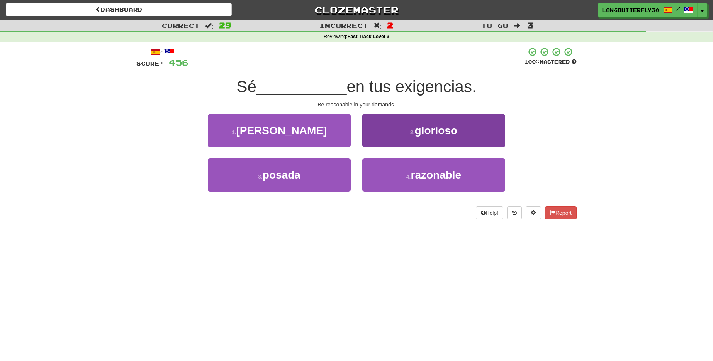
drag, startPoint x: 406, startPoint y: 173, endPoint x: 405, endPoint y: 162, distance: 11.6
click at [406, 172] on button "4 . razonable" at bounding box center [433, 175] width 143 height 34
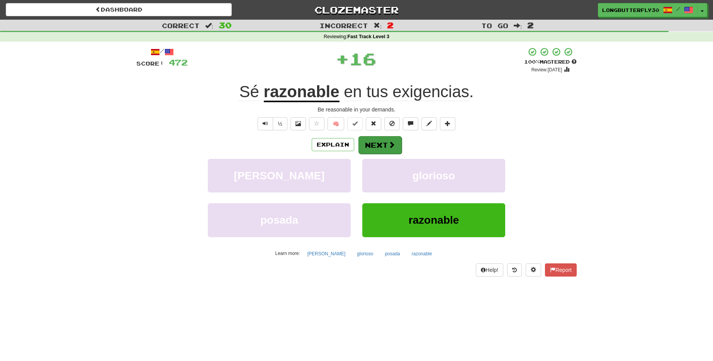
click at [390, 141] on span at bounding box center [391, 144] width 7 height 7
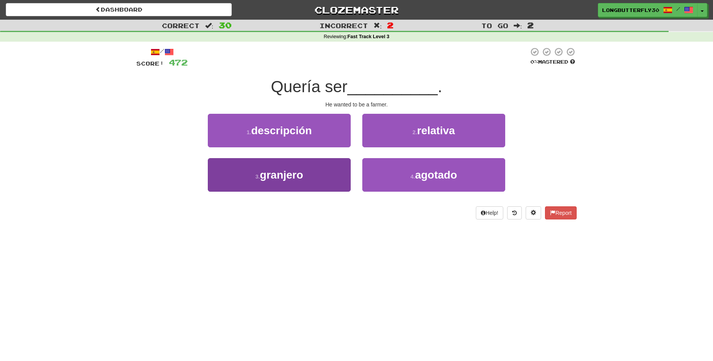
click at [322, 171] on button "3 . granjero" at bounding box center [279, 175] width 143 height 34
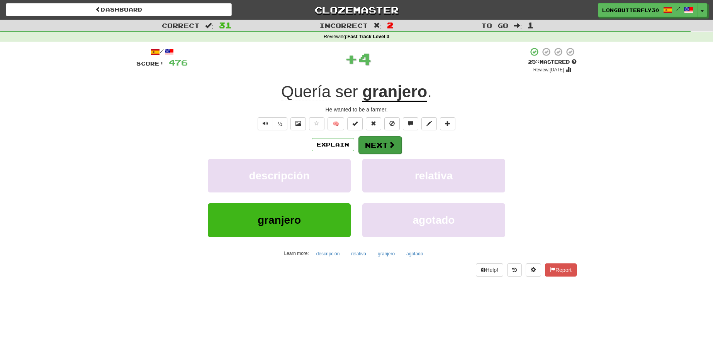
click at [374, 144] on button "Next" at bounding box center [379, 145] width 43 height 18
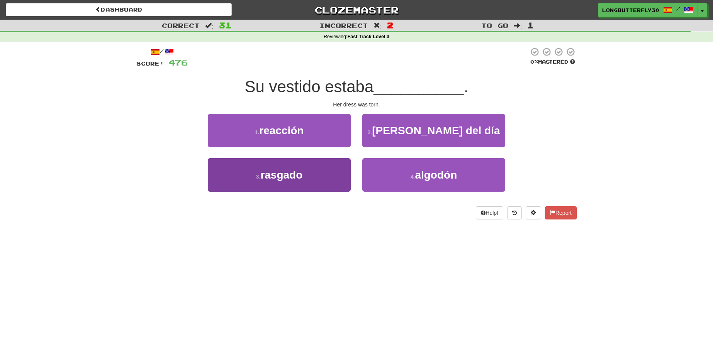
click at [325, 171] on button "3 . rasgado" at bounding box center [279, 175] width 143 height 34
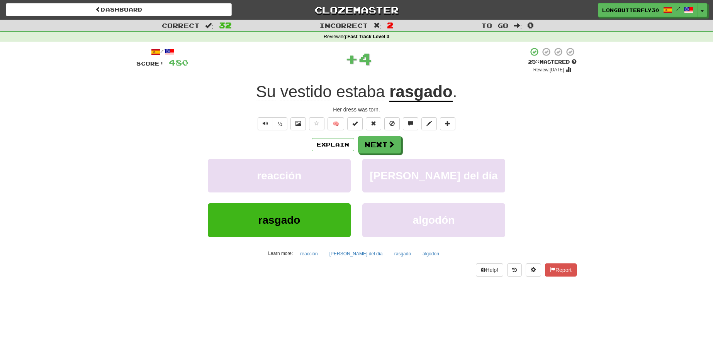
click at [378, 141] on button "Next" at bounding box center [379, 145] width 43 height 18
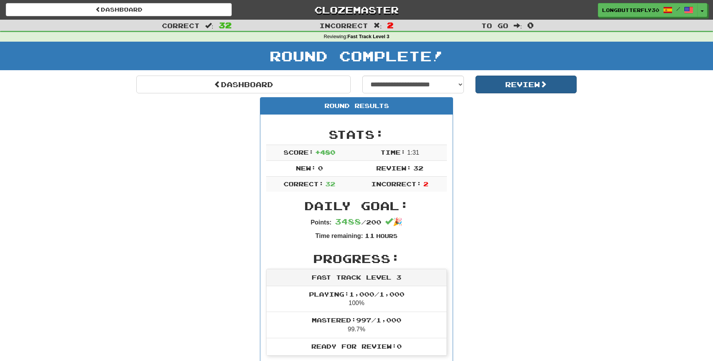
click at [529, 86] on button "Review" at bounding box center [526, 85] width 102 height 18
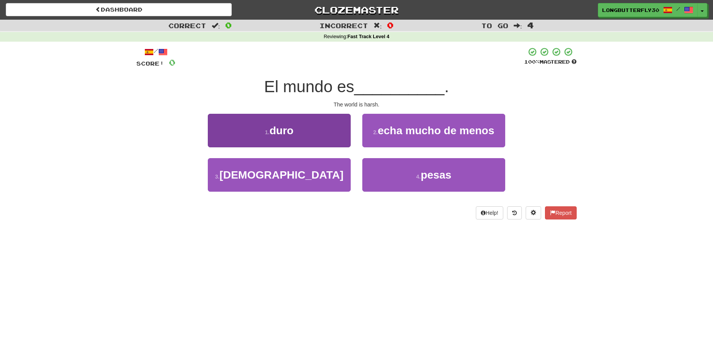
click at [335, 139] on button "1 . duro" at bounding box center [279, 131] width 143 height 34
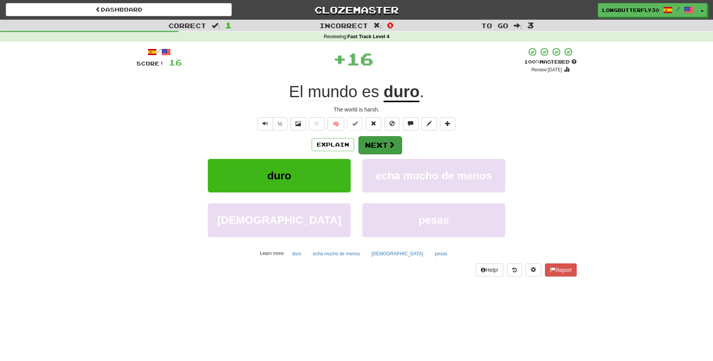
click at [375, 143] on button "Next" at bounding box center [379, 145] width 43 height 18
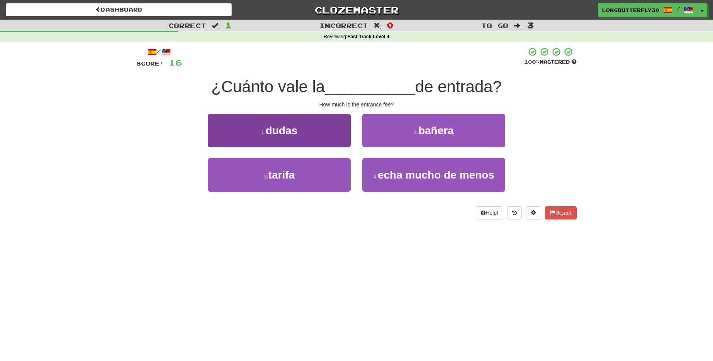
click at [319, 171] on button "3 . [GEOGRAPHIC_DATA]" at bounding box center [279, 175] width 143 height 34
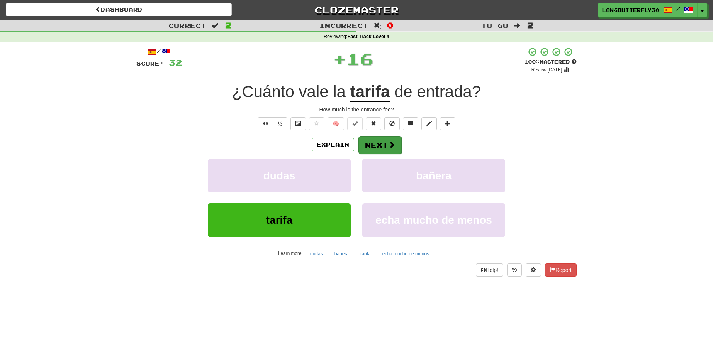
click at [380, 146] on button "Next" at bounding box center [379, 145] width 43 height 18
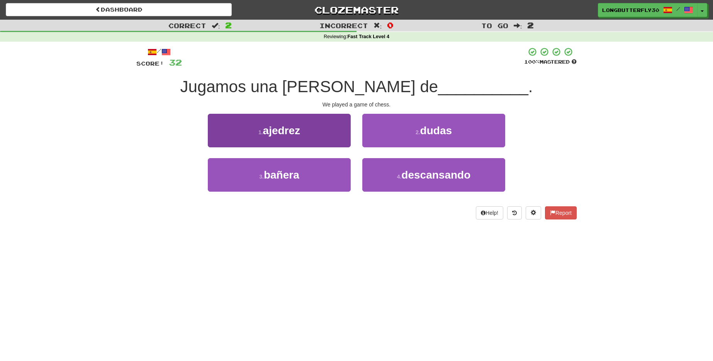
click at [342, 132] on button "1 . ajedrez" at bounding box center [279, 131] width 143 height 34
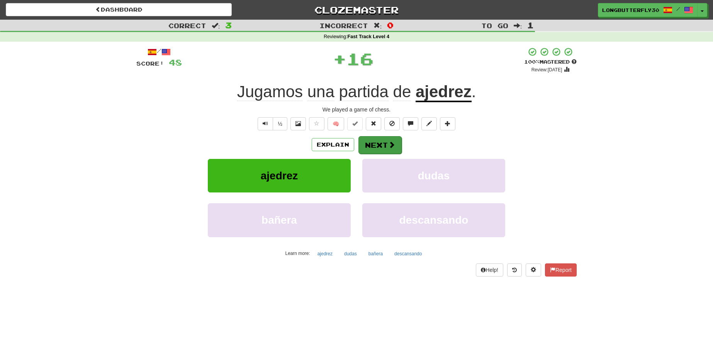
click at [368, 142] on button "Next" at bounding box center [379, 145] width 43 height 18
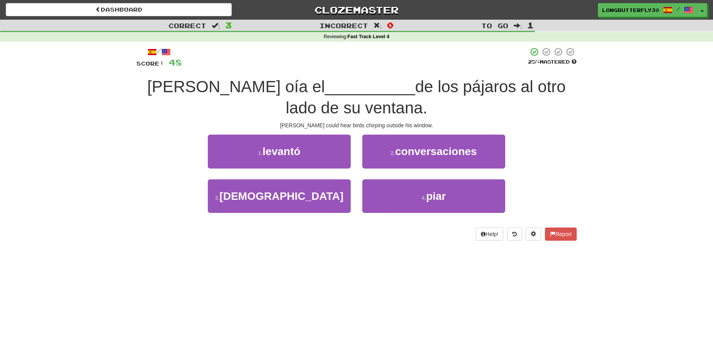
click at [405, 194] on button "4 . piar" at bounding box center [433, 197] width 143 height 34
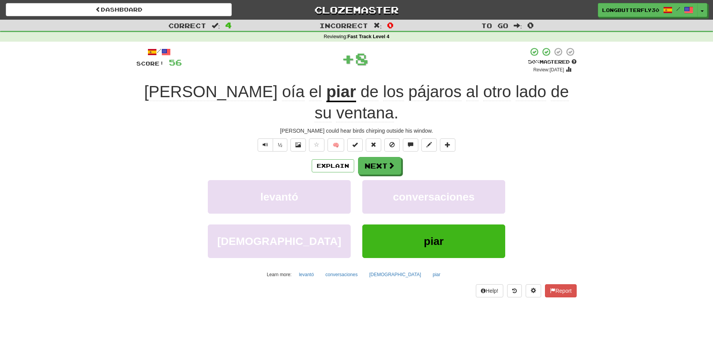
click at [390, 157] on button "Next" at bounding box center [379, 166] width 43 height 18
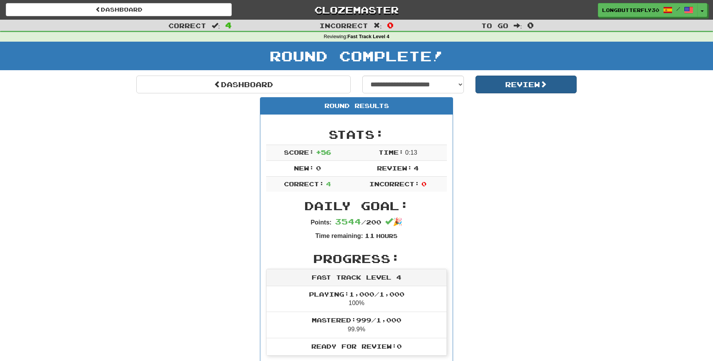
click at [519, 83] on button "Review" at bounding box center [526, 85] width 102 height 18
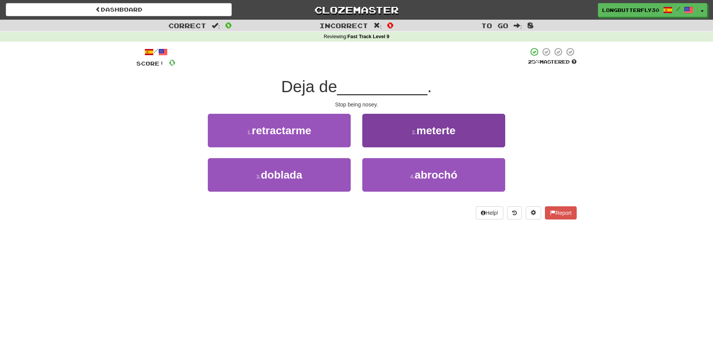
click at [422, 127] on span "meterte" at bounding box center [435, 131] width 39 height 12
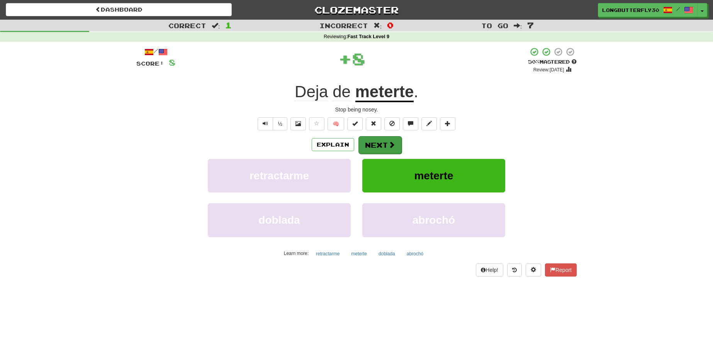
click at [378, 141] on button "Next" at bounding box center [379, 145] width 43 height 18
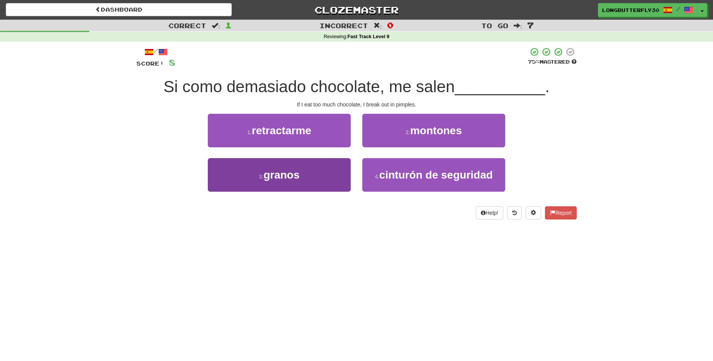
click at [323, 170] on button "3 . granos" at bounding box center [279, 175] width 143 height 34
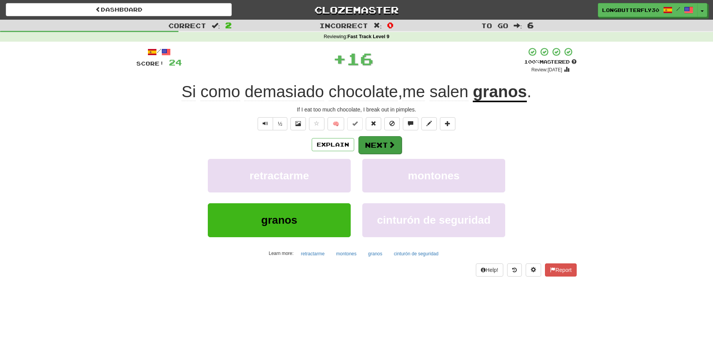
click at [386, 144] on button "Next" at bounding box center [379, 145] width 43 height 18
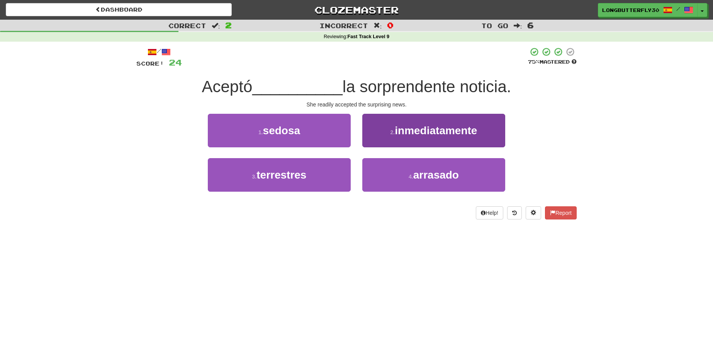
click at [410, 137] on button "2 . inmediatamente" at bounding box center [433, 131] width 143 height 34
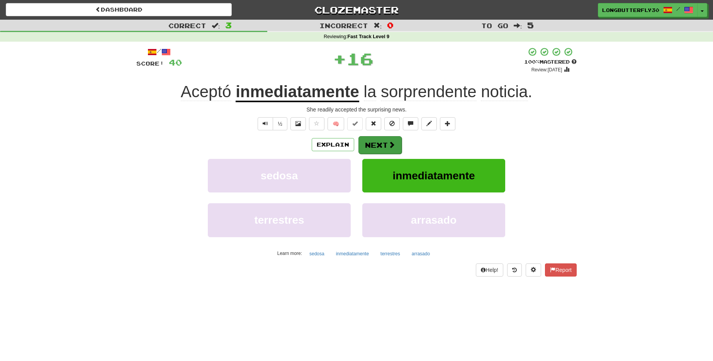
click at [389, 144] on span at bounding box center [391, 144] width 7 height 7
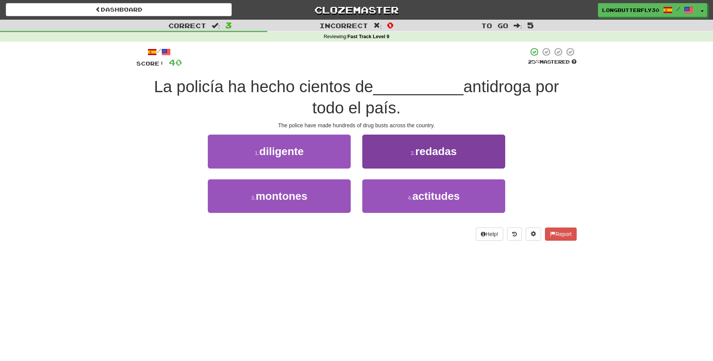
click at [410, 152] on small "2 ." at bounding box center [412, 153] width 5 height 6
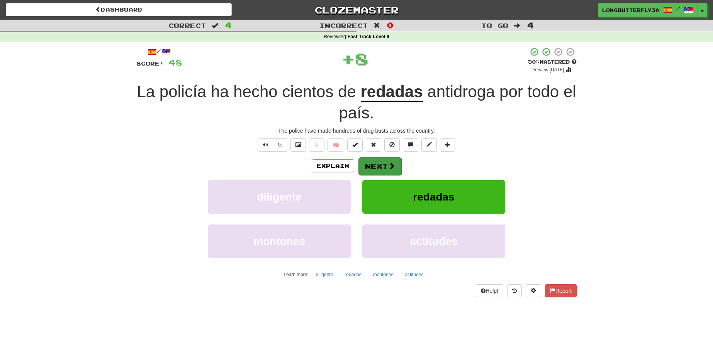
click at [385, 160] on button "Next" at bounding box center [379, 167] width 43 height 18
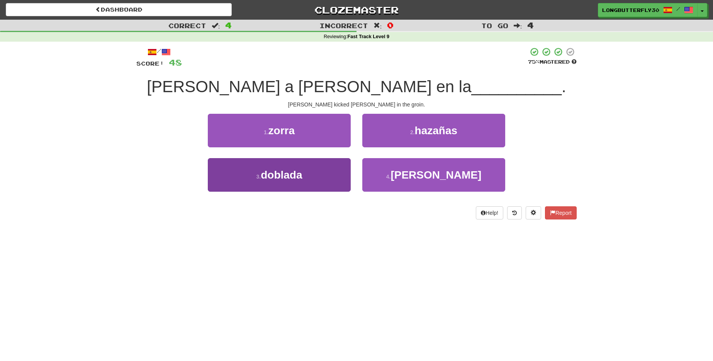
click at [338, 180] on button "3 . doblada" at bounding box center [279, 175] width 143 height 34
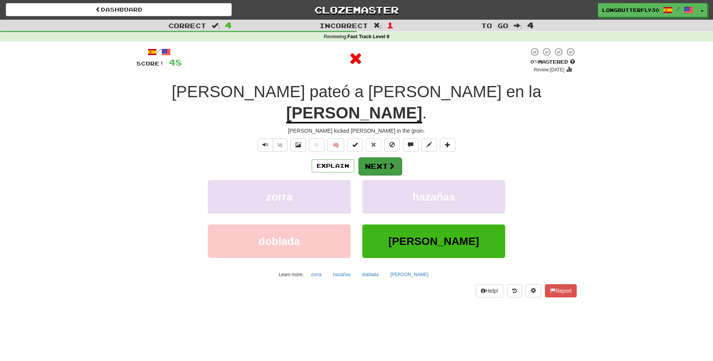
click at [386, 158] on button "Next" at bounding box center [379, 167] width 43 height 18
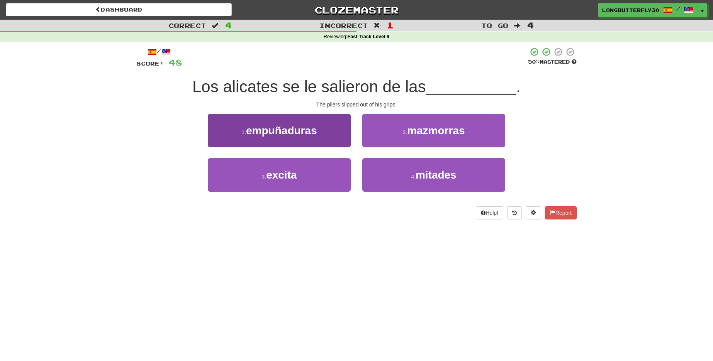
click at [338, 137] on button "1 . empuñaduras" at bounding box center [279, 131] width 143 height 34
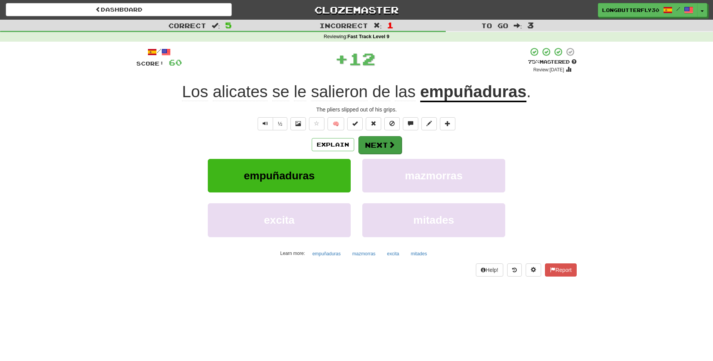
click at [369, 142] on button "Next" at bounding box center [379, 145] width 43 height 18
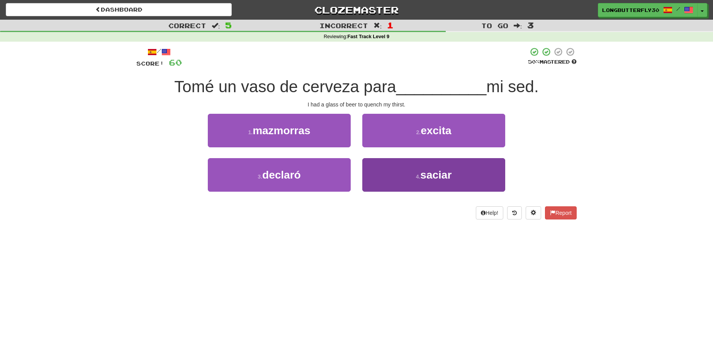
click at [406, 171] on button "4 . saciar" at bounding box center [433, 175] width 143 height 34
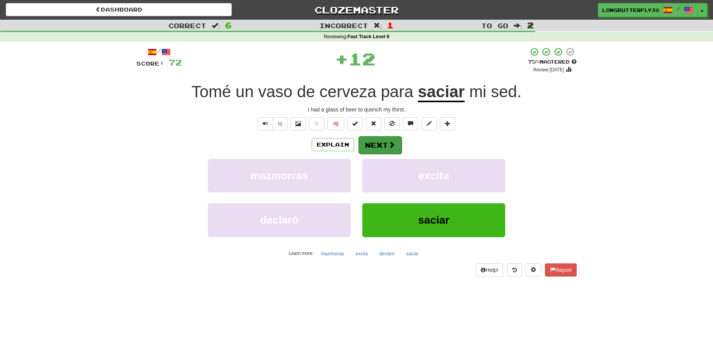
click at [392, 144] on span at bounding box center [391, 144] width 7 height 7
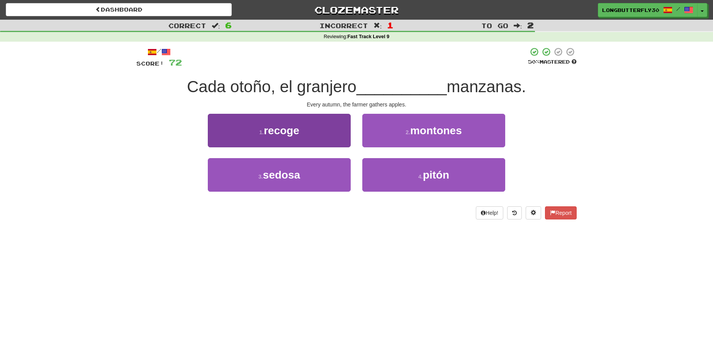
click at [325, 140] on button "1 . recoge" at bounding box center [279, 131] width 143 height 34
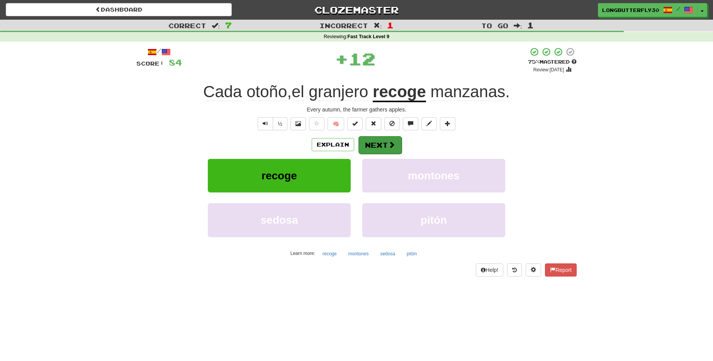
click at [368, 146] on button "Next" at bounding box center [379, 145] width 43 height 18
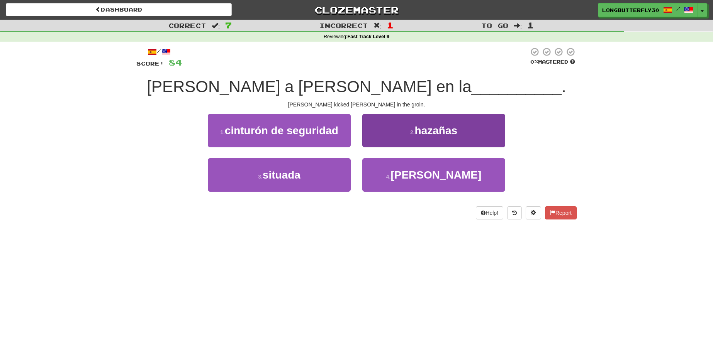
drag, startPoint x: 413, startPoint y: 173, endPoint x: 411, endPoint y: 162, distance: 10.7
click at [413, 172] on button "4 . ingle" at bounding box center [433, 175] width 143 height 34
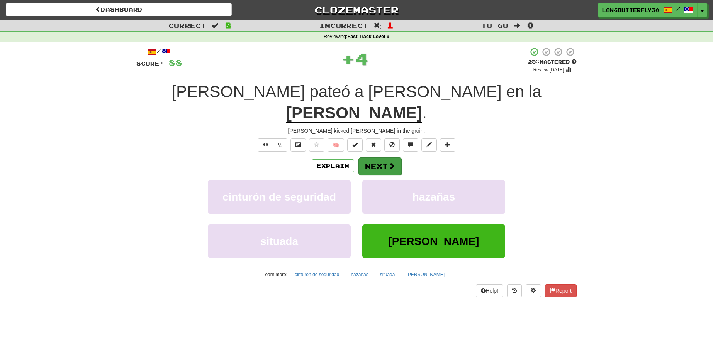
click at [397, 158] on button "Next" at bounding box center [379, 167] width 43 height 18
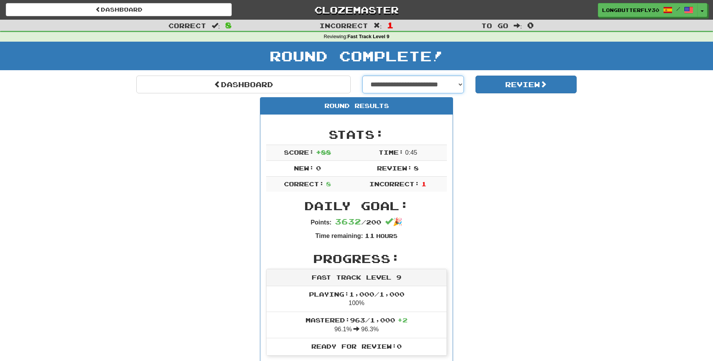
select select "**********"
click at [512, 87] on button "Review" at bounding box center [526, 85] width 102 height 18
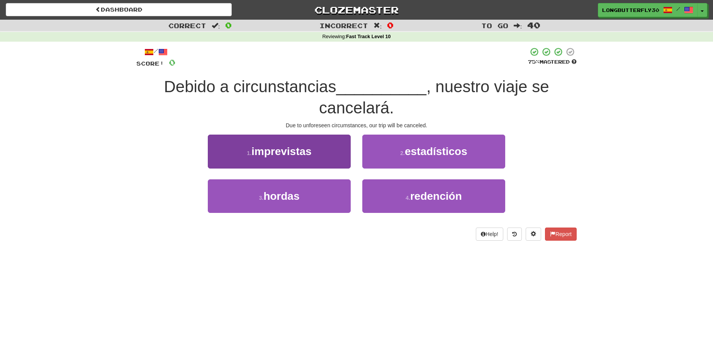
click at [341, 148] on button "1 . imprevistas" at bounding box center [279, 152] width 143 height 34
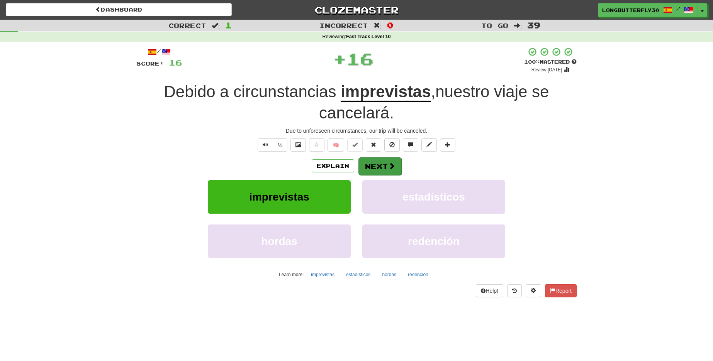
click at [379, 160] on button "Next" at bounding box center [379, 167] width 43 height 18
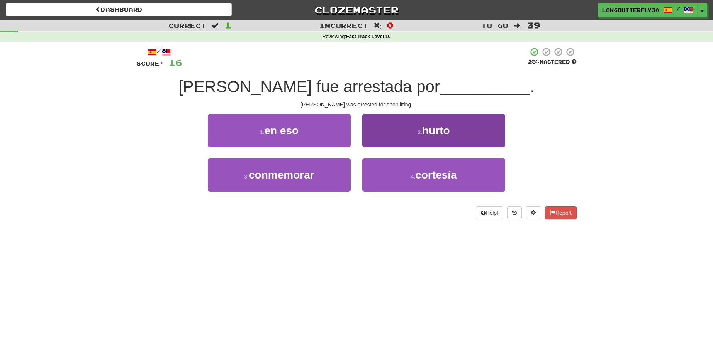
click at [409, 139] on button "2 . hurto" at bounding box center [433, 131] width 143 height 34
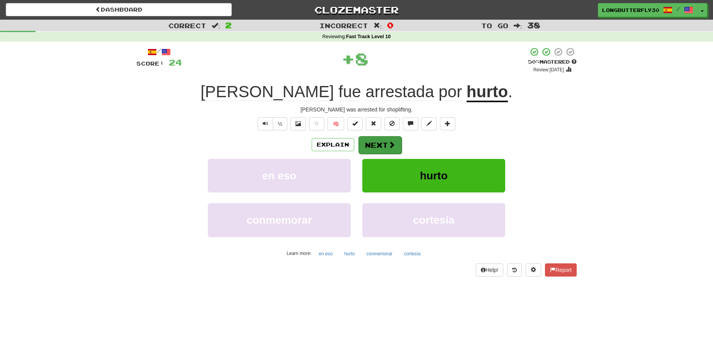
click at [383, 143] on button "Next" at bounding box center [379, 145] width 43 height 18
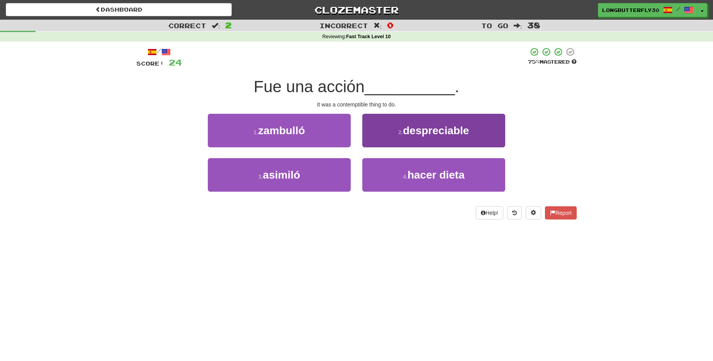
click at [379, 135] on button "2 . despreciable" at bounding box center [433, 131] width 143 height 34
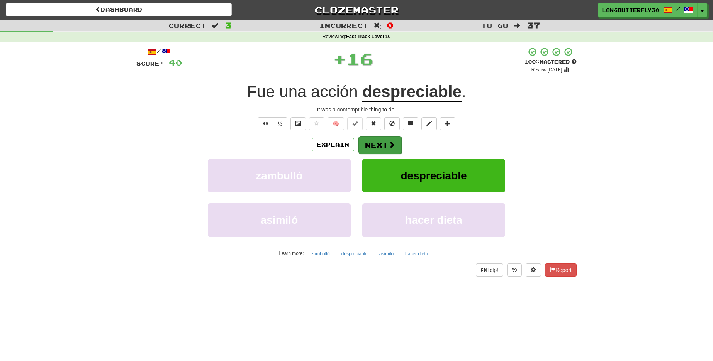
click at [371, 144] on button "Next" at bounding box center [379, 145] width 43 height 18
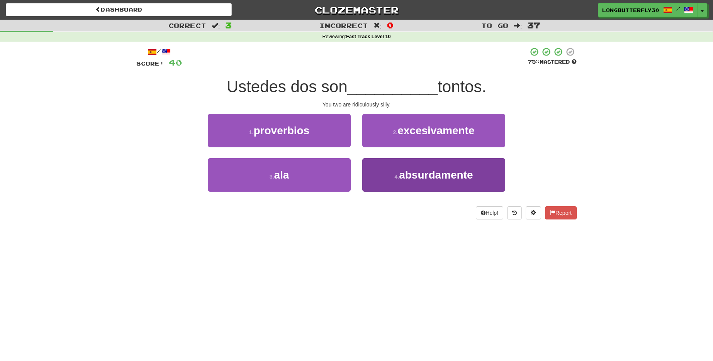
click at [414, 169] on span "absurdamente" at bounding box center [436, 175] width 74 height 12
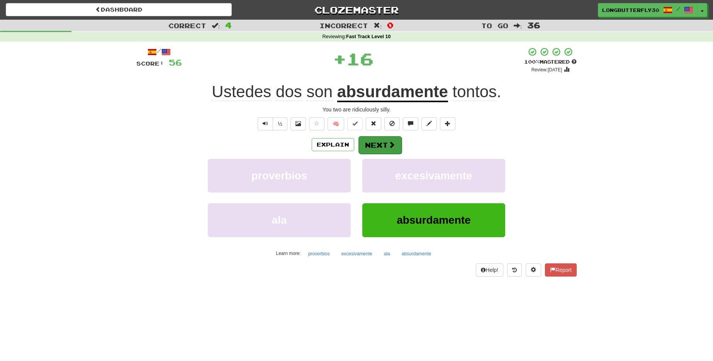
click at [400, 146] on button "Next" at bounding box center [379, 145] width 43 height 18
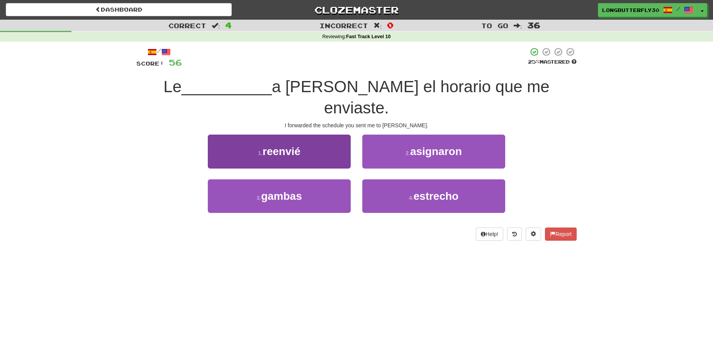
click at [341, 136] on button "1 . [GEOGRAPHIC_DATA]" at bounding box center [279, 152] width 143 height 34
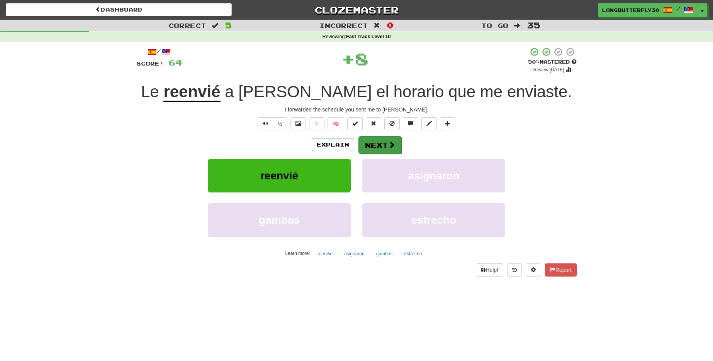
click at [369, 143] on button "Next" at bounding box center [379, 145] width 43 height 18
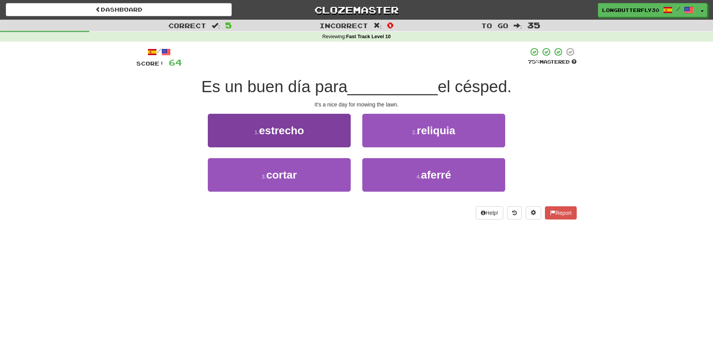
click at [312, 167] on button "3 . cortar" at bounding box center [279, 175] width 143 height 34
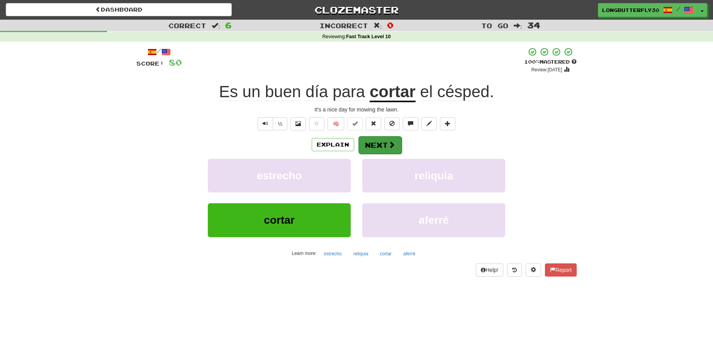
click at [373, 145] on button "Next" at bounding box center [379, 145] width 43 height 18
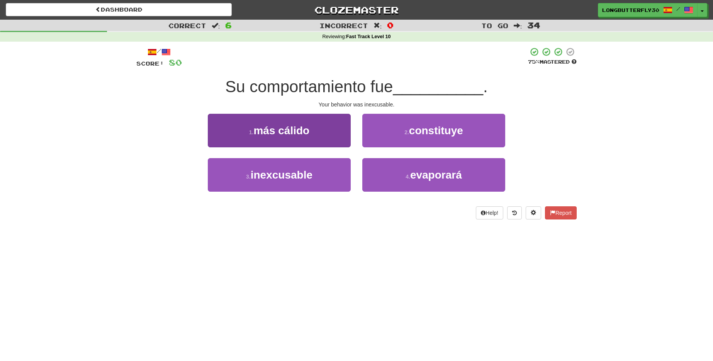
click at [323, 170] on button "3 . inexcusable" at bounding box center [279, 175] width 143 height 34
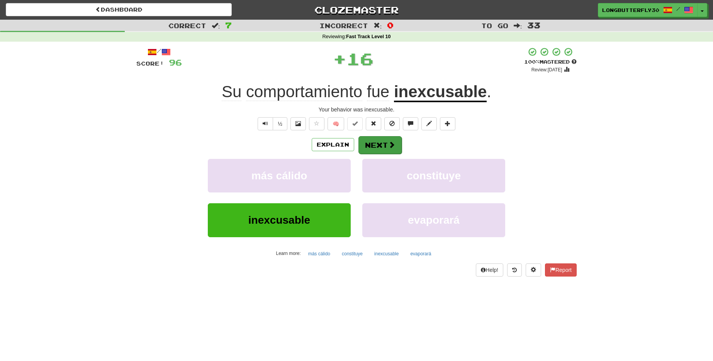
click at [380, 140] on button "Next" at bounding box center [379, 145] width 43 height 18
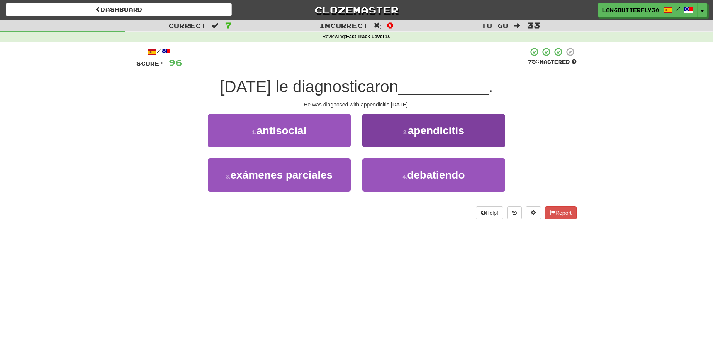
click at [431, 131] on span "apendicitis" at bounding box center [436, 131] width 56 height 12
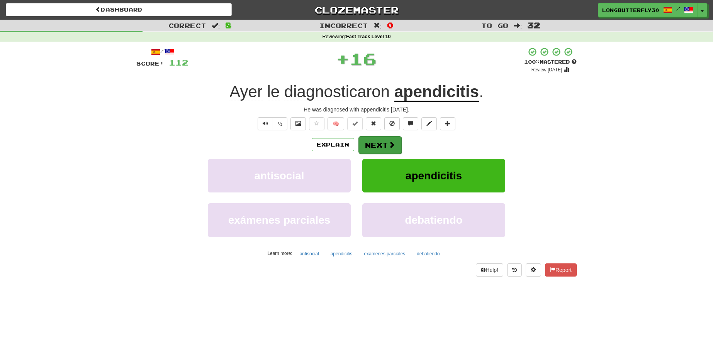
click at [395, 143] on button "Next" at bounding box center [379, 145] width 43 height 18
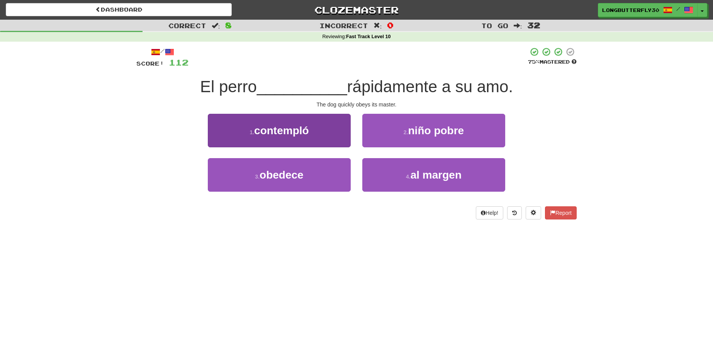
drag, startPoint x: 314, startPoint y: 168, endPoint x: 318, endPoint y: 168, distance: 3.9
click at [314, 169] on button "3 . [GEOGRAPHIC_DATA]" at bounding box center [279, 175] width 143 height 34
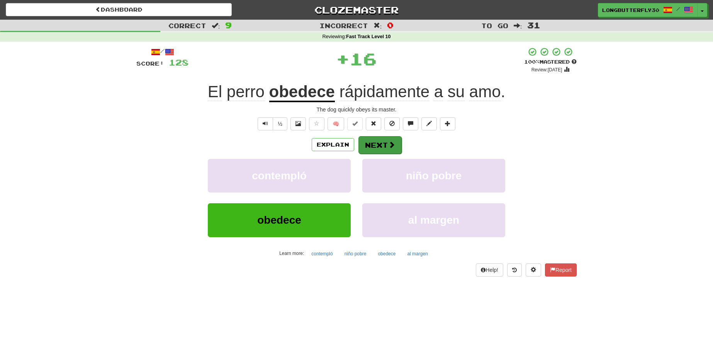
click at [380, 141] on button "Next" at bounding box center [379, 145] width 43 height 18
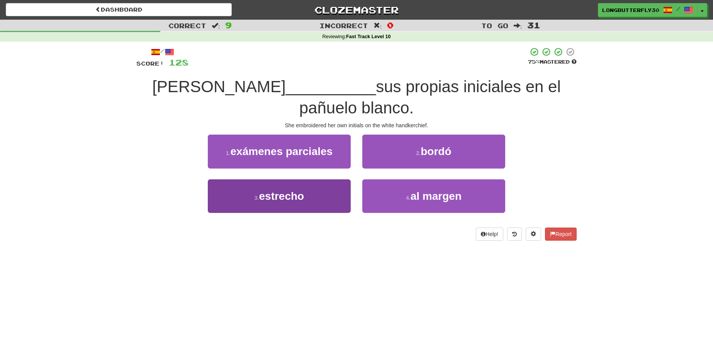
click at [311, 180] on button "3 . estrecho" at bounding box center [279, 197] width 143 height 34
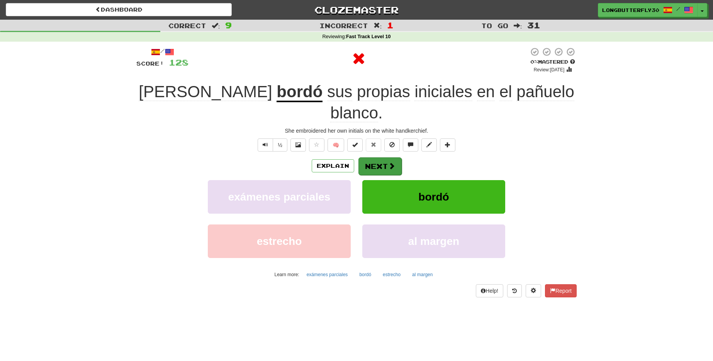
click at [386, 158] on button "Next" at bounding box center [379, 167] width 43 height 18
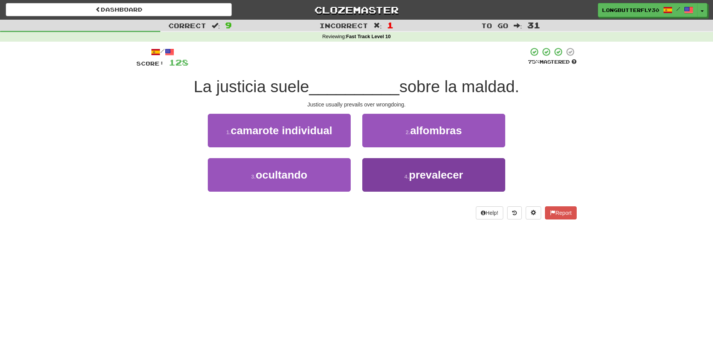
click at [412, 172] on span "prevalecer" at bounding box center [436, 175] width 54 height 12
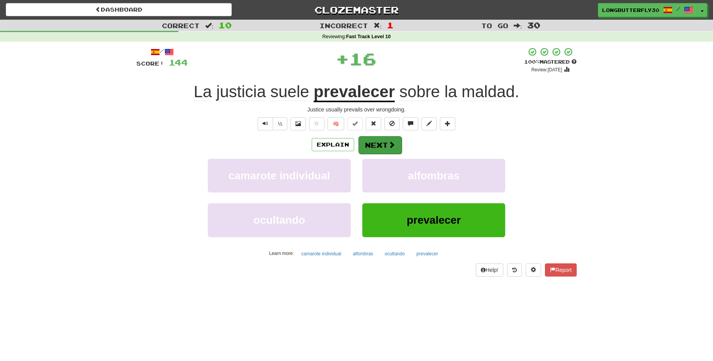
click at [390, 144] on span at bounding box center [391, 144] width 7 height 7
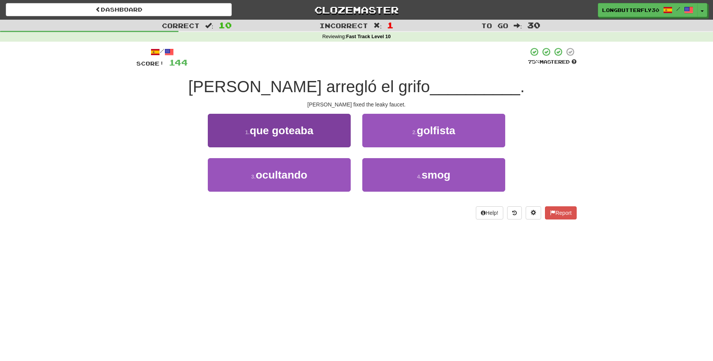
click at [334, 129] on button "1 . que goteaba" at bounding box center [279, 131] width 143 height 34
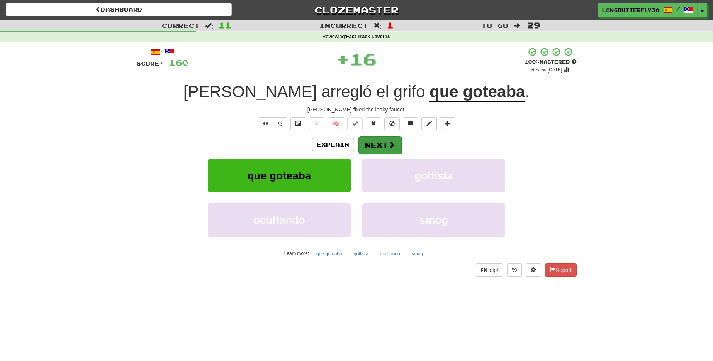
click at [384, 146] on button "Next" at bounding box center [379, 145] width 43 height 18
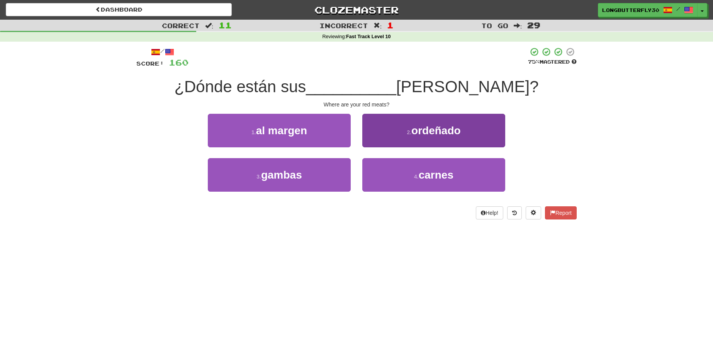
drag, startPoint x: 403, startPoint y: 178, endPoint x: 398, endPoint y: 164, distance: 14.7
click at [403, 176] on button "4 . carnes" at bounding box center [433, 175] width 143 height 34
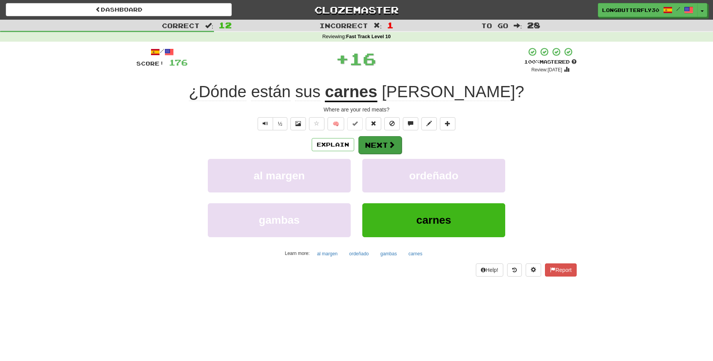
click at [380, 144] on button "Next" at bounding box center [379, 145] width 43 height 18
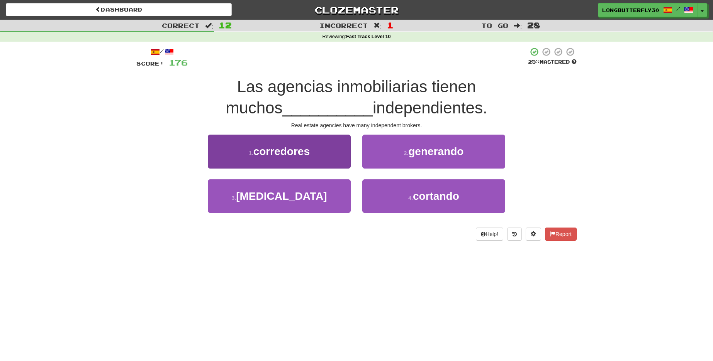
click at [324, 156] on button "1 . corredores" at bounding box center [279, 152] width 143 height 34
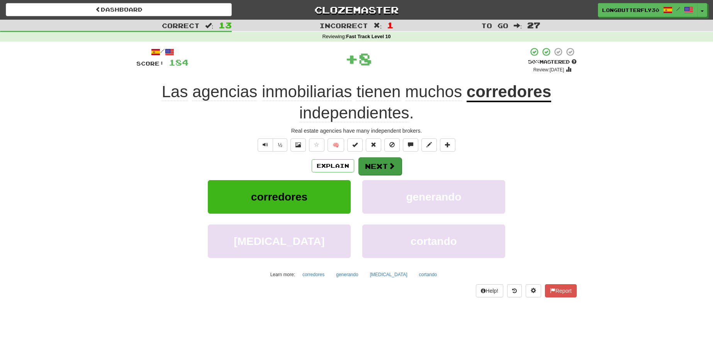
click at [381, 162] on button "Next" at bounding box center [379, 167] width 43 height 18
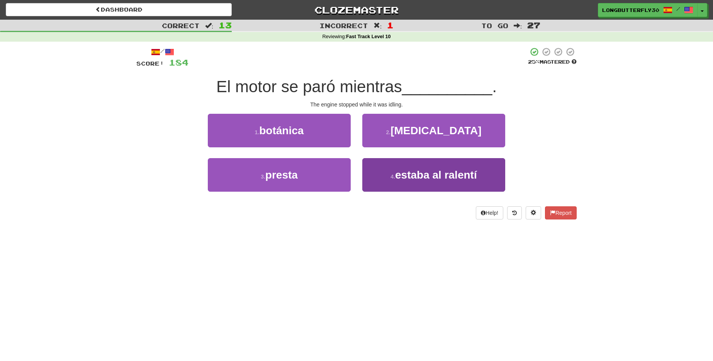
click at [456, 173] on span "estaba al ralentí" at bounding box center [436, 175] width 82 height 12
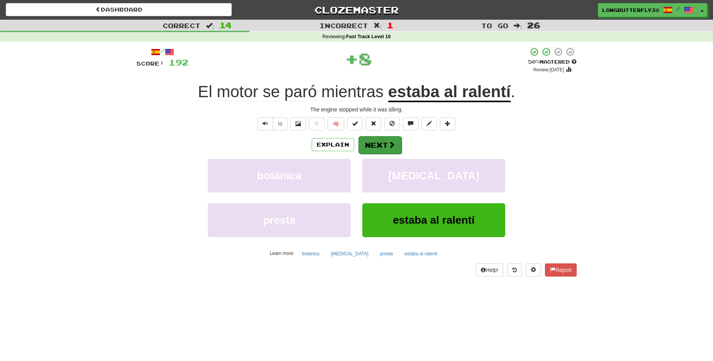
click at [398, 148] on button "Next" at bounding box center [379, 145] width 43 height 18
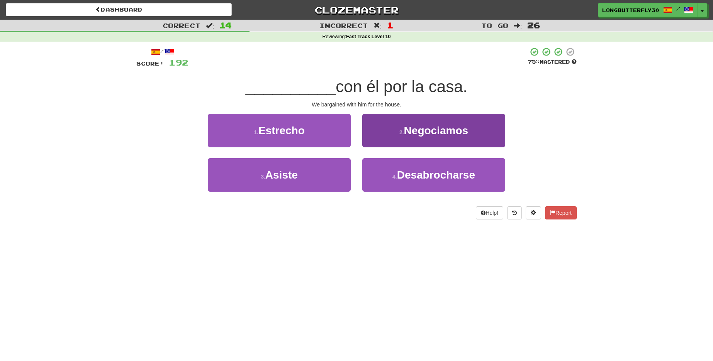
click at [419, 136] on button "2 . Negociamos" at bounding box center [433, 131] width 143 height 34
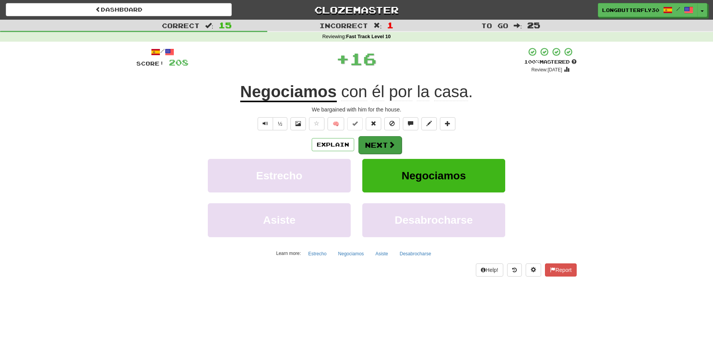
click at [381, 141] on button "Next" at bounding box center [379, 145] width 43 height 18
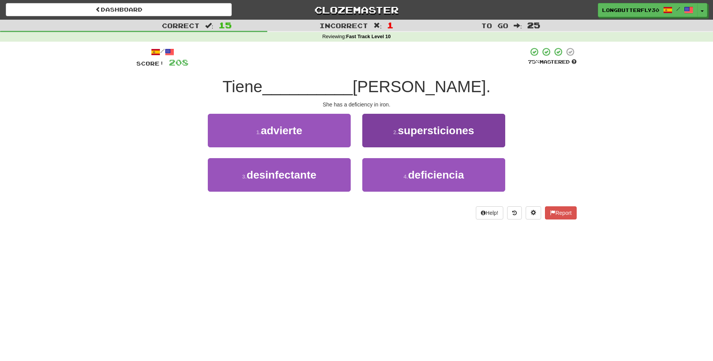
drag, startPoint x: 420, startPoint y: 174, endPoint x: 419, endPoint y: 167, distance: 7.4
click at [420, 174] on span "deficiencia" at bounding box center [436, 175] width 56 height 12
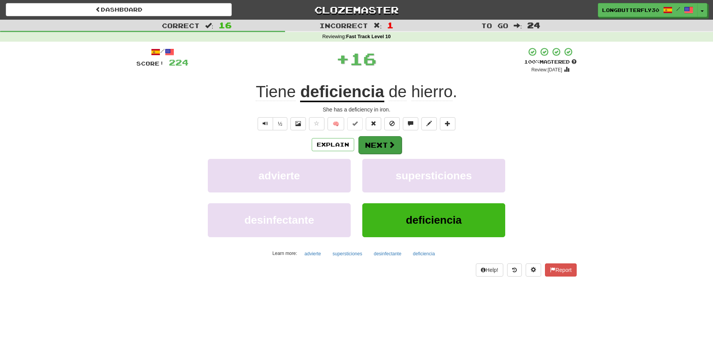
click at [389, 146] on span at bounding box center [391, 144] width 7 height 7
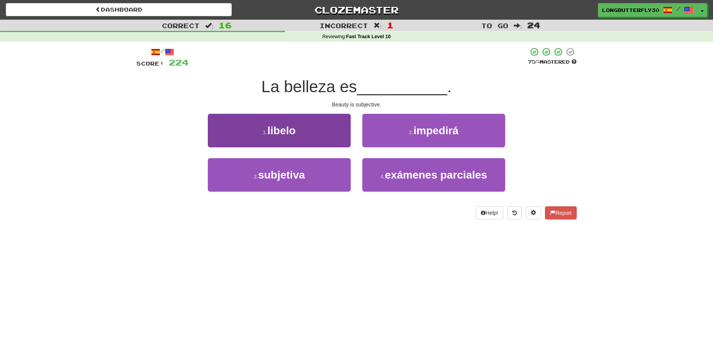
drag, startPoint x: 325, startPoint y: 168, endPoint x: 333, endPoint y: 167, distance: 7.8
click at [325, 168] on button "3 . subjetiva" at bounding box center [279, 175] width 143 height 34
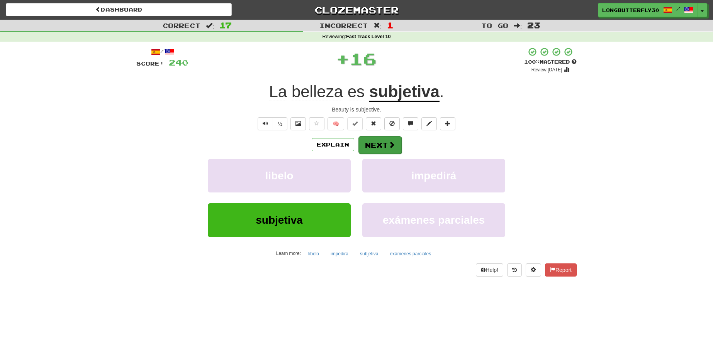
click at [388, 144] on span at bounding box center [391, 144] width 7 height 7
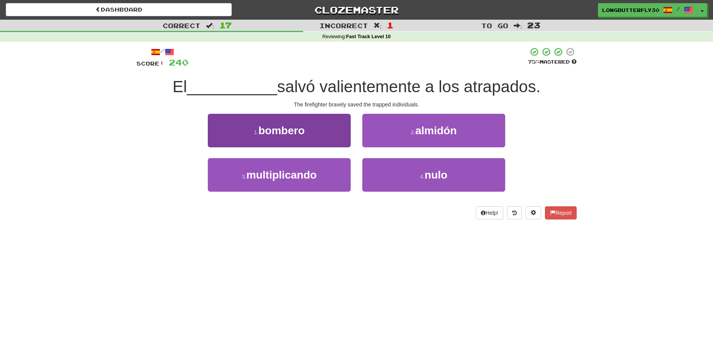
click at [338, 134] on button "1 . bombero" at bounding box center [279, 131] width 143 height 34
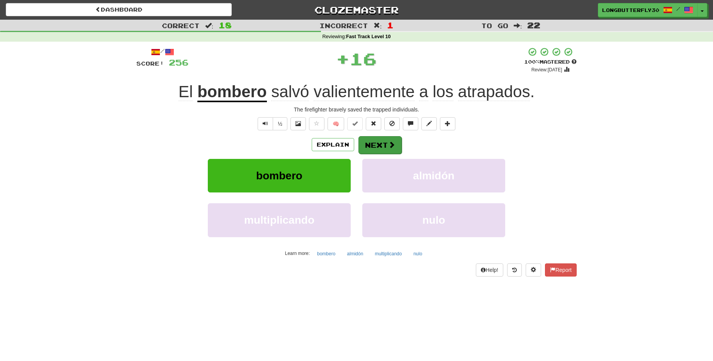
click at [369, 141] on button "Next" at bounding box center [379, 145] width 43 height 18
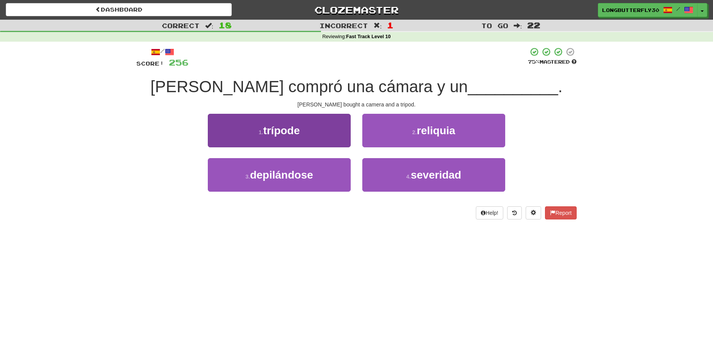
click at [320, 140] on button "1 . trípode" at bounding box center [279, 131] width 143 height 34
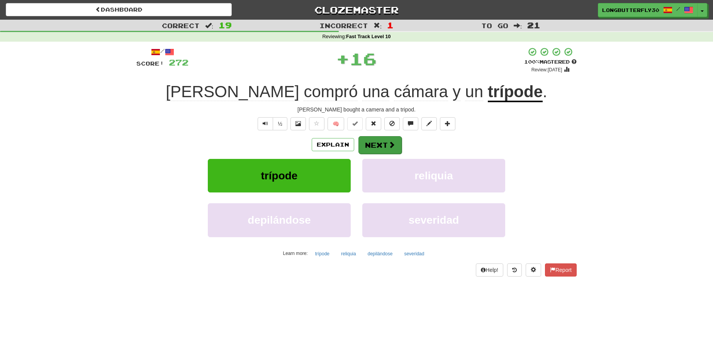
click at [380, 148] on button "Next" at bounding box center [379, 145] width 43 height 18
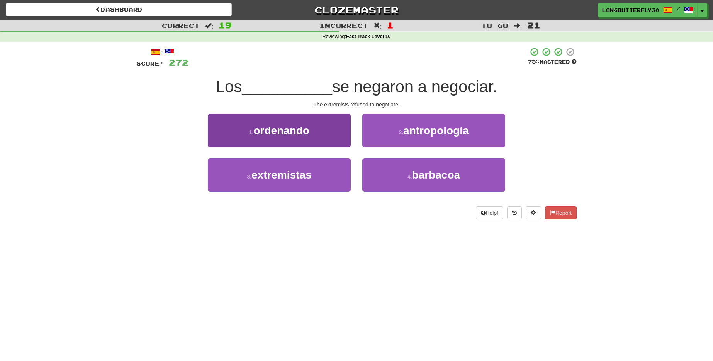
drag, startPoint x: 311, startPoint y: 176, endPoint x: 338, endPoint y: 162, distance: 30.4
click at [314, 175] on button "3 . extremistas" at bounding box center [279, 175] width 143 height 34
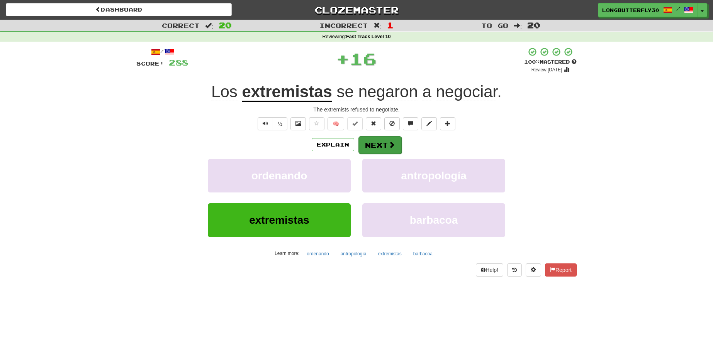
click at [376, 147] on button "Next" at bounding box center [379, 145] width 43 height 18
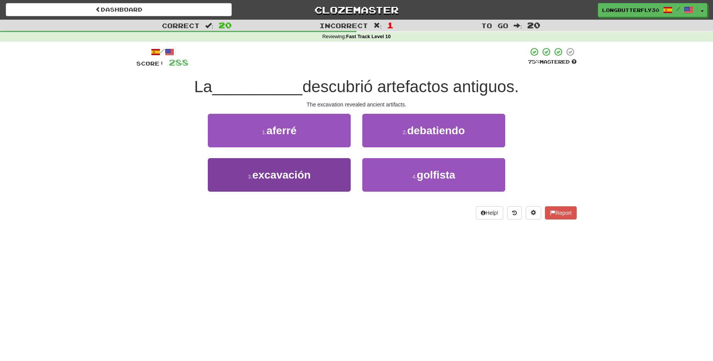
click at [324, 177] on button "3 . excavación" at bounding box center [279, 175] width 143 height 34
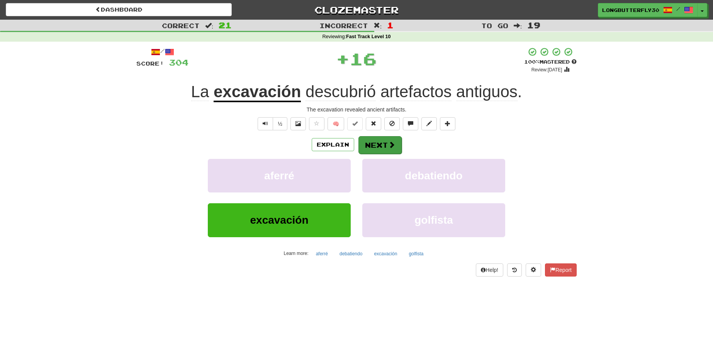
click at [380, 145] on button "Next" at bounding box center [379, 145] width 43 height 18
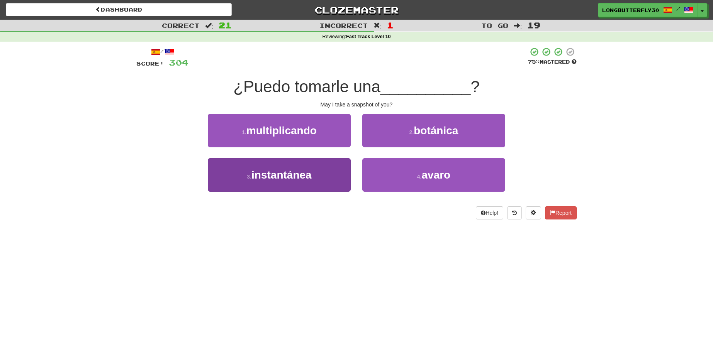
click at [331, 172] on button "3 . instantánea" at bounding box center [279, 175] width 143 height 34
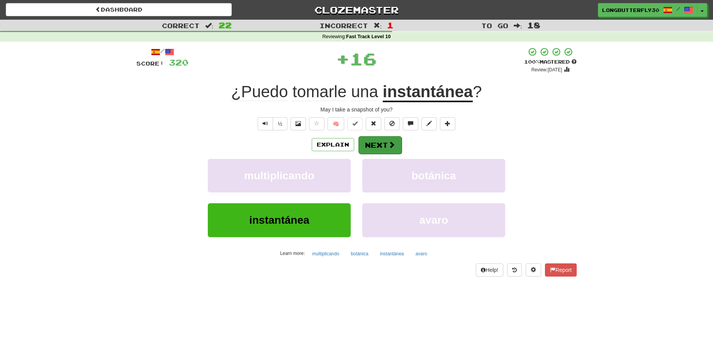
click at [381, 141] on button "Next" at bounding box center [379, 145] width 43 height 18
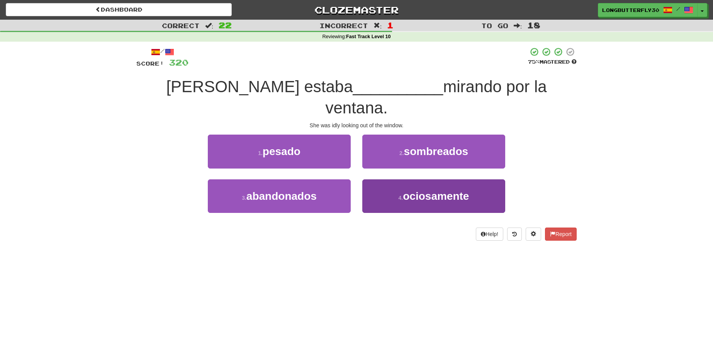
click at [395, 180] on button "4 . ociosamente" at bounding box center [433, 197] width 143 height 34
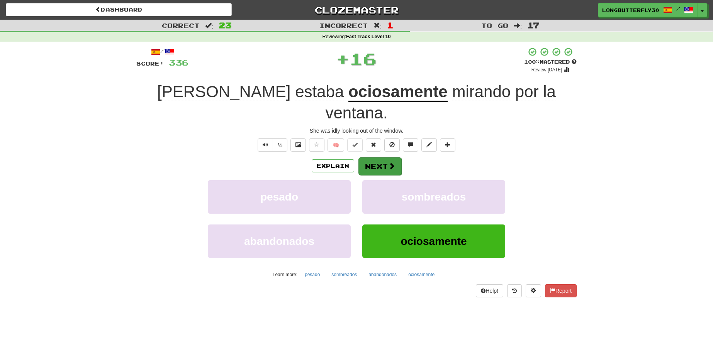
click at [375, 158] on button "Next" at bounding box center [379, 167] width 43 height 18
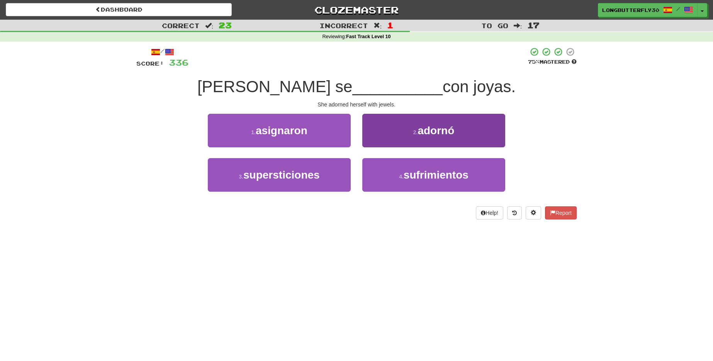
click at [410, 130] on button "2 . adornó" at bounding box center [433, 131] width 143 height 34
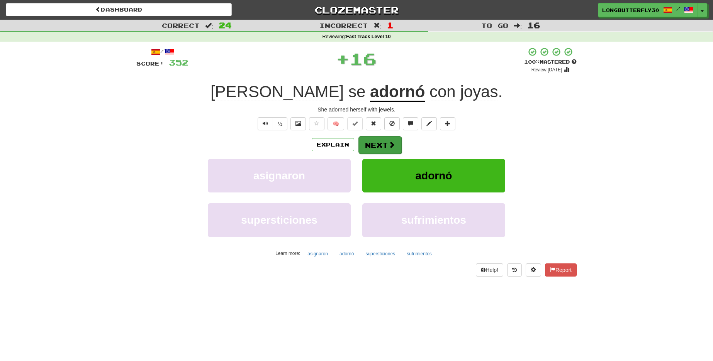
click at [388, 146] on span at bounding box center [391, 144] width 7 height 7
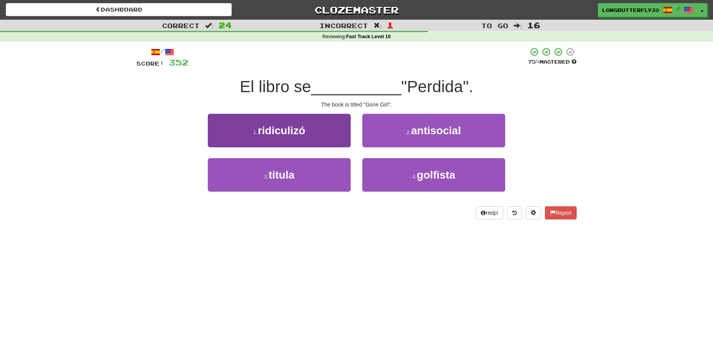
drag, startPoint x: 327, startPoint y: 172, endPoint x: 346, endPoint y: 159, distance: 23.7
click at [327, 172] on button "3 . titula" at bounding box center [279, 175] width 143 height 34
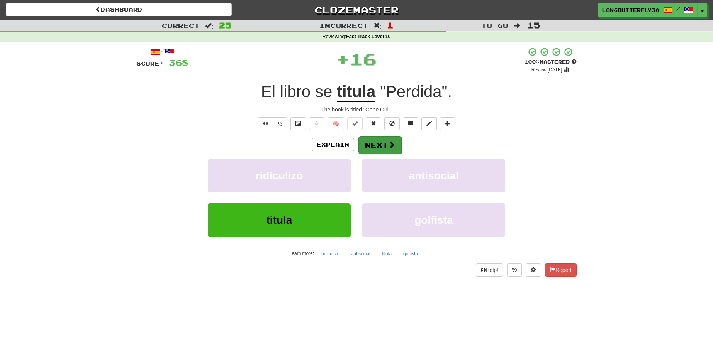
click at [369, 148] on button "Next" at bounding box center [379, 145] width 43 height 18
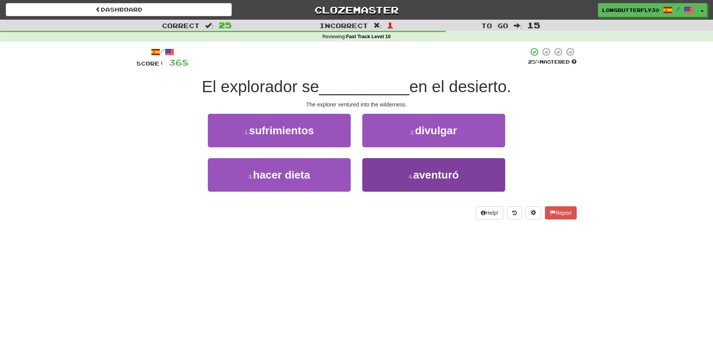
click at [392, 169] on button "4 . aventuró" at bounding box center [433, 175] width 143 height 34
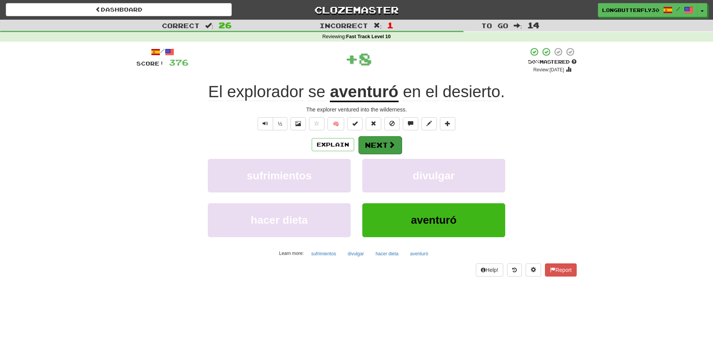
click at [384, 149] on button "Next" at bounding box center [379, 145] width 43 height 18
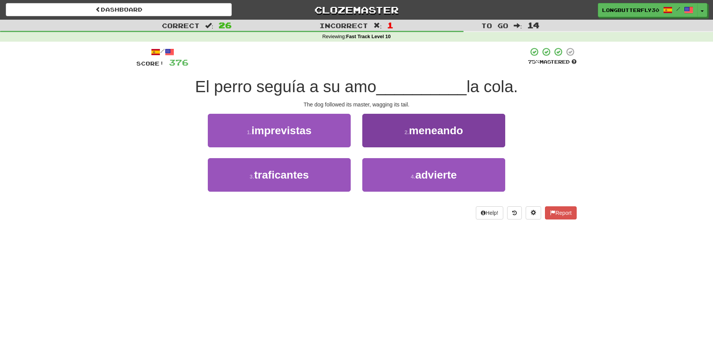
click at [404, 136] on button "2 . meneando" at bounding box center [433, 131] width 143 height 34
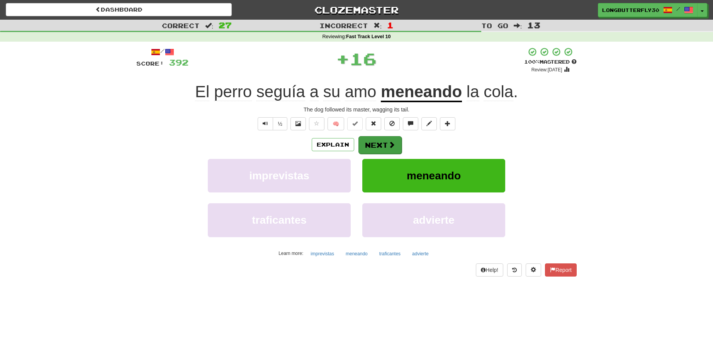
click at [388, 143] on span at bounding box center [391, 144] width 7 height 7
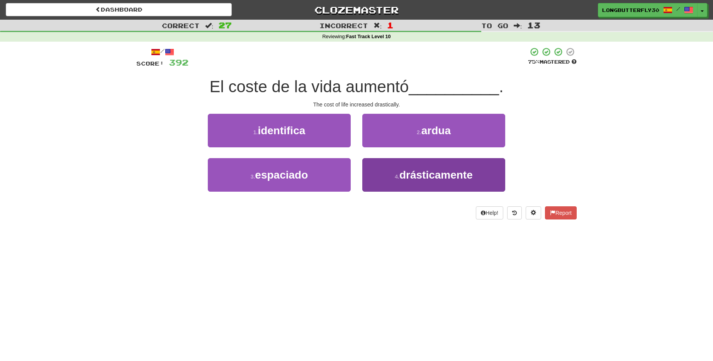
click at [397, 171] on button "4 . drásticamente" at bounding box center [433, 175] width 143 height 34
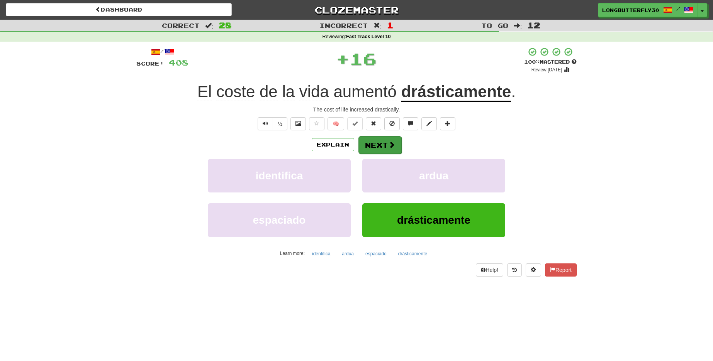
click at [381, 147] on button "Next" at bounding box center [379, 145] width 43 height 18
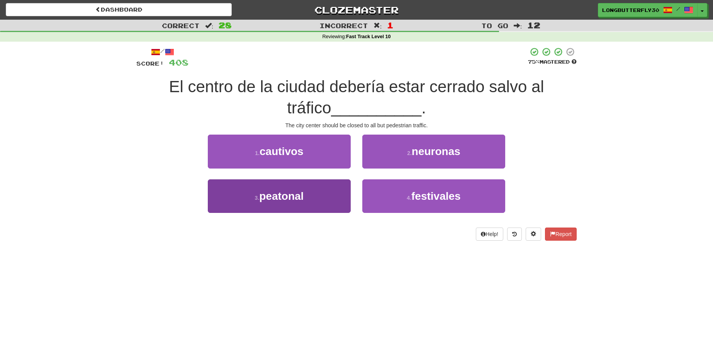
click at [333, 188] on button "3 . peatonal" at bounding box center [279, 197] width 143 height 34
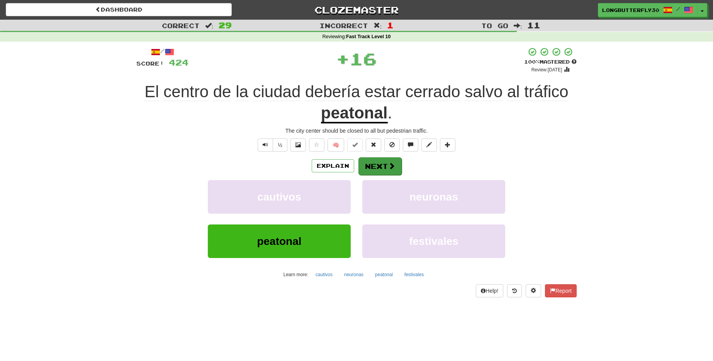
click at [380, 161] on button "Next" at bounding box center [379, 167] width 43 height 18
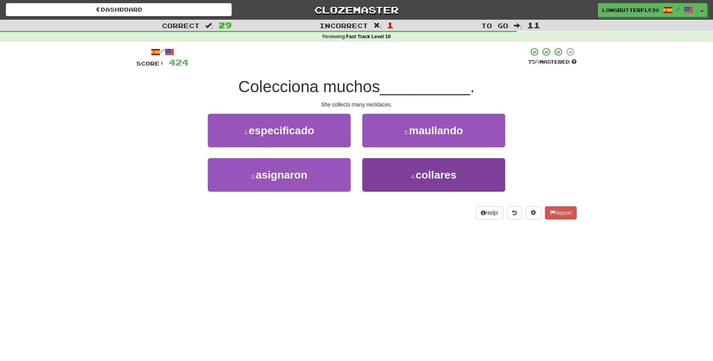
click at [410, 165] on button "4 . collares" at bounding box center [433, 175] width 143 height 34
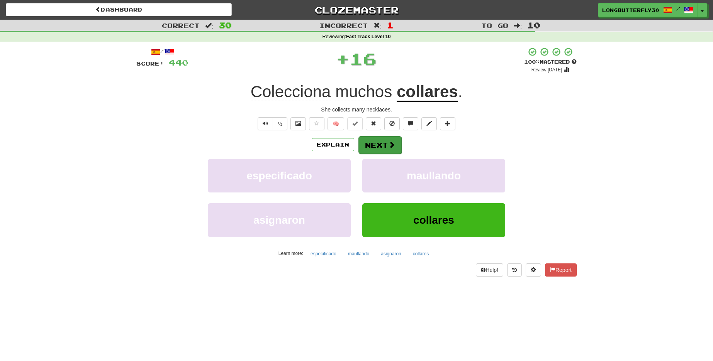
click at [388, 143] on span at bounding box center [391, 144] width 7 height 7
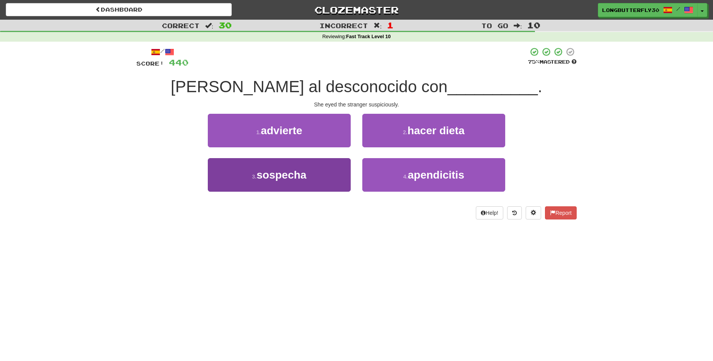
click at [329, 169] on button "3 . sospecha" at bounding box center [279, 175] width 143 height 34
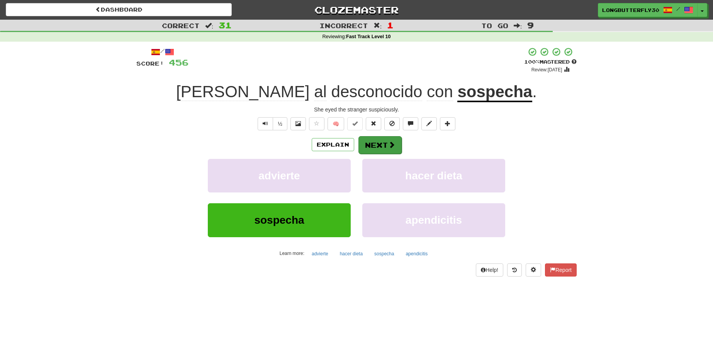
click at [387, 138] on button "Next" at bounding box center [379, 145] width 43 height 18
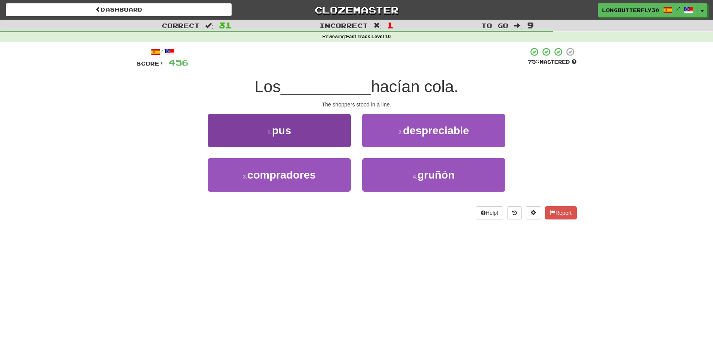
drag, startPoint x: 302, startPoint y: 171, endPoint x: 330, endPoint y: 160, distance: 30.9
click at [302, 170] on span "compradores" at bounding box center [281, 175] width 68 height 12
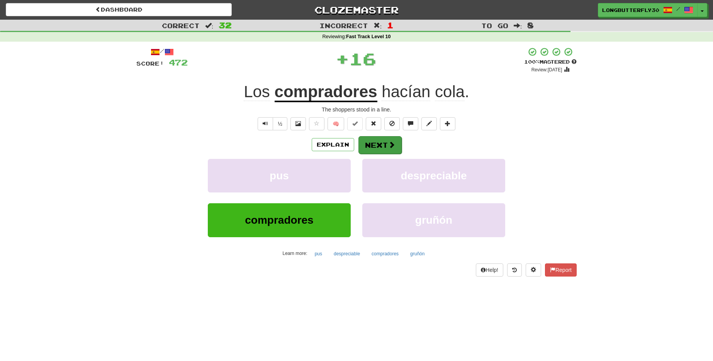
click at [370, 139] on button "Next" at bounding box center [379, 145] width 43 height 18
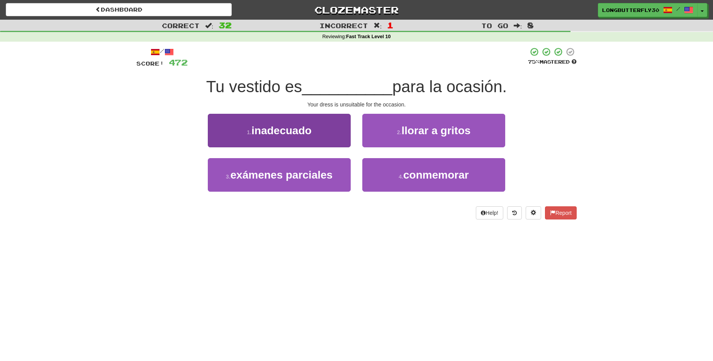
click at [317, 136] on button "1 . inadecuado" at bounding box center [279, 131] width 143 height 34
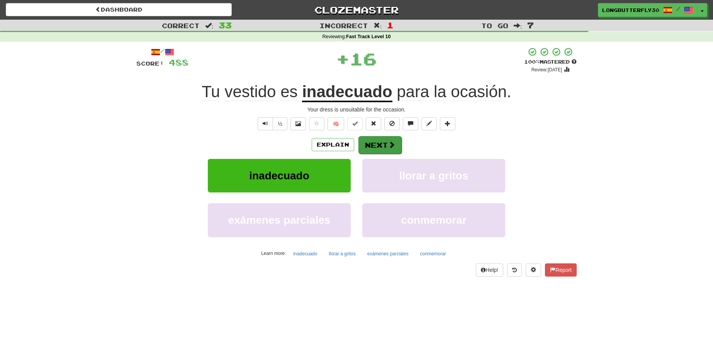
click at [377, 142] on button "Next" at bounding box center [379, 145] width 43 height 18
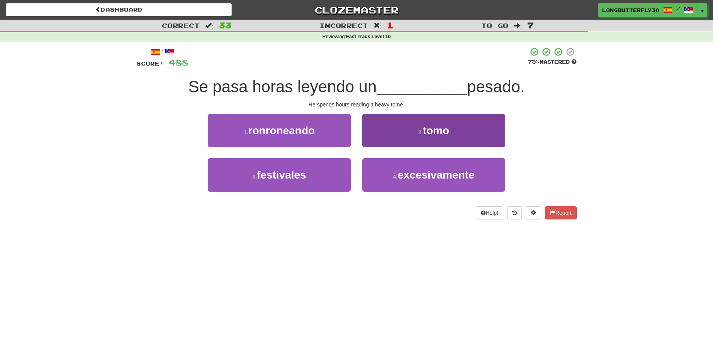
click at [414, 136] on button "2 . tomo" at bounding box center [433, 131] width 143 height 34
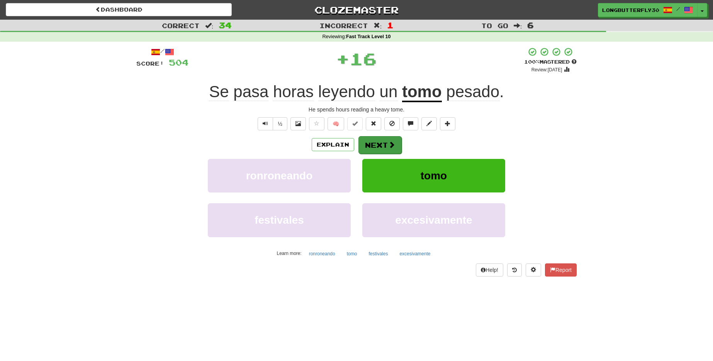
click at [391, 141] on span at bounding box center [391, 144] width 7 height 7
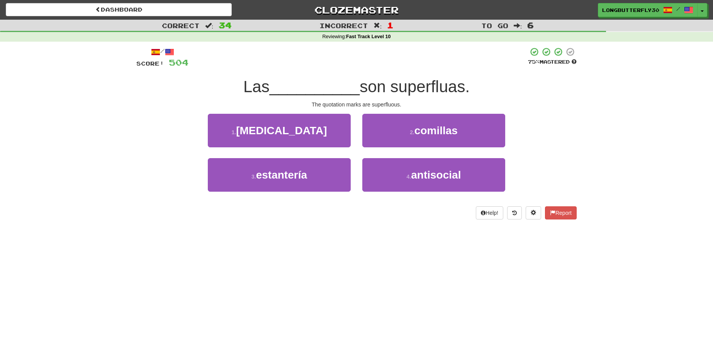
click at [453, 135] on button "2 . [GEOGRAPHIC_DATA]" at bounding box center [433, 131] width 143 height 34
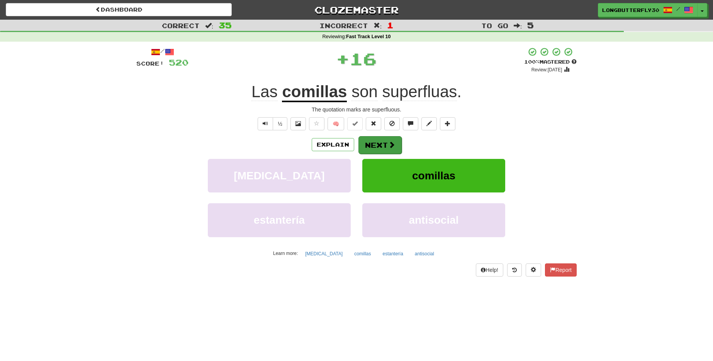
click at [395, 136] on button "Next" at bounding box center [379, 145] width 43 height 18
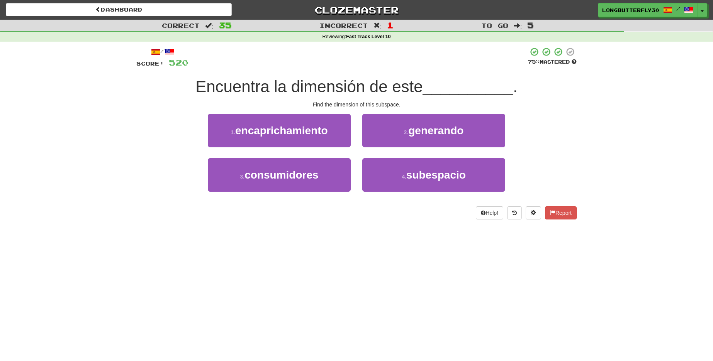
drag, startPoint x: 406, startPoint y: 169, endPoint x: 401, endPoint y: 154, distance: 16.4
click at [406, 169] on button "4 . subespacio" at bounding box center [433, 175] width 143 height 34
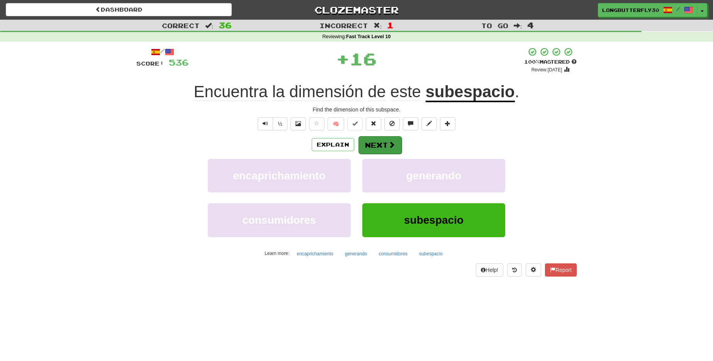
click at [383, 142] on button "Next" at bounding box center [379, 145] width 43 height 18
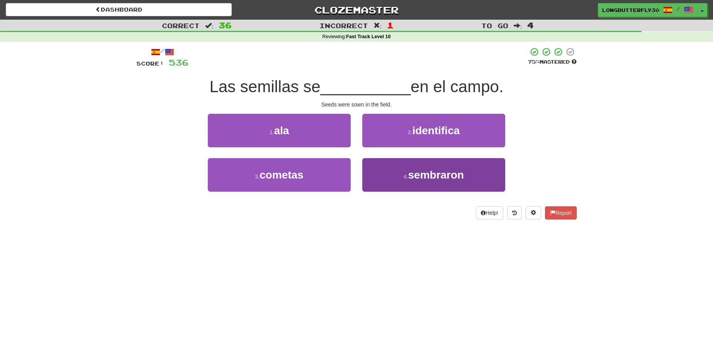
click at [381, 169] on button "4 . sembraron" at bounding box center [433, 175] width 143 height 34
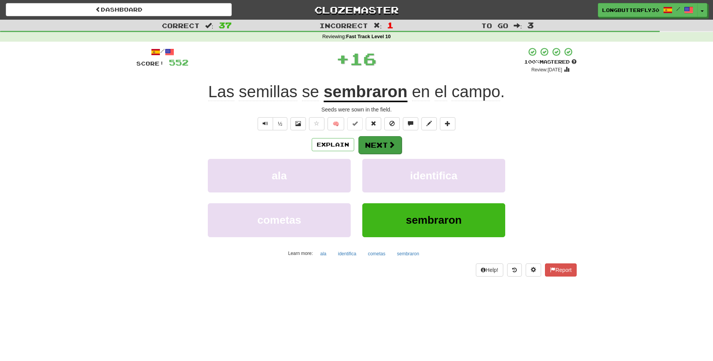
click at [389, 149] on button "Next" at bounding box center [379, 145] width 43 height 18
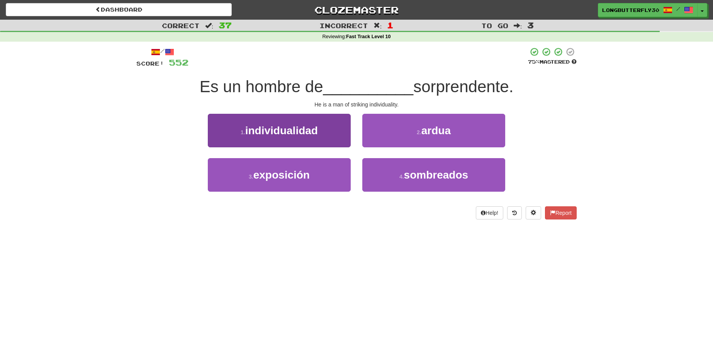
click at [333, 128] on button "1 . individualidad" at bounding box center [279, 131] width 143 height 34
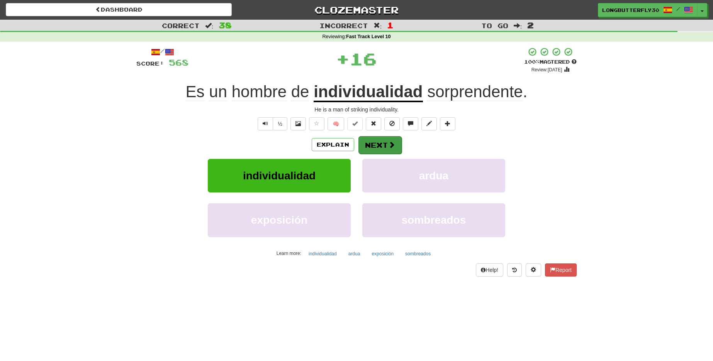
click at [376, 139] on button "Next" at bounding box center [379, 145] width 43 height 18
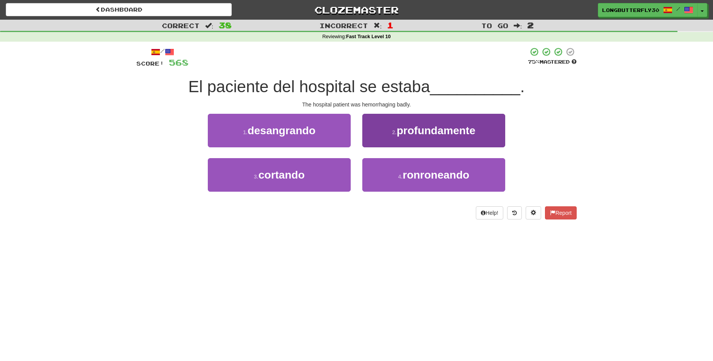
click at [389, 137] on button "2 . profundamente" at bounding box center [433, 131] width 143 height 34
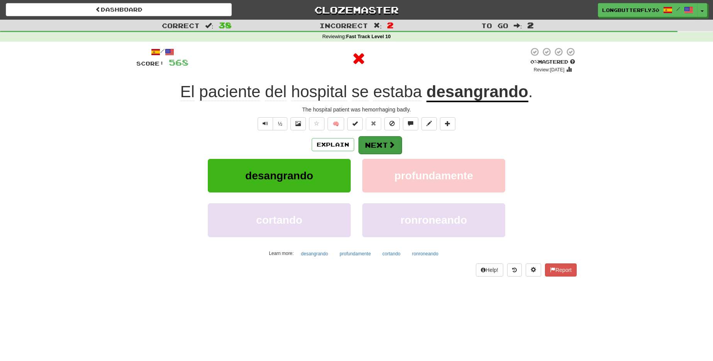
click at [371, 147] on button "Next" at bounding box center [379, 145] width 43 height 18
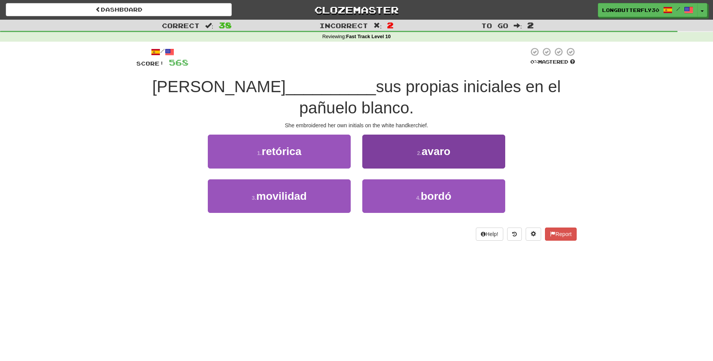
drag, startPoint x: 409, startPoint y: 171, endPoint x: 407, endPoint y: 168, distance: 4.2
click at [409, 180] on button "4 . bordó" at bounding box center [433, 197] width 143 height 34
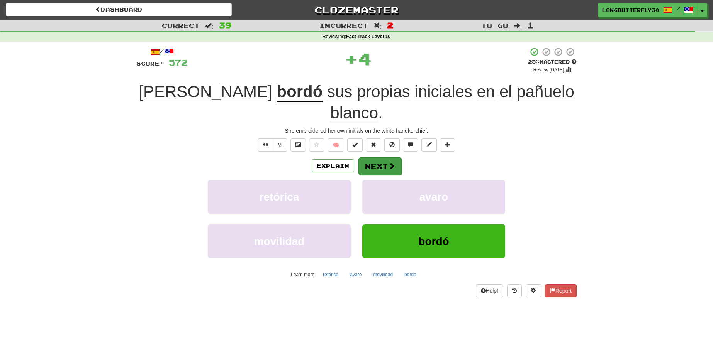
click at [386, 158] on button "Next" at bounding box center [379, 167] width 43 height 18
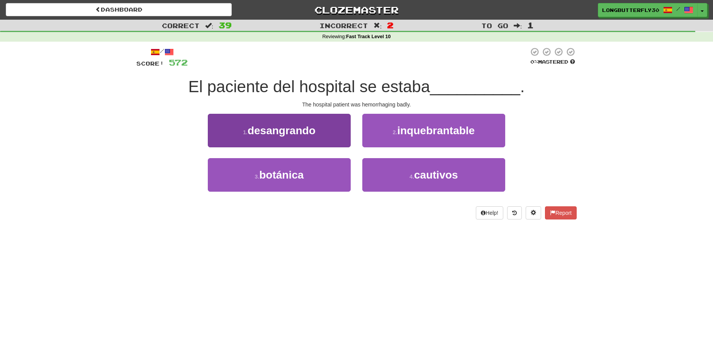
click at [340, 133] on button "1 . desangrando" at bounding box center [279, 131] width 143 height 34
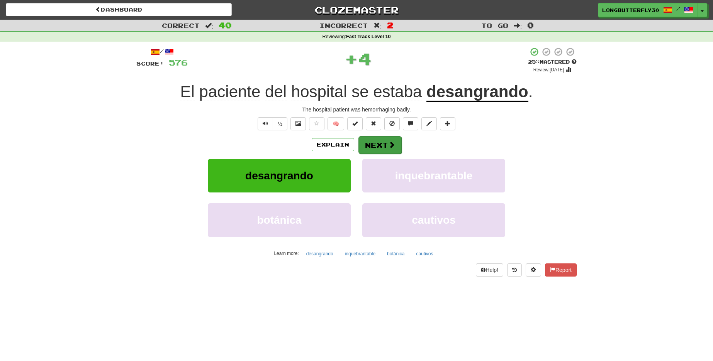
click at [384, 143] on button "Next" at bounding box center [379, 145] width 43 height 18
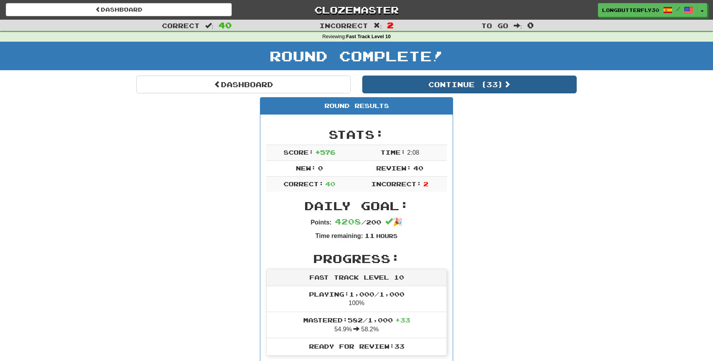
click at [438, 82] on button "Continue ( 33 )" at bounding box center [469, 85] width 214 height 18
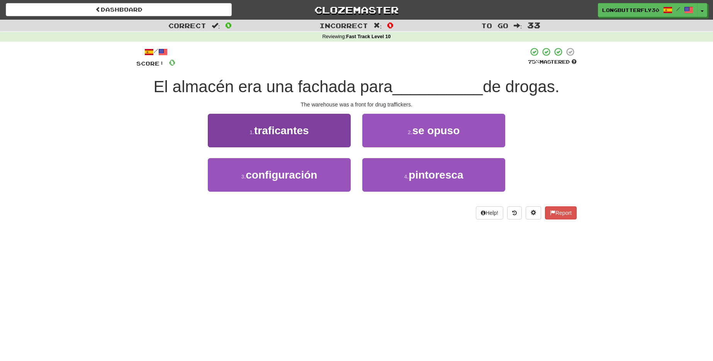
click at [334, 133] on button "1 . traficantes" at bounding box center [279, 131] width 143 height 34
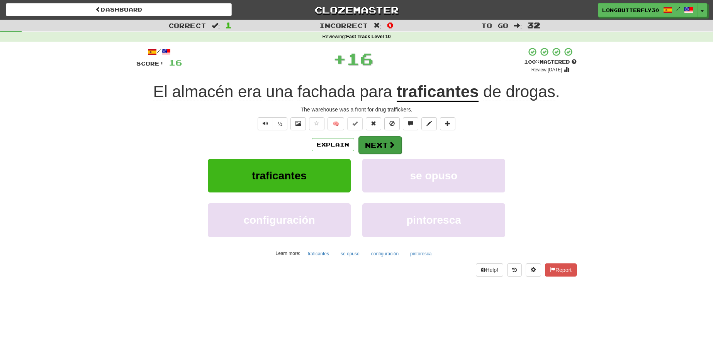
click at [375, 141] on button "Next" at bounding box center [379, 145] width 43 height 18
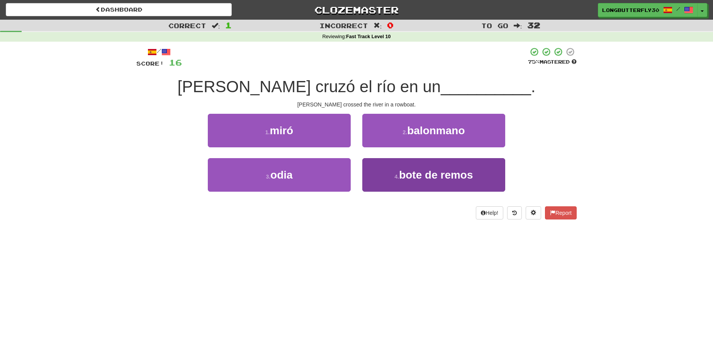
click at [405, 173] on span "bote de remos" at bounding box center [436, 175] width 74 height 12
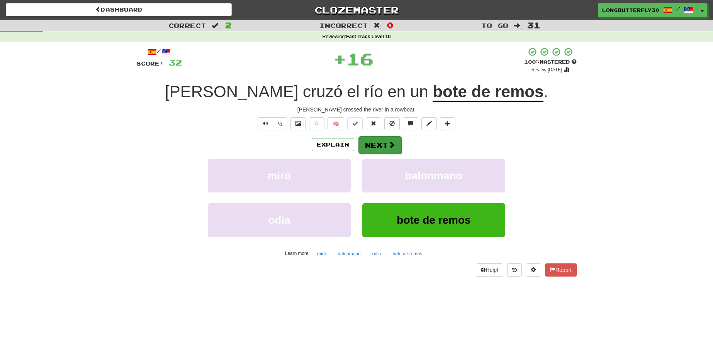
click at [390, 146] on span at bounding box center [391, 144] width 7 height 7
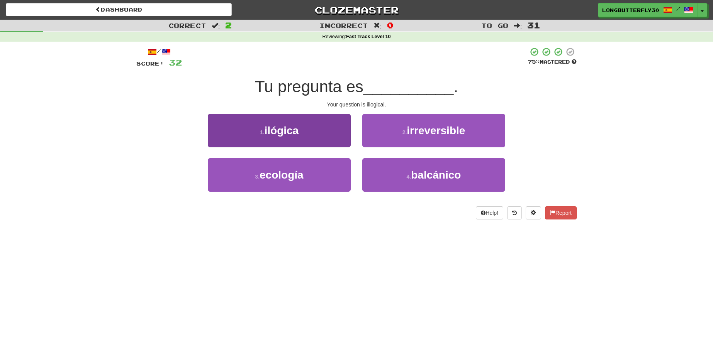
click at [300, 138] on button "1 . ilógica" at bounding box center [279, 131] width 143 height 34
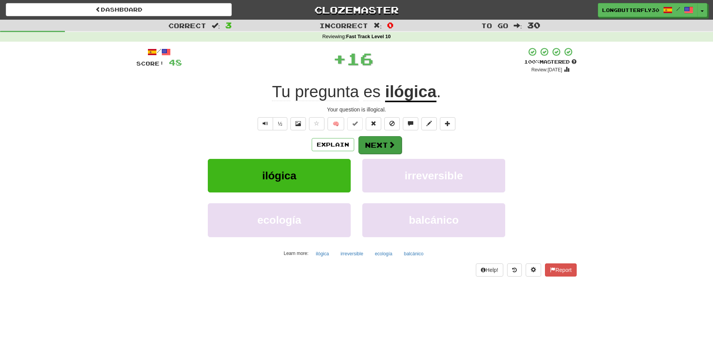
click at [371, 144] on button "Next" at bounding box center [379, 145] width 43 height 18
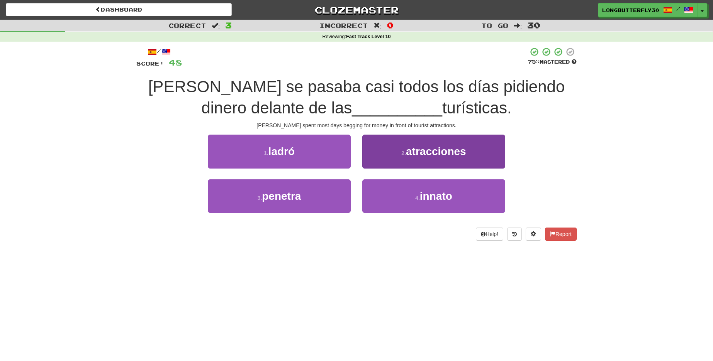
click at [414, 151] on span "atracciones" at bounding box center [436, 152] width 60 height 12
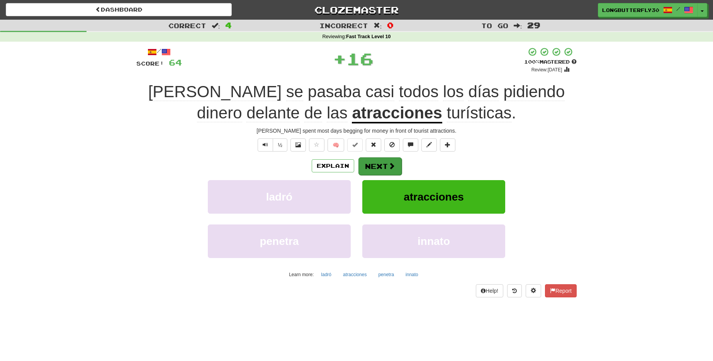
click at [381, 158] on button "Next" at bounding box center [379, 167] width 43 height 18
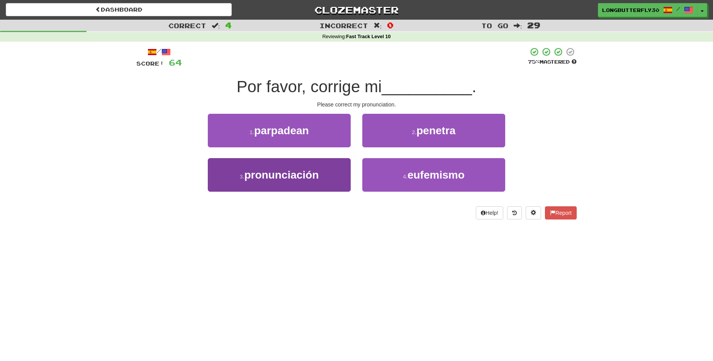
click at [341, 177] on button "3 . pronunciación" at bounding box center [279, 175] width 143 height 34
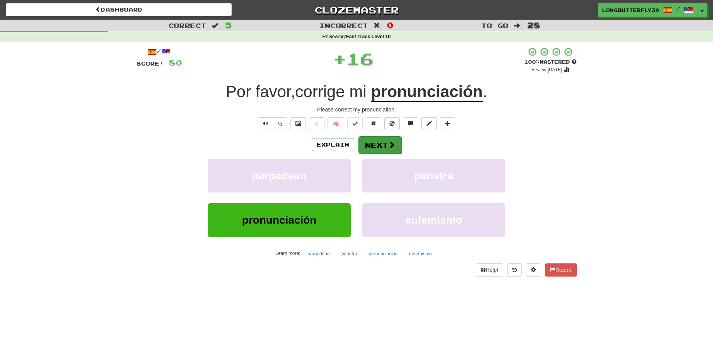
click at [384, 147] on button "Next" at bounding box center [379, 145] width 43 height 18
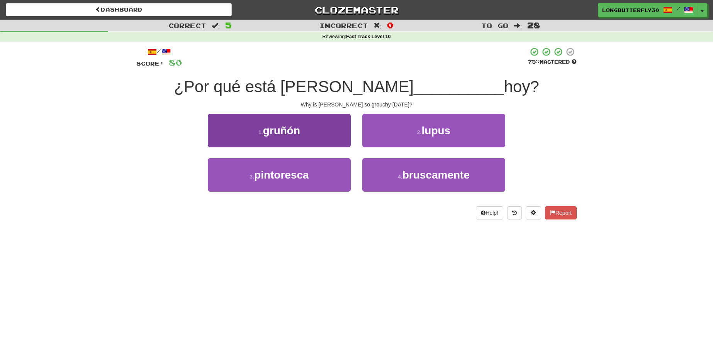
click at [343, 131] on button "1 . gruñón" at bounding box center [279, 131] width 143 height 34
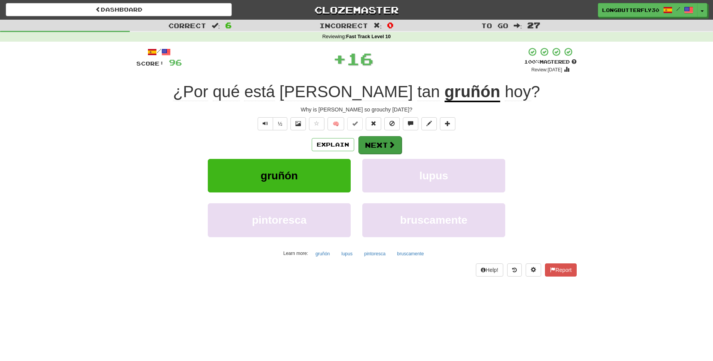
click at [382, 142] on button "Next" at bounding box center [379, 145] width 43 height 18
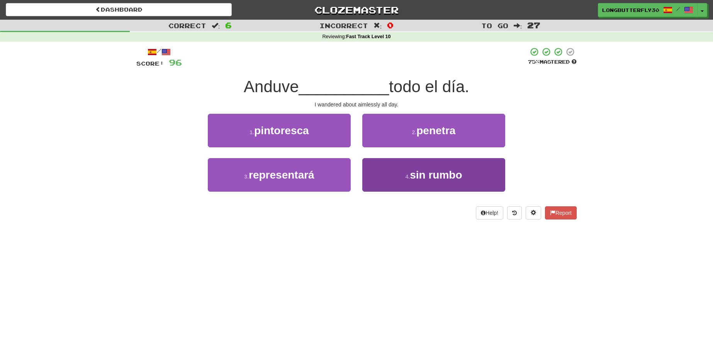
click at [389, 175] on button "4 . sin rumbo" at bounding box center [433, 175] width 143 height 34
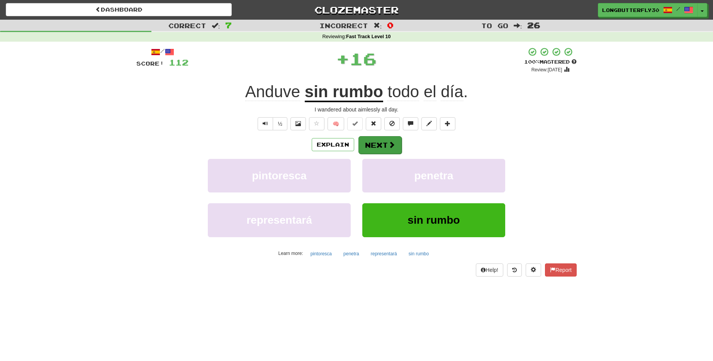
click at [392, 143] on span at bounding box center [391, 144] width 7 height 7
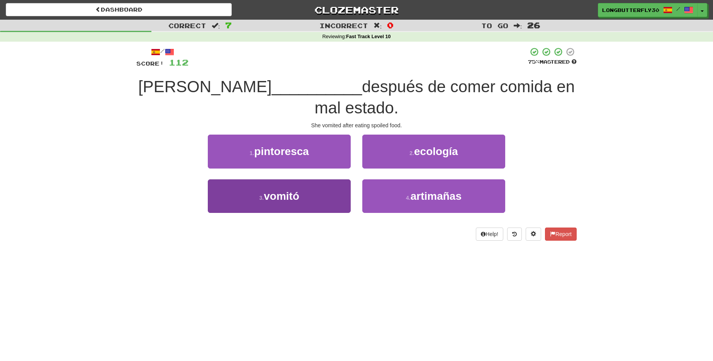
click at [334, 180] on button "3 . vomitó" at bounding box center [279, 197] width 143 height 34
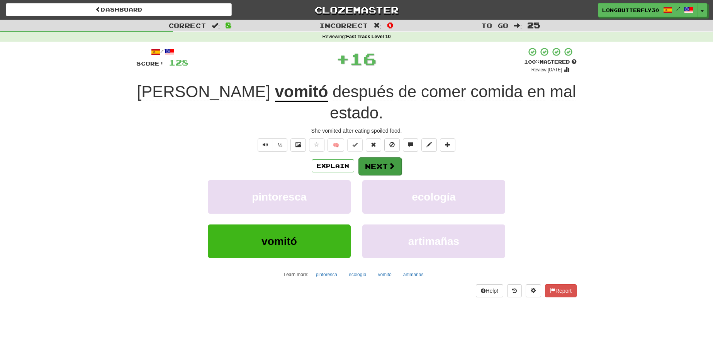
click at [380, 158] on button "Next" at bounding box center [379, 167] width 43 height 18
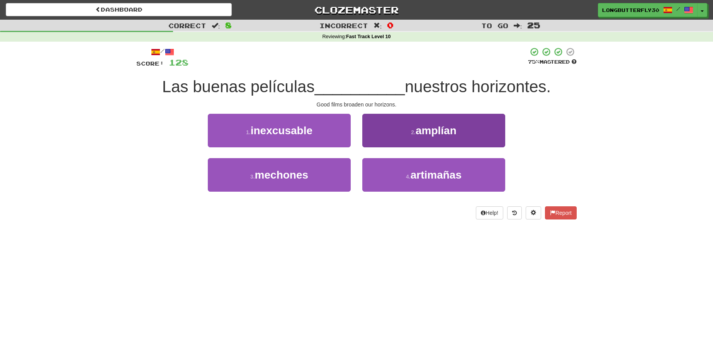
click at [414, 126] on button "2 . amplían" at bounding box center [433, 131] width 143 height 34
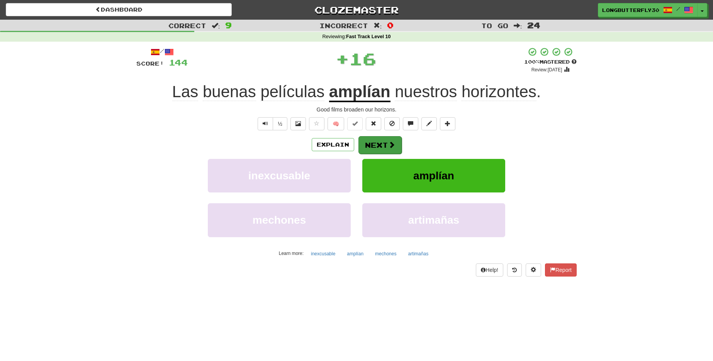
click at [391, 136] on button "Next" at bounding box center [379, 145] width 43 height 18
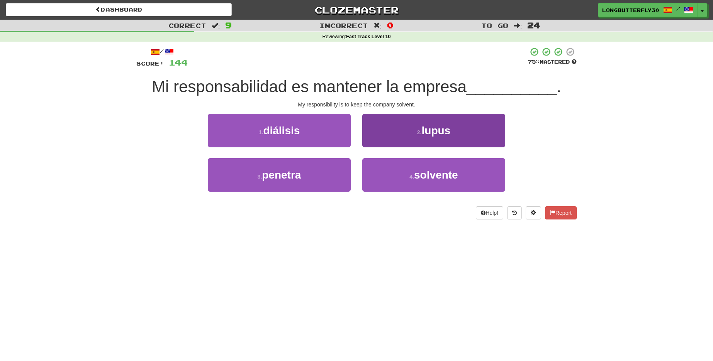
drag, startPoint x: 377, startPoint y: 176, endPoint x: 380, endPoint y: 167, distance: 9.6
click at [377, 176] on button "4 . solvente" at bounding box center [433, 175] width 143 height 34
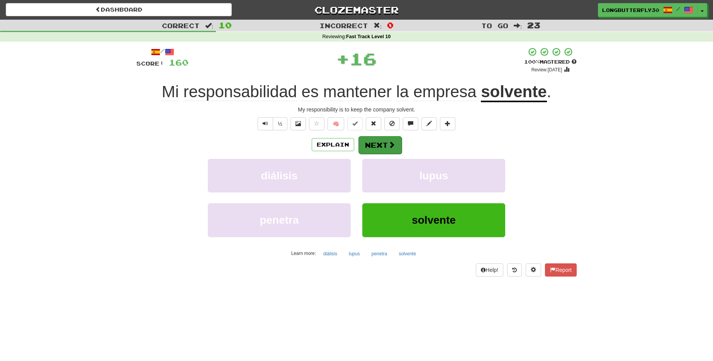
click at [376, 147] on button "Next" at bounding box center [379, 145] width 43 height 18
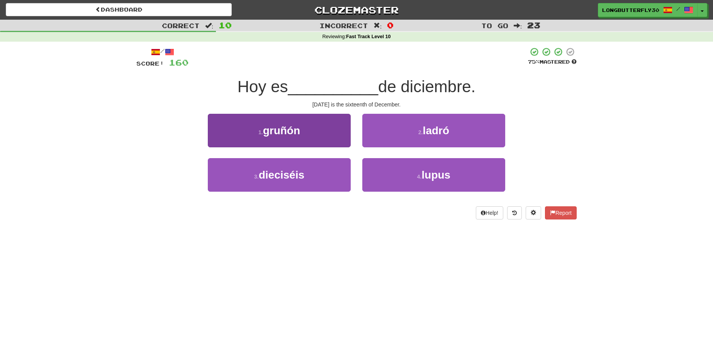
click at [325, 173] on button "3 . dieciséis" at bounding box center [279, 175] width 143 height 34
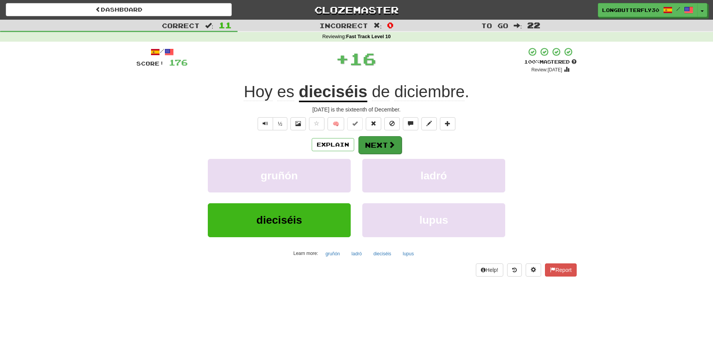
click at [374, 145] on button "Next" at bounding box center [379, 145] width 43 height 18
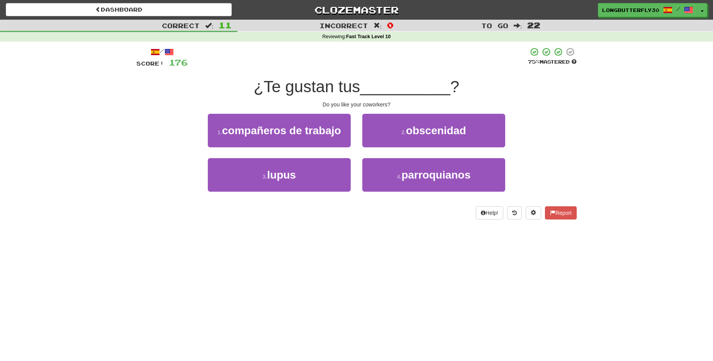
click at [351, 132] on div "1 . compañeros de trabajo" at bounding box center [279, 136] width 154 height 44
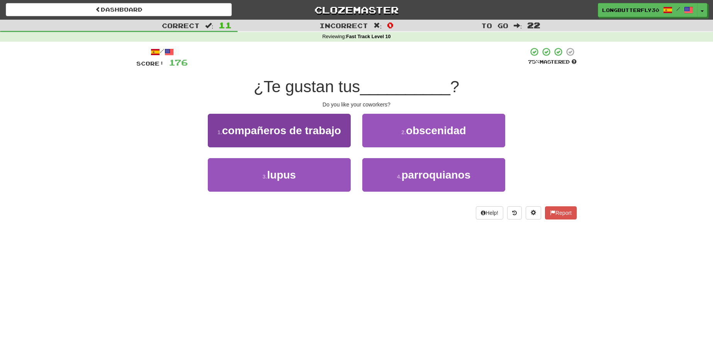
click at [337, 134] on span "compañeros de trabajo" at bounding box center [281, 131] width 119 height 12
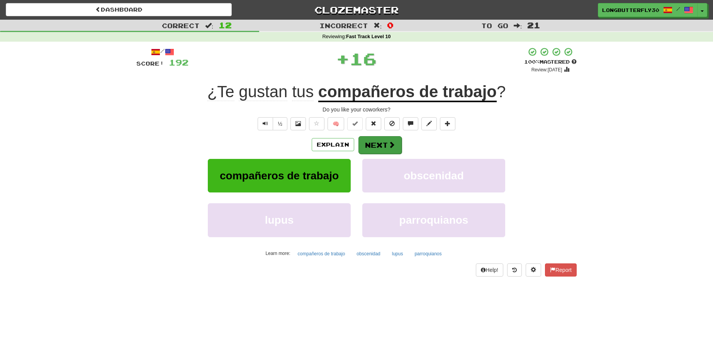
click at [389, 140] on button "Next" at bounding box center [379, 145] width 43 height 18
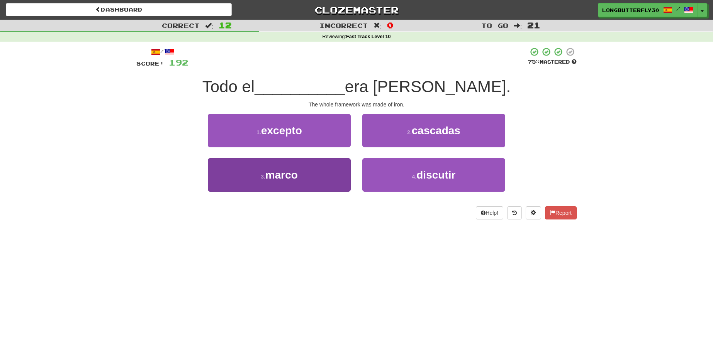
click at [330, 173] on button "3 . marco" at bounding box center [279, 175] width 143 height 34
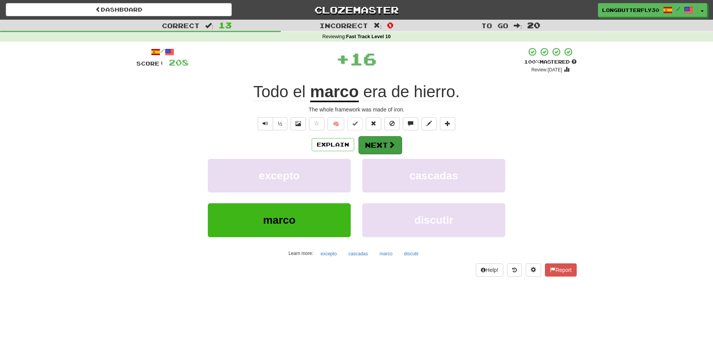
click at [378, 146] on button "Next" at bounding box center [379, 145] width 43 height 18
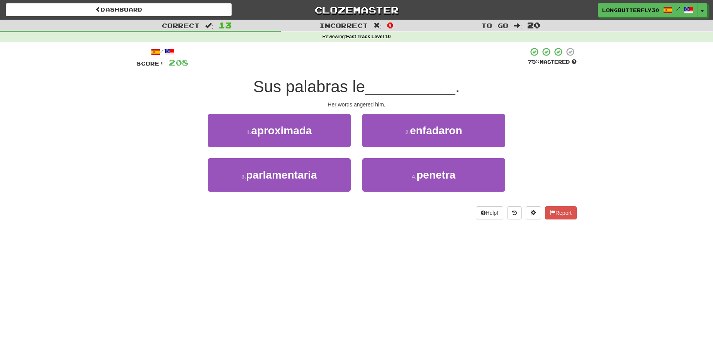
click at [403, 126] on button "2 . enfadaron" at bounding box center [433, 131] width 143 height 34
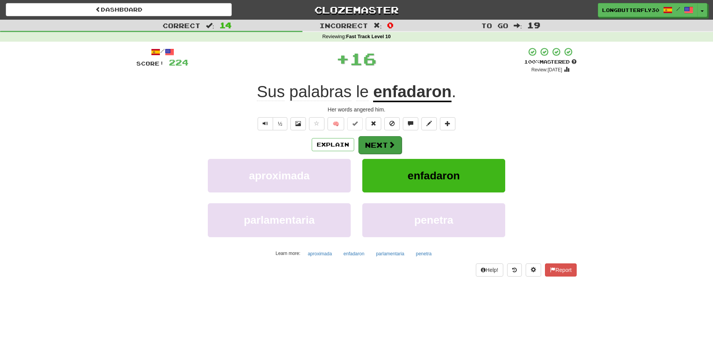
click at [377, 141] on button "Next" at bounding box center [379, 145] width 43 height 18
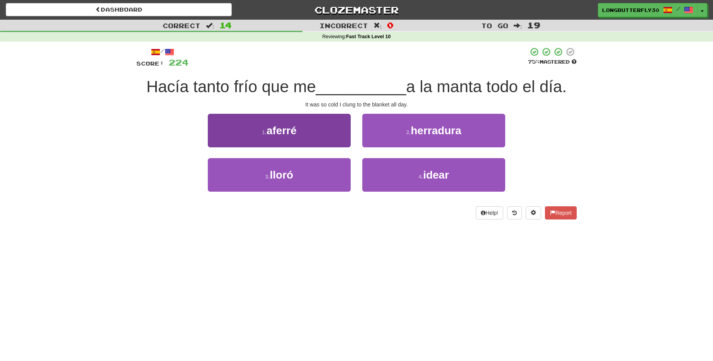
click at [341, 138] on button "1 . aferré" at bounding box center [279, 131] width 143 height 34
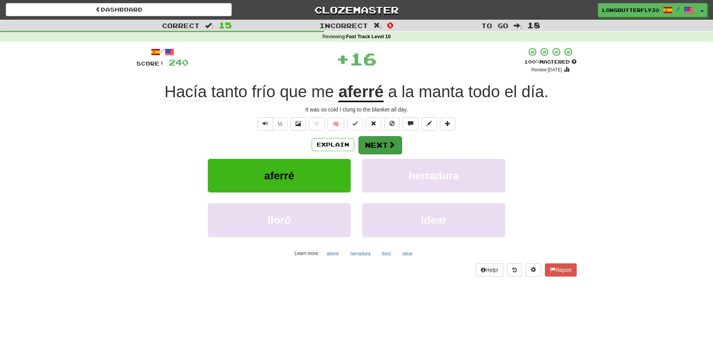
click at [373, 145] on button "Next" at bounding box center [379, 145] width 43 height 18
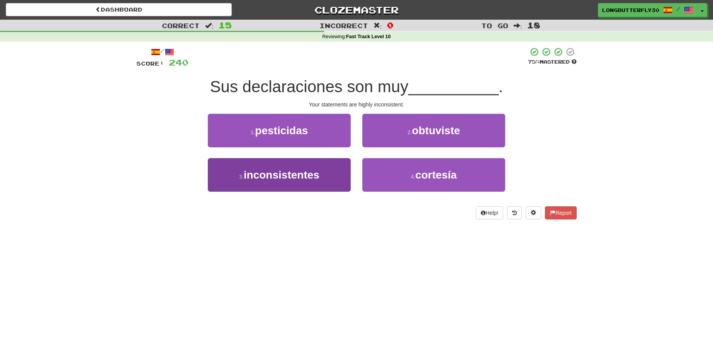
click at [324, 178] on button "3 . inconsistentes" at bounding box center [279, 175] width 143 height 34
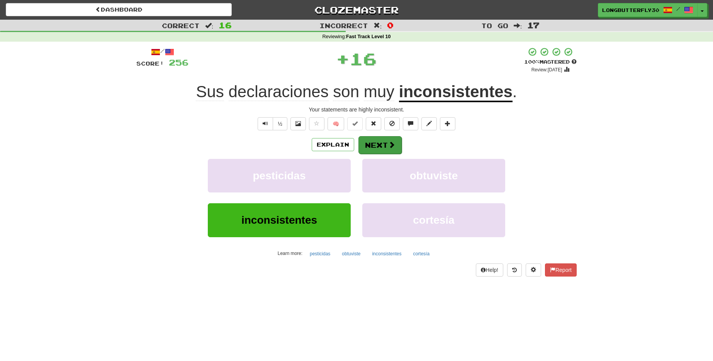
click at [374, 142] on button "Next" at bounding box center [379, 145] width 43 height 18
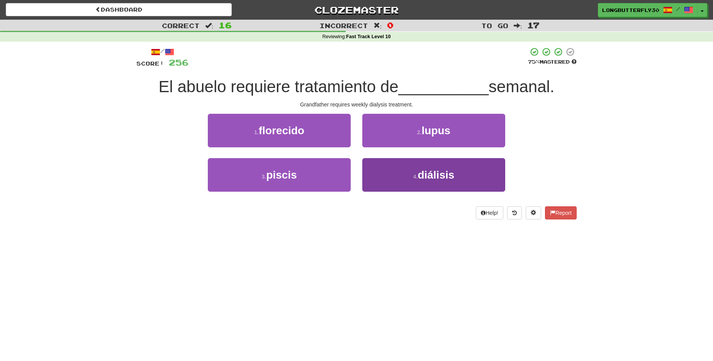
click at [395, 170] on button "4 . diálisis" at bounding box center [433, 175] width 143 height 34
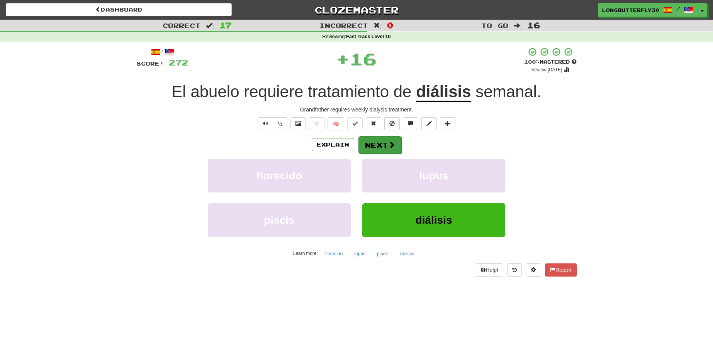
click at [391, 140] on button "Next" at bounding box center [379, 145] width 43 height 18
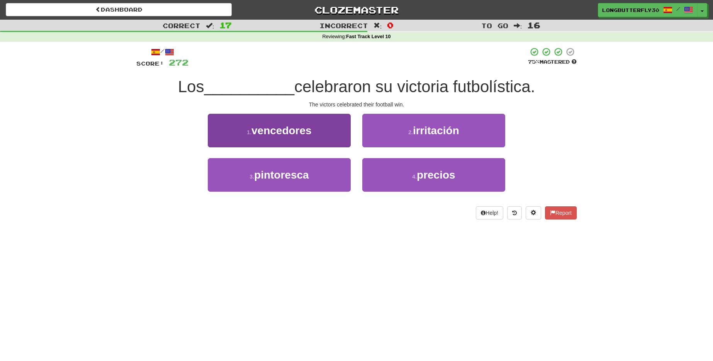
click at [334, 130] on button "1 . vencedores" at bounding box center [279, 131] width 143 height 34
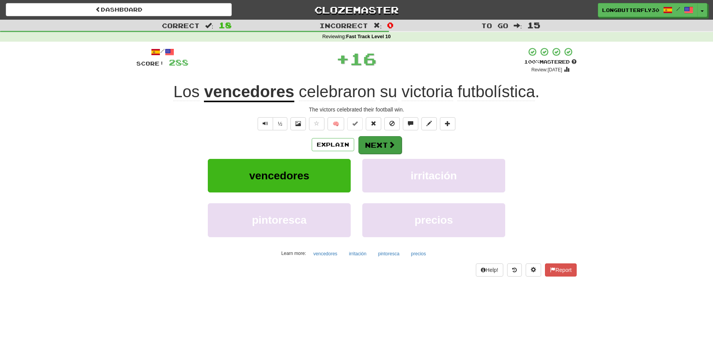
click at [371, 141] on button "Next" at bounding box center [379, 145] width 43 height 18
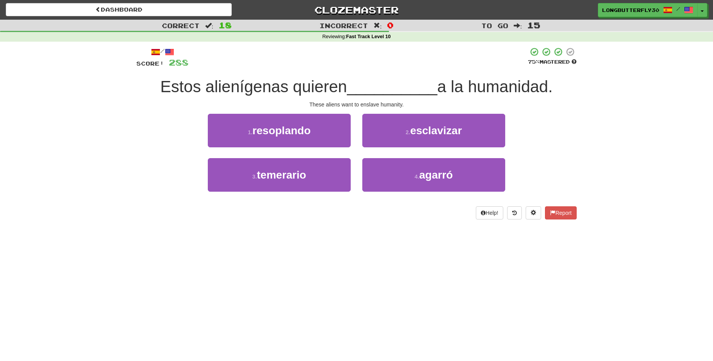
click at [425, 135] on span "esclavizar" at bounding box center [436, 131] width 52 height 12
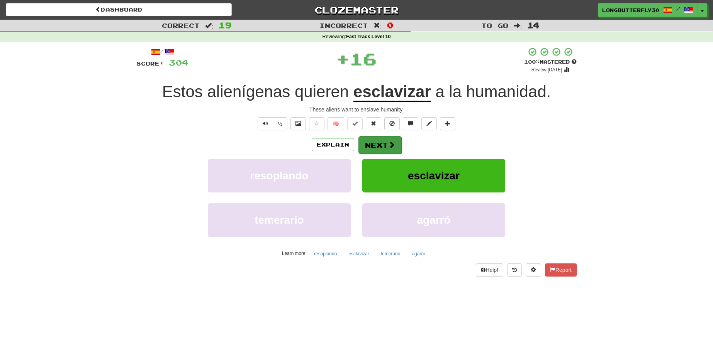
click at [384, 144] on button "Next" at bounding box center [379, 145] width 43 height 18
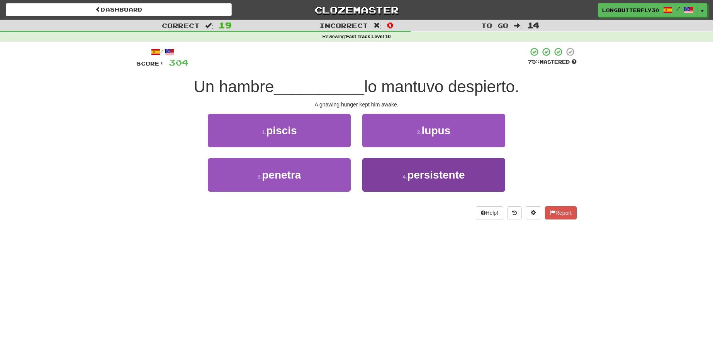
click at [405, 168] on button "4 . persistente" at bounding box center [433, 175] width 143 height 34
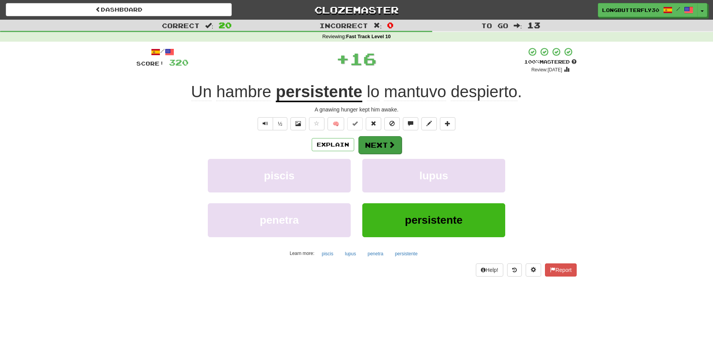
click at [376, 145] on button "Next" at bounding box center [379, 145] width 43 height 18
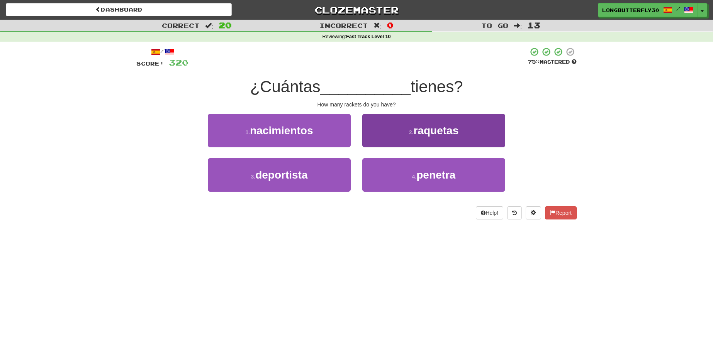
click at [415, 131] on span "raquetas" at bounding box center [435, 131] width 45 height 12
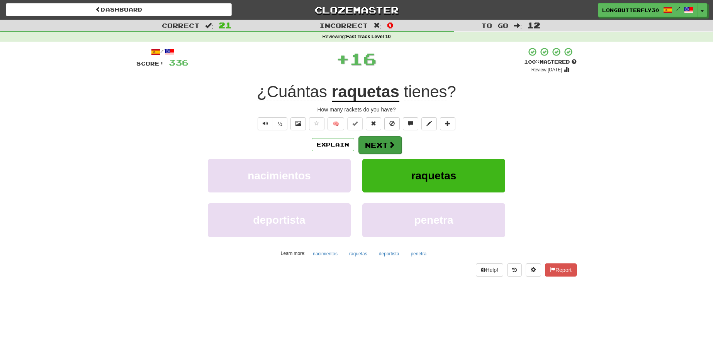
click at [378, 144] on button "Next" at bounding box center [379, 145] width 43 height 18
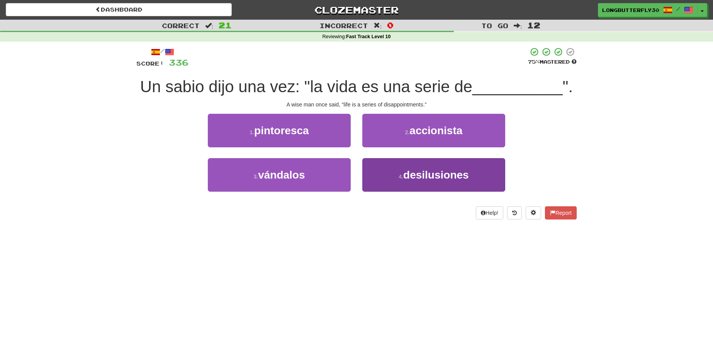
click at [407, 169] on span "desilusiones" at bounding box center [436, 175] width 66 height 12
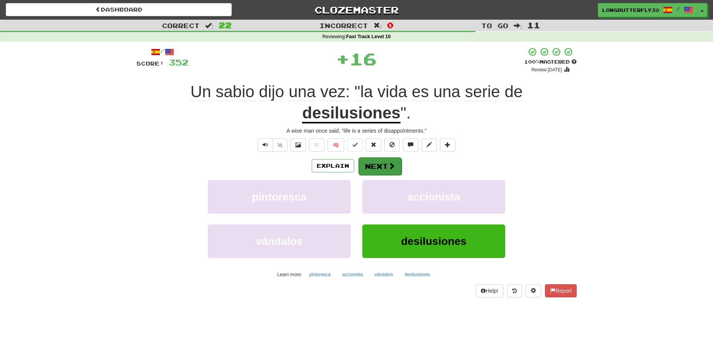
click at [381, 163] on button "Next" at bounding box center [379, 167] width 43 height 18
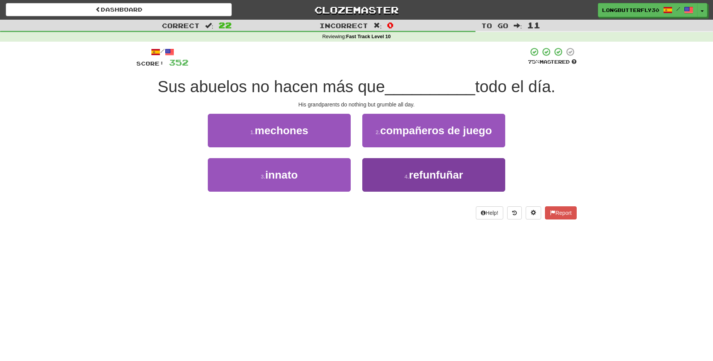
click at [391, 172] on button "4 . refunfuñar" at bounding box center [433, 175] width 143 height 34
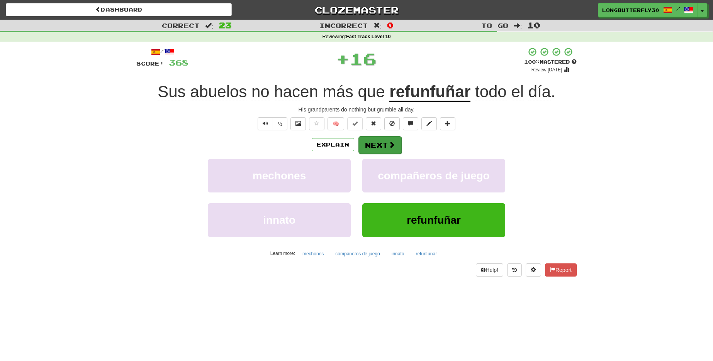
click at [383, 145] on button "Next" at bounding box center [379, 145] width 43 height 18
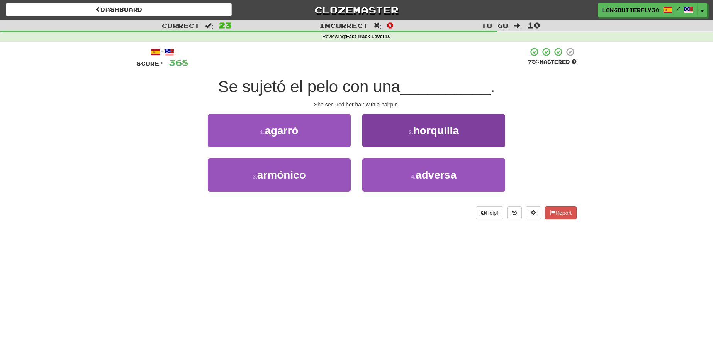
click at [397, 129] on button "2 . horquilla" at bounding box center [433, 131] width 143 height 34
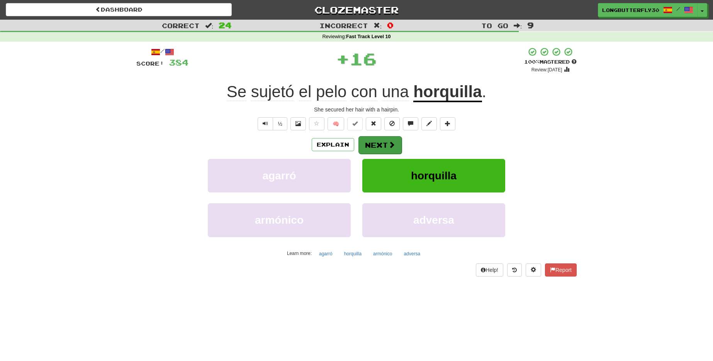
click at [378, 148] on button "Next" at bounding box center [379, 145] width 43 height 18
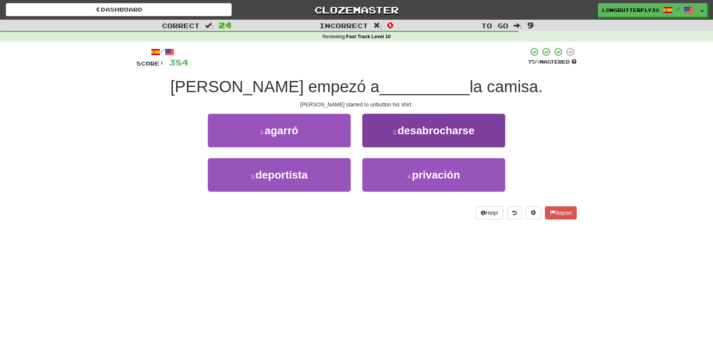
click at [395, 136] on button "2 . desabrocharse" at bounding box center [433, 131] width 143 height 34
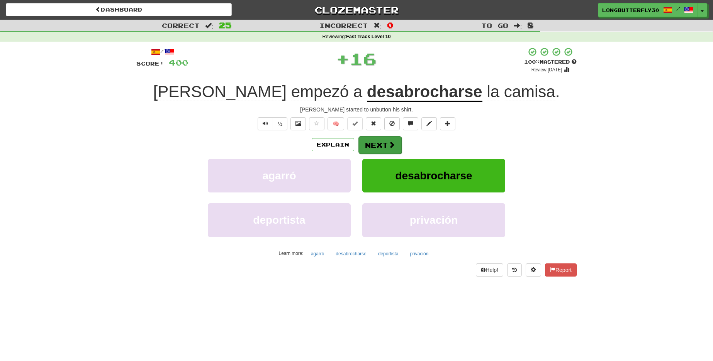
click at [376, 140] on button "Next" at bounding box center [379, 145] width 43 height 18
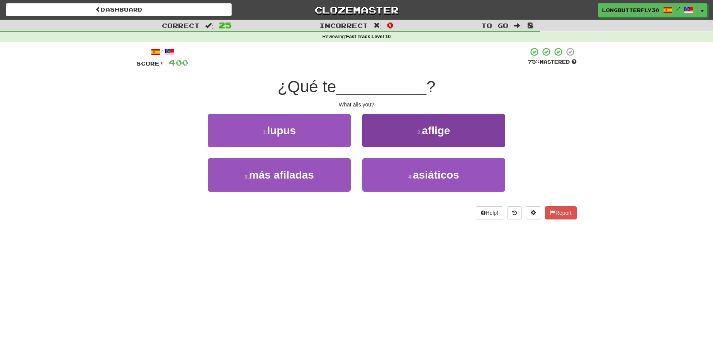
click at [395, 136] on button "2 . aflige" at bounding box center [433, 131] width 143 height 34
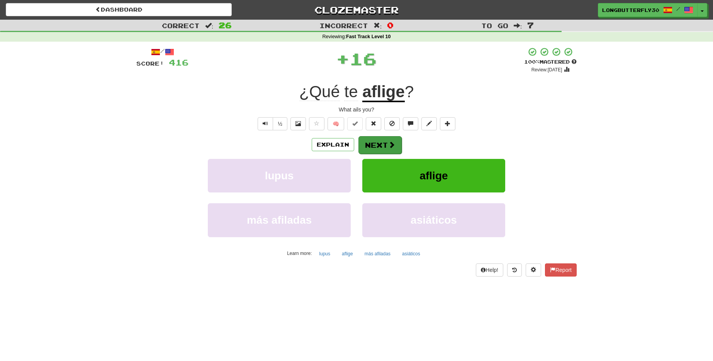
click at [381, 145] on button "Next" at bounding box center [379, 145] width 43 height 18
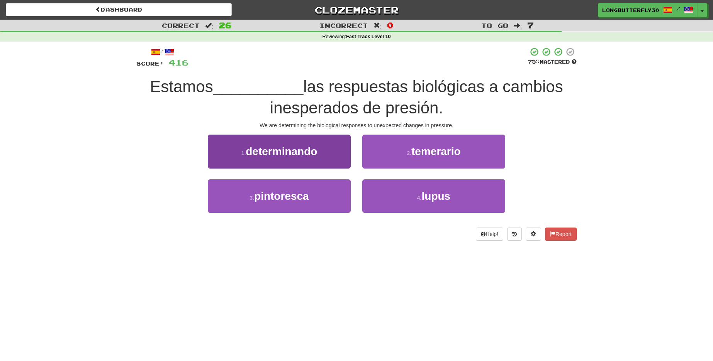
click at [337, 153] on button "1 . determinando" at bounding box center [279, 152] width 143 height 34
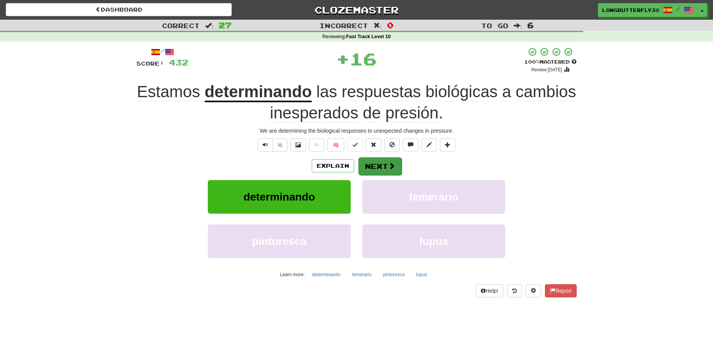
click at [368, 161] on button "Next" at bounding box center [379, 167] width 43 height 18
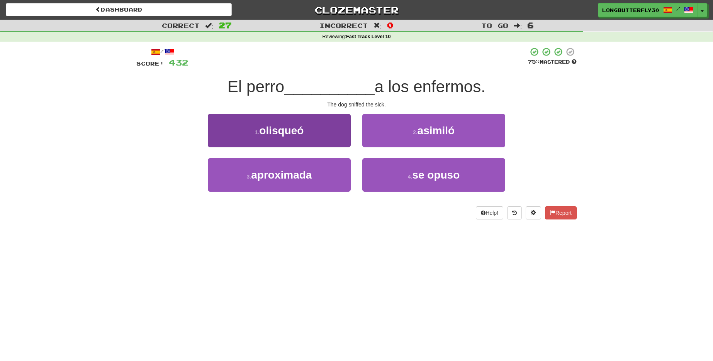
click at [332, 134] on button "1 . olisqueó" at bounding box center [279, 131] width 143 height 34
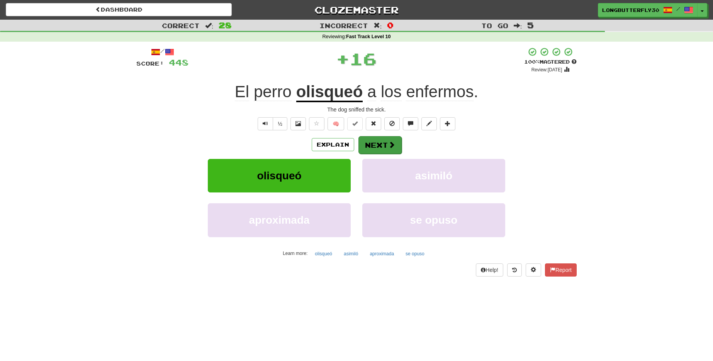
click at [378, 142] on button "Next" at bounding box center [379, 145] width 43 height 18
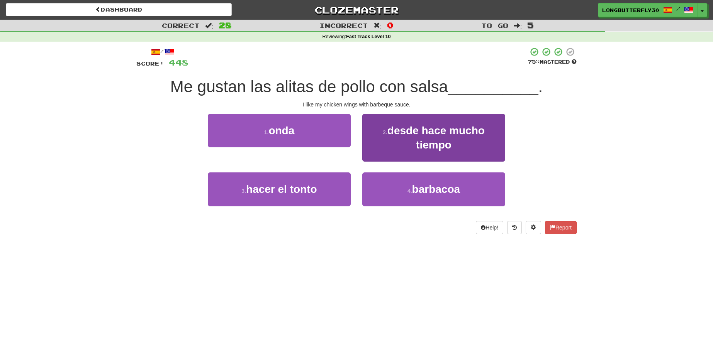
drag, startPoint x: 396, startPoint y: 187, endPoint x: 392, endPoint y: 167, distance: 20.1
click at [396, 186] on button "4 . barbacoa" at bounding box center [433, 190] width 143 height 34
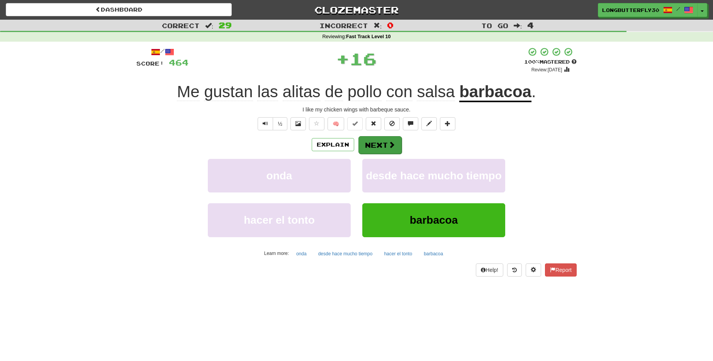
click at [385, 151] on button "Next" at bounding box center [379, 145] width 43 height 18
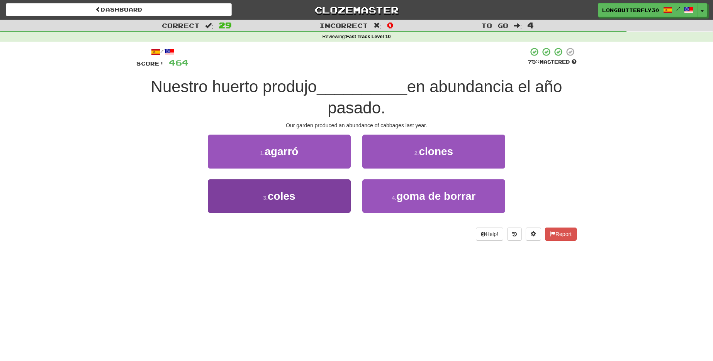
click at [329, 193] on button "3 . coles" at bounding box center [279, 197] width 143 height 34
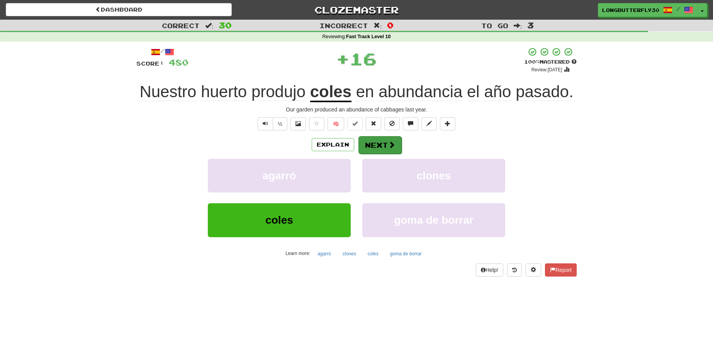
click at [379, 143] on button "Next" at bounding box center [379, 145] width 43 height 18
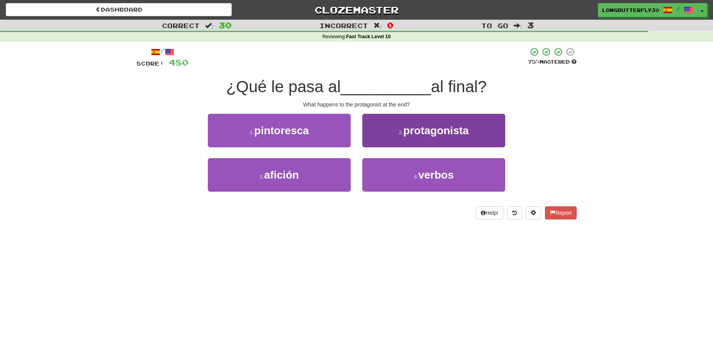
click at [402, 127] on button "2 . protagonista" at bounding box center [433, 131] width 143 height 34
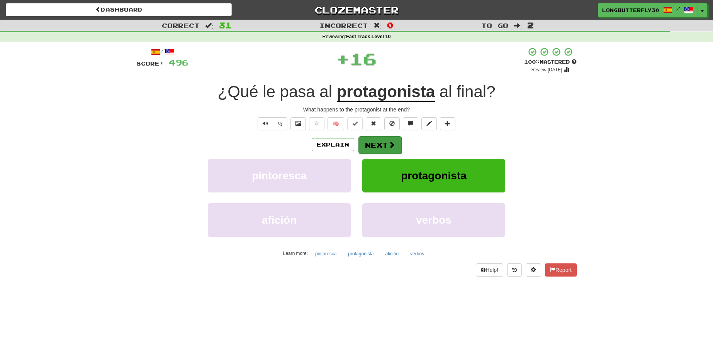
click at [383, 137] on button "Next" at bounding box center [379, 145] width 43 height 18
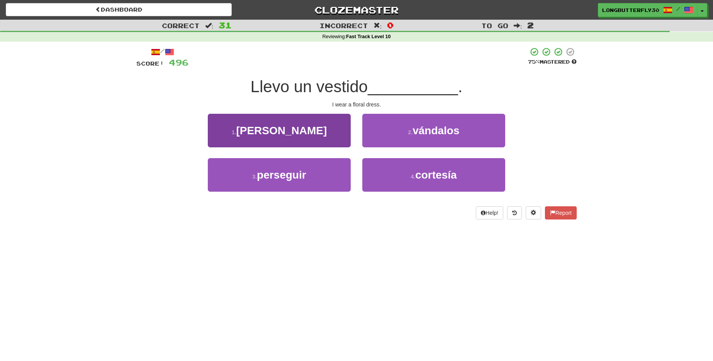
click at [339, 133] on button "1 . de flores" at bounding box center [279, 131] width 143 height 34
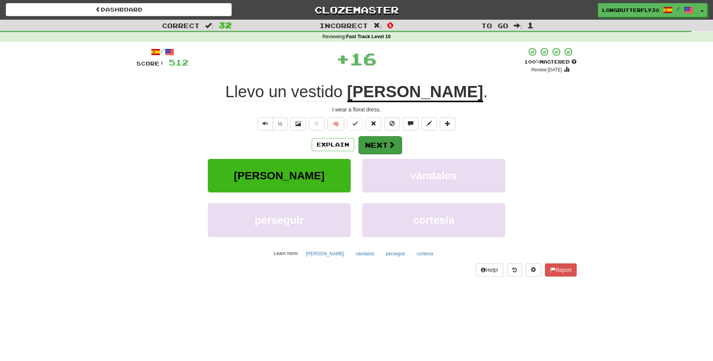
click at [378, 140] on button "Next" at bounding box center [379, 145] width 43 height 18
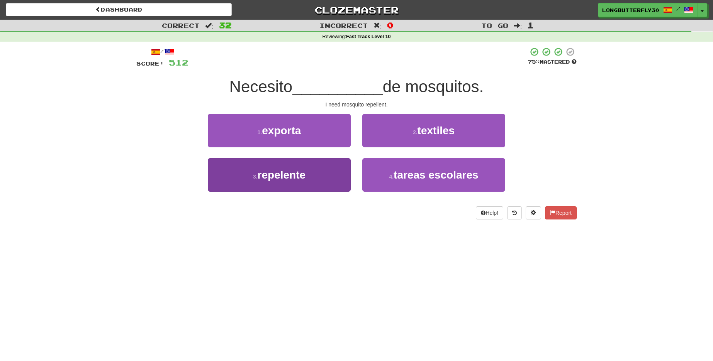
click at [315, 171] on button "3 . repelente" at bounding box center [279, 175] width 143 height 34
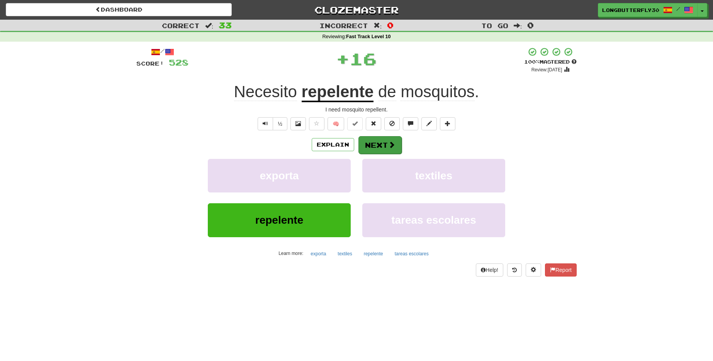
click at [387, 137] on button "Next" at bounding box center [379, 145] width 43 height 18
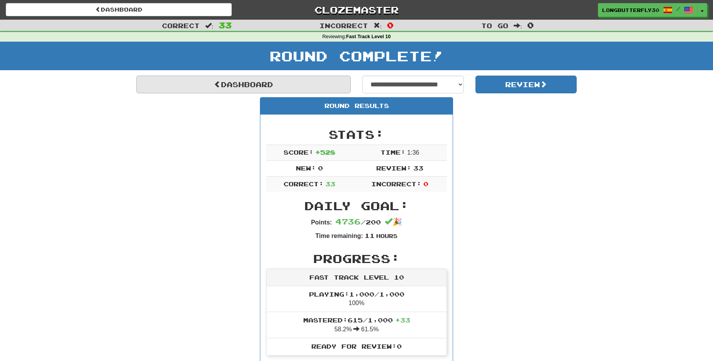
click at [315, 80] on link "Dashboard" at bounding box center [243, 85] width 214 height 18
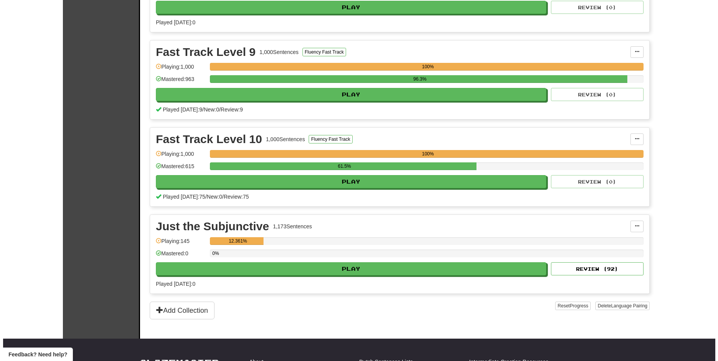
scroll to position [778, 0]
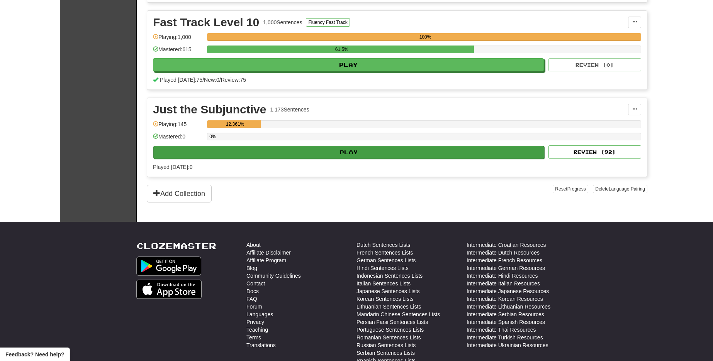
click at [434, 147] on button "Play" at bounding box center [348, 152] width 391 height 13
select select "**"
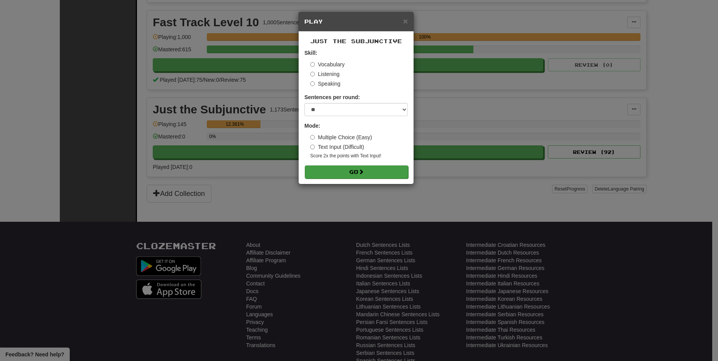
click at [376, 173] on button "Go" at bounding box center [356, 172] width 103 height 13
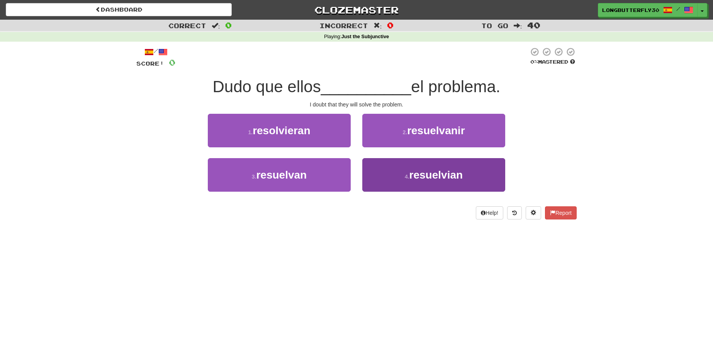
click at [431, 170] on span "resuelvian" at bounding box center [436, 175] width 54 height 12
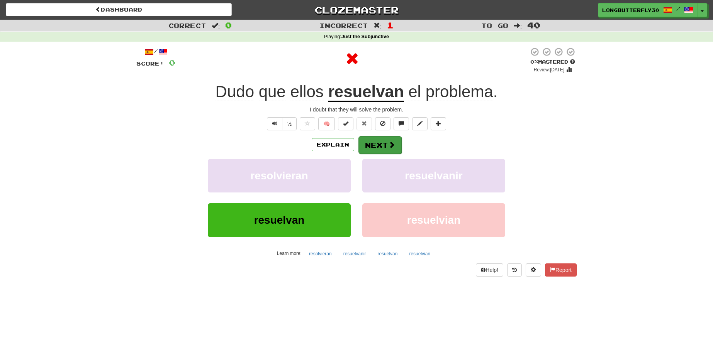
click at [382, 138] on button "Next" at bounding box center [379, 145] width 43 height 18
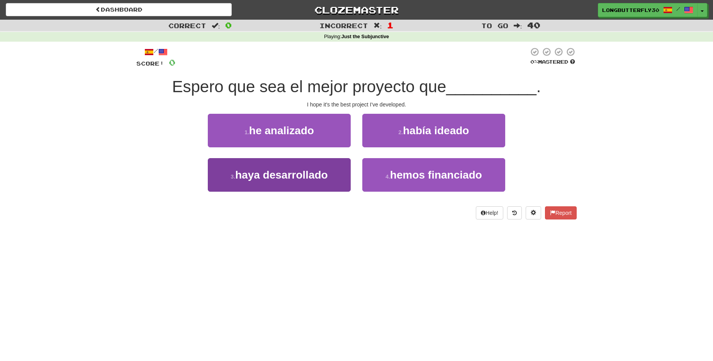
click at [332, 169] on button "3 . haya desarrollado" at bounding box center [279, 175] width 143 height 34
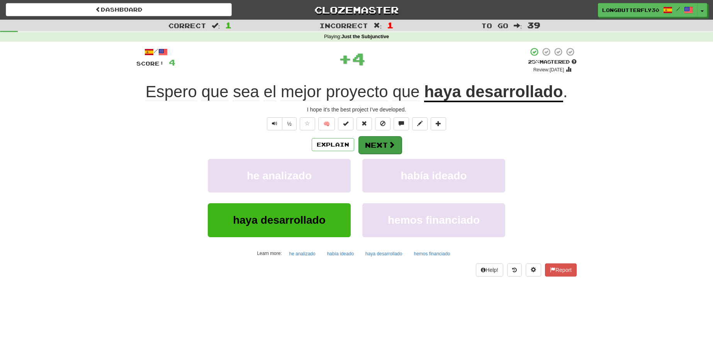
click at [385, 141] on button "Next" at bounding box center [379, 145] width 43 height 18
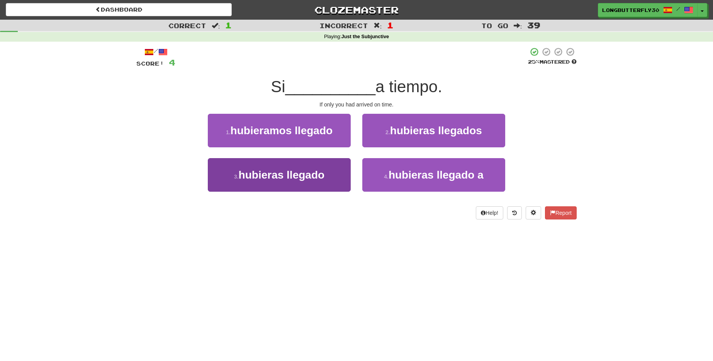
click at [320, 172] on span "hubieras llegado" at bounding box center [282, 175] width 86 height 12
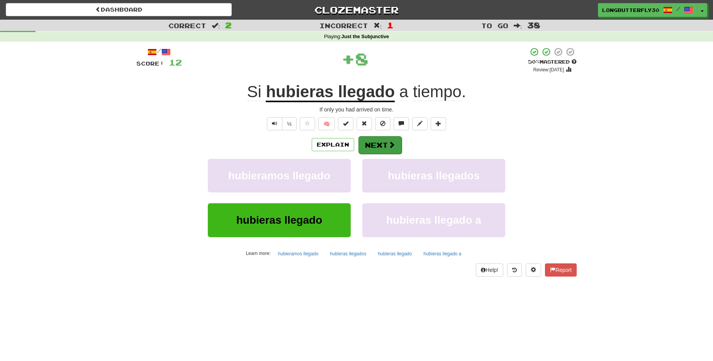
click at [383, 142] on button "Next" at bounding box center [379, 145] width 43 height 18
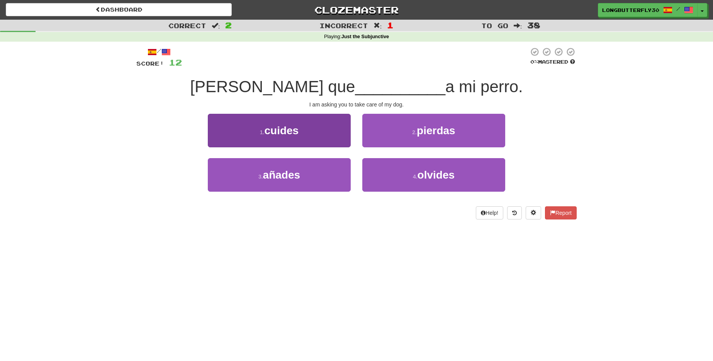
click at [323, 134] on button "1 . cuides" at bounding box center [279, 131] width 143 height 34
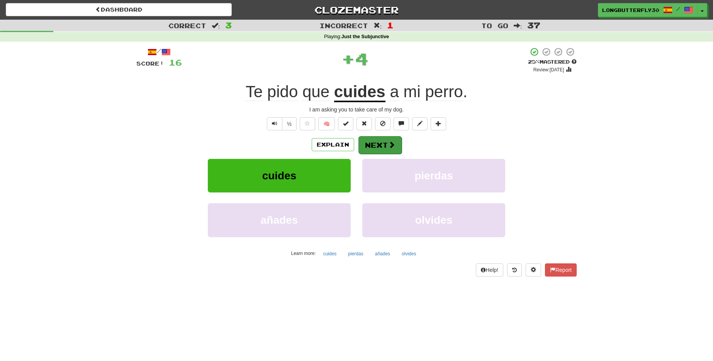
click at [370, 141] on button "Next" at bounding box center [379, 145] width 43 height 18
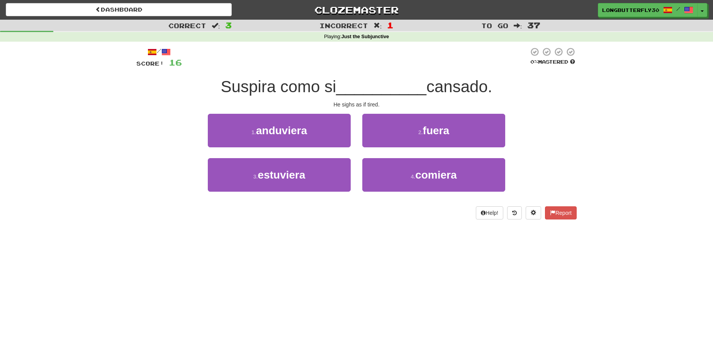
drag, startPoint x: 433, startPoint y: 133, endPoint x: 429, endPoint y: 134, distance: 4.6
click at [433, 133] on span "fuera" at bounding box center [436, 131] width 26 height 12
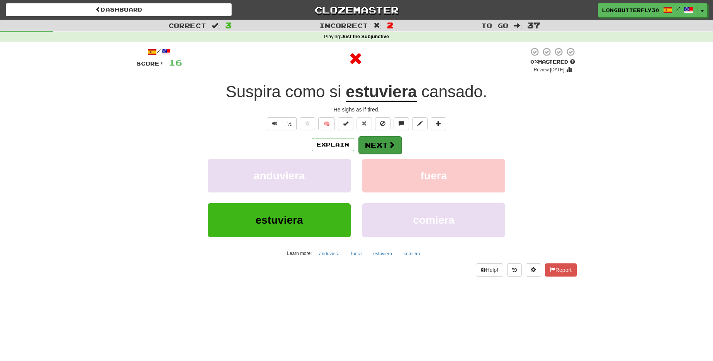
click at [378, 141] on button "Next" at bounding box center [379, 145] width 43 height 18
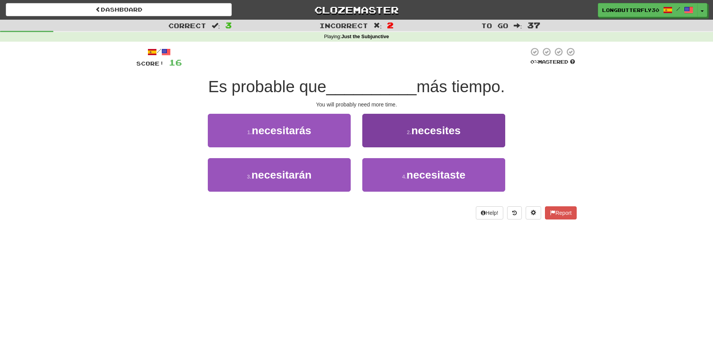
click at [408, 131] on small "2 ." at bounding box center [409, 132] width 5 height 6
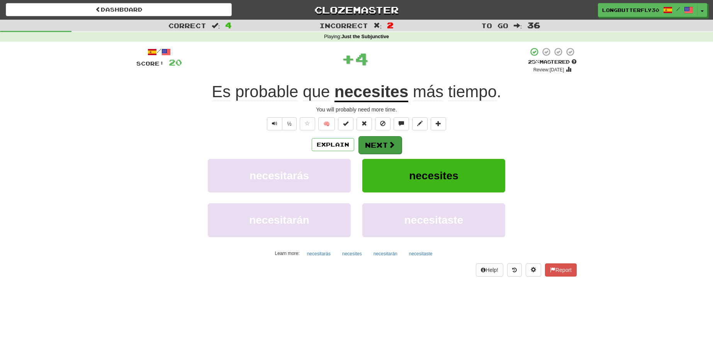
click at [383, 142] on button "Next" at bounding box center [379, 145] width 43 height 18
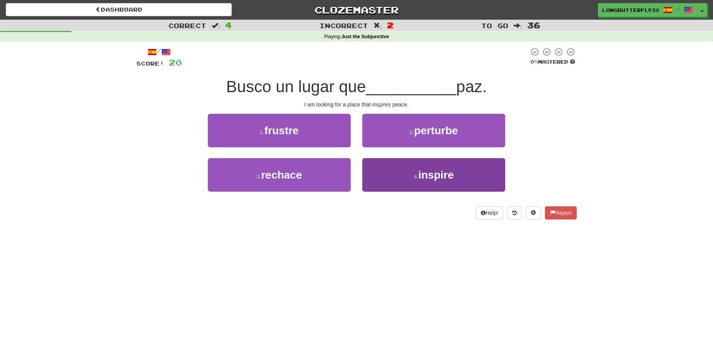
click at [401, 168] on button "4 . inspire" at bounding box center [433, 175] width 143 height 34
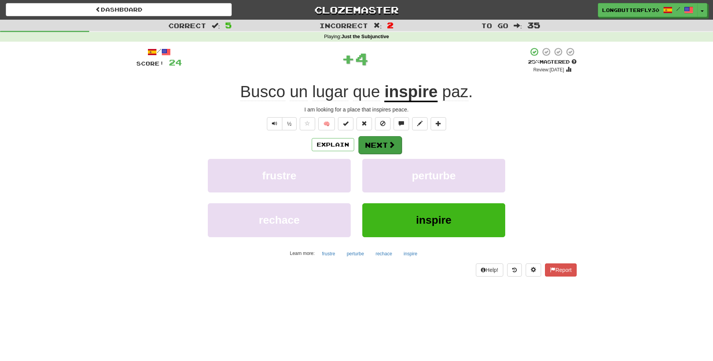
click at [383, 139] on button "Next" at bounding box center [379, 145] width 43 height 18
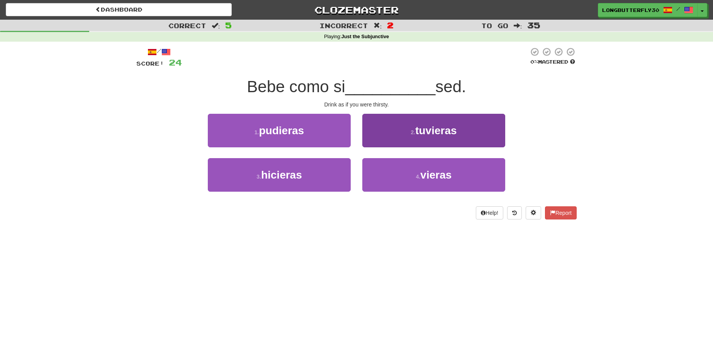
click at [395, 140] on button "2 . tuvieras" at bounding box center [433, 131] width 143 height 34
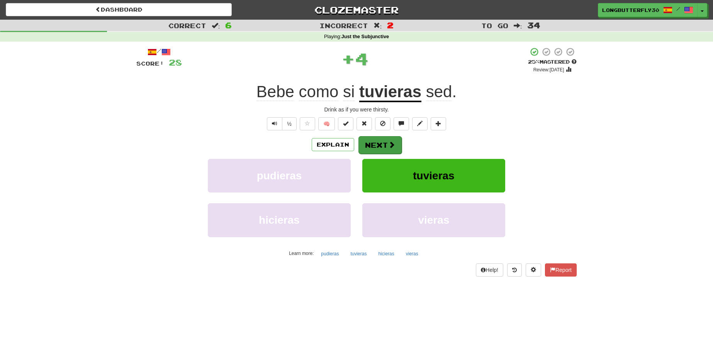
click at [383, 145] on button "Next" at bounding box center [379, 145] width 43 height 18
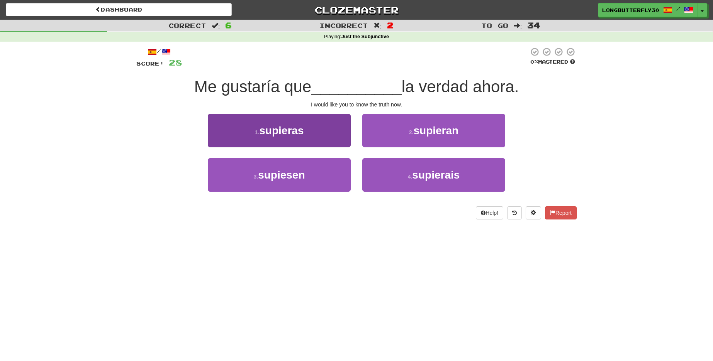
click at [329, 137] on button "1 . supieras" at bounding box center [279, 131] width 143 height 34
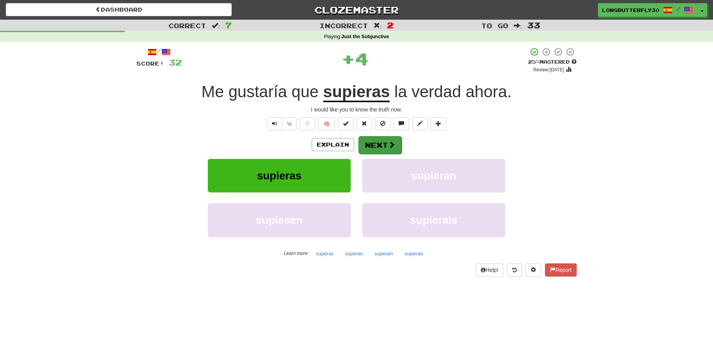
click at [371, 142] on button "Next" at bounding box center [379, 145] width 43 height 18
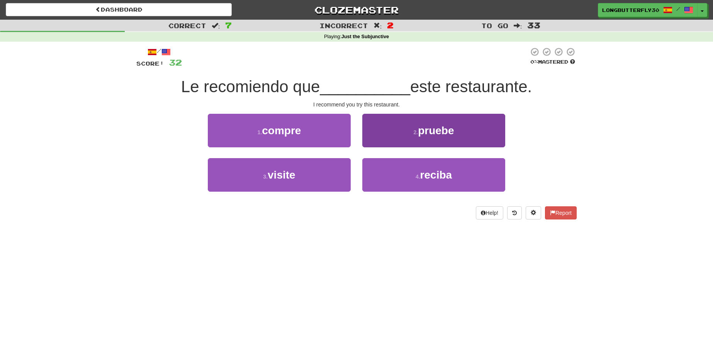
click at [406, 139] on button "2 . pruebe" at bounding box center [433, 131] width 143 height 34
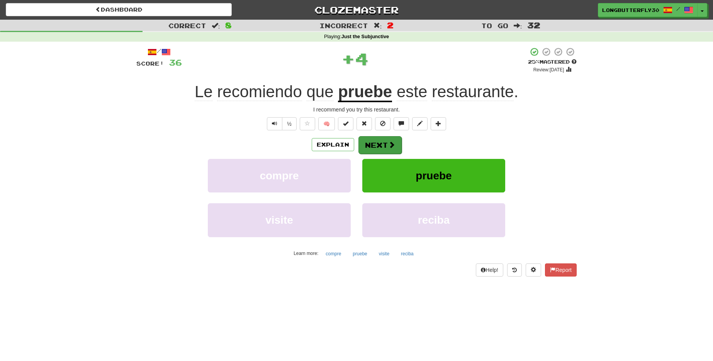
click at [383, 142] on button "Next" at bounding box center [379, 145] width 43 height 18
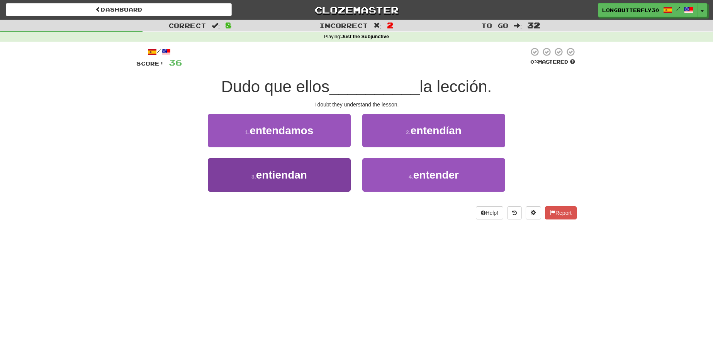
click at [332, 171] on button "3 . entiendan" at bounding box center [279, 175] width 143 height 34
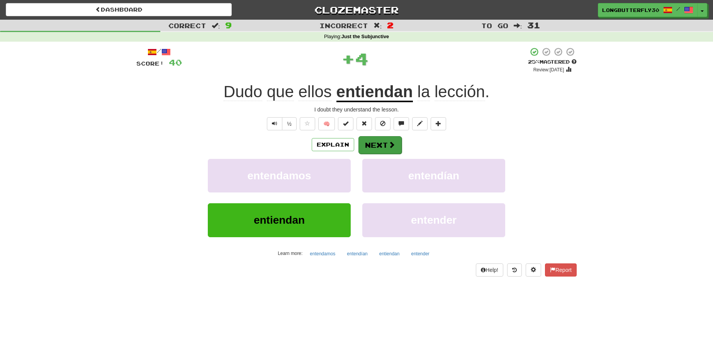
click at [380, 145] on button "Next" at bounding box center [379, 145] width 43 height 18
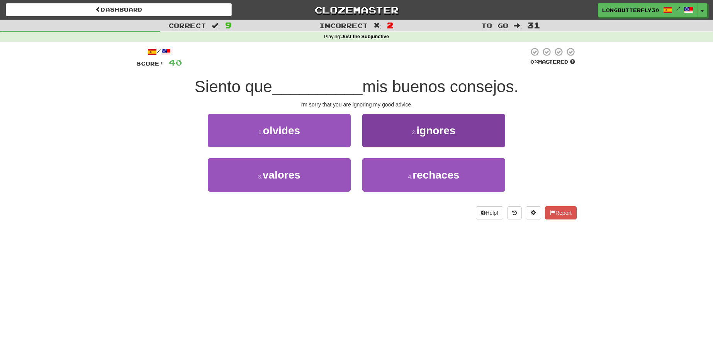
click at [390, 135] on button "2 . ignores" at bounding box center [433, 131] width 143 height 34
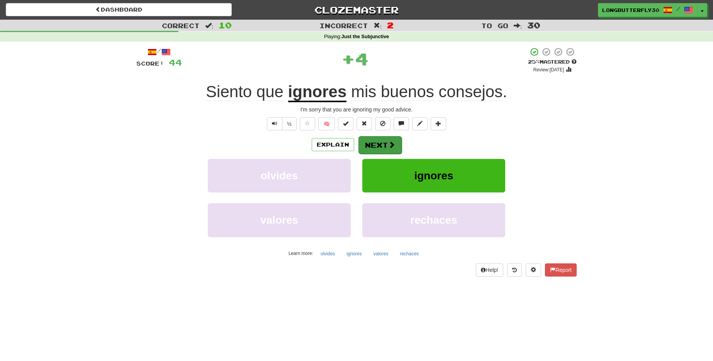
click at [376, 142] on button "Next" at bounding box center [379, 145] width 43 height 18
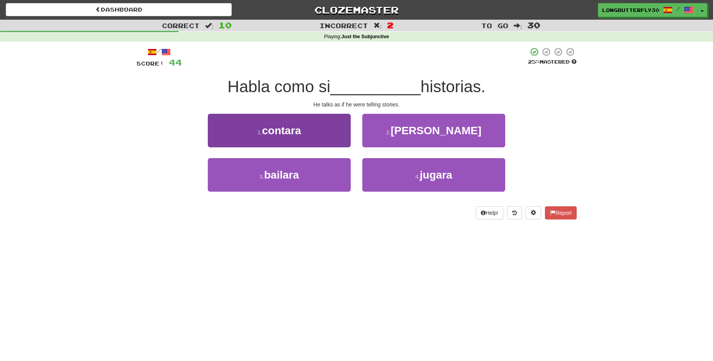
click at [333, 143] on button "1 . contara" at bounding box center [279, 131] width 143 height 34
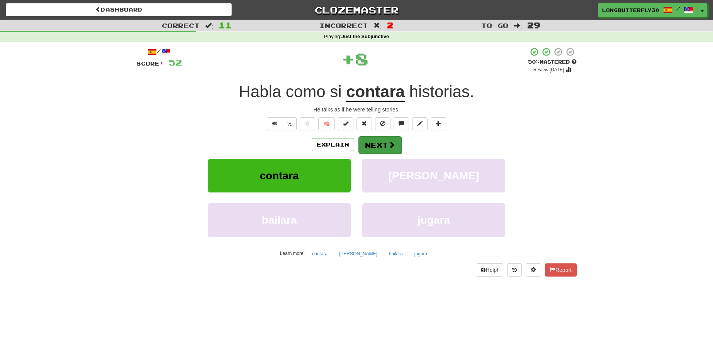
click at [384, 145] on button "Next" at bounding box center [379, 145] width 43 height 18
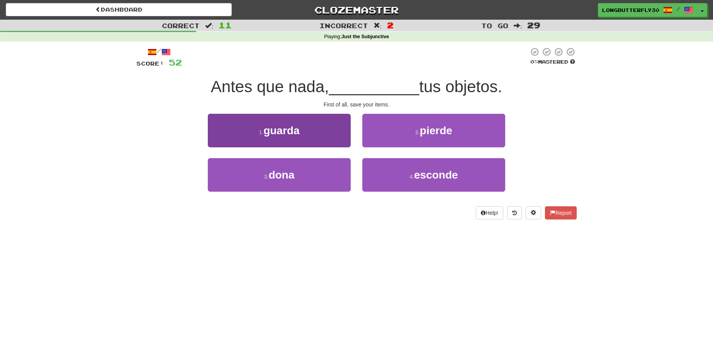
click at [337, 133] on button "1 . guarda" at bounding box center [279, 131] width 143 height 34
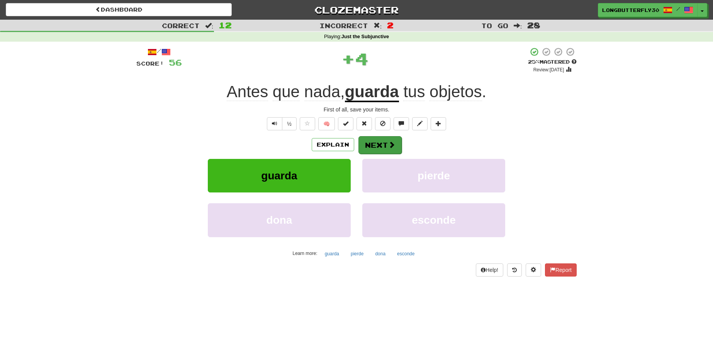
click at [373, 139] on button "Next" at bounding box center [379, 145] width 43 height 18
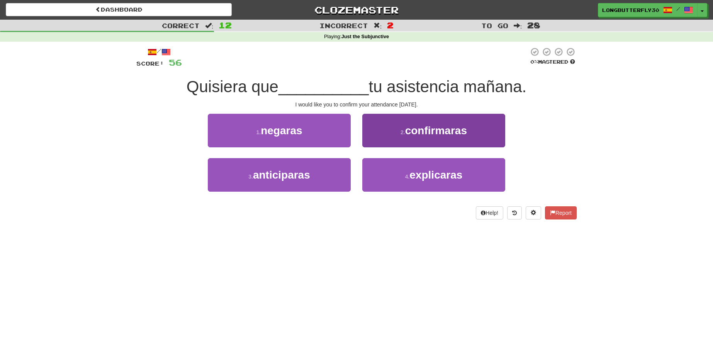
click at [386, 134] on button "2 . confirmaras" at bounding box center [433, 131] width 143 height 34
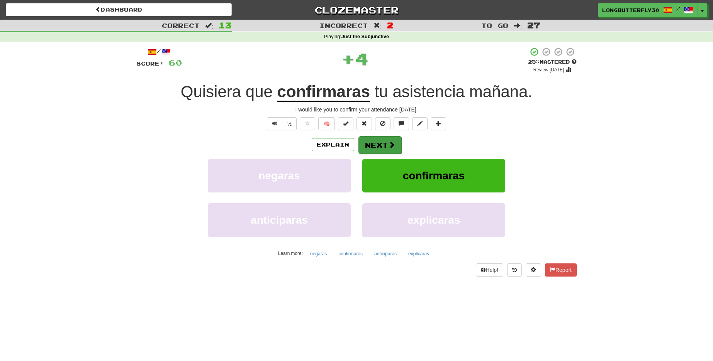
click at [379, 139] on button "Next" at bounding box center [379, 145] width 43 height 18
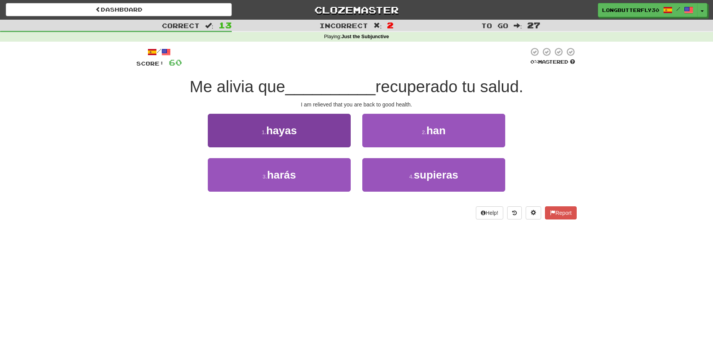
click at [341, 130] on button "1 . hayas" at bounding box center [279, 131] width 143 height 34
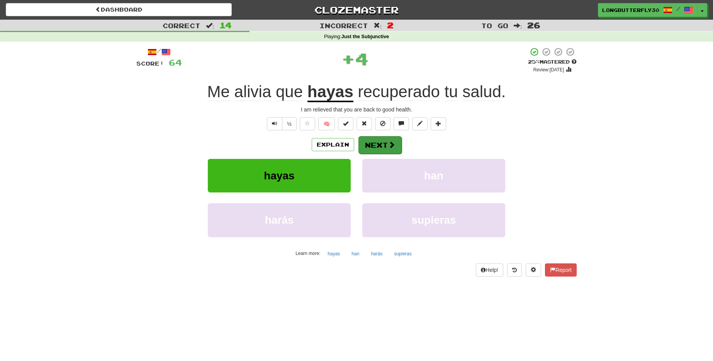
click at [371, 136] on div "/ Score: 64 + 4 25 % Mastered Review: 2025-08-18 Me alivia que hayas recuperado…" at bounding box center [356, 161] width 440 height 229
click at [368, 142] on button "Next" at bounding box center [379, 145] width 43 height 18
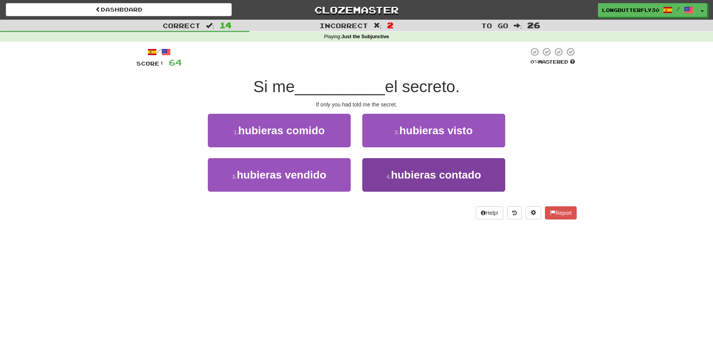
click at [404, 174] on span "hubieras contado" at bounding box center [436, 175] width 90 height 12
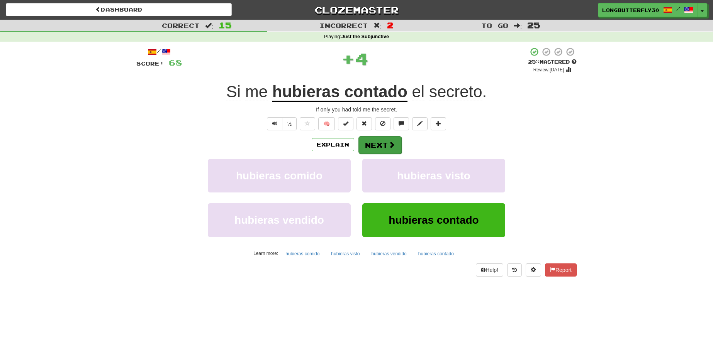
click at [384, 144] on button "Next" at bounding box center [379, 145] width 43 height 18
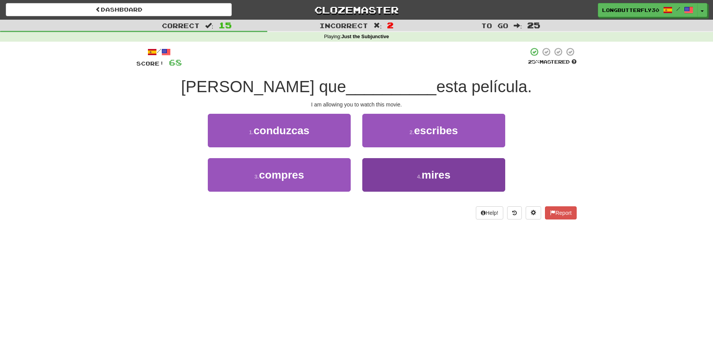
click at [385, 167] on button "4 . mires" at bounding box center [433, 175] width 143 height 34
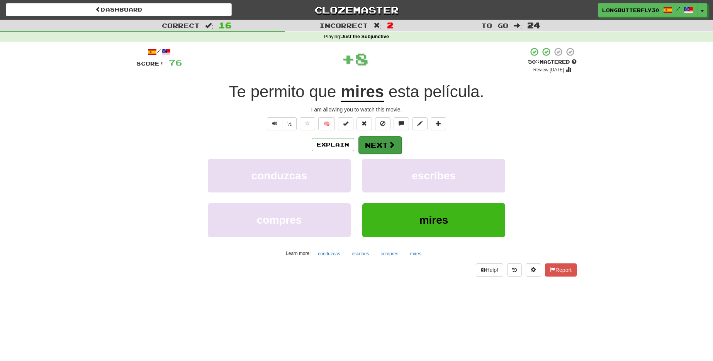
click at [376, 142] on button "Next" at bounding box center [379, 145] width 43 height 18
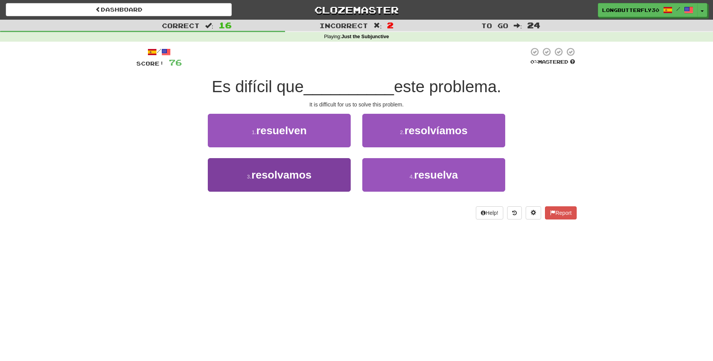
click at [345, 171] on button "3 . resolvamos" at bounding box center [279, 175] width 143 height 34
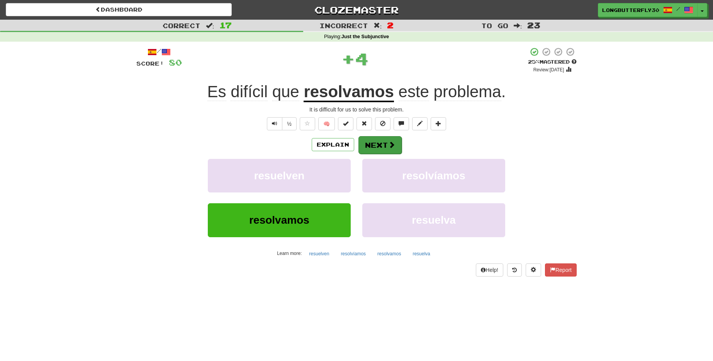
click at [376, 142] on button "Next" at bounding box center [379, 145] width 43 height 18
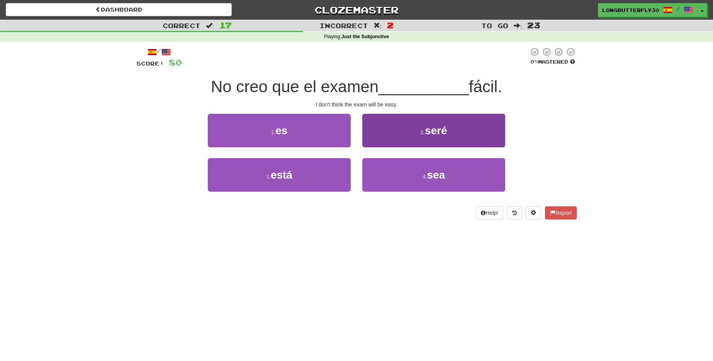
click at [393, 178] on button "4 . sea" at bounding box center [433, 175] width 143 height 34
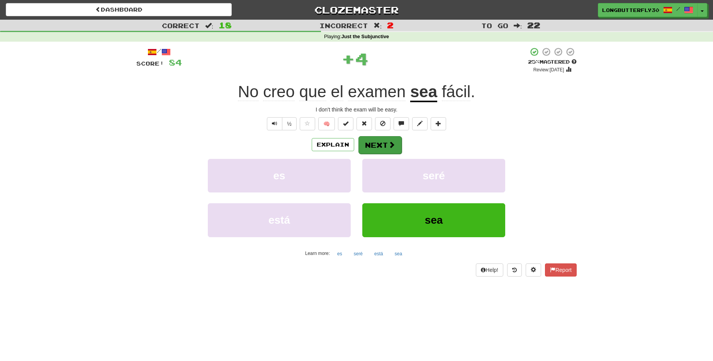
click at [378, 147] on button "Next" at bounding box center [379, 145] width 43 height 18
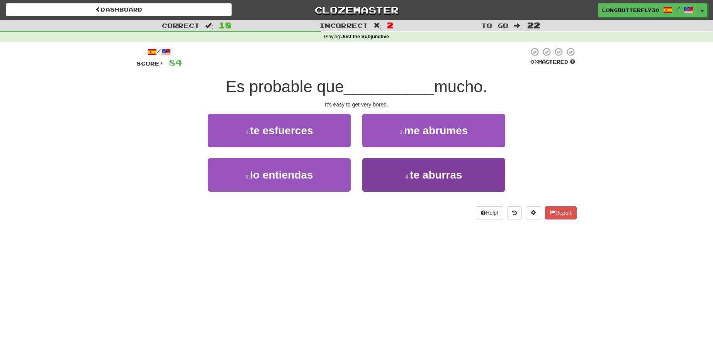
click at [381, 168] on button "4 . te aburras" at bounding box center [433, 175] width 143 height 34
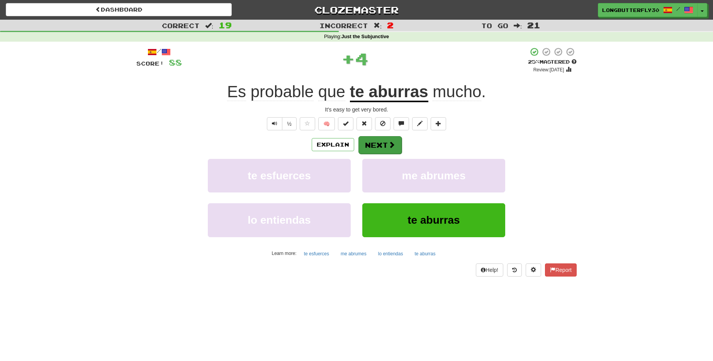
click at [383, 145] on button "Next" at bounding box center [379, 145] width 43 height 18
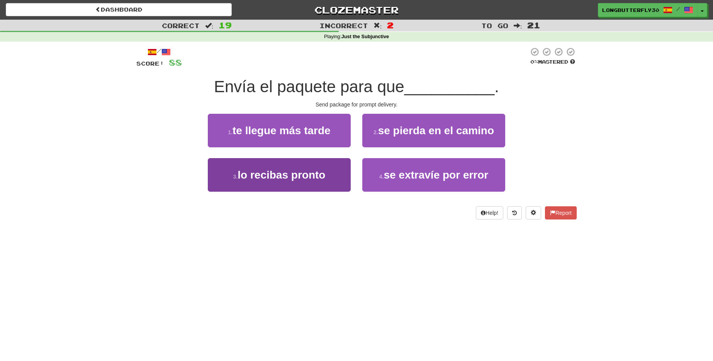
click at [346, 171] on button "3 . lo recibas pronto" at bounding box center [279, 175] width 143 height 34
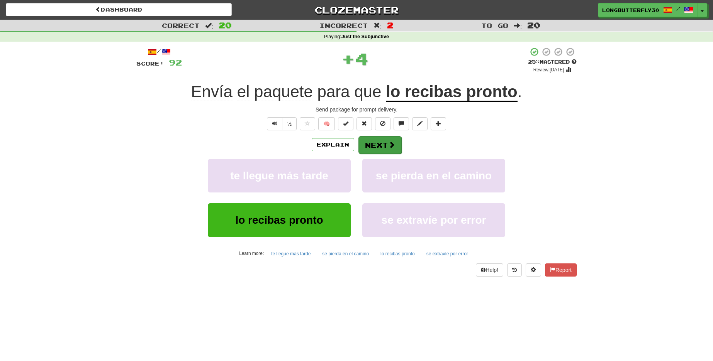
click at [378, 142] on button "Next" at bounding box center [379, 145] width 43 height 18
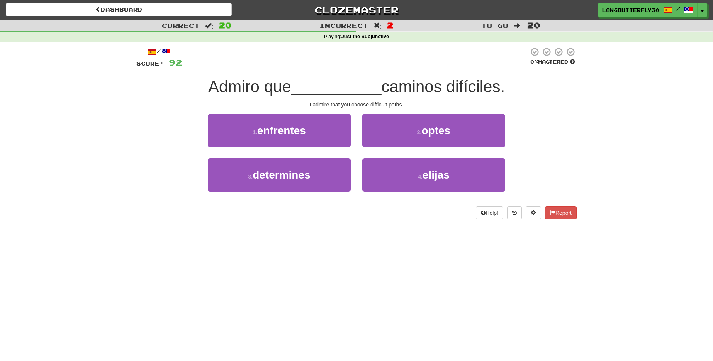
click at [411, 134] on button "2 . optes" at bounding box center [433, 131] width 143 height 34
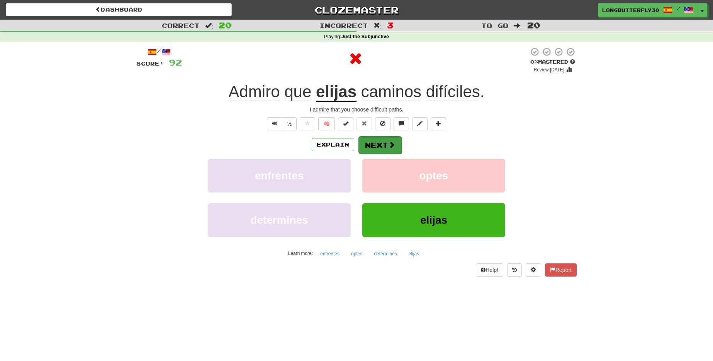
click at [391, 143] on span at bounding box center [391, 144] width 7 height 7
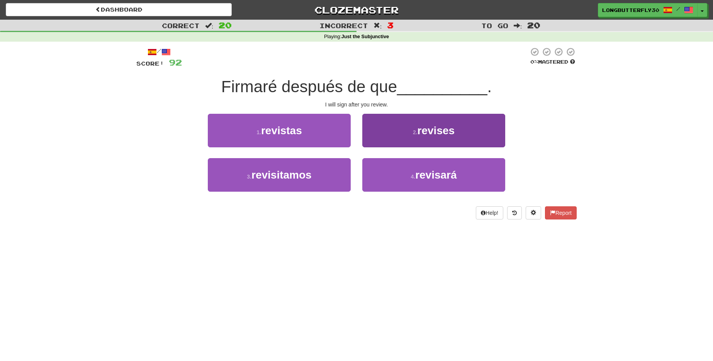
click at [381, 140] on button "2 . revises" at bounding box center [433, 131] width 143 height 34
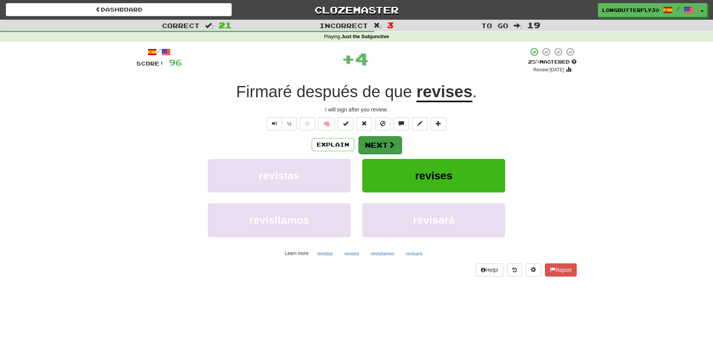
click at [376, 145] on button "Next" at bounding box center [379, 145] width 43 height 18
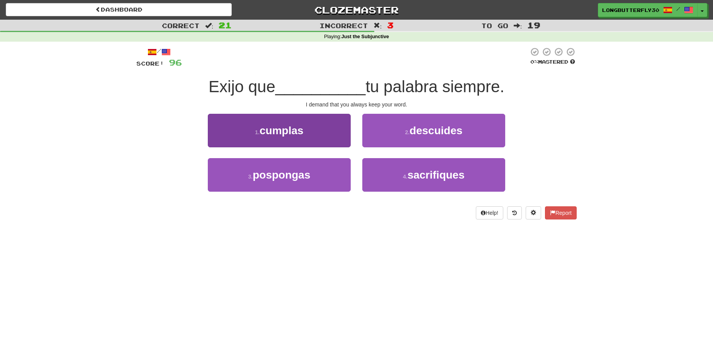
click at [346, 129] on button "1 . cumplas" at bounding box center [279, 131] width 143 height 34
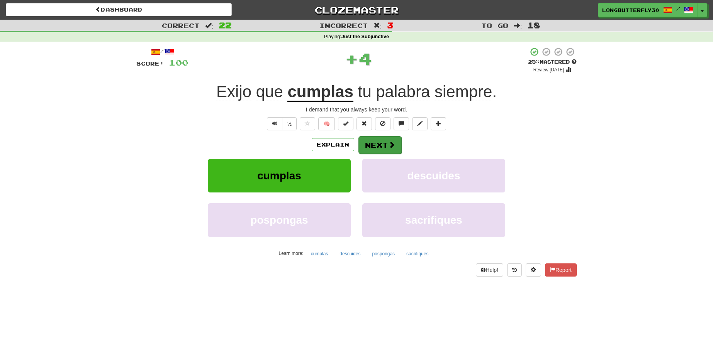
click at [368, 140] on button "Next" at bounding box center [379, 145] width 43 height 18
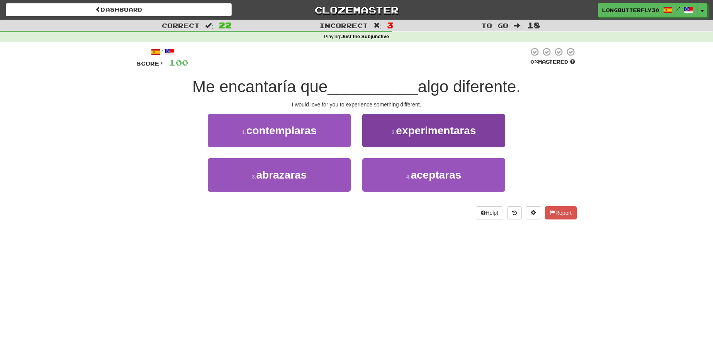
click at [398, 137] on button "2 . experimentaras" at bounding box center [433, 131] width 143 height 34
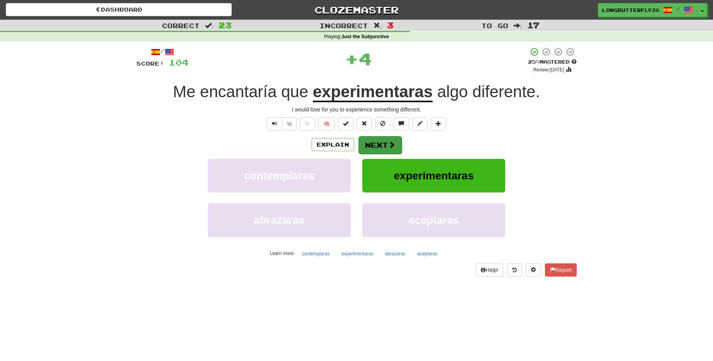
click at [383, 148] on button "Next" at bounding box center [379, 145] width 43 height 18
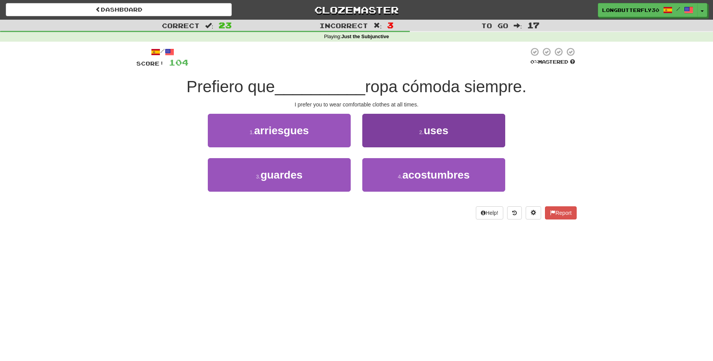
click at [397, 146] on button "2 . uses" at bounding box center [433, 131] width 143 height 34
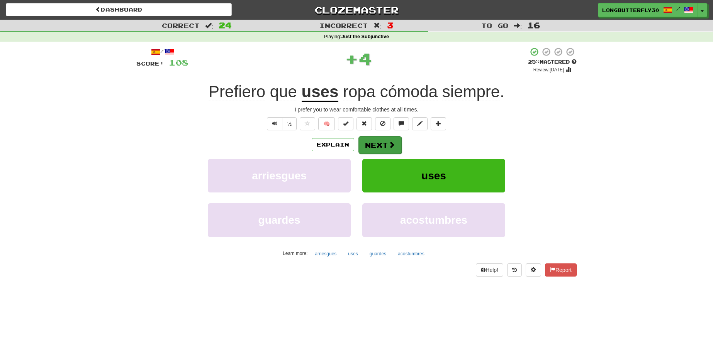
click at [389, 147] on span at bounding box center [391, 144] width 7 height 7
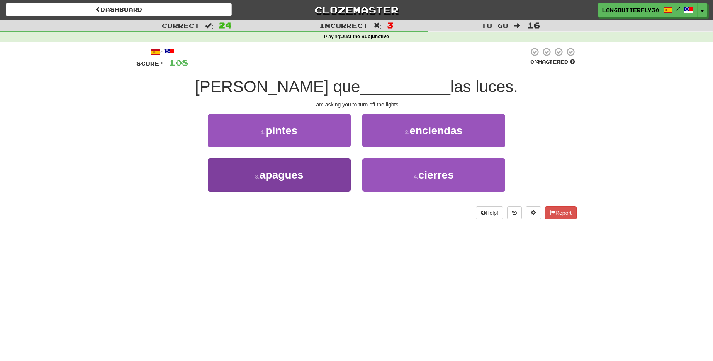
click at [318, 173] on button "3 . apagues" at bounding box center [279, 175] width 143 height 34
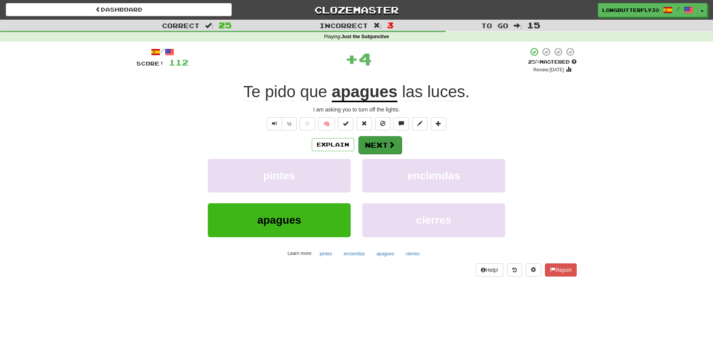
click at [374, 146] on button "Next" at bounding box center [379, 145] width 43 height 18
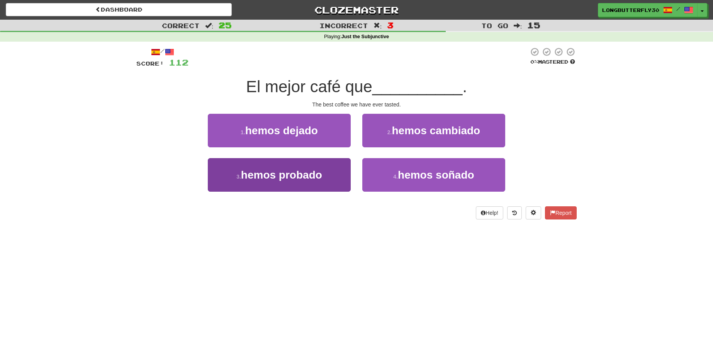
click at [342, 170] on button "3 . hemos probado" at bounding box center [279, 175] width 143 height 34
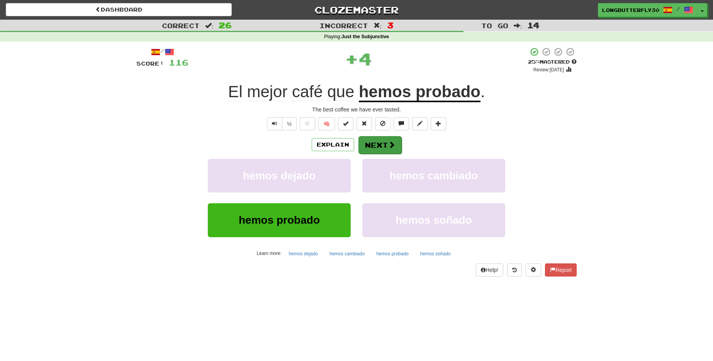
click at [378, 143] on button "Next" at bounding box center [379, 145] width 43 height 18
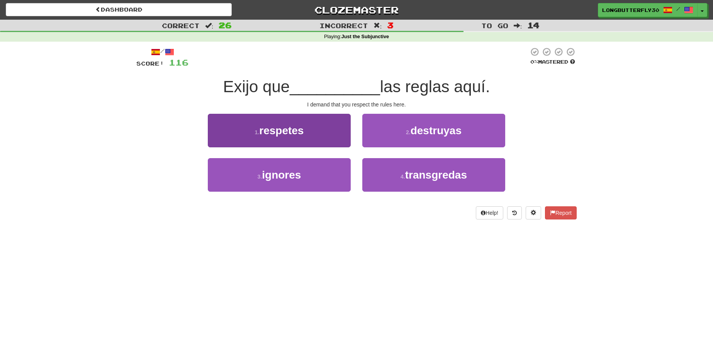
click at [337, 140] on button "1 . respetes" at bounding box center [279, 131] width 143 height 34
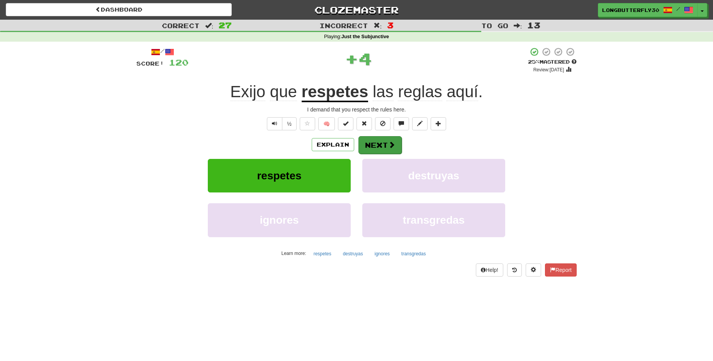
click at [373, 146] on button "Next" at bounding box center [379, 145] width 43 height 18
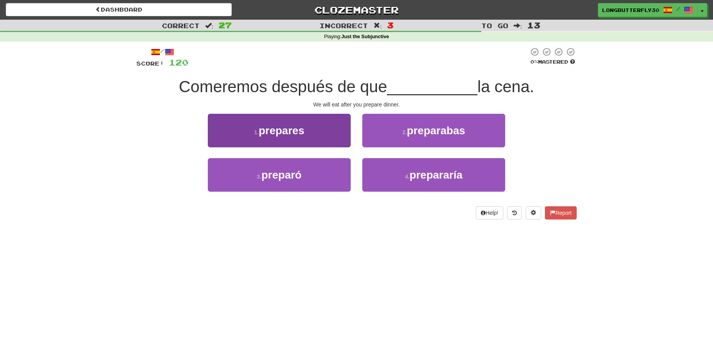
click at [340, 136] on button "1 . prepares" at bounding box center [279, 131] width 143 height 34
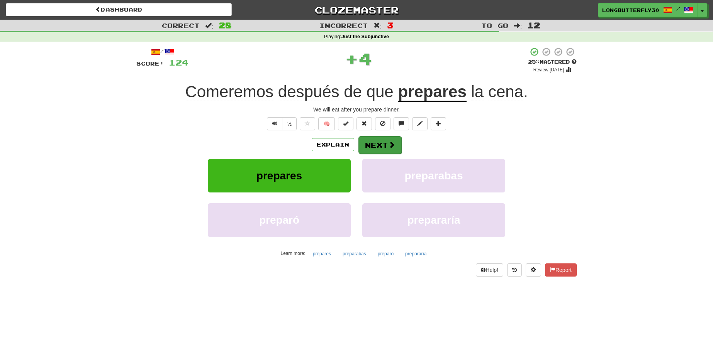
click at [374, 143] on button "Next" at bounding box center [379, 145] width 43 height 18
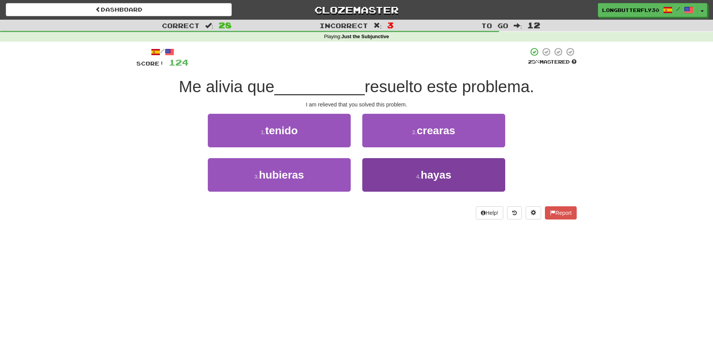
click at [391, 169] on button "4 . hayas" at bounding box center [433, 175] width 143 height 34
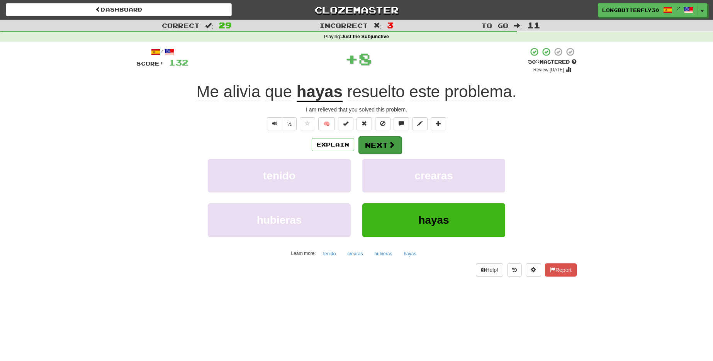
click at [377, 148] on button "Next" at bounding box center [379, 145] width 43 height 18
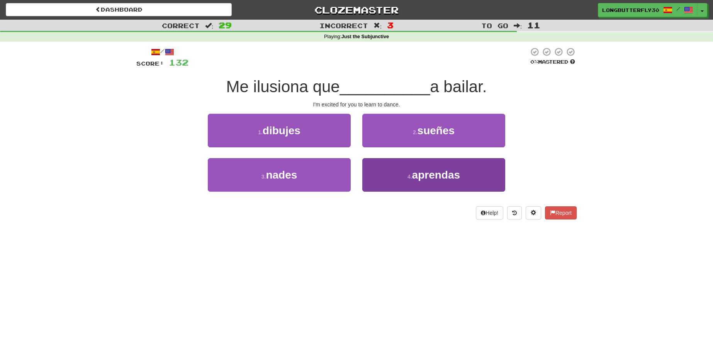
click at [390, 173] on button "4 . aprendas" at bounding box center [433, 175] width 143 height 34
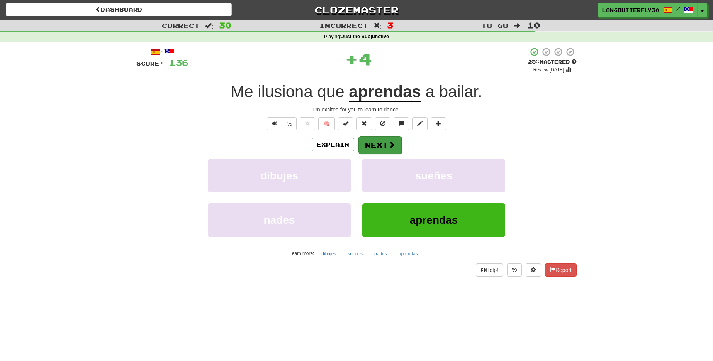
click at [383, 152] on button "Next" at bounding box center [379, 145] width 43 height 18
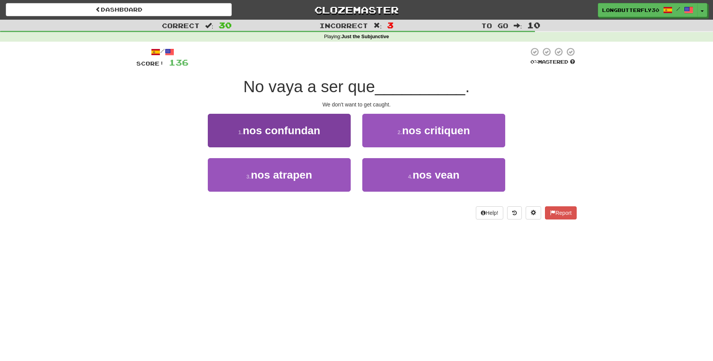
click at [334, 174] on button "3 . nos atrapen" at bounding box center [279, 175] width 143 height 34
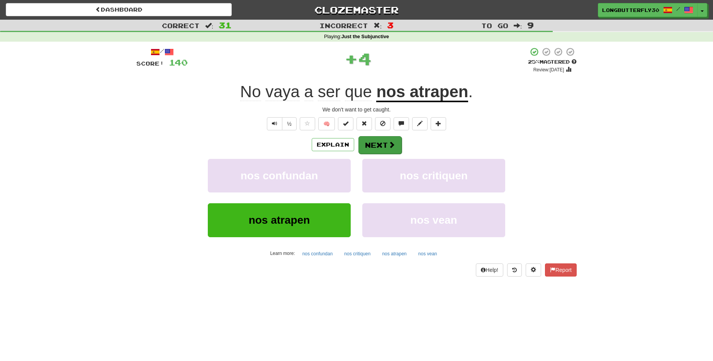
click at [374, 144] on button "Next" at bounding box center [379, 145] width 43 height 18
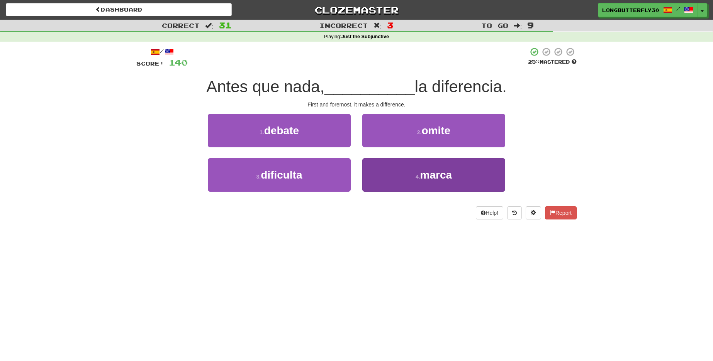
click at [398, 171] on button "4 . marca" at bounding box center [433, 175] width 143 height 34
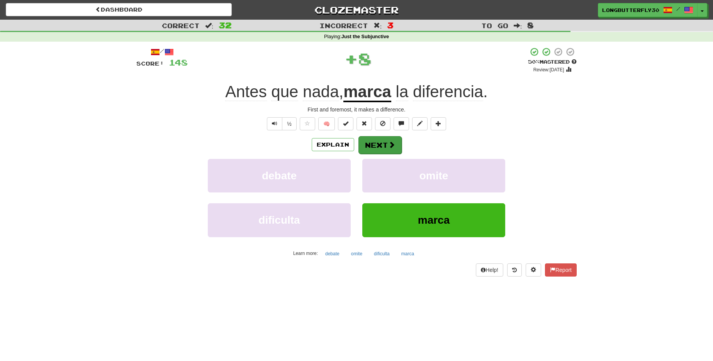
click at [386, 147] on button "Next" at bounding box center [379, 145] width 43 height 18
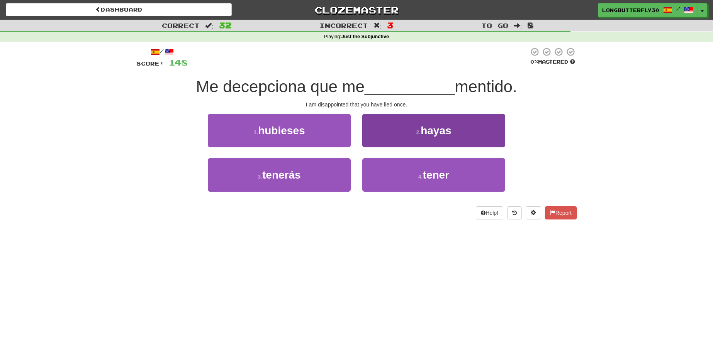
click at [408, 136] on button "2 . hayas" at bounding box center [433, 131] width 143 height 34
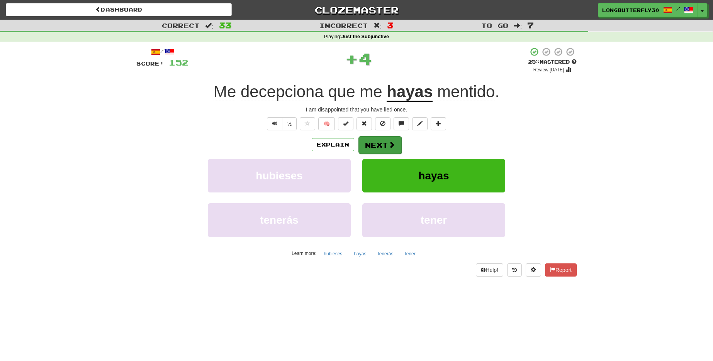
click at [388, 144] on span at bounding box center [391, 144] width 7 height 7
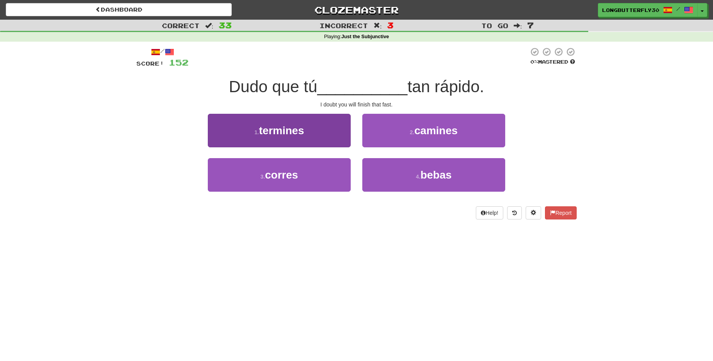
click at [334, 132] on button "1 . termines" at bounding box center [279, 131] width 143 height 34
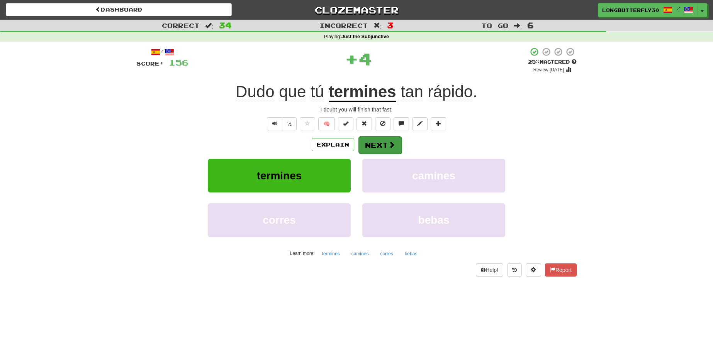
click at [372, 139] on button "Next" at bounding box center [379, 145] width 43 height 18
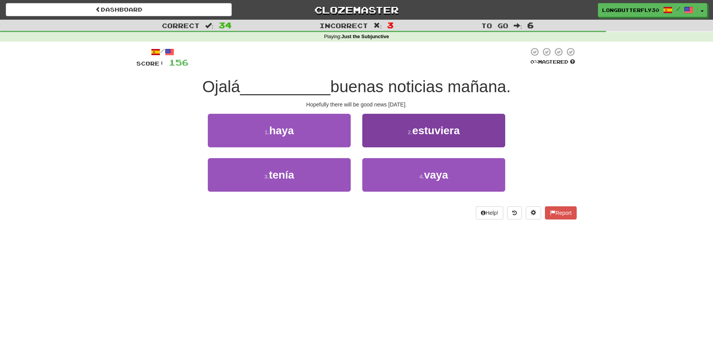
click at [397, 143] on button "2 . estuviera" at bounding box center [433, 131] width 143 height 34
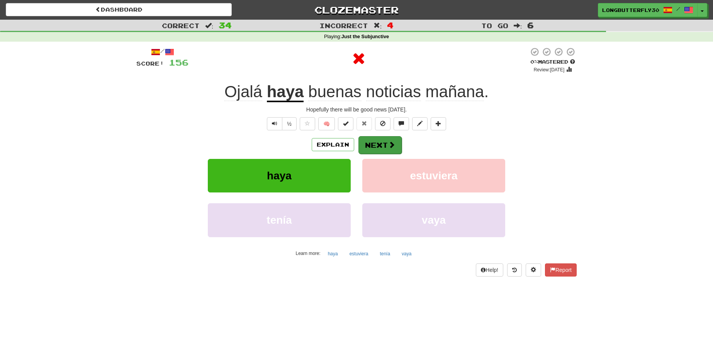
click at [380, 146] on button "Next" at bounding box center [379, 145] width 43 height 18
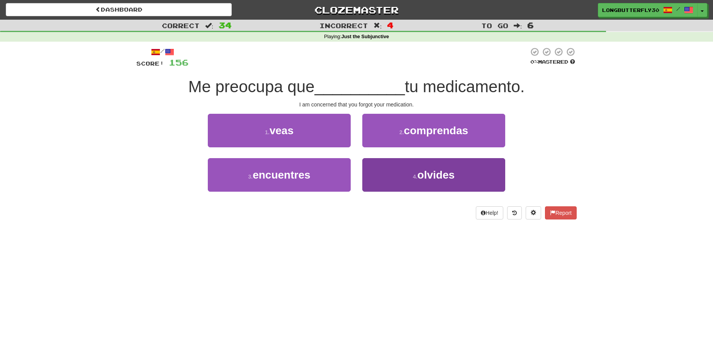
click at [385, 164] on button "4 . olvides" at bounding box center [433, 175] width 143 height 34
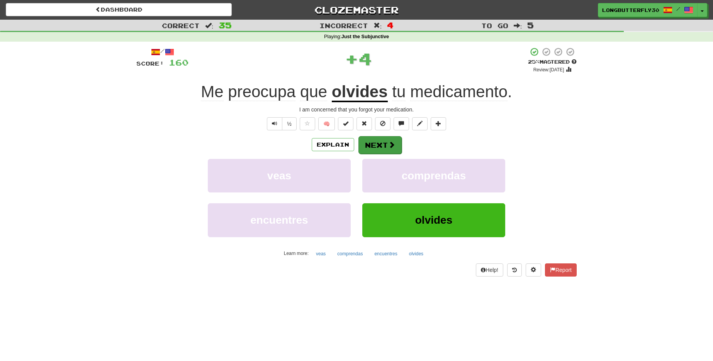
click at [377, 142] on button "Next" at bounding box center [379, 145] width 43 height 18
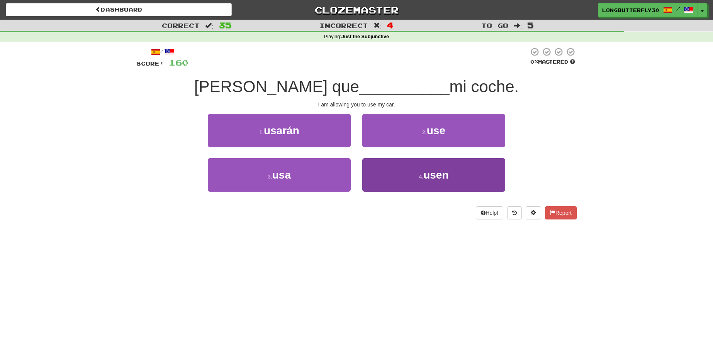
click at [388, 164] on button "4 . usen" at bounding box center [433, 175] width 143 height 34
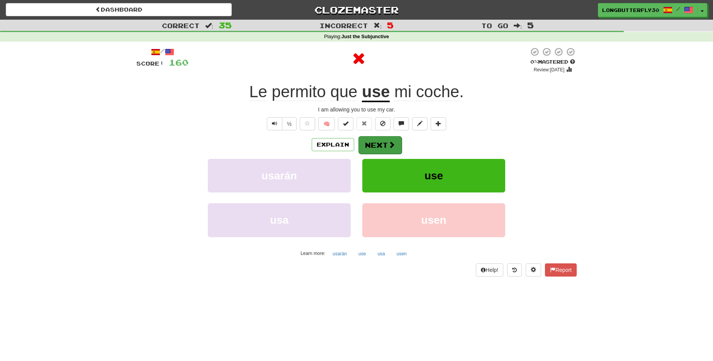
click at [383, 142] on button "Next" at bounding box center [379, 145] width 43 height 18
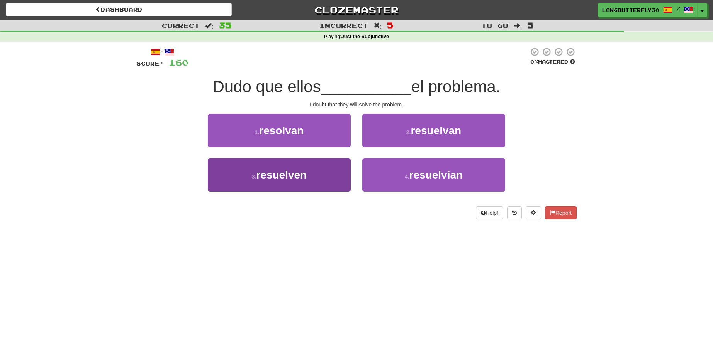
click at [331, 171] on button "3 . resuelven" at bounding box center [279, 175] width 143 height 34
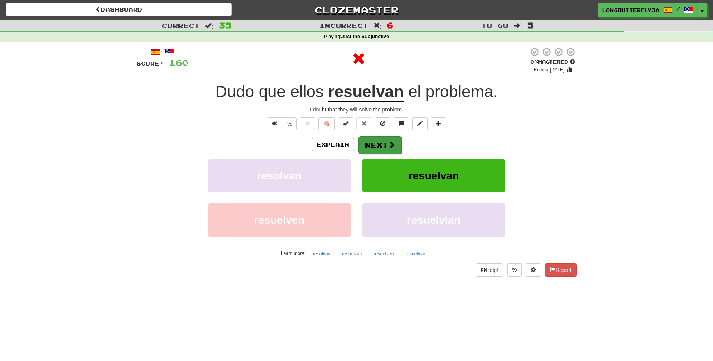
click at [373, 146] on button "Next" at bounding box center [379, 145] width 43 height 18
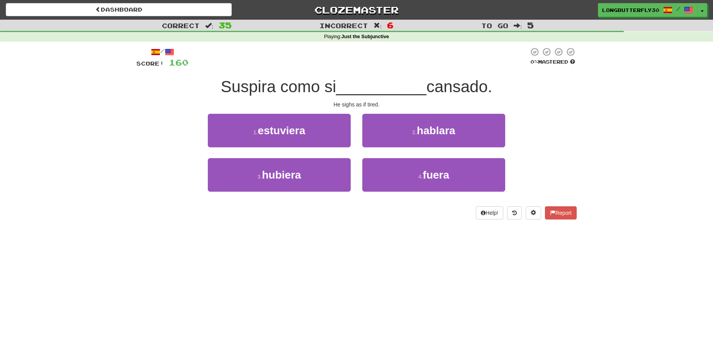
click at [329, 136] on button "1 . estuviera" at bounding box center [279, 131] width 143 height 34
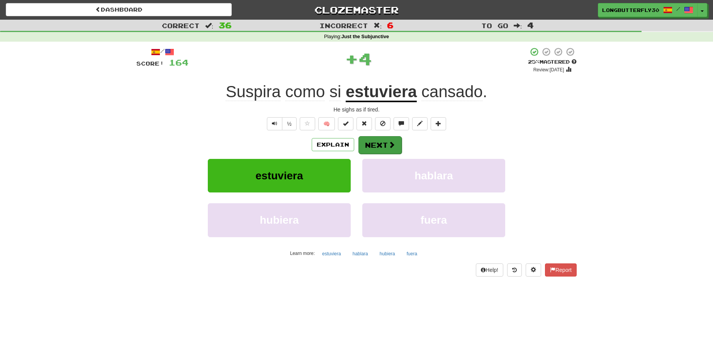
click at [366, 142] on button "Next" at bounding box center [379, 145] width 43 height 18
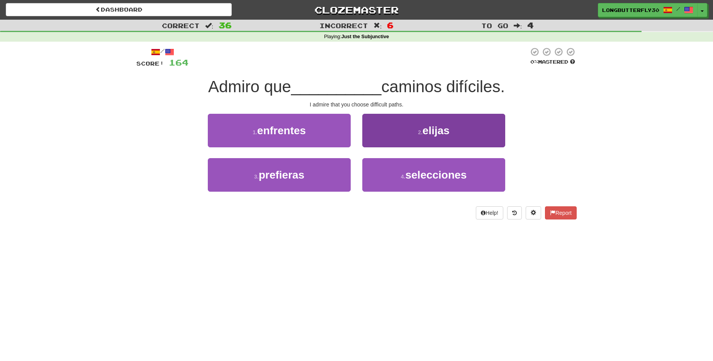
click at [419, 132] on small "2 ." at bounding box center [420, 132] width 5 height 6
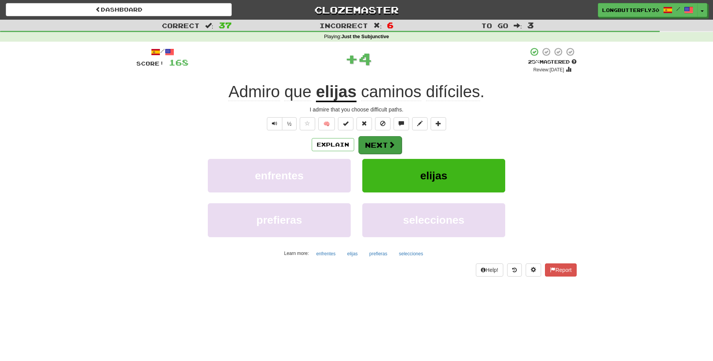
click at [393, 140] on button "Next" at bounding box center [379, 145] width 43 height 18
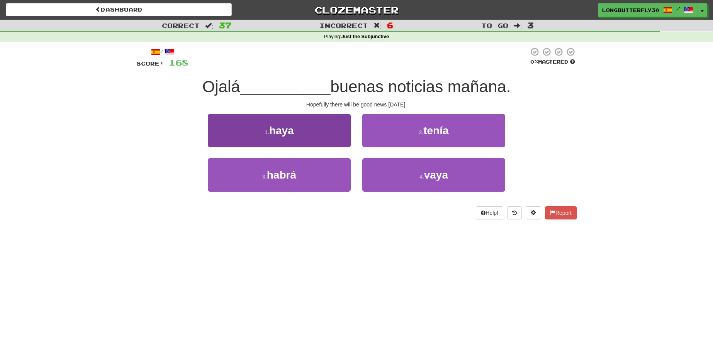
click at [325, 132] on button "1 . haya" at bounding box center [279, 131] width 143 height 34
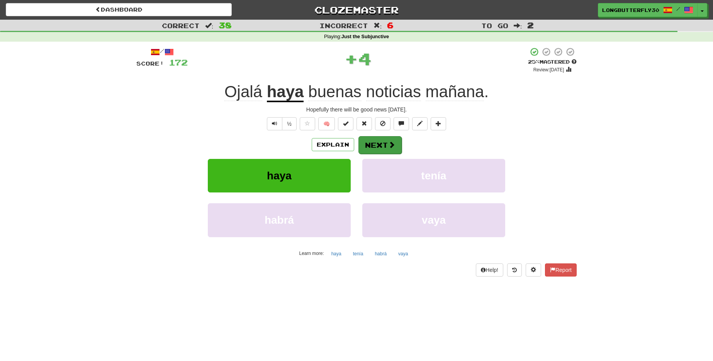
click at [375, 142] on button "Next" at bounding box center [379, 145] width 43 height 18
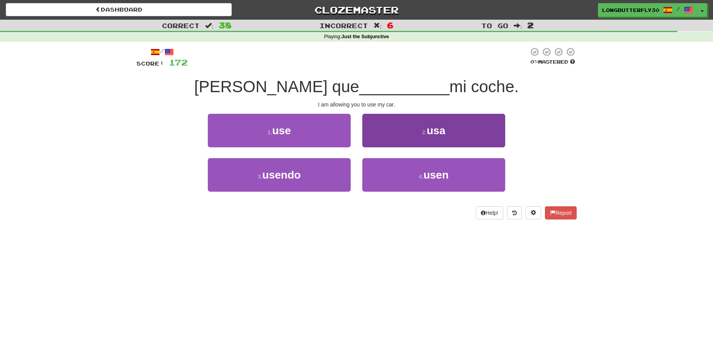
click at [404, 138] on button "2 . usa" at bounding box center [433, 131] width 143 height 34
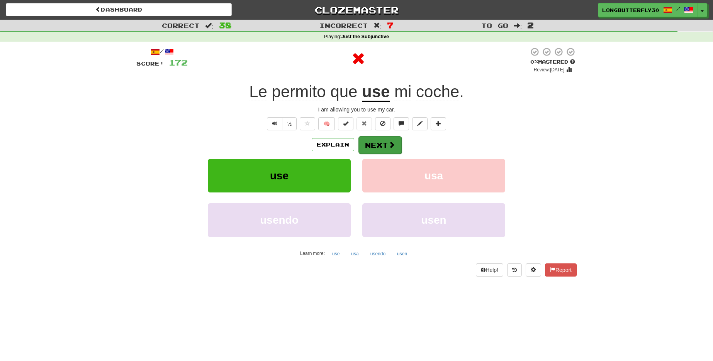
click at [389, 141] on span at bounding box center [391, 144] width 7 height 7
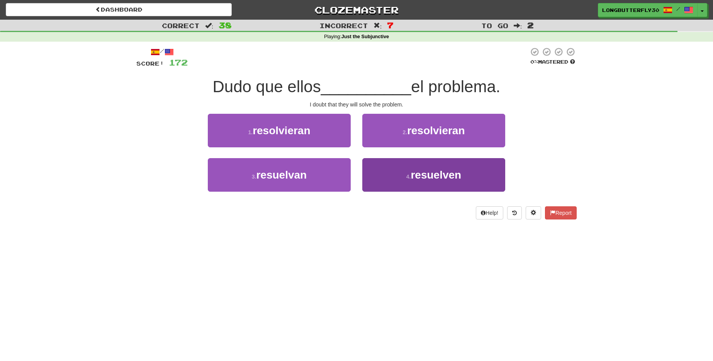
click at [395, 172] on button "4 . resuelven" at bounding box center [433, 175] width 143 height 34
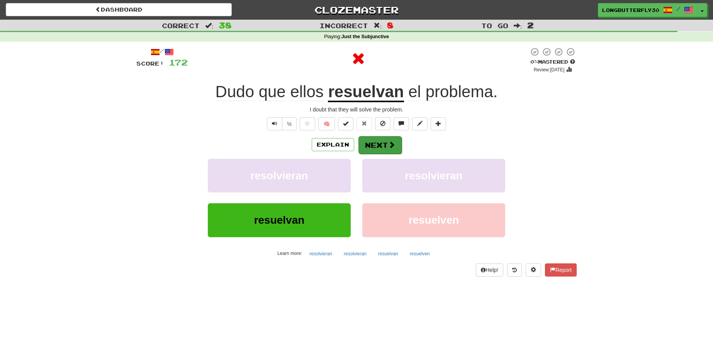
click at [388, 145] on span at bounding box center [391, 144] width 7 height 7
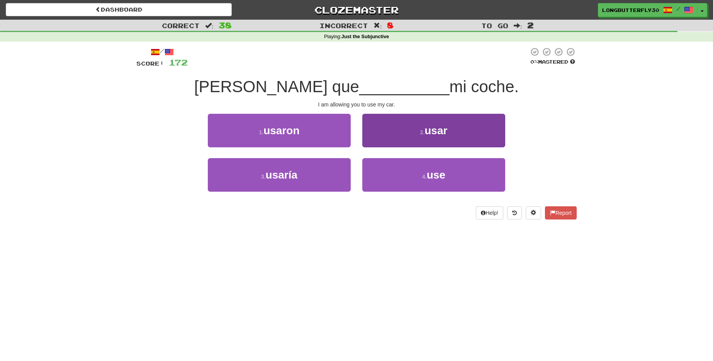
click at [400, 167] on button "4 . use" at bounding box center [433, 175] width 143 height 34
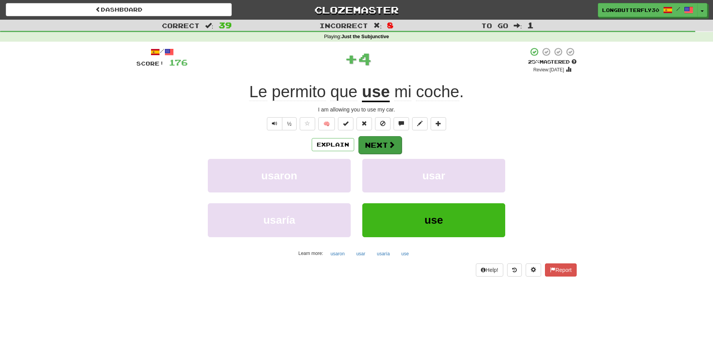
click at [388, 145] on span at bounding box center [391, 144] width 7 height 7
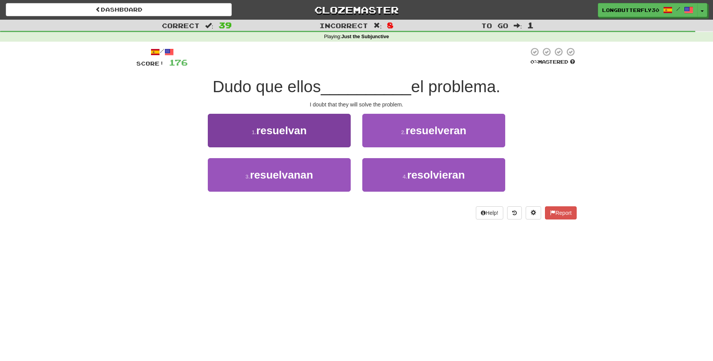
click at [342, 135] on button "1 . resuelvan" at bounding box center [279, 131] width 143 height 34
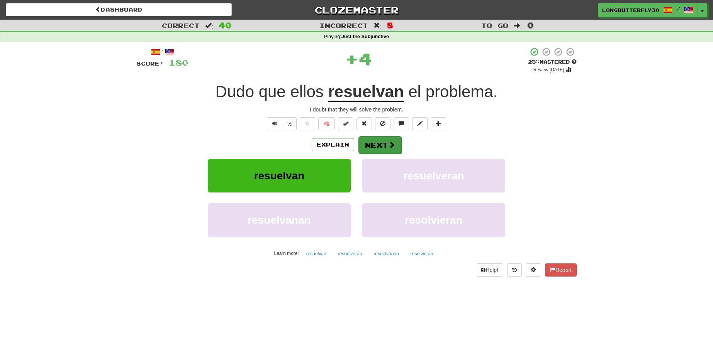
click at [385, 143] on button "Next" at bounding box center [379, 145] width 43 height 18
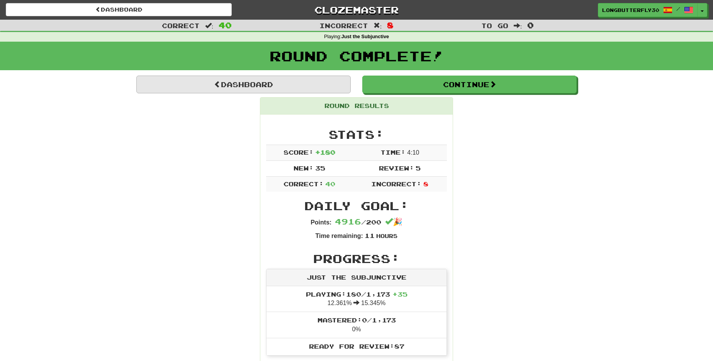
click at [331, 84] on link "Dashboard" at bounding box center [243, 85] width 214 height 18
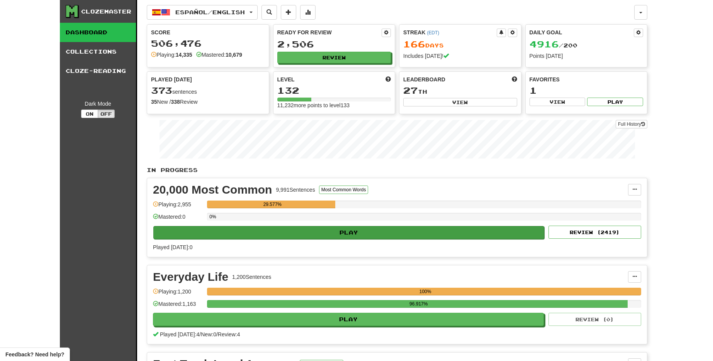
click at [354, 237] on button "Play" at bounding box center [348, 232] width 391 height 13
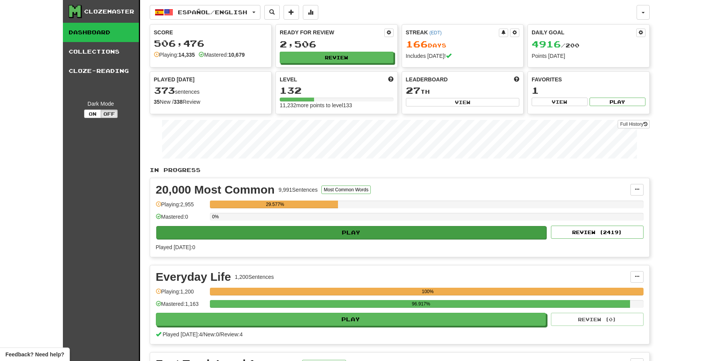
select select "**"
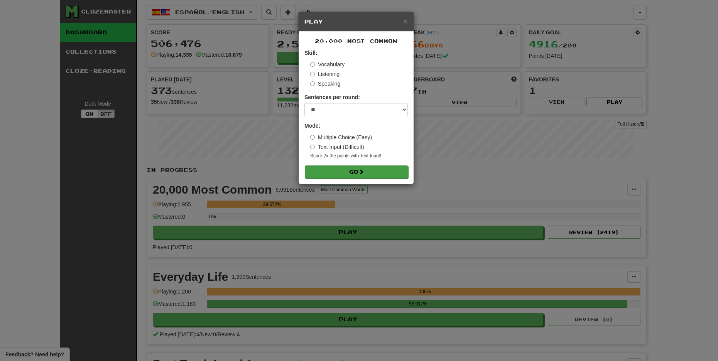
click at [358, 173] on button "Go" at bounding box center [356, 172] width 103 height 13
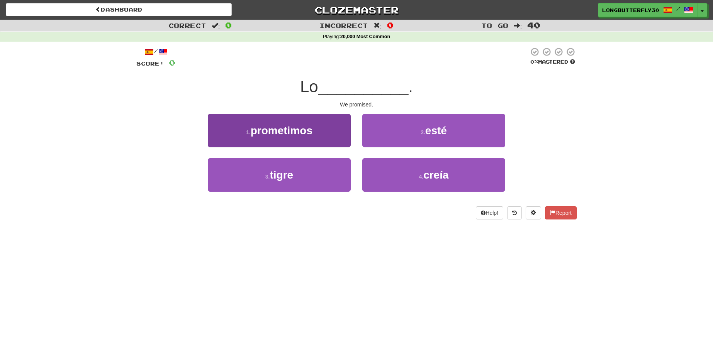
click at [324, 128] on button "1 . prometimos" at bounding box center [279, 131] width 143 height 34
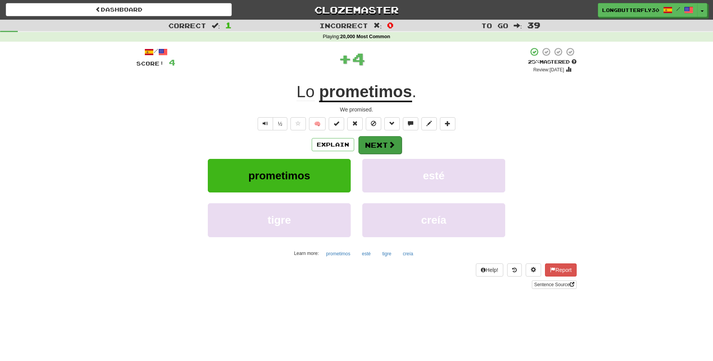
click at [380, 144] on button "Next" at bounding box center [379, 145] width 43 height 18
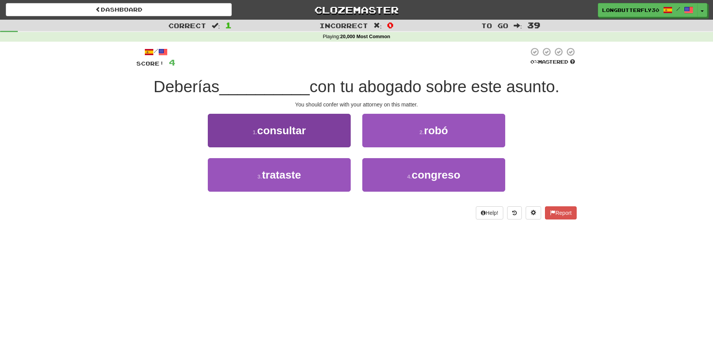
click at [330, 132] on button "1 . consultar" at bounding box center [279, 131] width 143 height 34
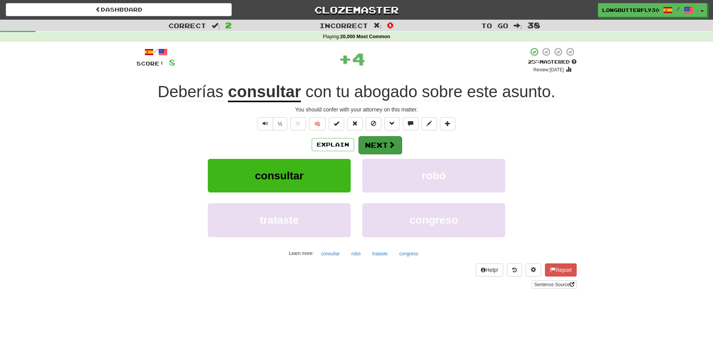
click at [374, 142] on button "Next" at bounding box center [379, 145] width 43 height 18
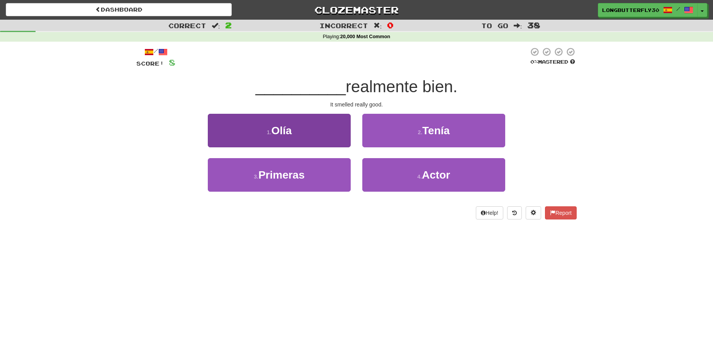
click at [328, 134] on button "1 . [GEOGRAPHIC_DATA]" at bounding box center [279, 131] width 143 height 34
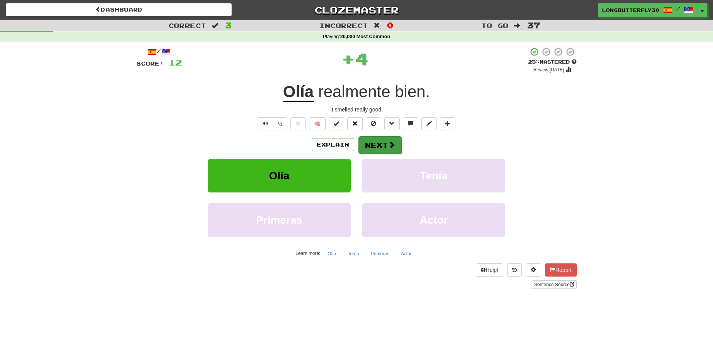
click at [375, 144] on button "Next" at bounding box center [379, 145] width 43 height 18
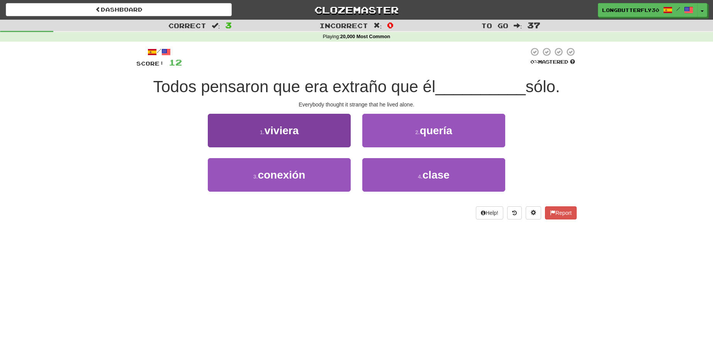
click at [293, 125] on span "viviera" at bounding box center [281, 131] width 34 height 12
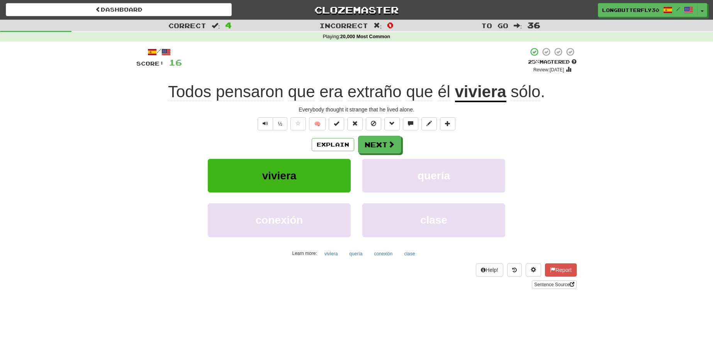
scroll to position [2, 0]
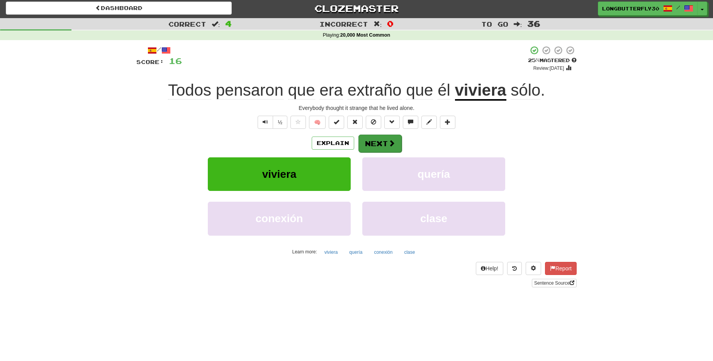
click at [383, 142] on button "Next" at bounding box center [379, 144] width 43 height 18
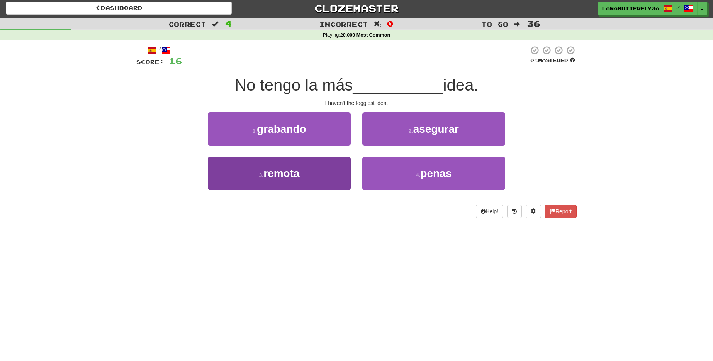
click at [337, 169] on button "3 . remota" at bounding box center [279, 174] width 143 height 34
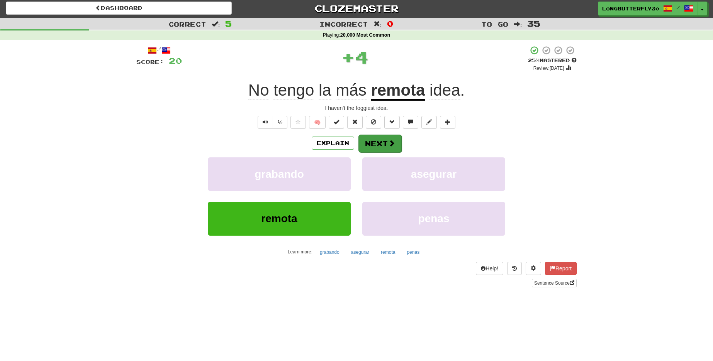
click at [374, 140] on button "Next" at bounding box center [379, 144] width 43 height 18
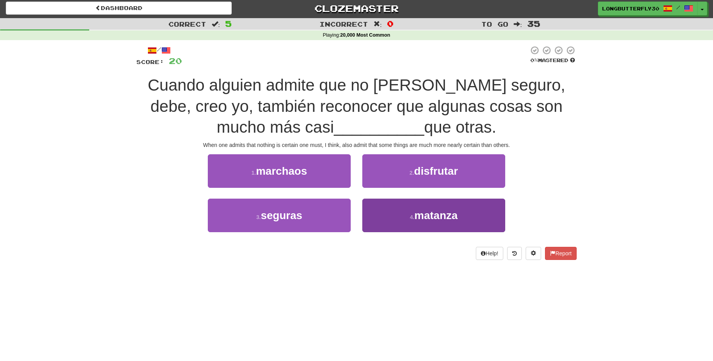
scroll to position [3, 0]
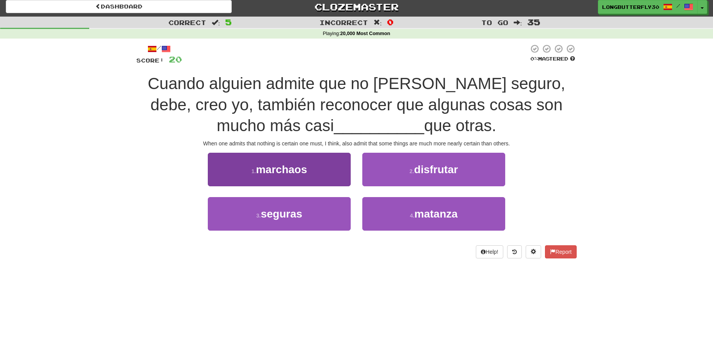
click at [341, 210] on button "3 . seguras" at bounding box center [279, 214] width 143 height 34
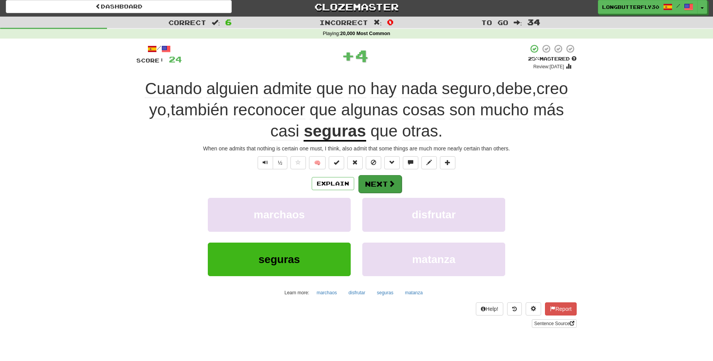
click at [384, 182] on button "Next" at bounding box center [379, 184] width 43 height 18
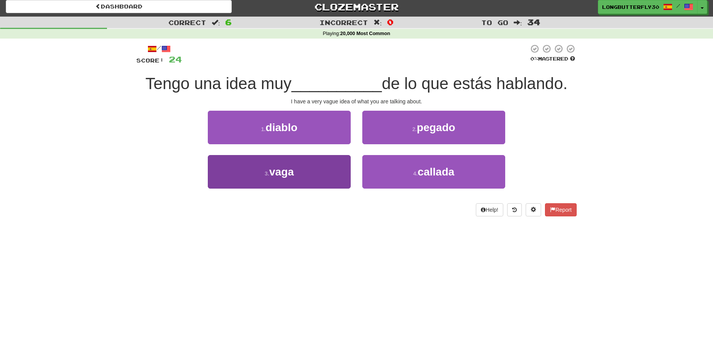
click at [327, 176] on button "3 . vaga" at bounding box center [279, 172] width 143 height 34
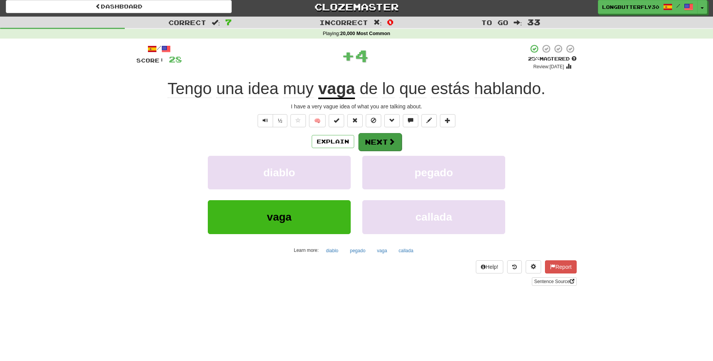
click at [390, 135] on button "Next" at bounding box center [379, 142] width 43 height 18
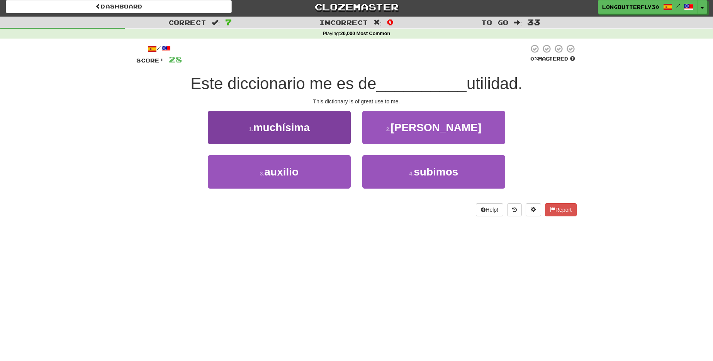
click at [345, 127] on button "1 . muchísima" at bounding box center [279, 128] width 143 height 34
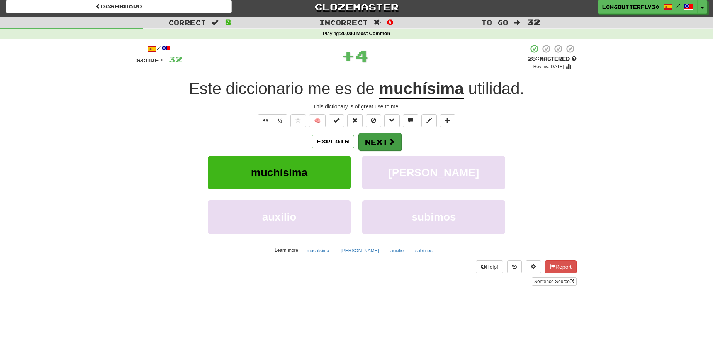
click at [381, 139] on button "Next" at bounding box center [379, 142] width 43 height 18
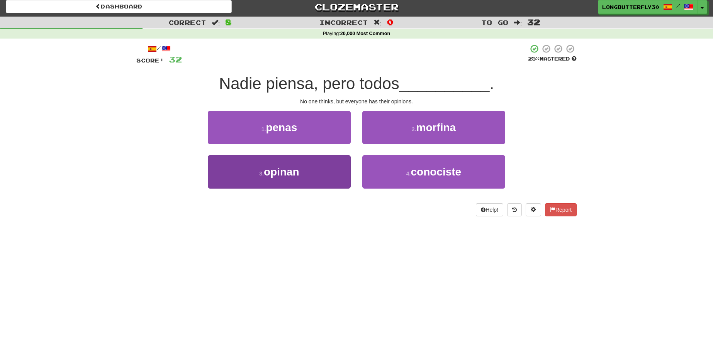
scroll to position [5, 0]
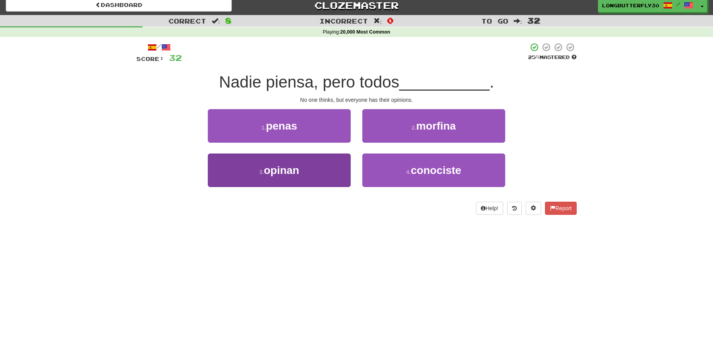
click at [314, 179] on button "3 . opinan" at bounding box center [279, 171] width 143 height 34
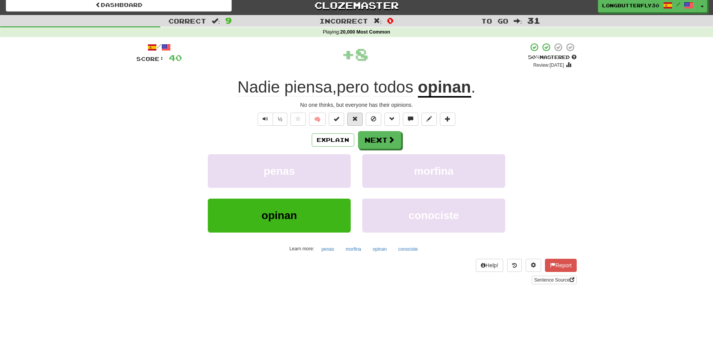
scroll to position [3, 0]
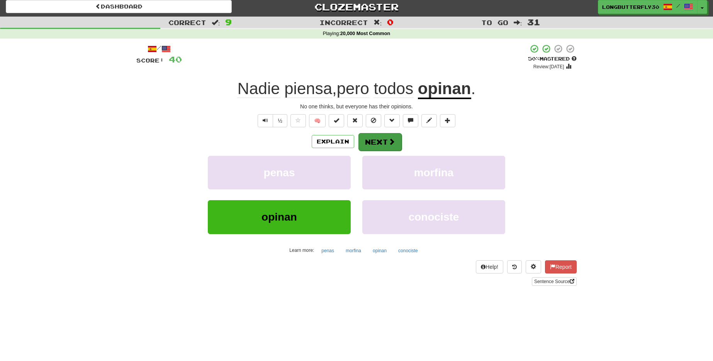
click at [395, 137] on button "Next" at bounding box center [379, 142] width 43 height 18
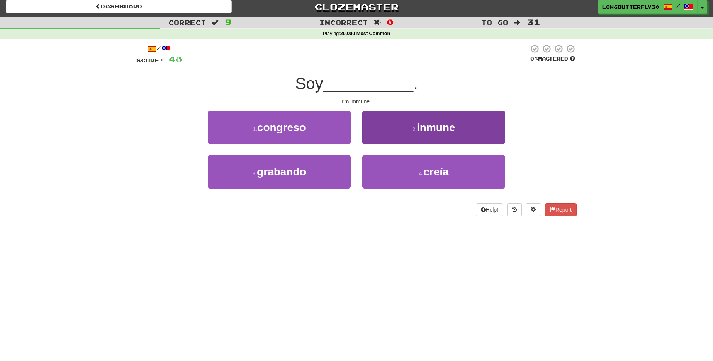
click at [393, 125] on button "2 . inmune" at bounding box center [433, 128] width 143 height 34
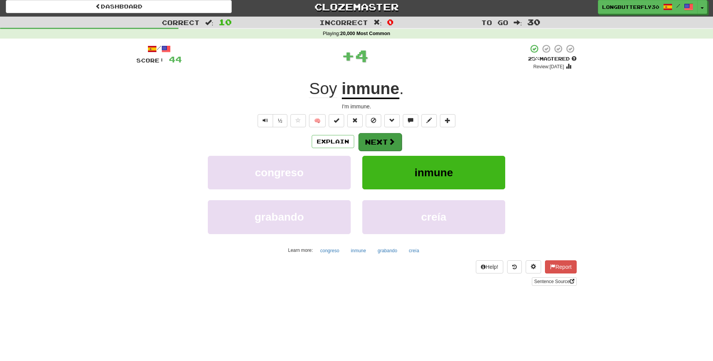
click at [390, 146] on button "Next" at bounding box center [379, 142] width 43 height 18
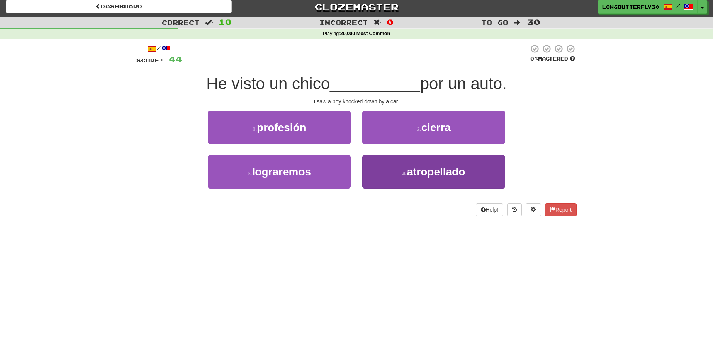
scroll to position [5, 0]
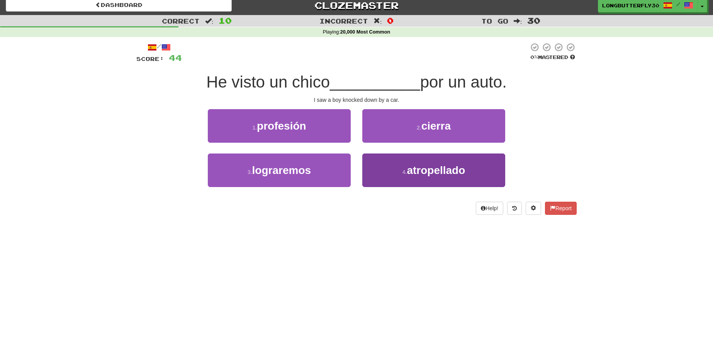
click at [417, 168] on span "atropellado" at bounding box center [436, 170] width 58 height 12
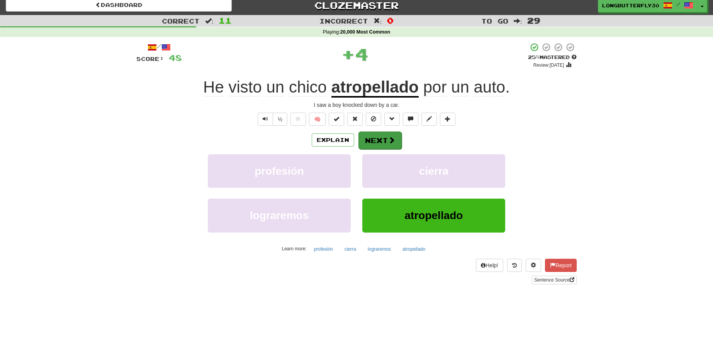
click at [384, 141] on button "Next" at bounding box center [379, 141] width 43 height 18
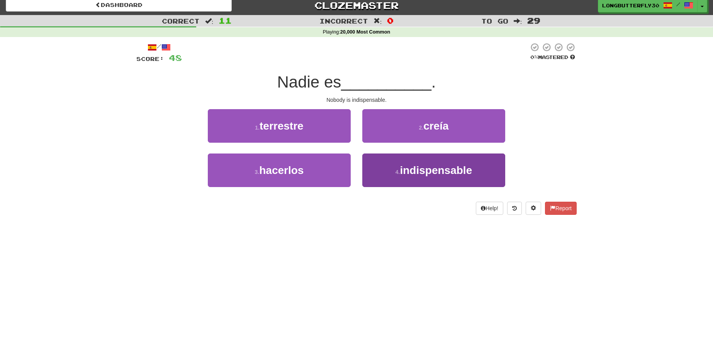
click at [388, 169] on button "4 . indispensable" at bounding box center [433, 171] width 143 height 34
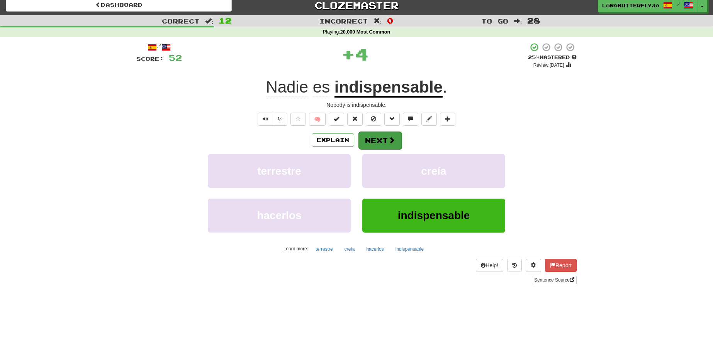
click at [384, 139] on button "Next" at bounding box center [379, 141] width 43 height 18
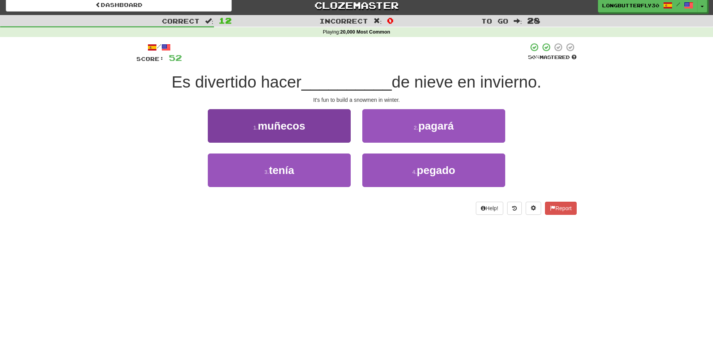
click at [336, 120] on button "1 . muñecos" at bounding box center [279, 126] width 143 height 34
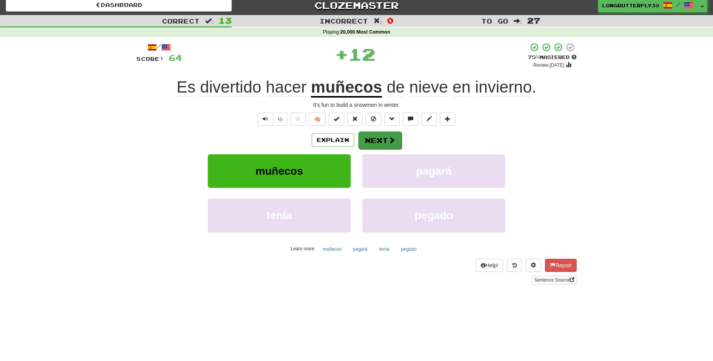
click at [373, 133] on button "Next" at bounding box center [379, 141] width 43 height 18
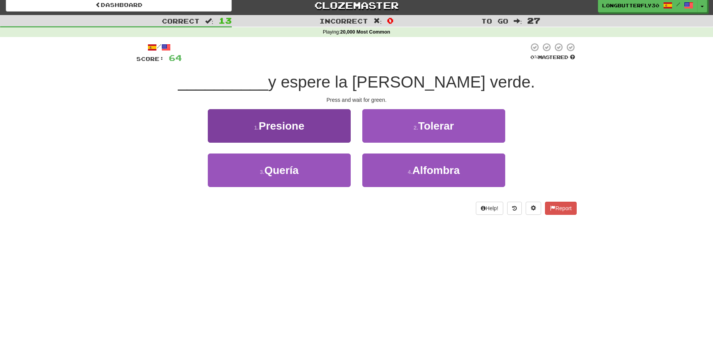
click at [325, 135] on button "1 . Presione" at bounding box center [279, 126] width 143 height 34
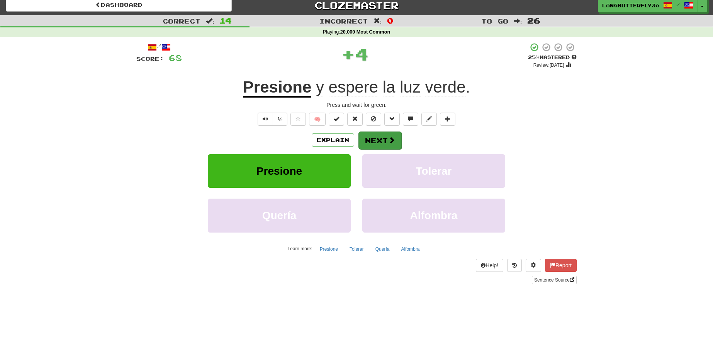
click at [389, 137] on span at bounding box center [391, 140] width 7 height 7
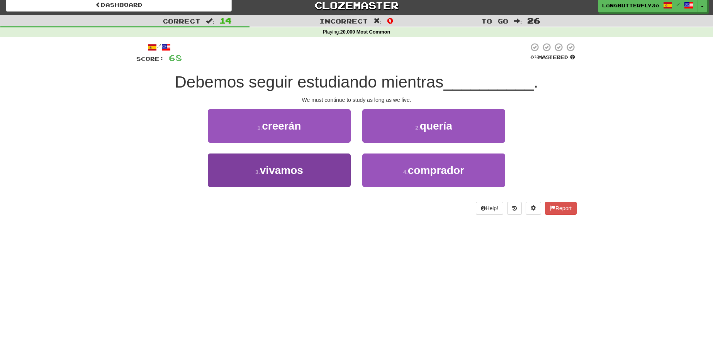
click at [303, 165] on span "vivamos" at bounding box center [281, 170] width 43 height 12
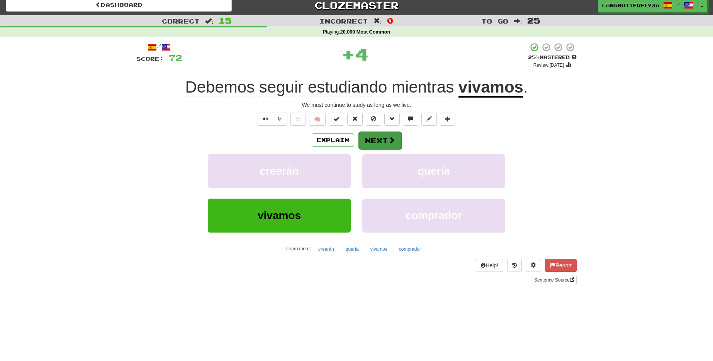
click at [388, 139] on span at bounding box center [391, 140] width 7 height 7
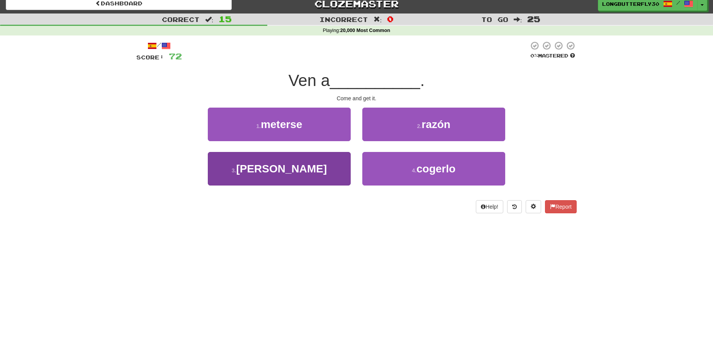
scroll to position [8, 0]
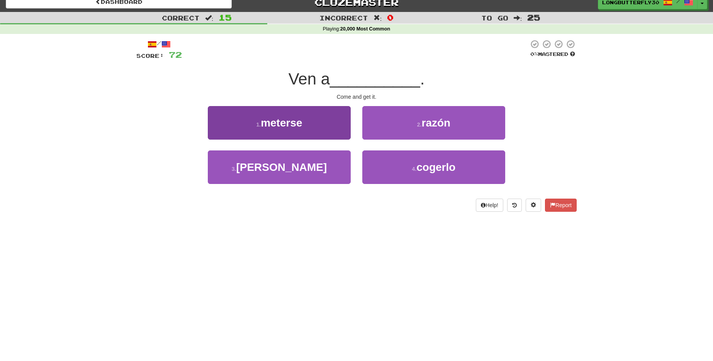
click at [348, 122] on button "1 . meterse" at bounding box center [279, 123] width 143 height 34
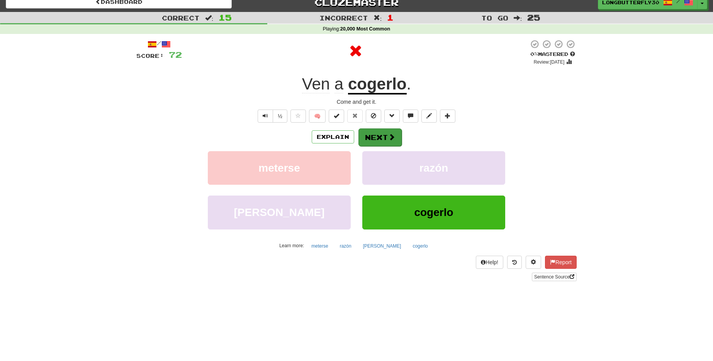
click at [376, 129] on button "Next" at bounding box center [379, 138] width 43 height 18
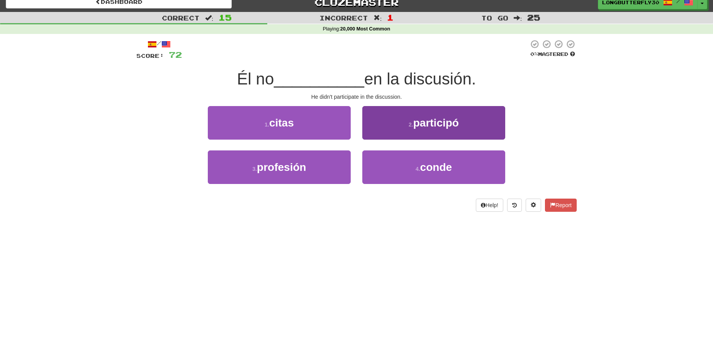
click at [418, 125] on span "participó" at bounding box center [436, 123] width 46 height 12
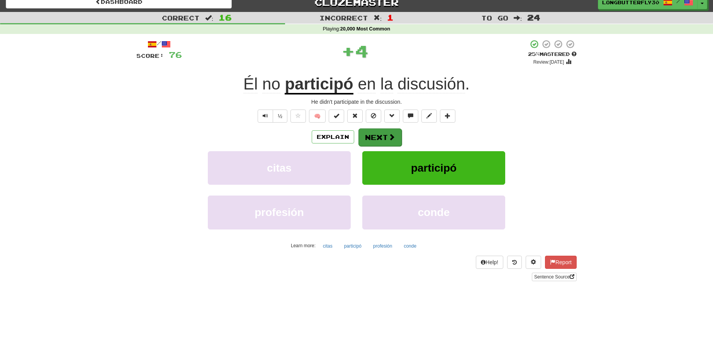
click at [391, 135] on span at bounding box center [391, 137] width 7 height 7
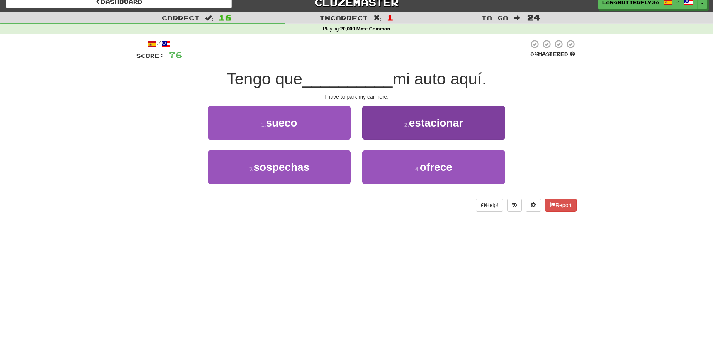
click at [393, 124] on button "2 . estacionar" at bounding box center [433, 123] width 143 height 34
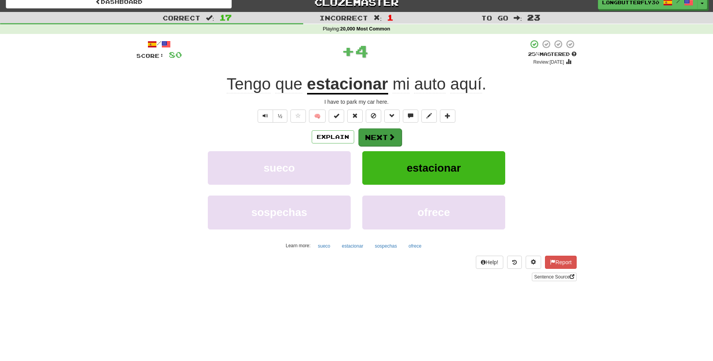
click at [388, 129] on button "Next" at bounding box center [379, 138] width 43 height 18
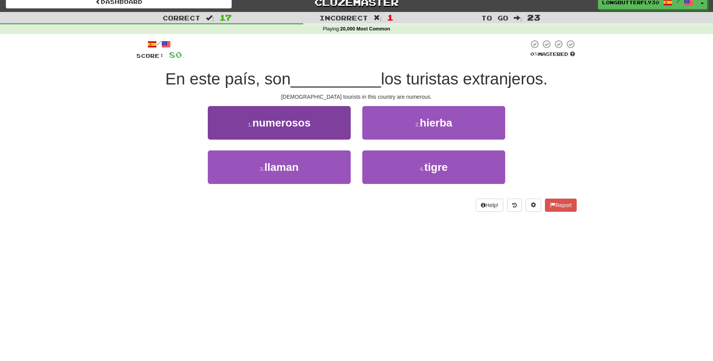
click at [320, 119] on button "1 . numerosos" at bounding box center [279, 123] width 143 height 34
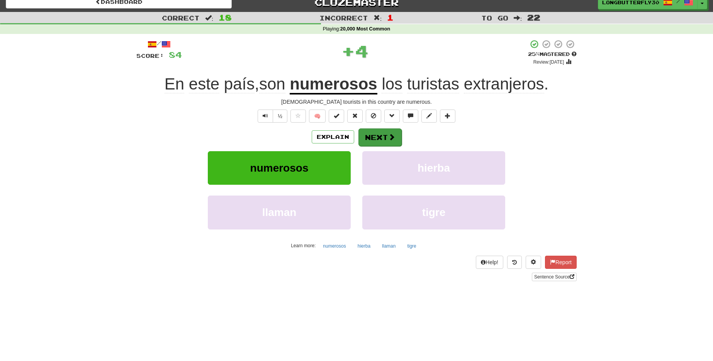
click at [378, 137] on button "Next" at bounding box center [379, 138] width 43 height 18
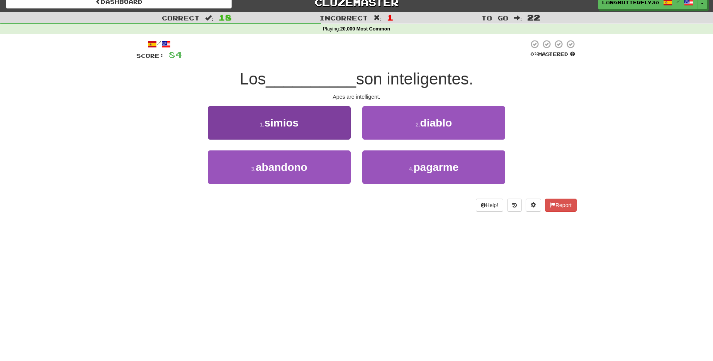
click at [281, 118] on span "simios" at bounding box center [281, 123] width 34 height 12
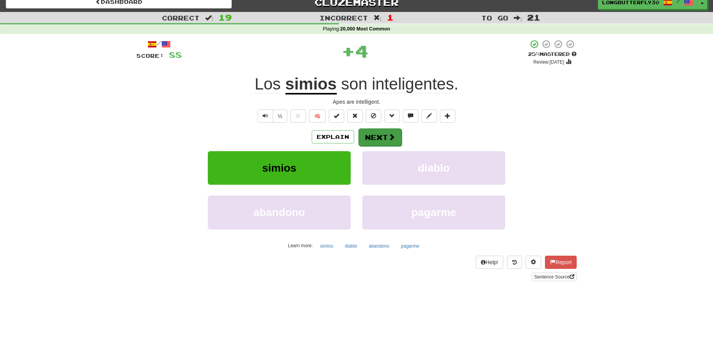
click at [376, 134] on button "Next" at bounding box center [379, 138] width 43 height 18
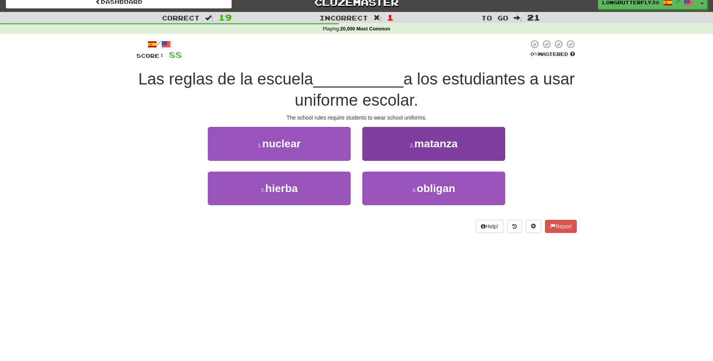
scroll to position [6, 0]
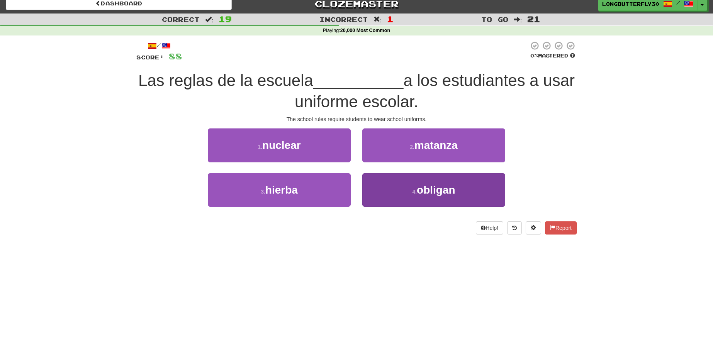
click at [431, 189] on span "obligan" at bounding box center [436, 190] width 39 height 12
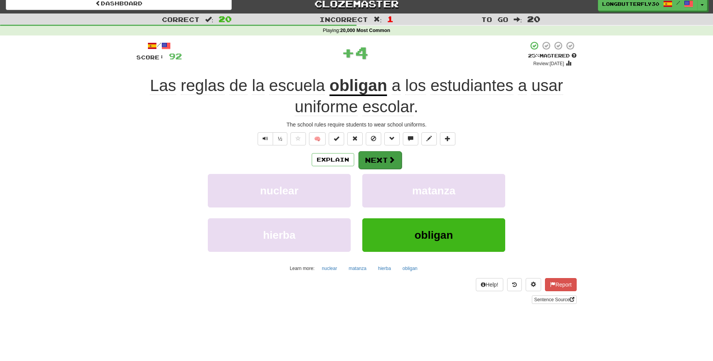
click at [398, 156] on button "Next" at bounding box center [379, 160] width 43 height 18
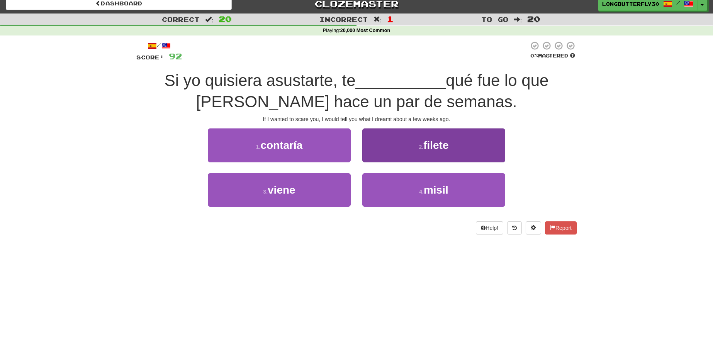
click at [432, 145] on span "filete" at bounding box center [435, 145] width 25 height 12
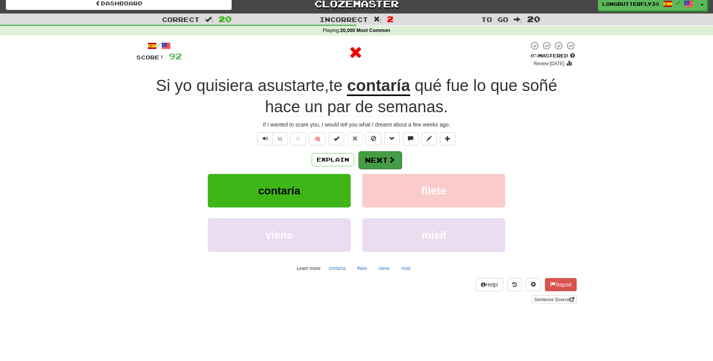
click at [376, 155] on button "Next" at bounding box center [379, 160] width 43 height 18
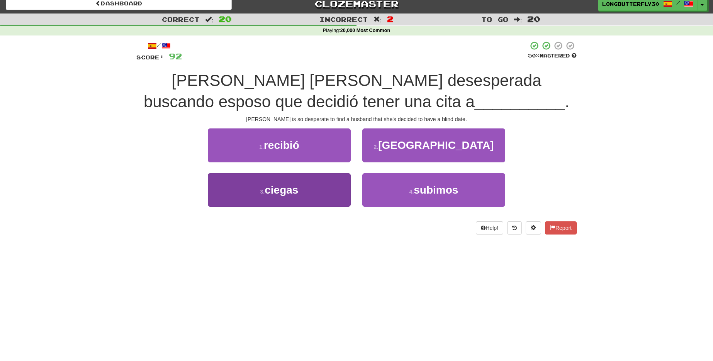
click at [308, 190] on button "3 . ciegas" at bounding box center [279, 190] width 143 height 34
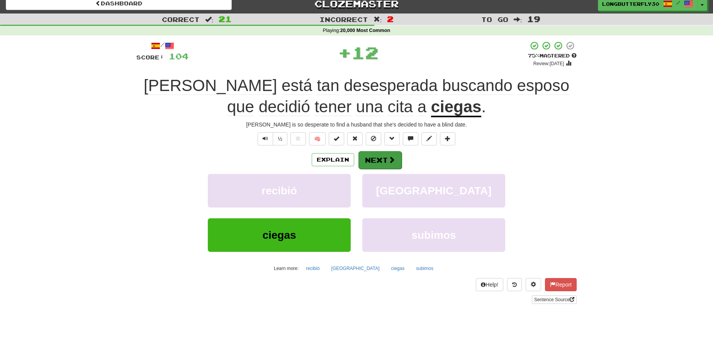
click at [393, 156] on span at bounding box center [391, 159] width 7 height 7
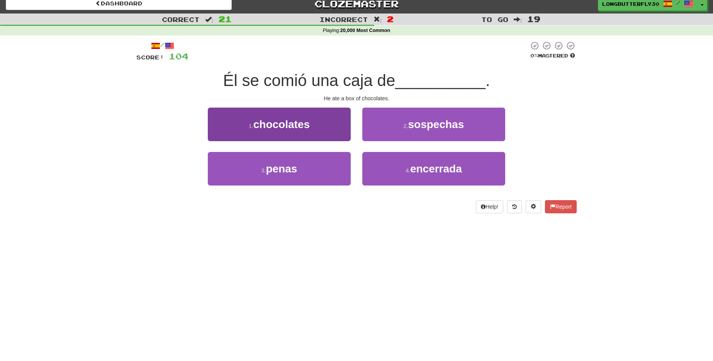
click at [300, 128] on span "chocolates" at bounding box center [281, 125] width 56 height 12
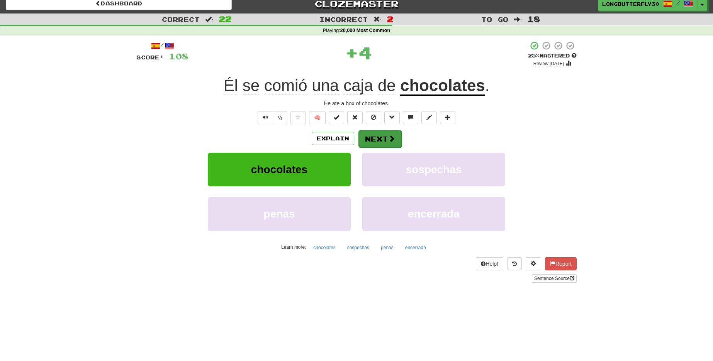
click at [386, 137] on button "Next" at bounding box center [379, 139] width 43 height 18
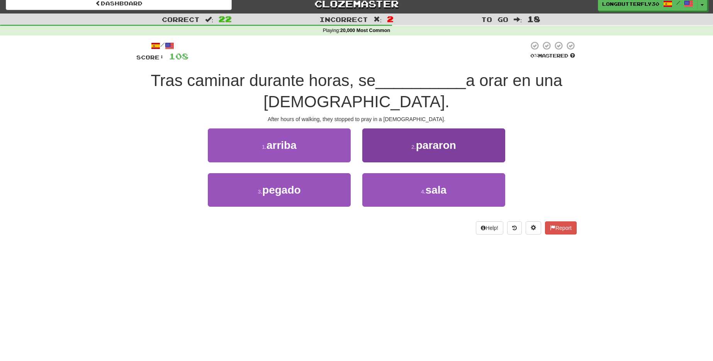
click at [444, 150] on span "pararon" at bounding box center [436, 145] width 40 height 12
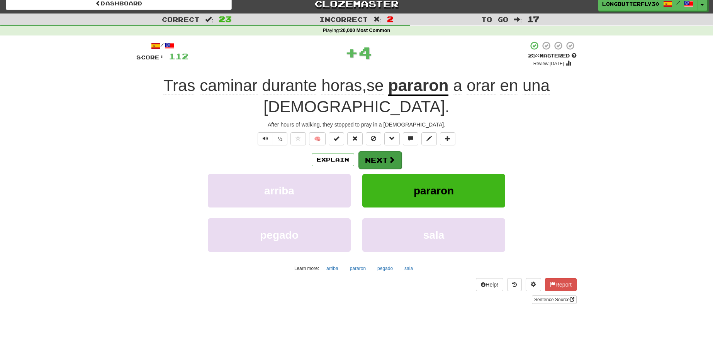
click at [382, 159] on button "Next" at bounding box center [379, 160] width 43 height 18
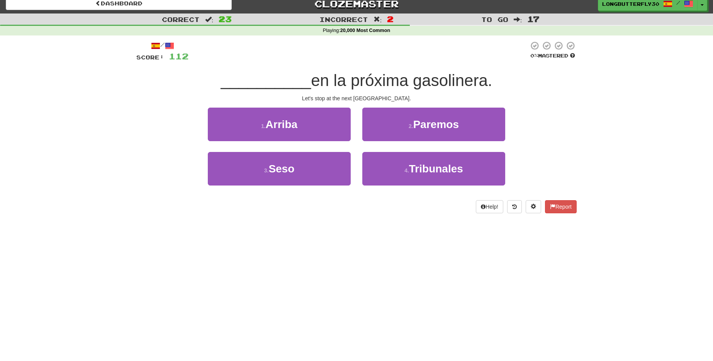
scroll to position [5, 0]
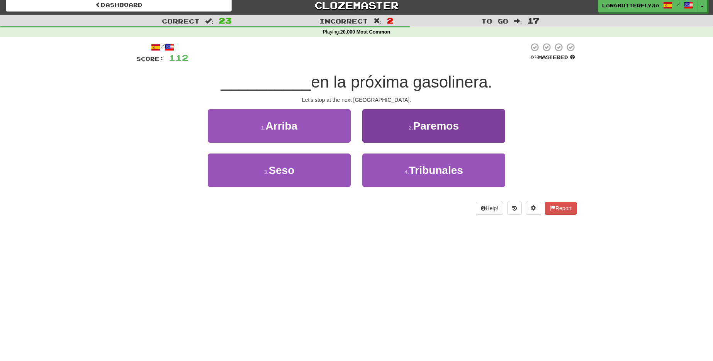
click at [452, 127] on span "Paremos" at bounding box center [436, 126] width 46 height 12
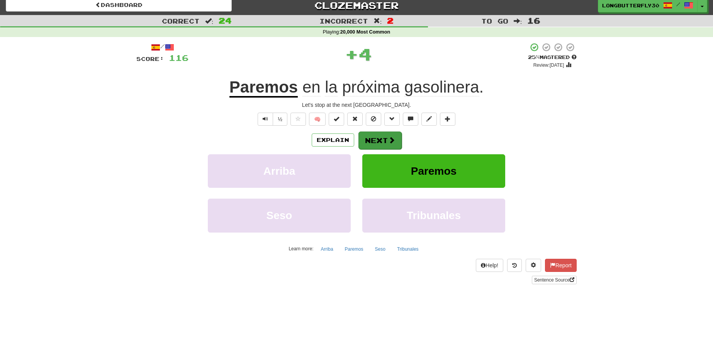
click at [391, 141] on span at bounding box center [391, 140] width 7 height 7
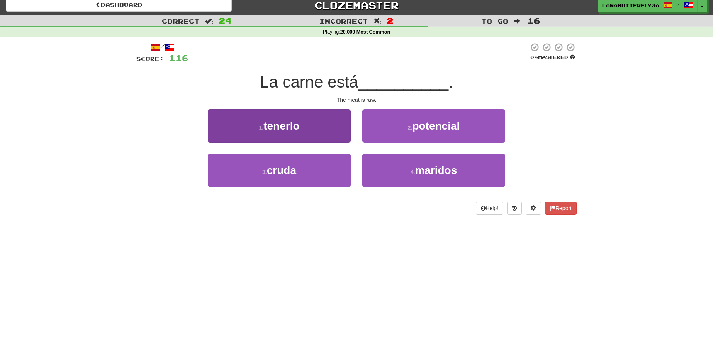
drag, startPoint x: 303, startPoint y: 166, endPoint x: 312, endPoint y: 159, distance: 11.0
click at [304, 165] on button "3 . cruda" at bounding box center [279, 171] width 143 height 34
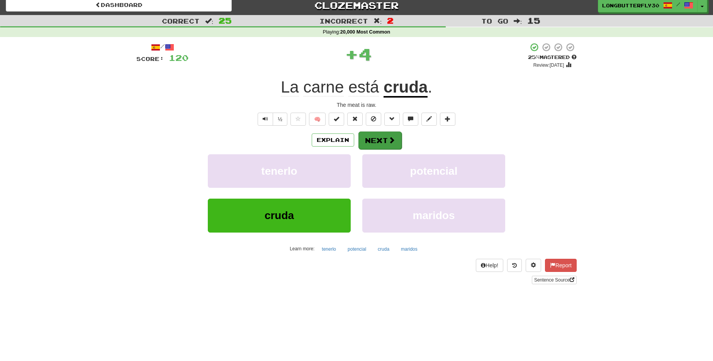
click at [385, 136] on button "Next" at bounding box center [379, 141] width 43 height 18
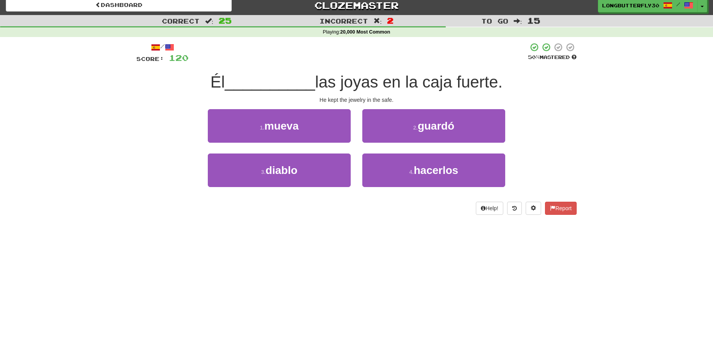
drag, startPoint x: 434, startPoint y: 128, endPoint x: 429, endPoint y: 129, distance: 5.5
click at [434, 128] on span "guardó" at bounding box center [435, 126] width 37 height 12
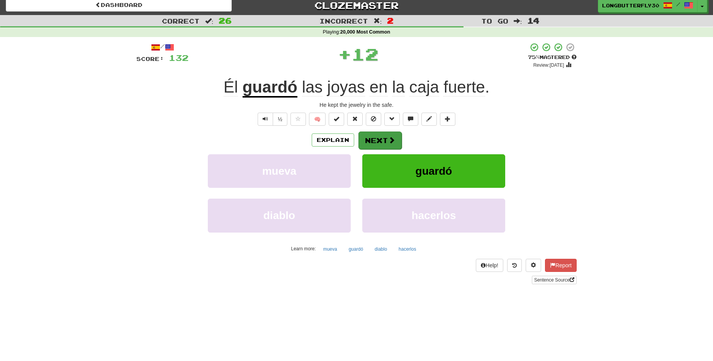
click at [383, 140] on button "Next" at bounding box center [379, 141] width 43 height 18
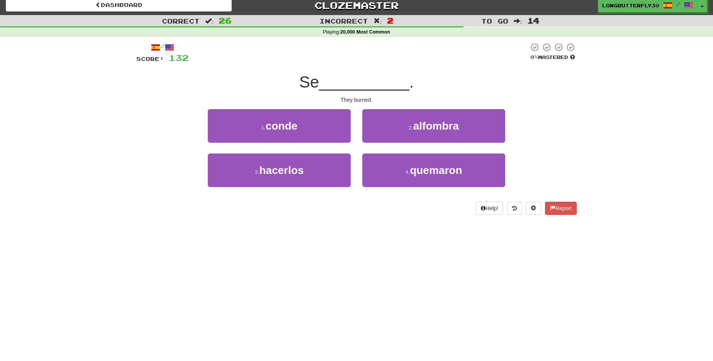
drag, startPoint x: 394, startPoint y: 168, endPoint x: 398, endPoint y: 149, distance: 19.3
click at [395, 167] on button "4 . quemaron" at bounding box center [433, 171] width 143 height 34
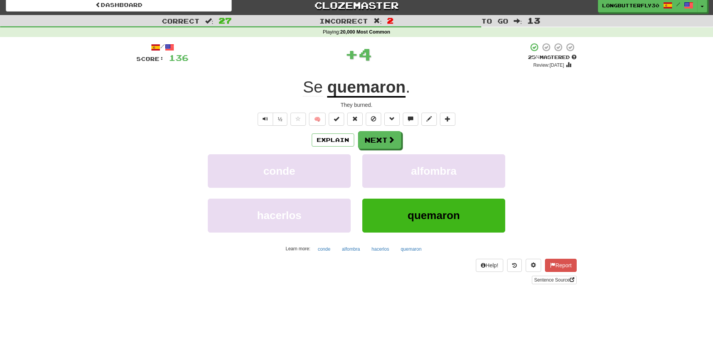
click at [394, 137] on span at bounding box center [391, 139] width 7 height 7
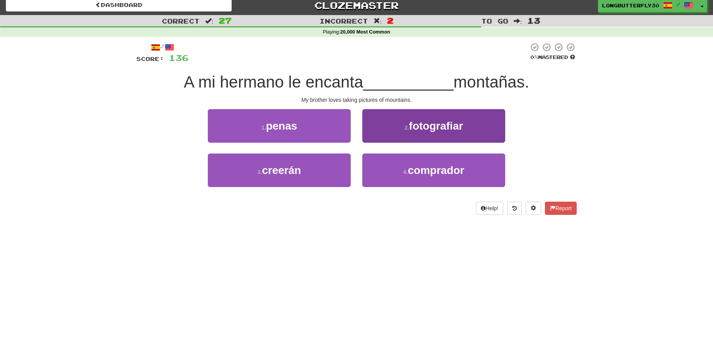
click at [393, 126] on button "2 . fotografiar" at bounding box center [433, 126] width 143 height 34
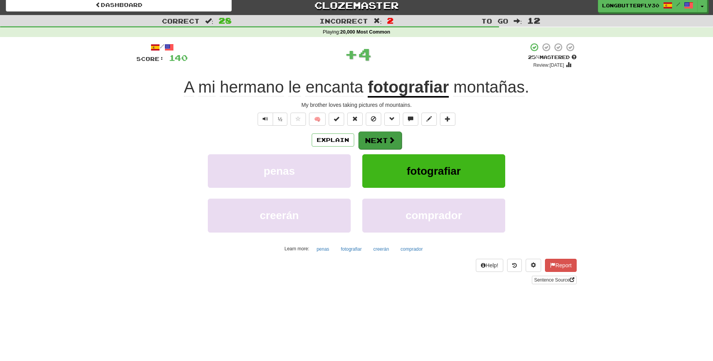
click at [365, 138] on button "Next" at bounding box center [379, 141] width 43 height 18
